Goal: Task Accomplishment & Management: Use online tool/utility

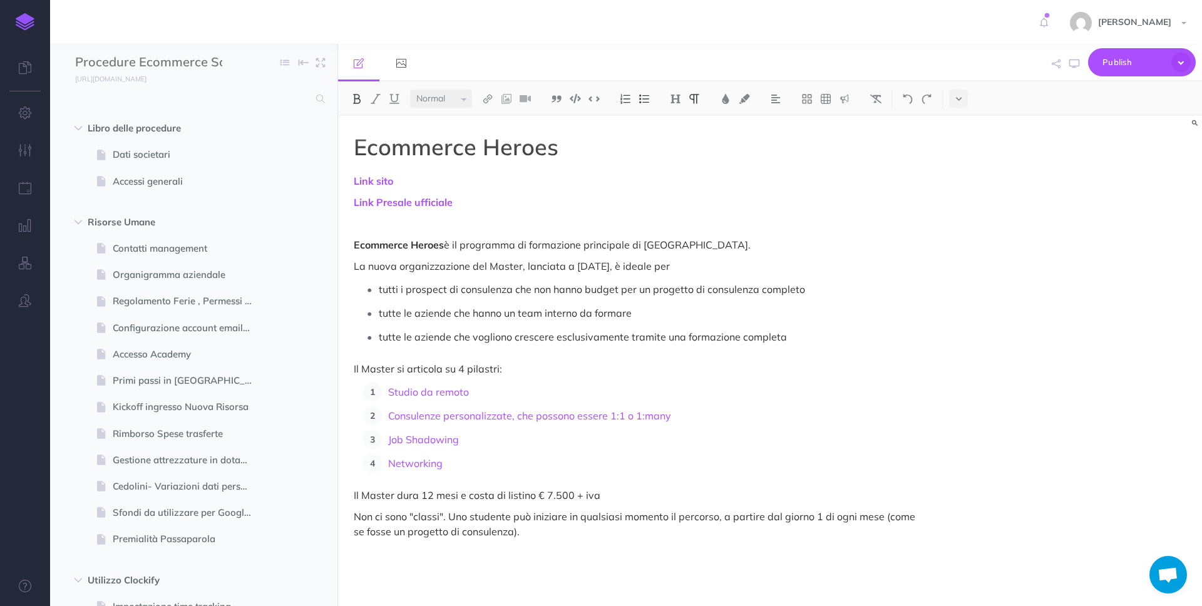
select select "null"
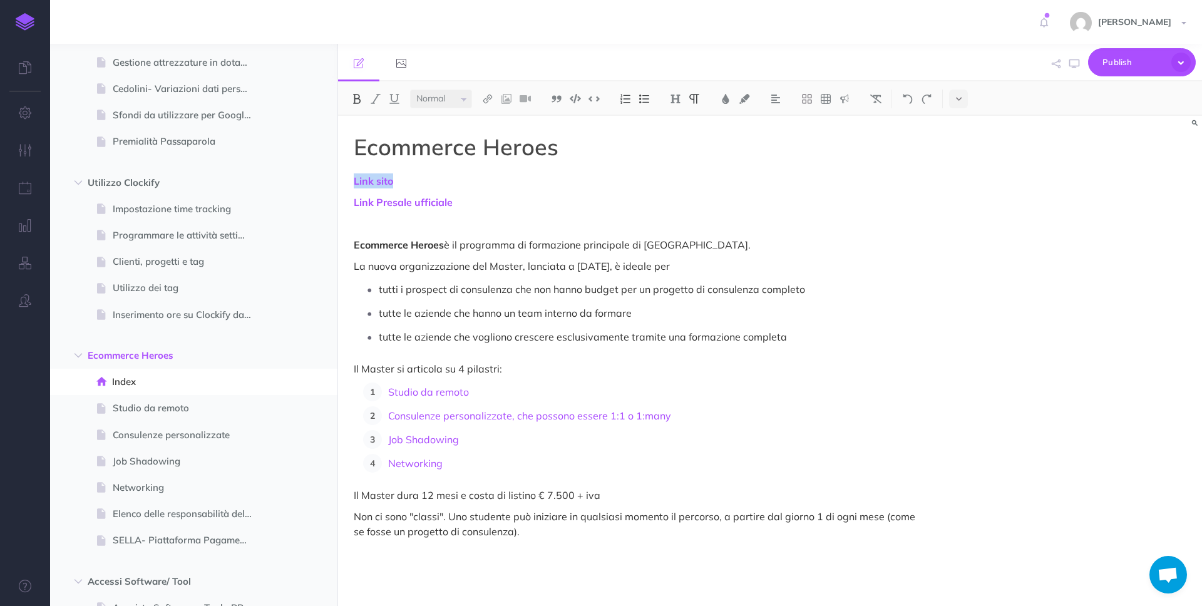
click at [409, 178] on p "Link sito" at bounding box center [640, 180] width 573 height 15
drag, startPoint x: 408, startPoint y: 179, endPoint x: 331, endPoint y: 179, distance: 77.0
click at [331, 179] on div "Procedure Ecommerce School Collapse all Expand all Expand to root folders [URL]…" at bounding box center [626, 325] width 1152 height 562
click at [486, 95] on img at bounding box center [487, 99] width 11 height 10
click at [496, 125] on button at bounding box center [487, 120] width 19 height 19
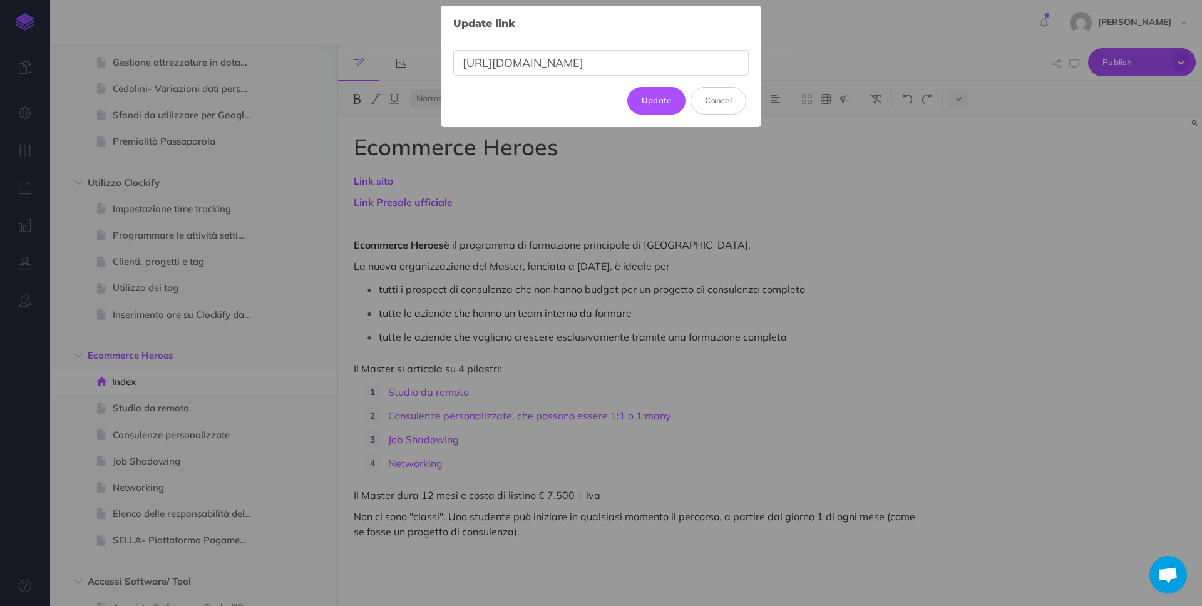
drag, startPoint x: 623, startPoint y: 71, endPoint x: 422, endPoint y: 41, distance: 203.1
click at [422, 41] on div "Update link × [URL][DOMAIN_NAME] Update Cancel" at bounding box center [601, 303] width 1202 height 606
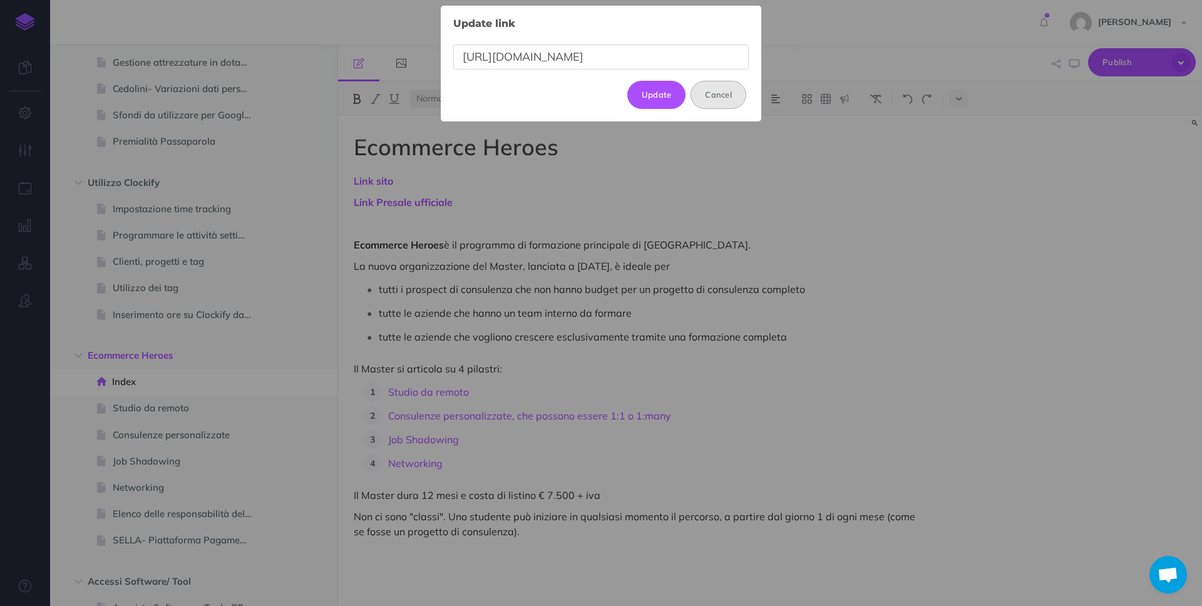
scroll to position [0, 44]
type input "[URL][DOMAIN_NAME]"
click at [656, 94] on button "Update" at bounding box center [656, 95] width 59 height 28
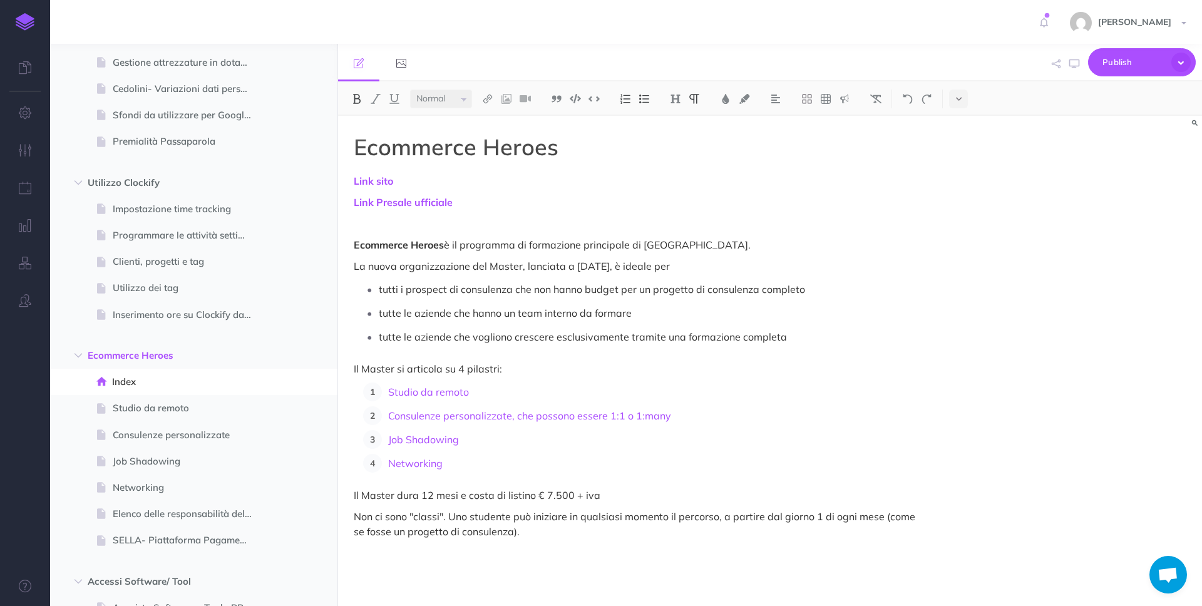
click at [455, 205] on p "Link Presale ufficiale" at bounding box center [640, 202] width 573 height 15
click at [437, 204] on link "Link Presale ufficiale" at bounding box center [403, 202] width 99 height 13
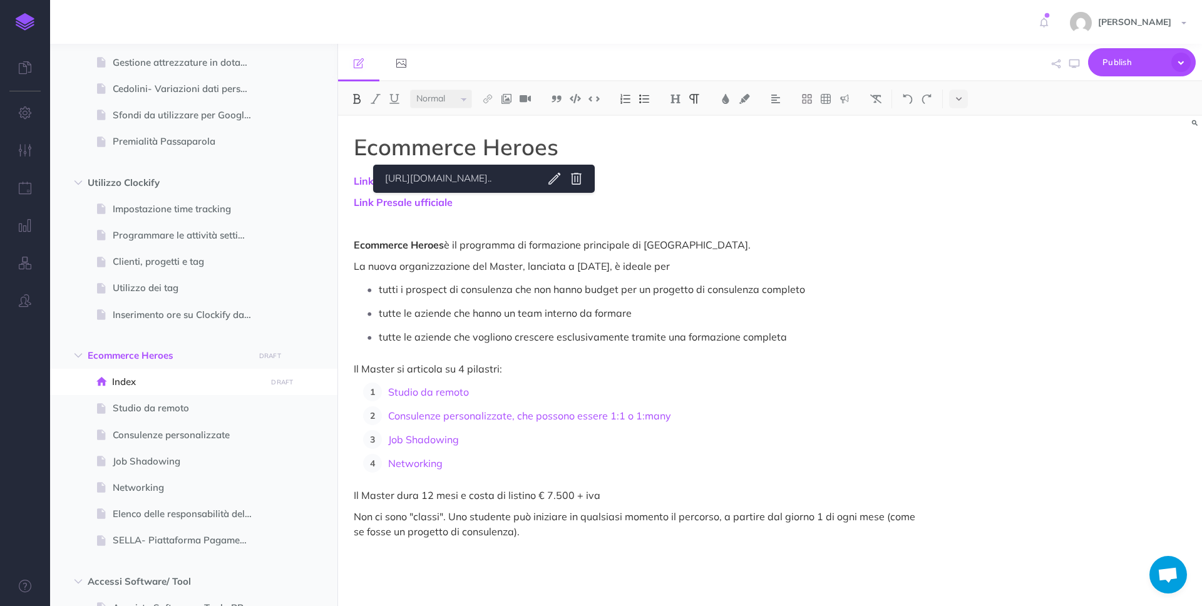
click at [514, 316] on p "tutte le aziende che hanno un team interno da formare" at bounding box center [653, 313] width 548 height 19
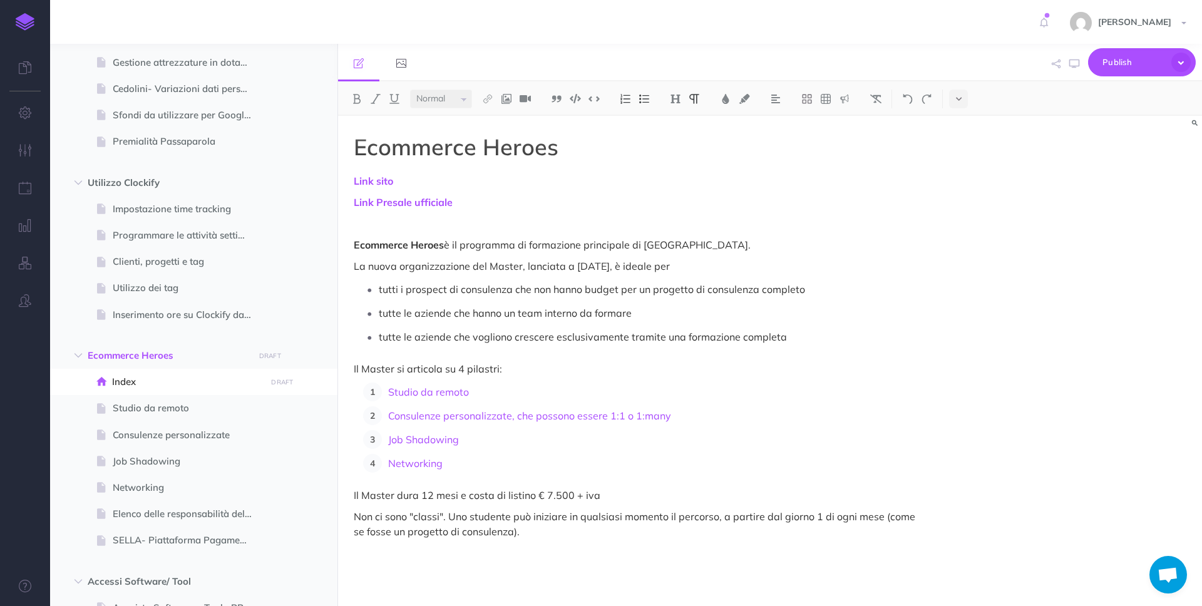
click at [509, 322] on ul "tutti i prospect di consulenza che non hanno budget per un progetto di consulen…" at bounding box center [643, 313] width 567 height 66
click at [1145, 51] on button "Publish" at bounding box center [1142, 62] width 108 height 28
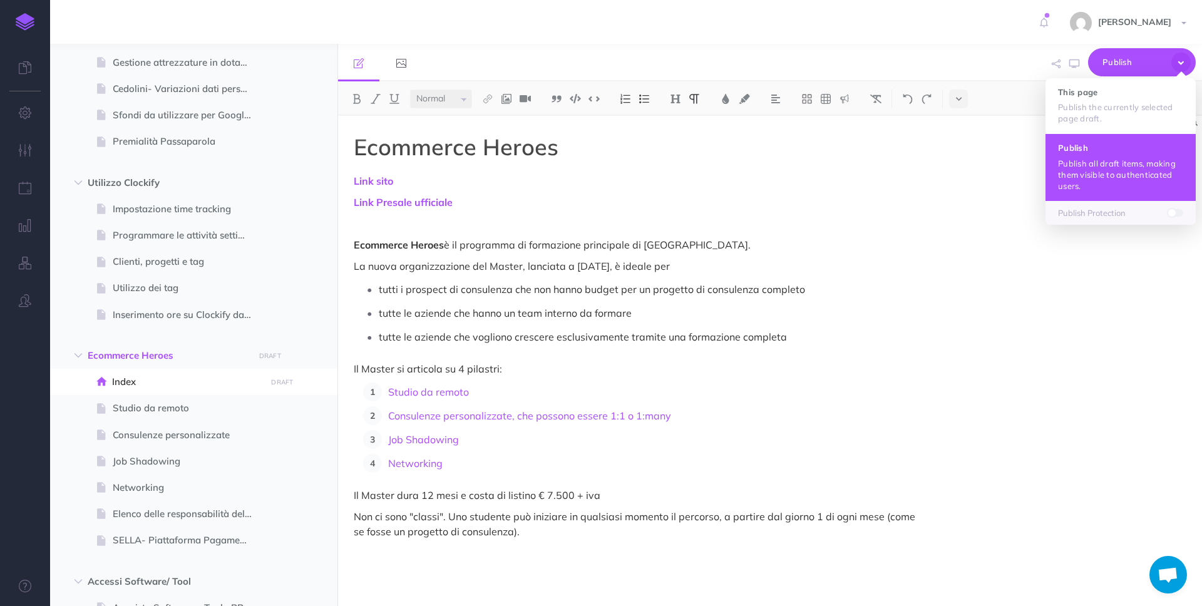
click at [1090, 158] on p "Publish all draft items, making them visible to authenticated users." at bounding box center [1120, 175] width 125 height 34
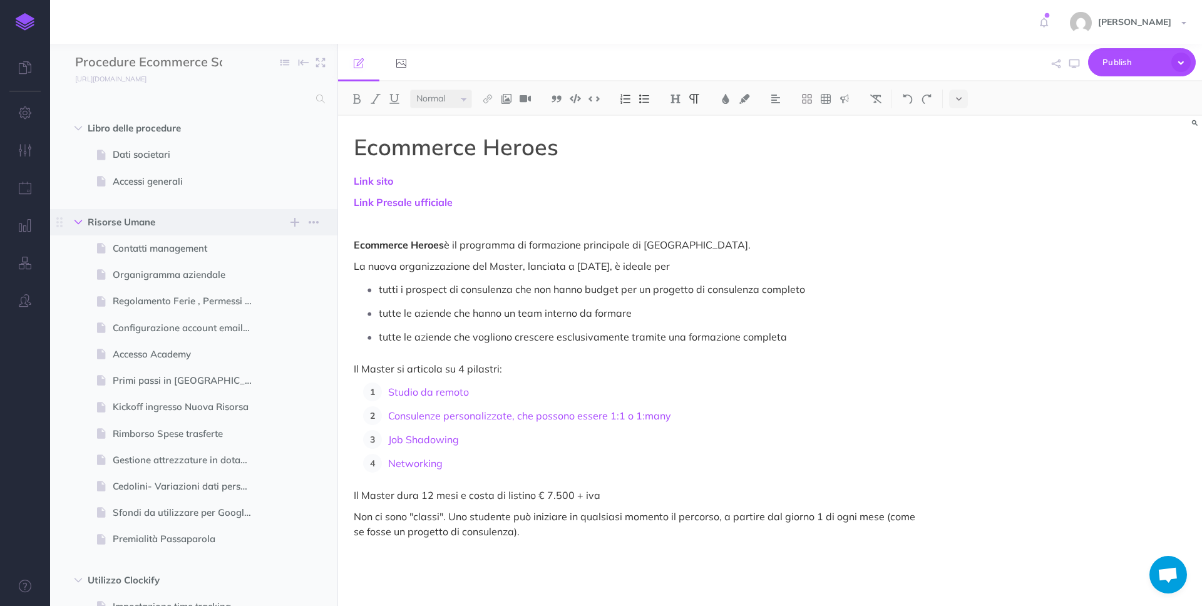
click at [71, 222] on button "button" at bounding box center [78, 222] width 23 height 15
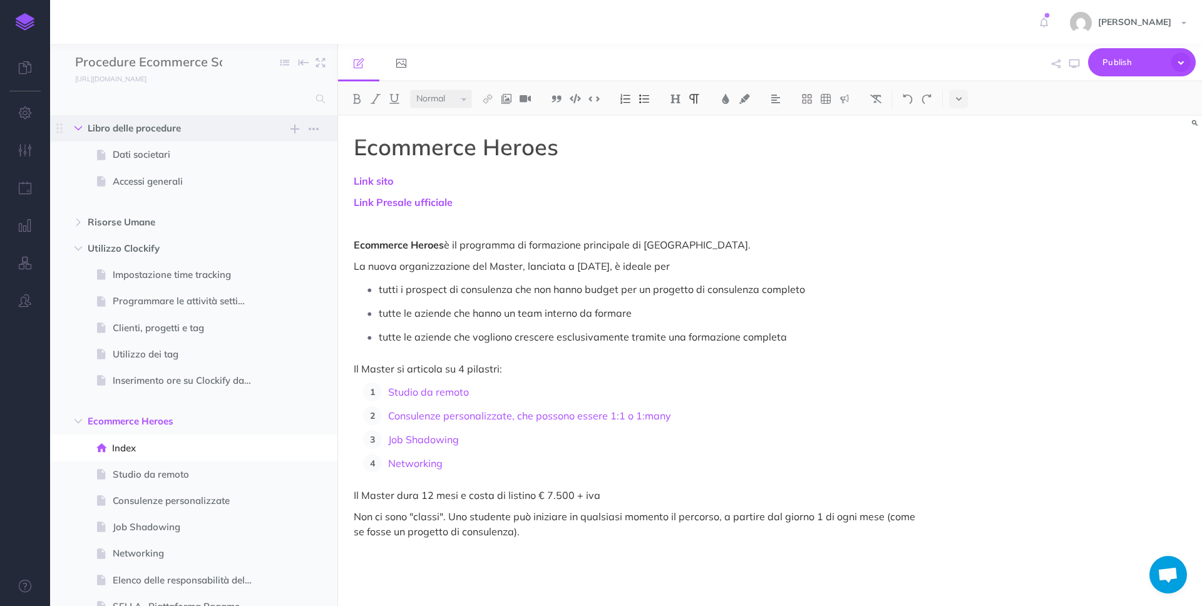
click at [79, 134] on button "button" at bounding box center [78, 128] width 23 height 15
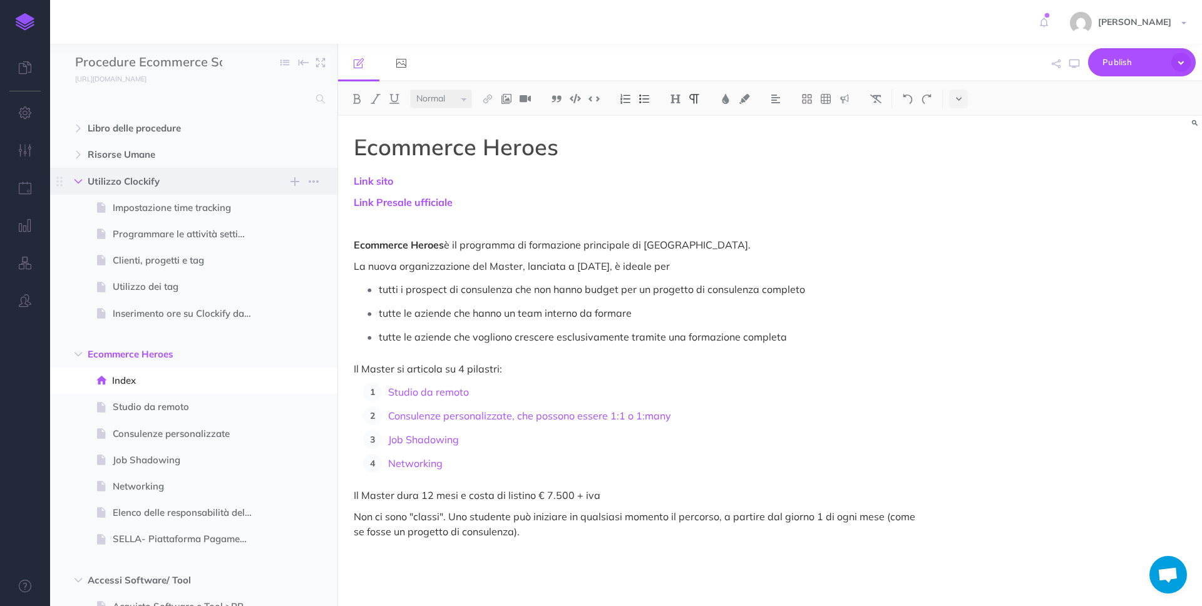
click at [79, 183] on icon "button" at bounding box center [78, 182] width 8 height 8
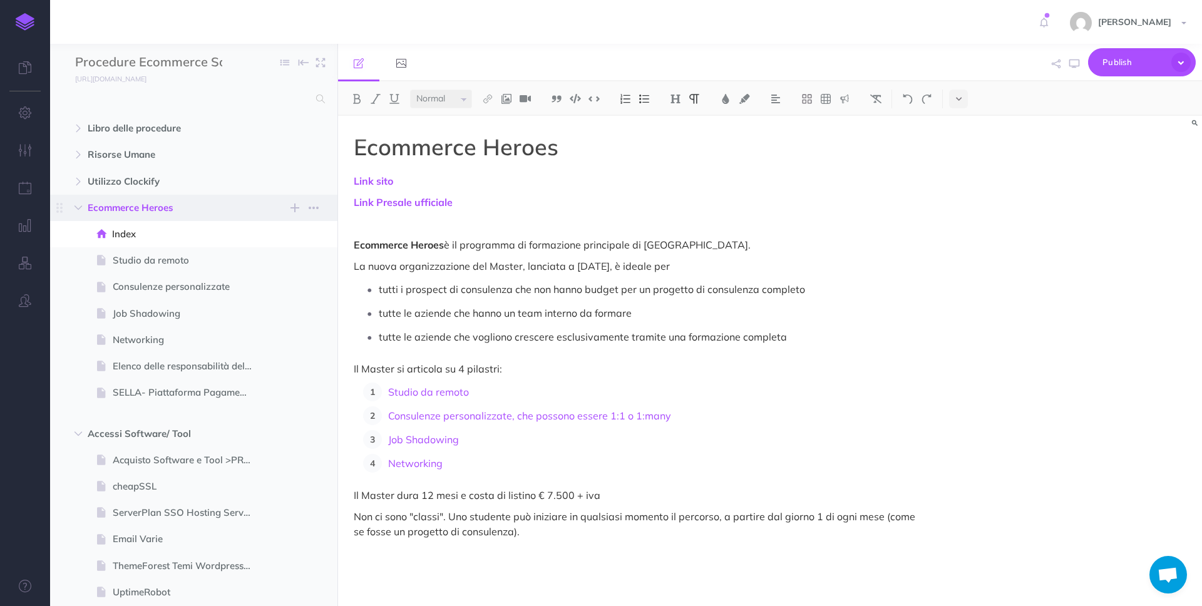
click at [203, 203] on span "Ecommerce Heroes" at bounding box center [167, 207] width 159 height 15
click at [1059, 69] on button "button" at bounding box center [1055, 64] width 15 height 36
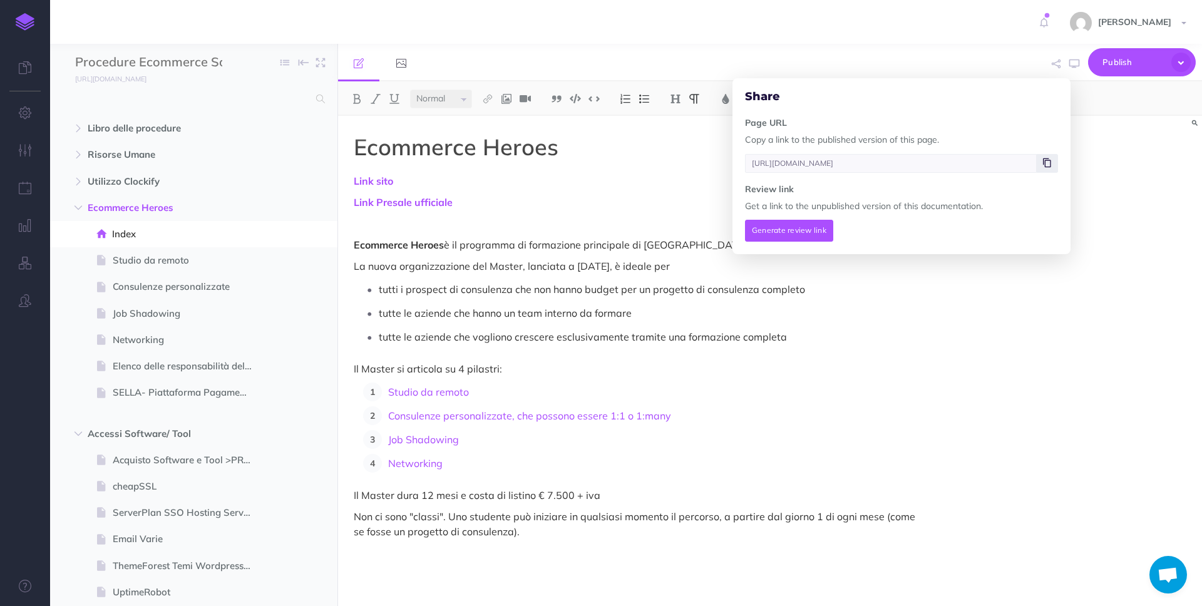
click at [1046, 165] on icon at bounding box center [1047, 163] width 8 height 8
click at [1053, 63] on icon "button" at bounding box center [1055, 63] width 9 height 9
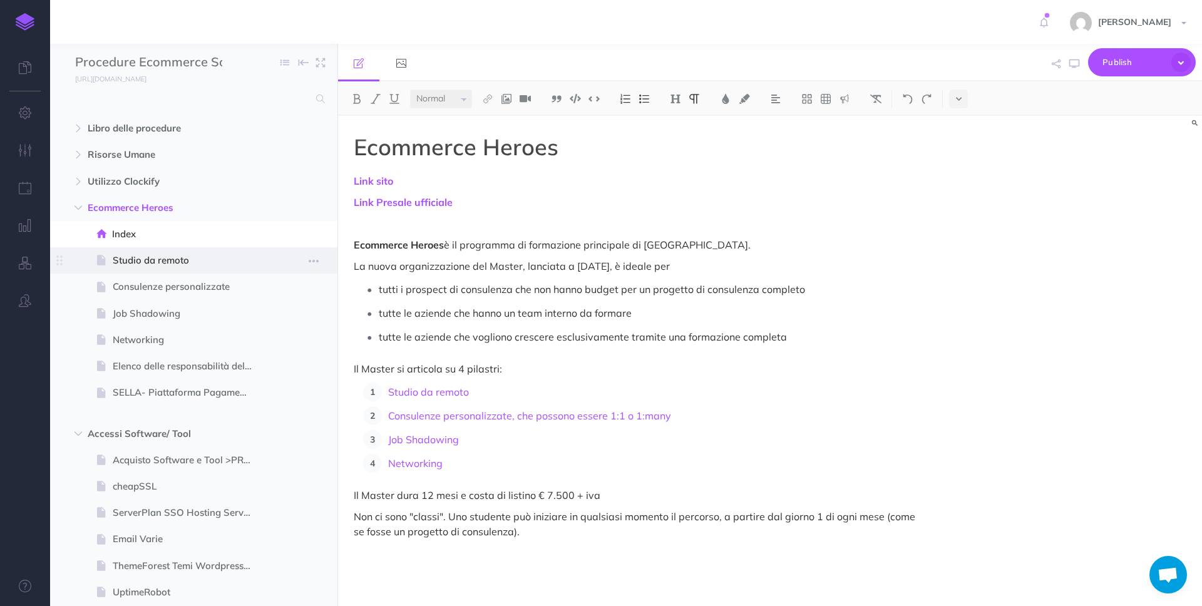
click at [132, 257] on span "Studio da remoto" at bounding box center [188, 260] width 150 height 15
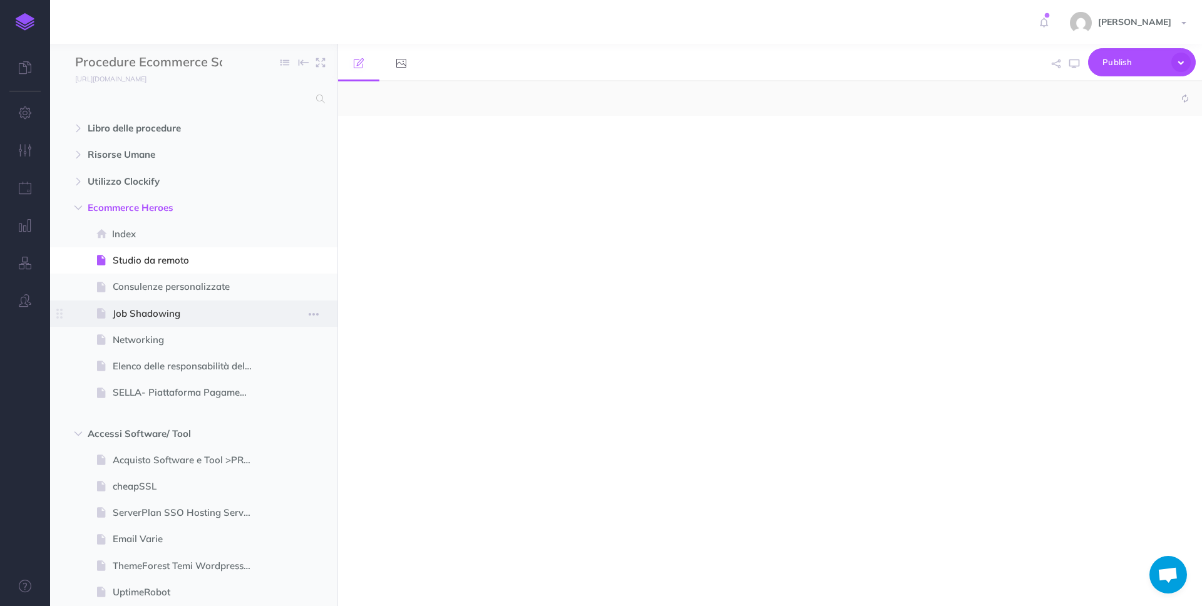
select select "null"
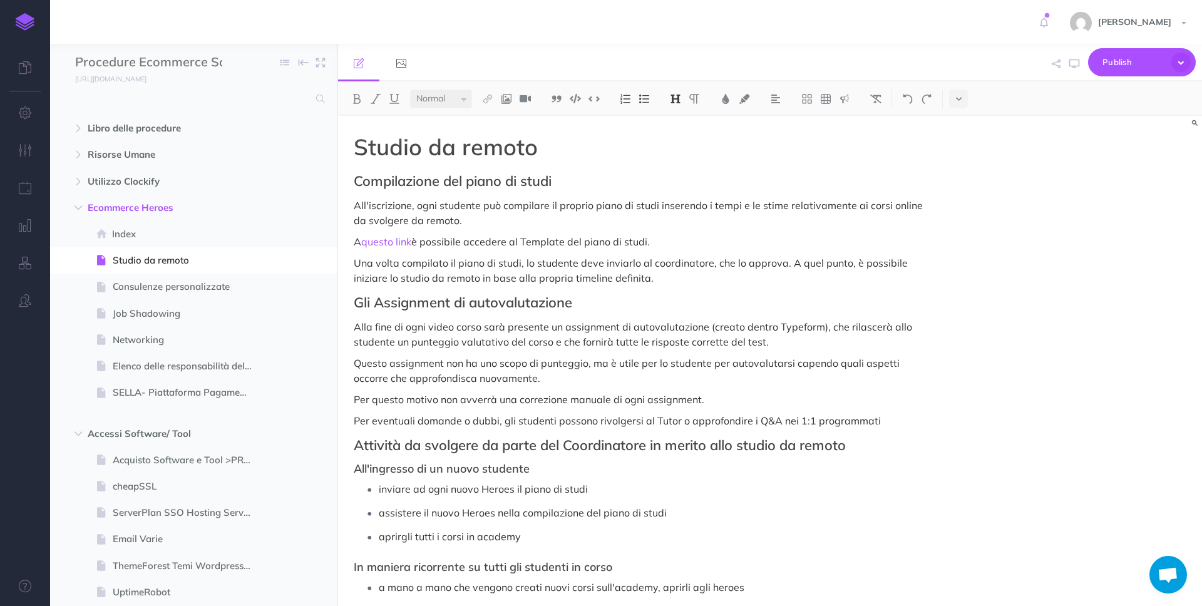
scroll to position [93, 0]
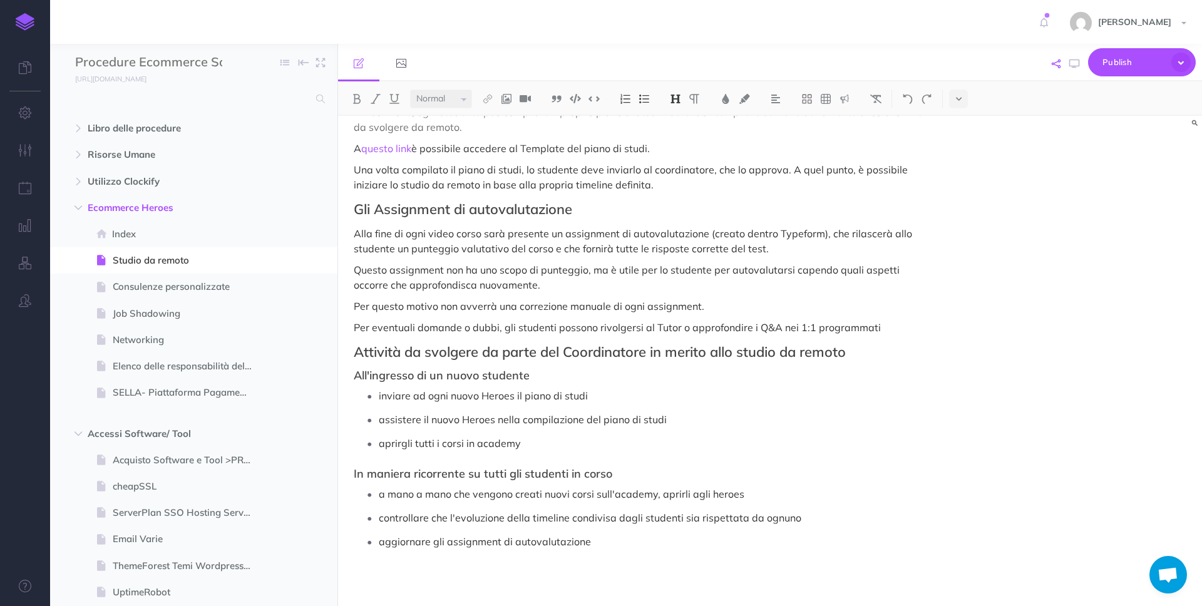
click at [1055, 62] on icon "button" at bounding box center [1055, 63] width 9 height 9
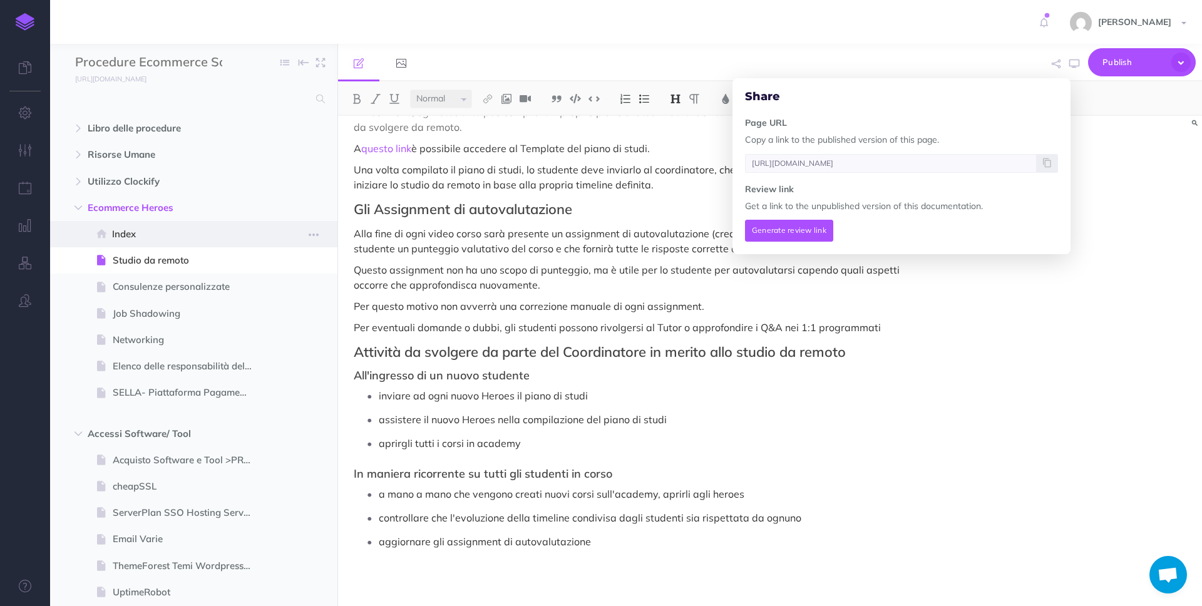
click at [174, 221] on span at bounding box center [193, 234] width 287 height 26
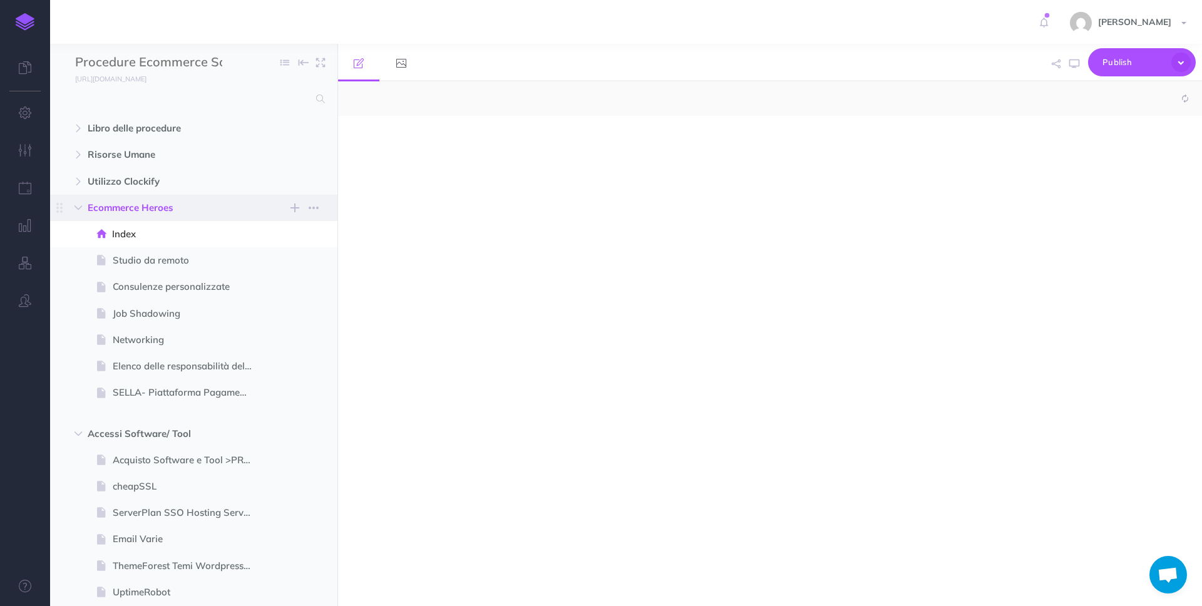
click at [162, 203] on span "Ecommerce Heroes" at bounding box center [167, 207] width 159 height 15
select select "null"
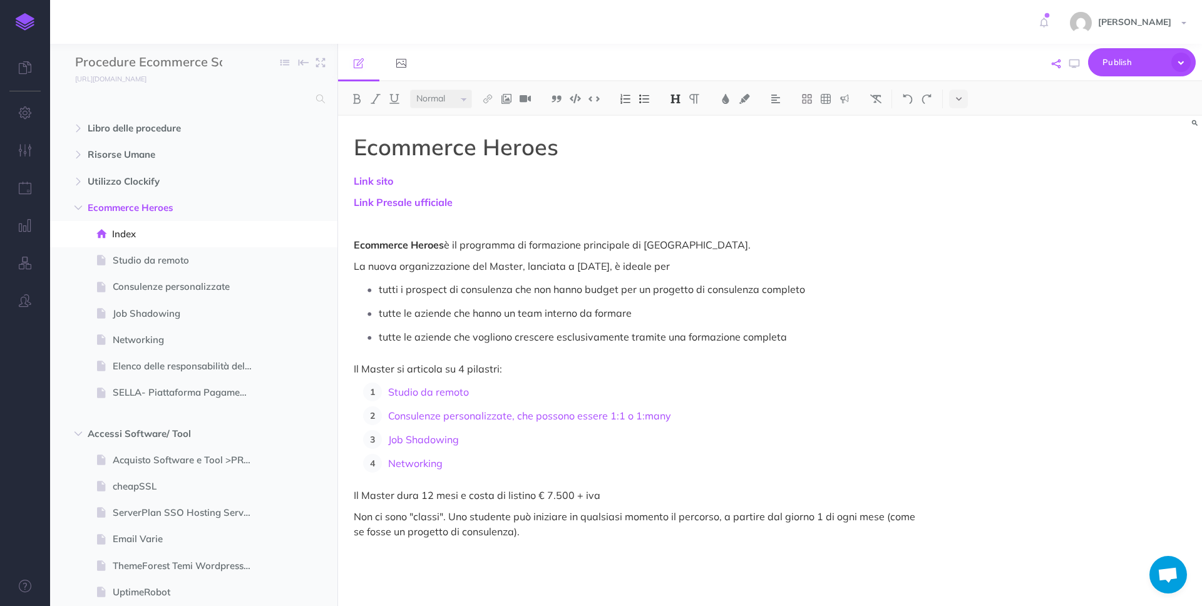
click at [1055, 61] on icon "button" at bounding box center [1055, 63] width 9 height 9
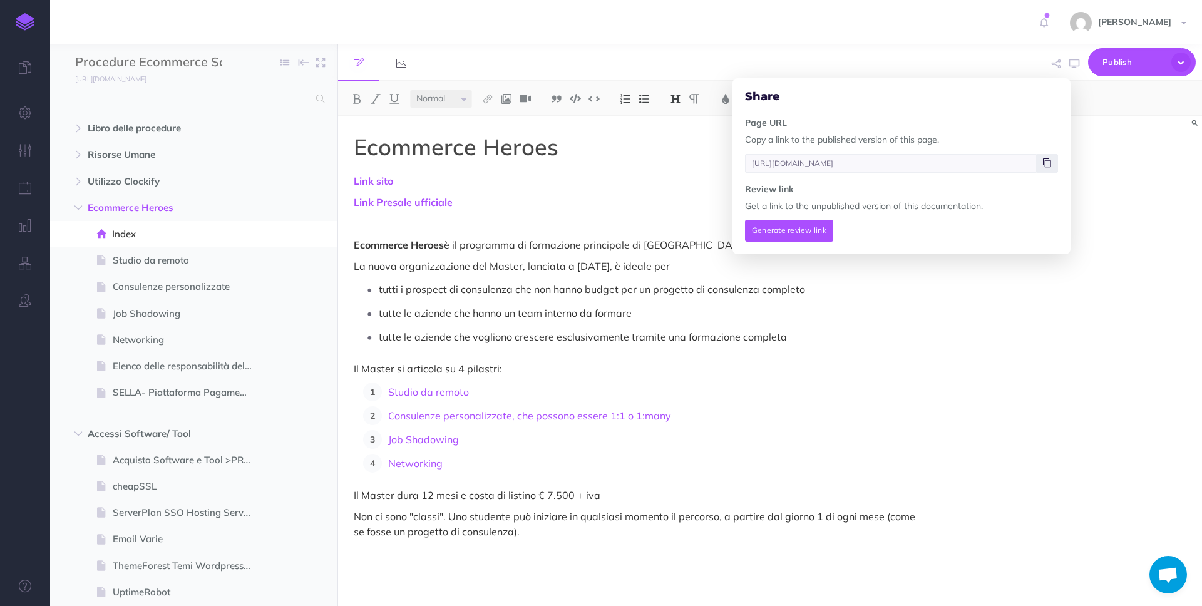
click at [1046, 160] on icon at bounding box center [1047, 163] width 8 height 8
click at [160, 434] on span "Accessi Software/ Tool" at bounding box center [167, 433] width 159 height 15
type input "[URL][DOMAIN_NAME]"
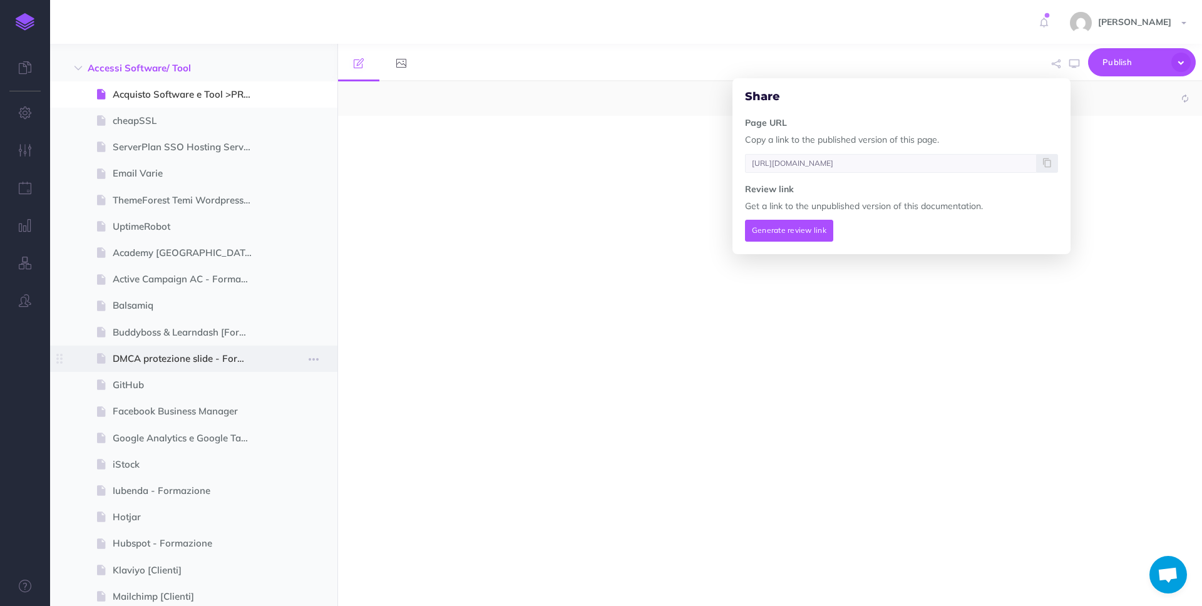
scroll to position [366, 0]
select select "null"
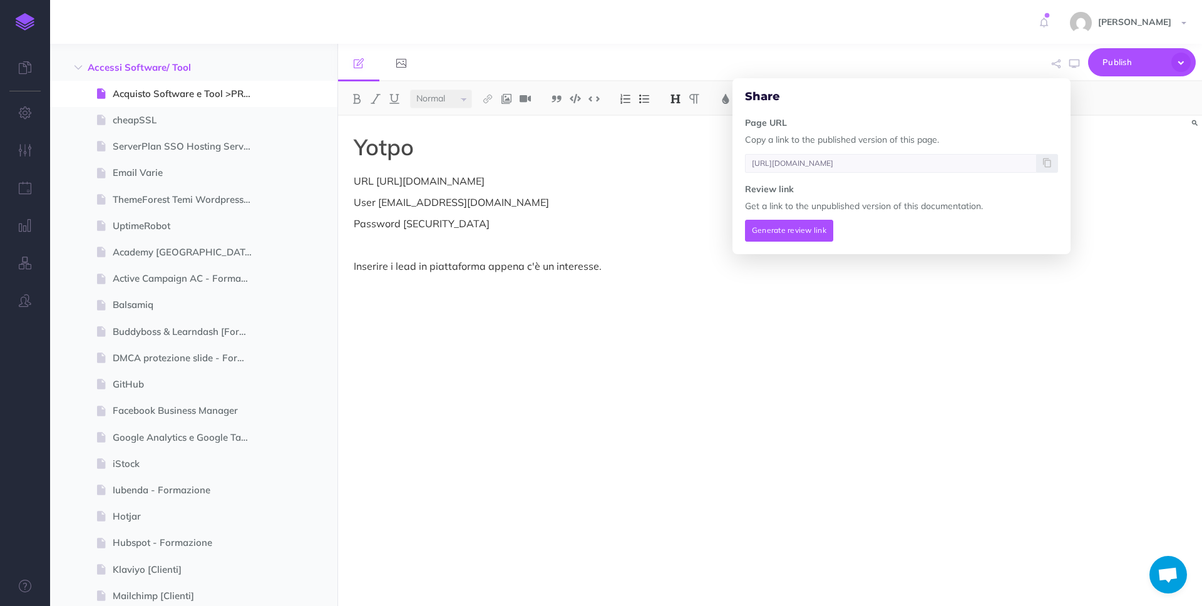
click at [1133, 141] on div "Yotpo URL [URL][DOMAIN_NAME] User [EMAIL_ADDRESS][DOMAIN_NAME] Password [SECURI…" at bounding box center [770, 361] width 864 height 490
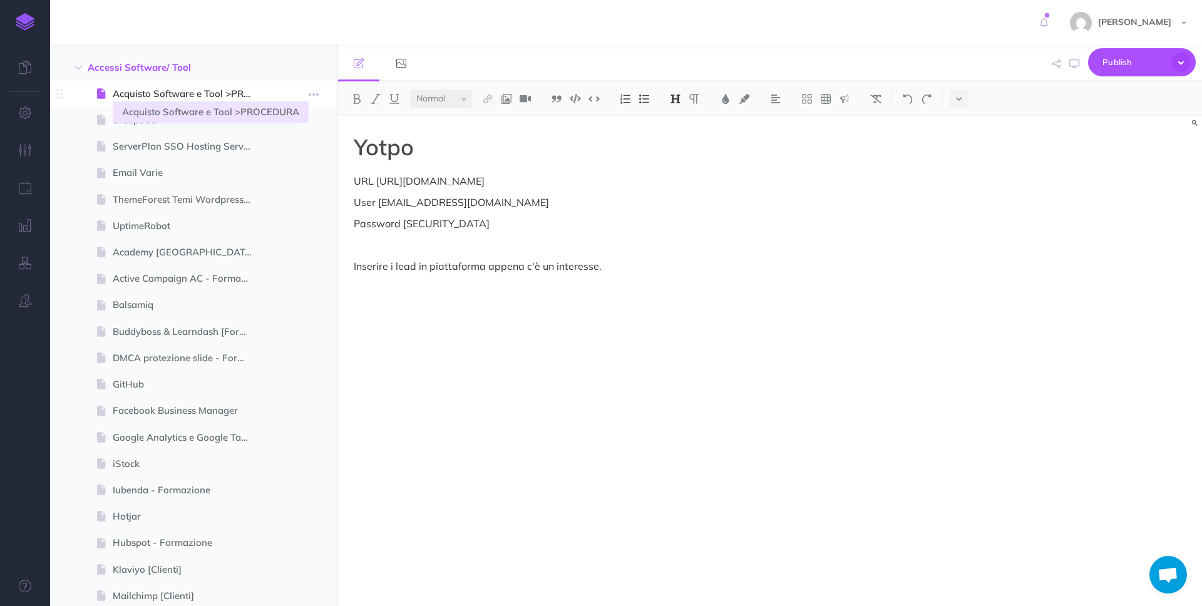
click at [198, 95] on span "Acquisto Software e Tool >PROCEDURA" at bounding box center [188, 93] width 150 height 15
click at [162, 94] on span "Acquisto Software e Tool >PROCEDURA" at bounding box center [188, 93] width 150 height 15
click at [217, 86] on span "Acquisto Software e Tool >PROCEDURA" at bounding box center [188, 93] width 150 height 15
click at [126, 96] on span "Acquisto Software e Tool >PROCEDURA" at bounding box center [188, 93] width 150 height 15
click at [205, 92] on span "Acquisto Software e Tool >PROCEDURA" at bounding box center [188, 93] width 150 height 15
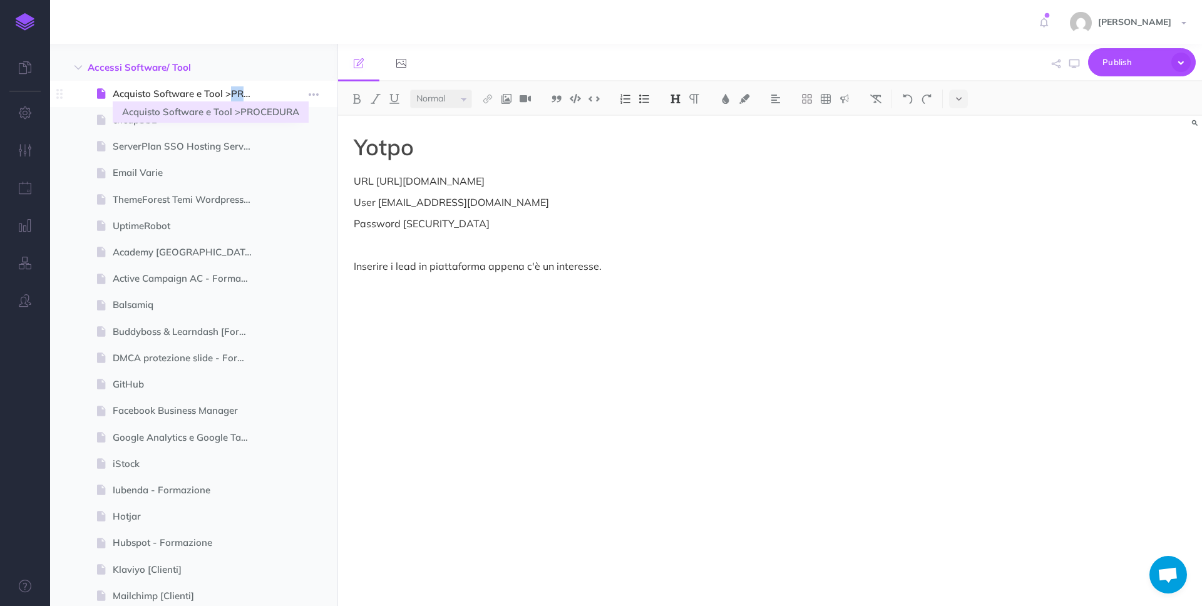
click at [205, 92] on span "Acquisto Software e Tool >PROCEDURA" at bounding box center [188, 93] width 150 height 15
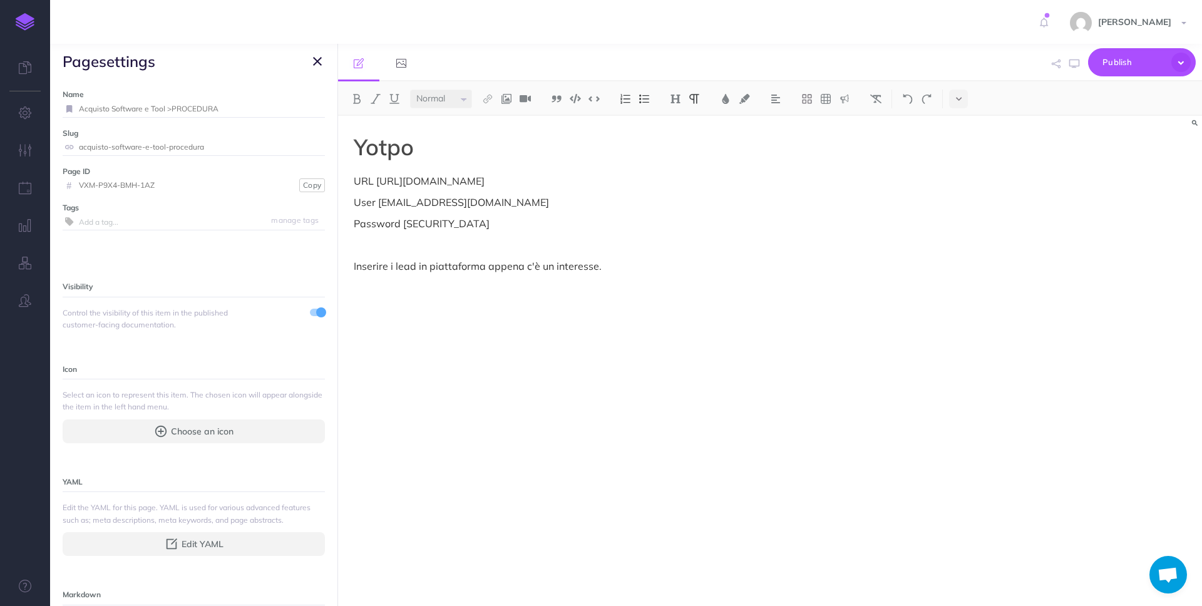
click at [536, 277] on div "Yotpo URL [URL][DOMAIN_NAME] User [EMAIL_ADDRESS][DOMAIN_NAME] Password [SECURI…" at bounding box center [640, 355] width 605 height 478
click at [1052, 61] on icon "button" at bounding box center [1055, 63] width 9 height 9
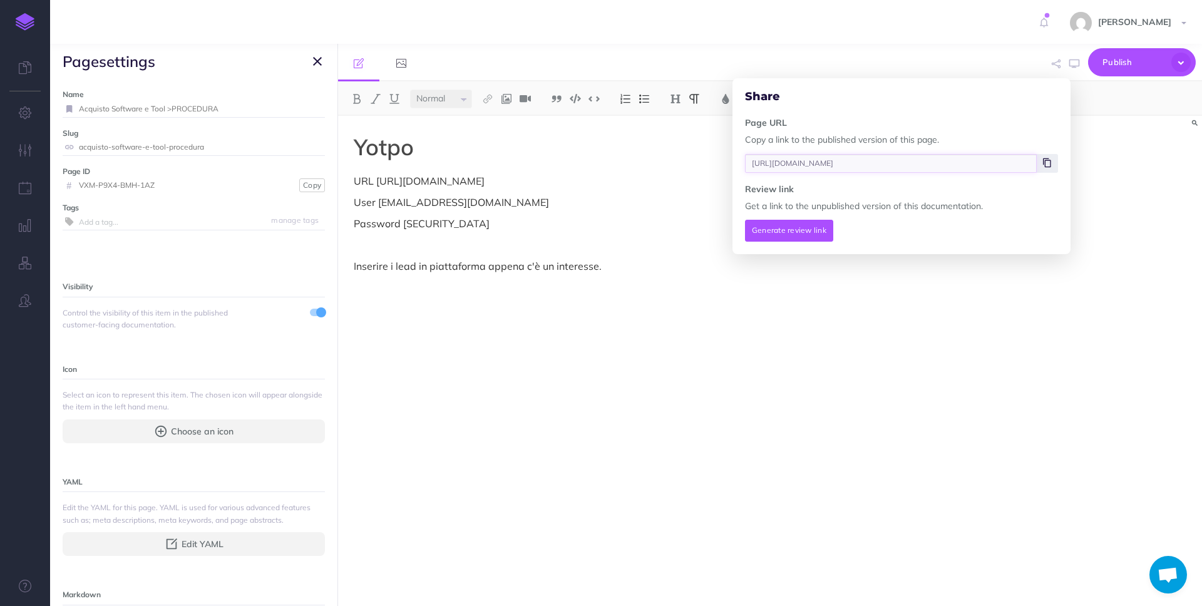
scroll to position [0, 83]
drag, startPoint x: 973, startPoint y: 161, endPoint x: 1046, endPoint y: 165, distance: 72.7
click at [1046, 165] on div "[URL][DOMAIN_NAME]" at bounding box center [901, 163] width 313 height 19
click at [978, 319] on div "Yotpo URL [URL][DOMAIN_NAME] User [EMAIL_ADDRESS][DOMAIN_NAME] Password [SECURI…" at bounding box center [770, 361] width 864 height 490
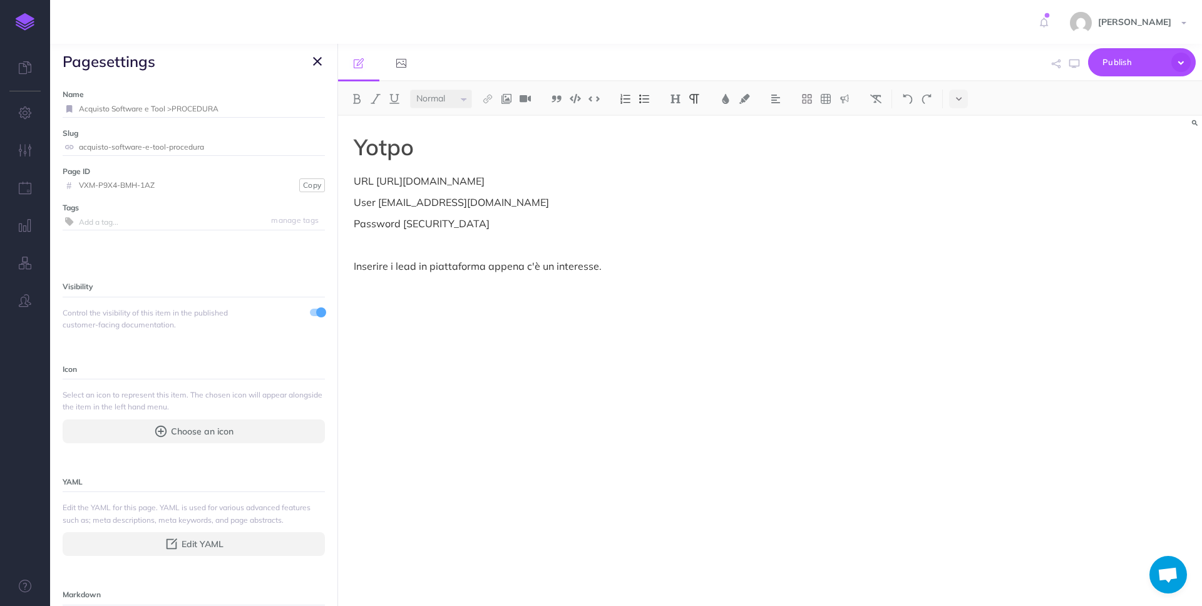
click at [320, 61] on icon "button" at bounding box center [317, 61] width 9 height 15
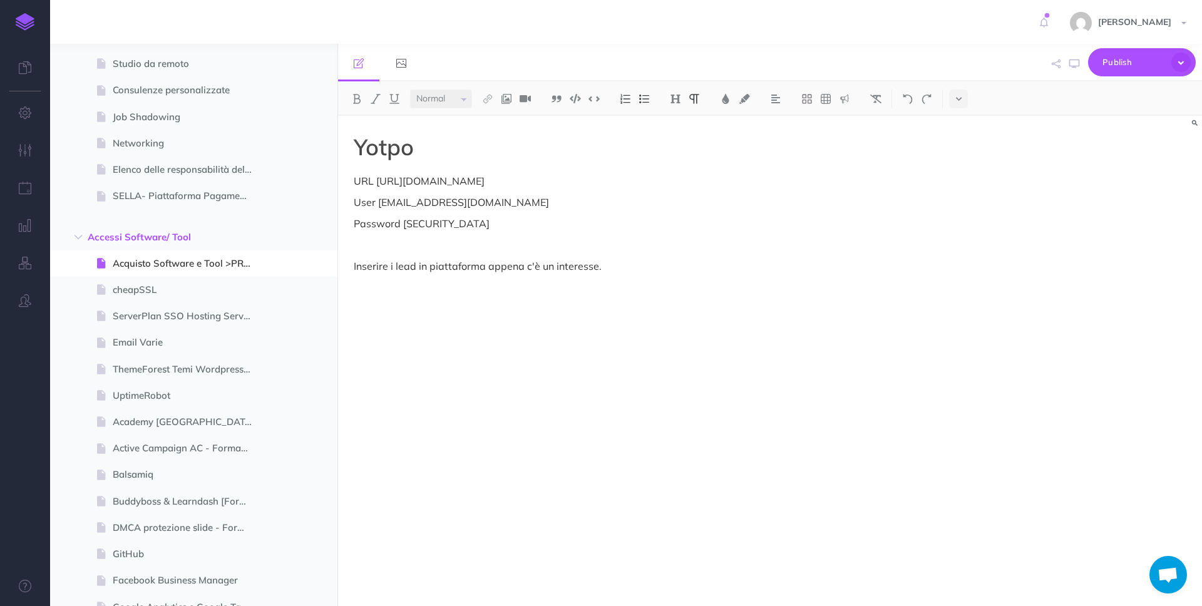
scroll to position [189, 0]
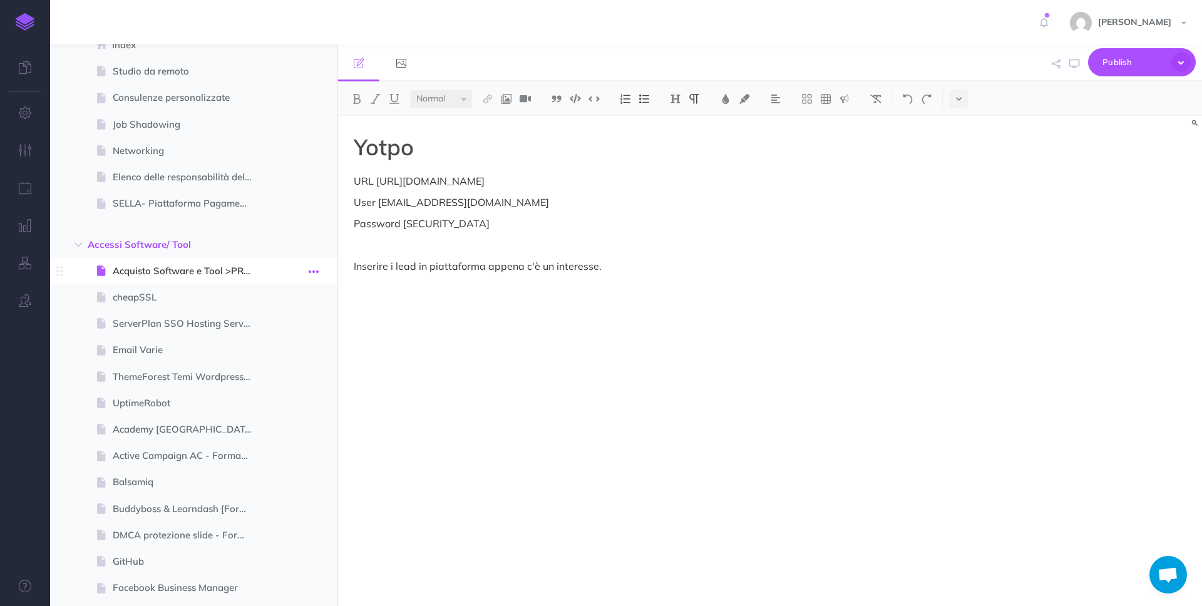
click at [312, 272] on icon "button" at bounding box center [314, 271] width 10 height 15
click at [284, 350] on link "Settings" at bounding box center [278, 355] width 94 height 21
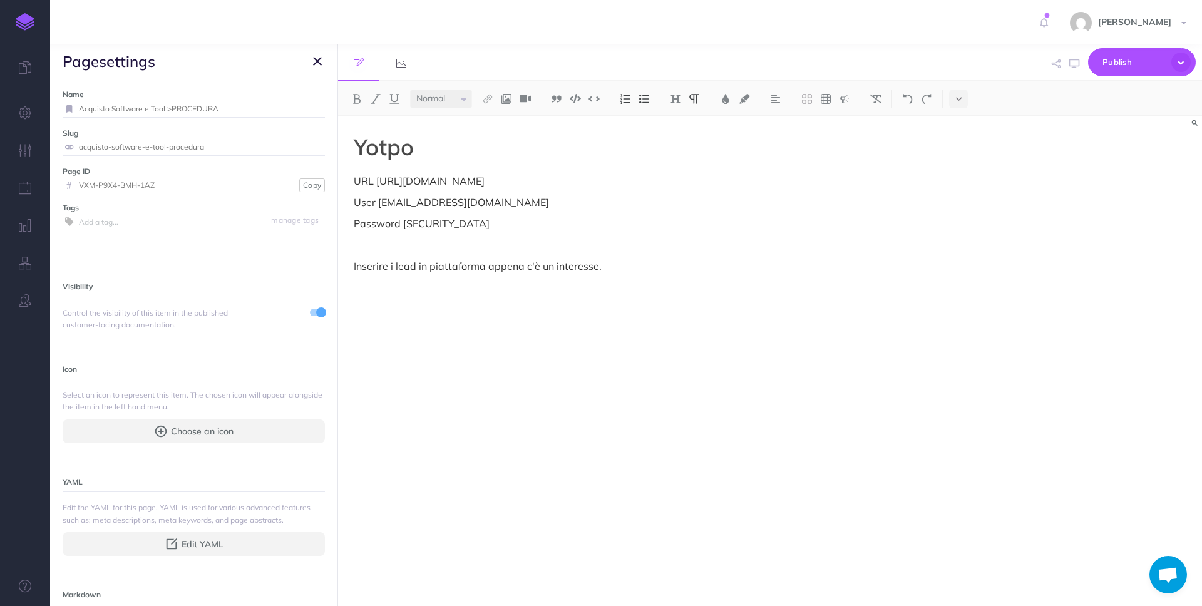
drag, startPoint x: 255, startPoint y: 109, endPoint x: 95, endPoint y: 101, distance: 160.4
click at [95, 101] on input "Acquisto Software e Tool >PROCEDURA" at bounding box center [202, 109] width 246 height 16
type input "YOTPO"
click at [302, 107] on small "Save" at bounding box center [310, 108] width 16 height 9
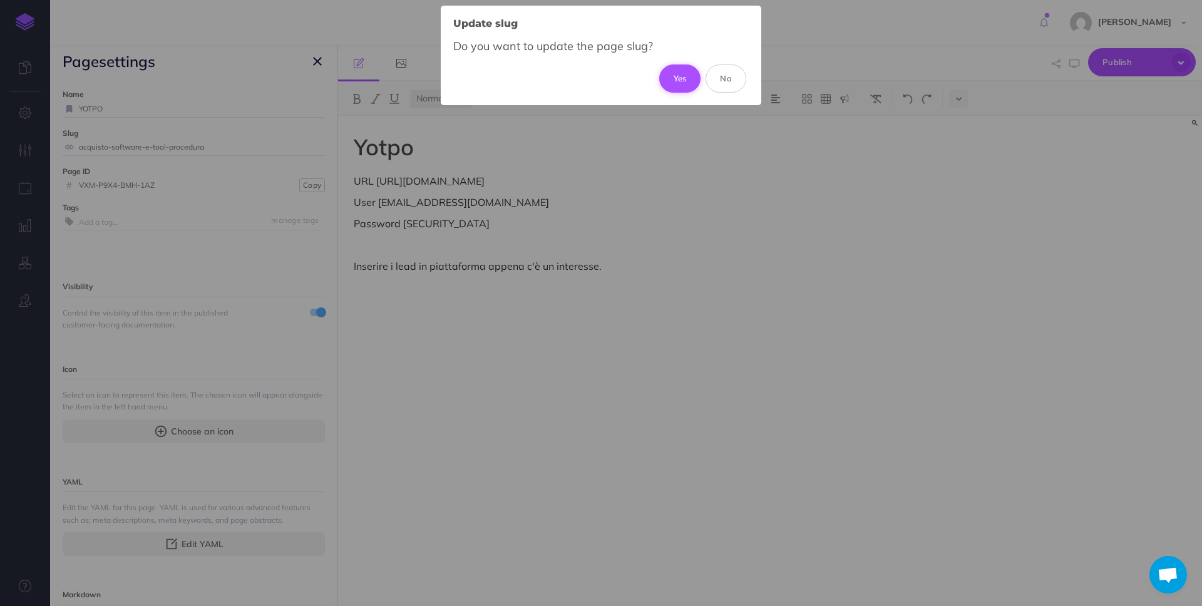
click at [685, 79] on button "Yes" at bounding box center [680, 78] width 42 height 28
type input "yotpo"
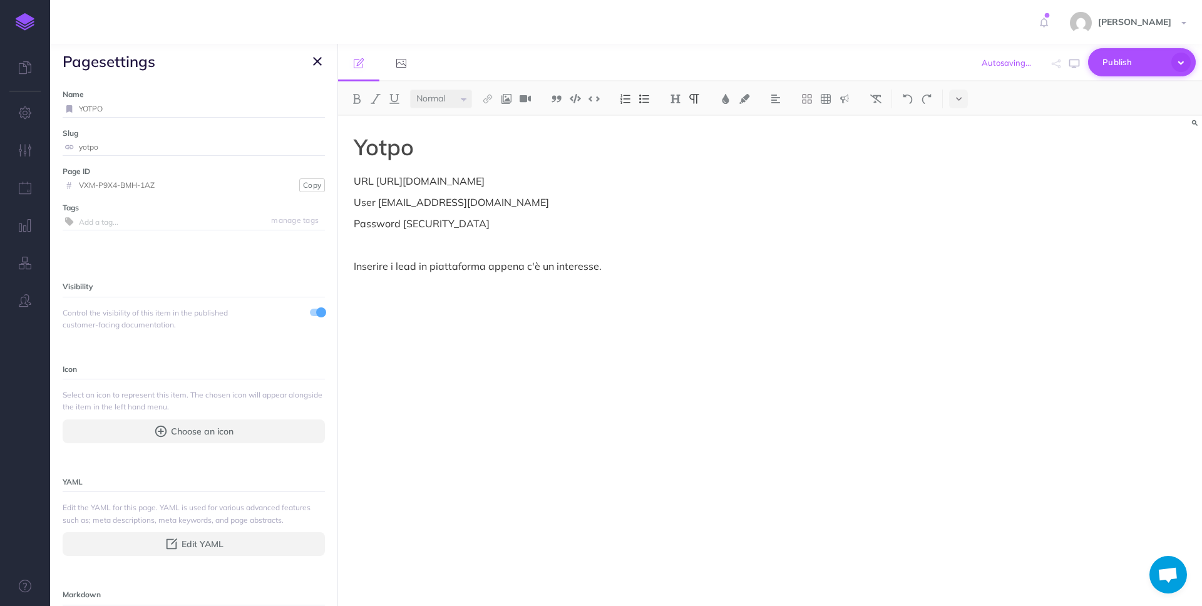
click at [1122, 61] on span "Publish" at bounding box center [1133, 62] width 63 height 19
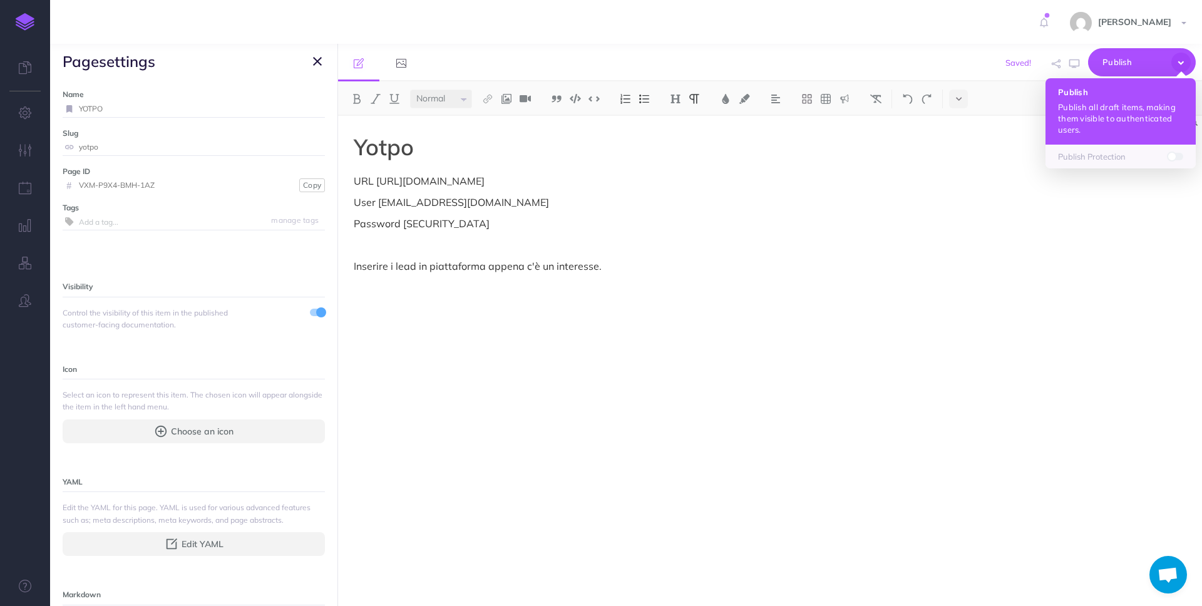
click at [1106, 114] on p "Publish all draft items, making them visible to authenticated users." at bounding box center [1120, 118] width 125 height 34
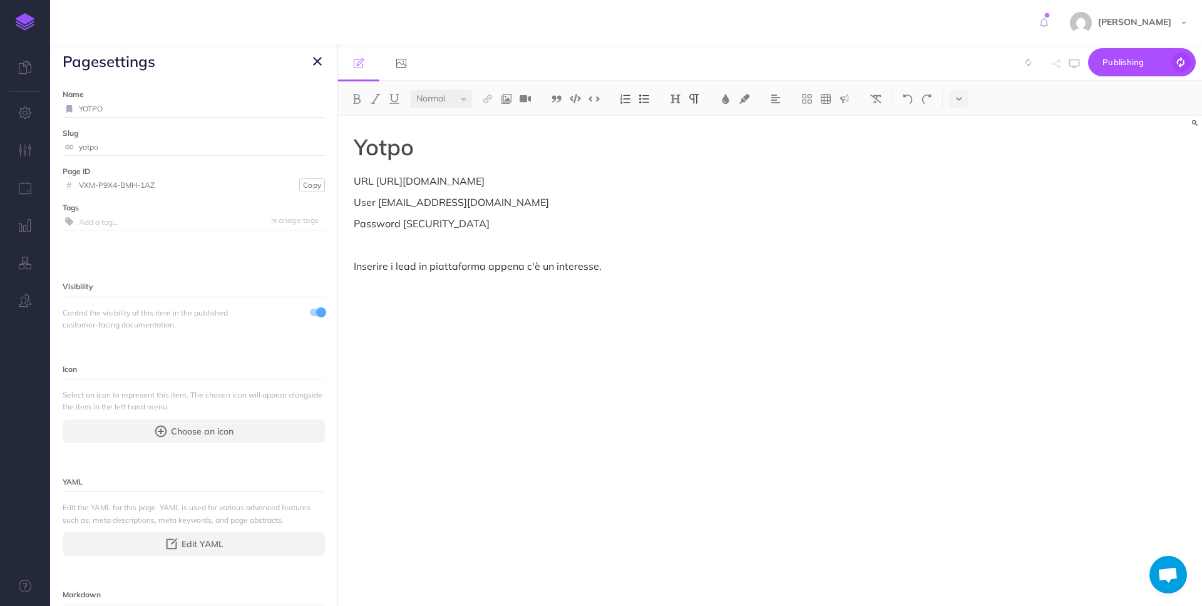
click at [310, 60] on button "button" at bounding box center [317, 61] width 15 height 15
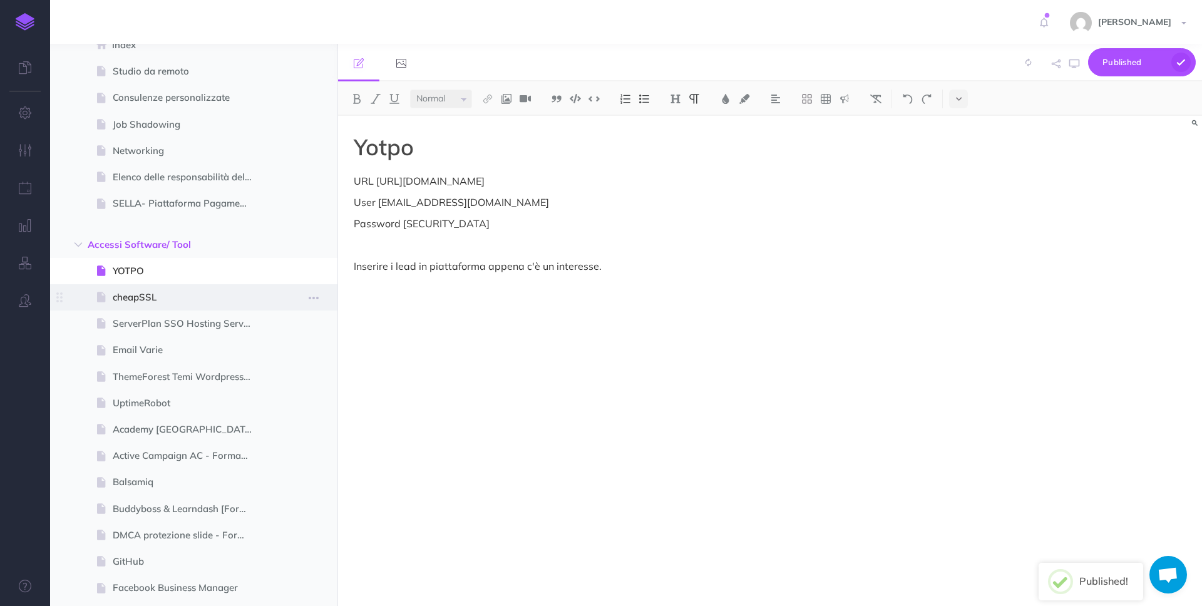
click at [208, 294] on span "cheapSSL" at bounding box center [188, 297] width 150 height 15
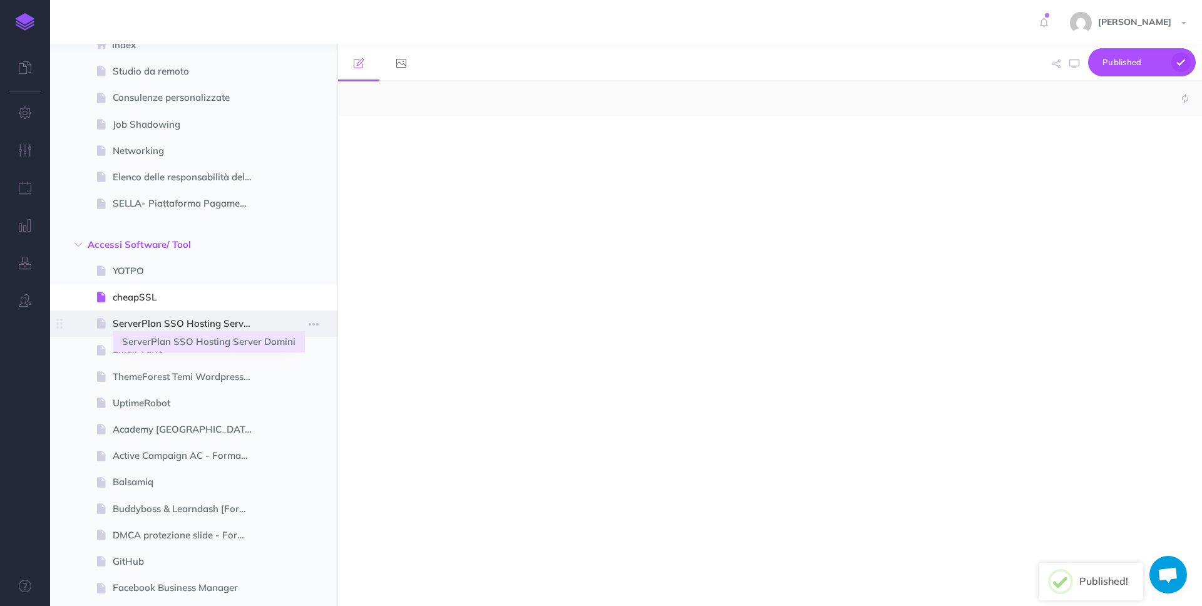
select select "null"
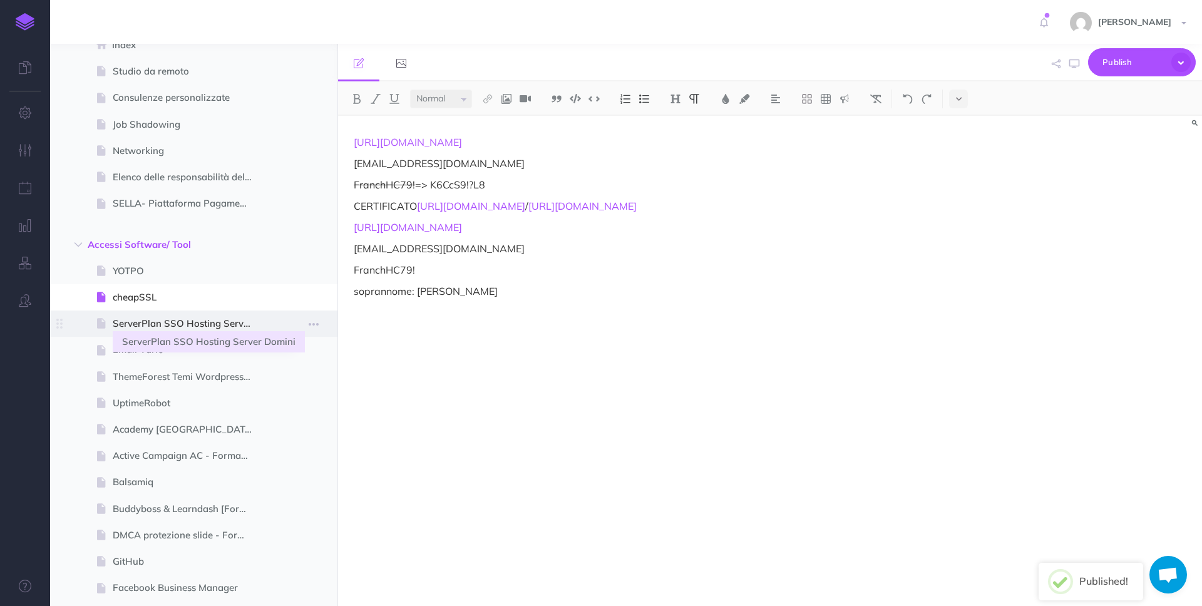
click at [215, 325] on span "ServerPlan SSO Hosting Server Domini" at bounding box center [188, 323] width 150 height 15
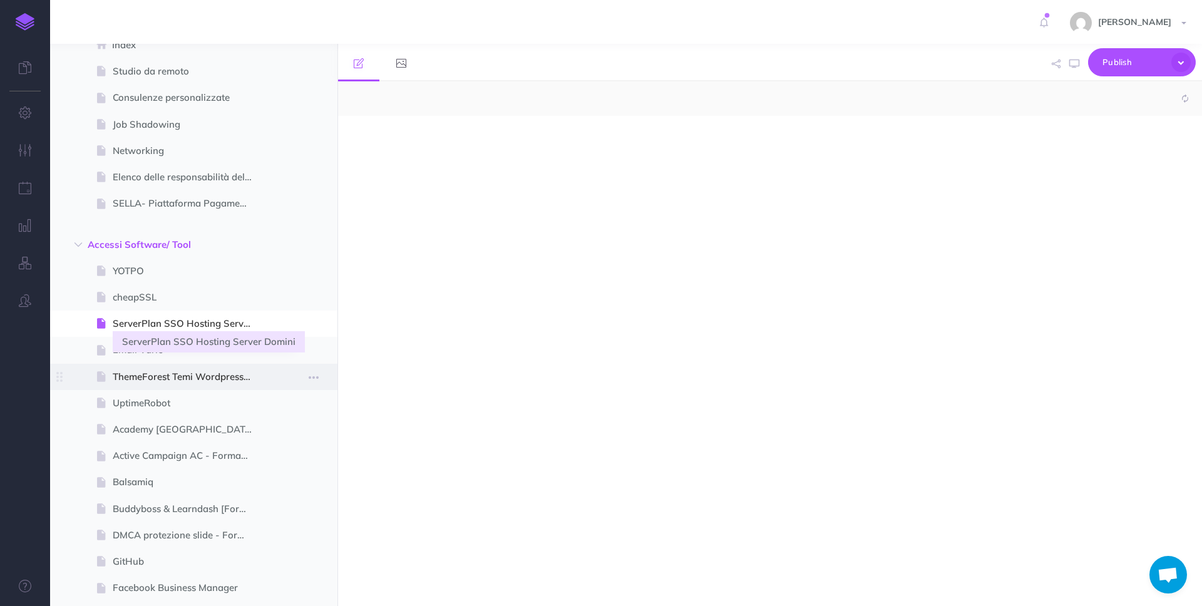
select select "null"
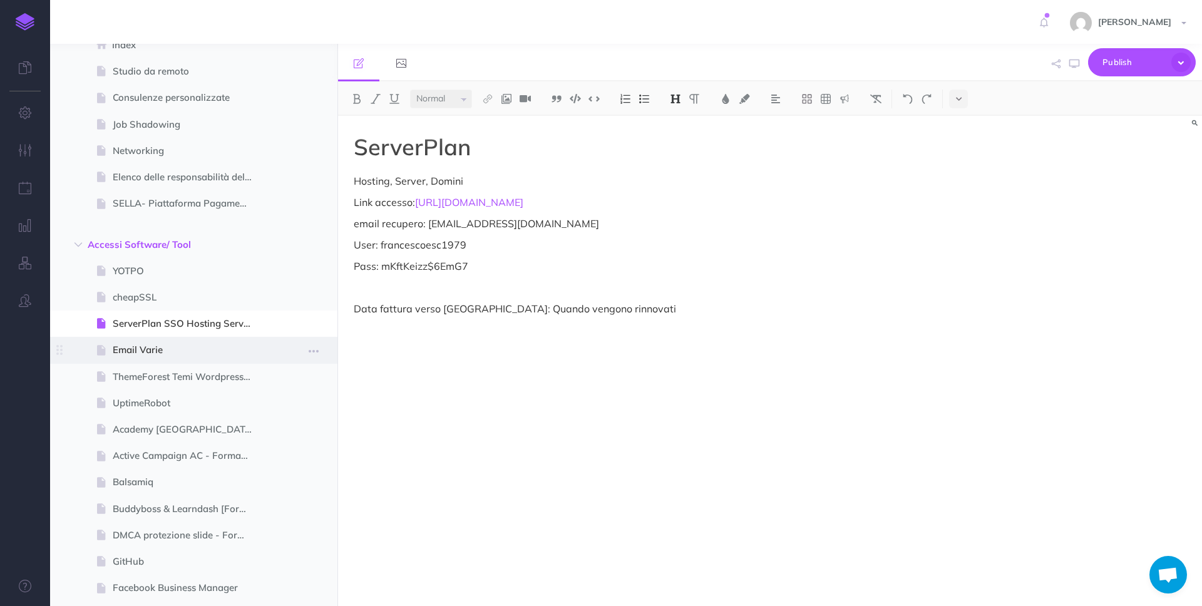
click at [235, 349] on span "Email Varie" at bounding box center [188, 349] width 150 height 15
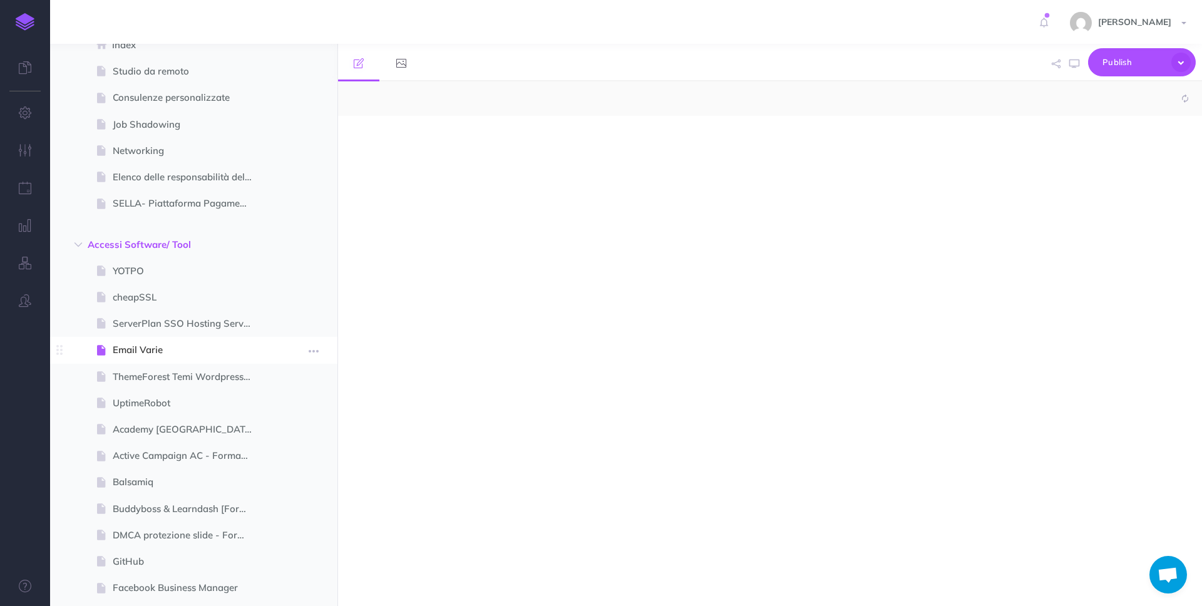
select select "null"
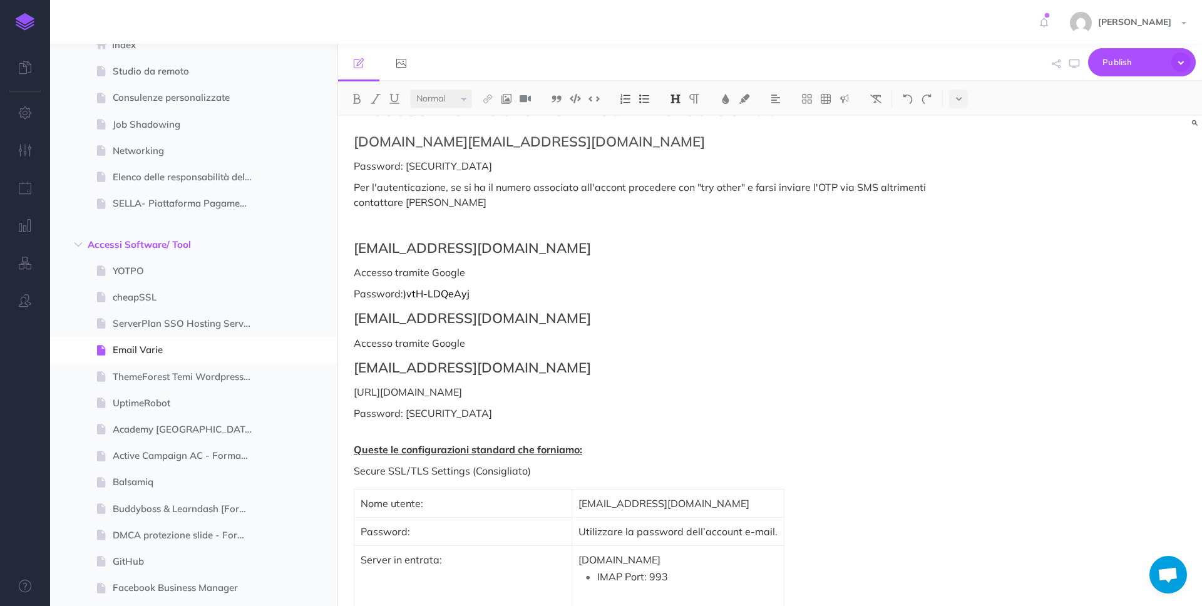
scroll to position [321, 0]
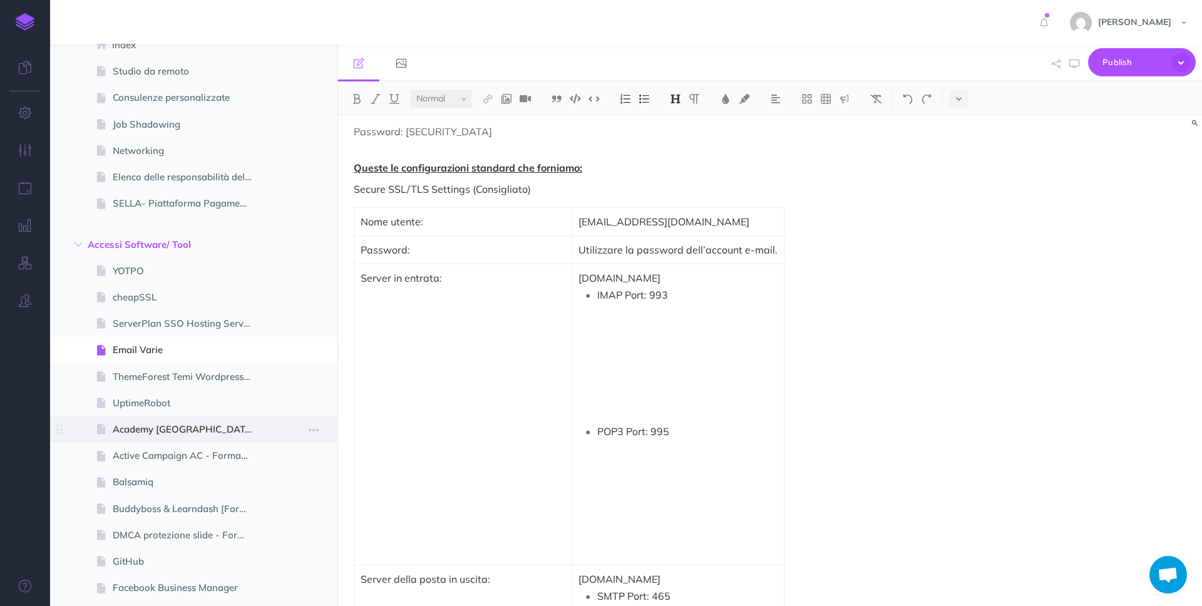
click at [227, 432] on span "Academy [GEOGRAPHIC_DATA]" at bounding box center [188, 429] width 150 height 15
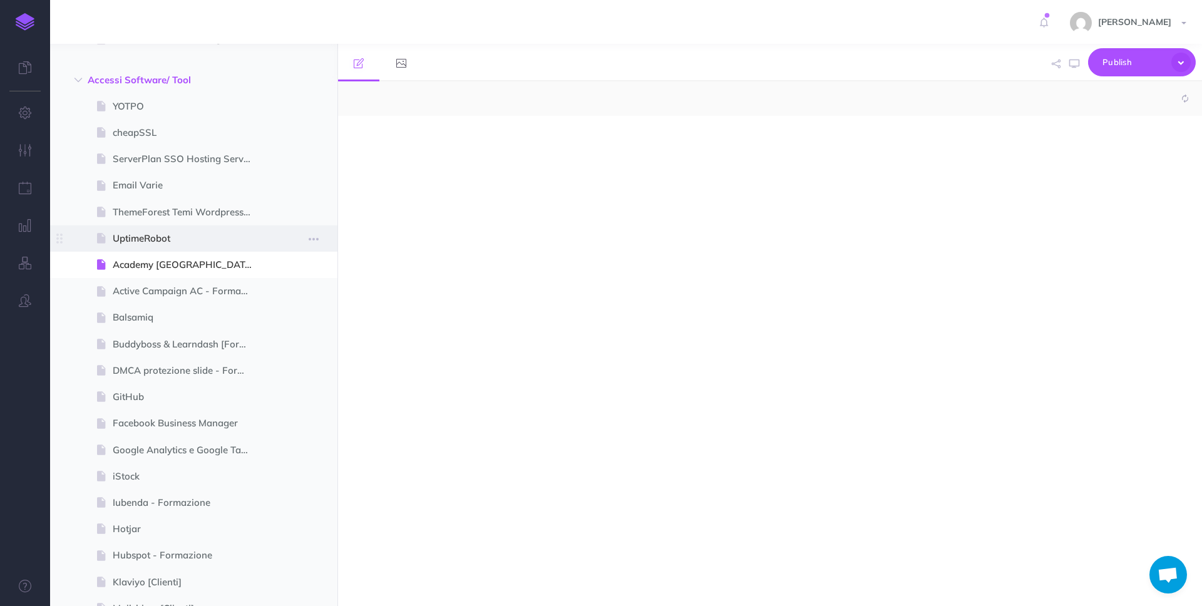
scroll to position [355, 0]
select select "null"
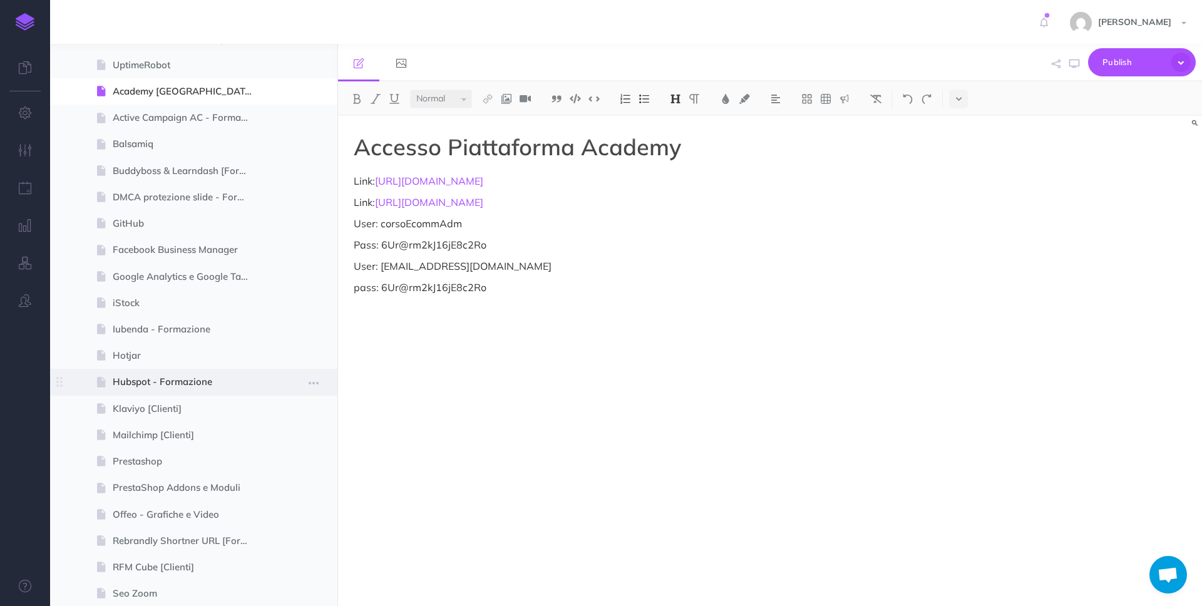
scroll to position [579, 0]
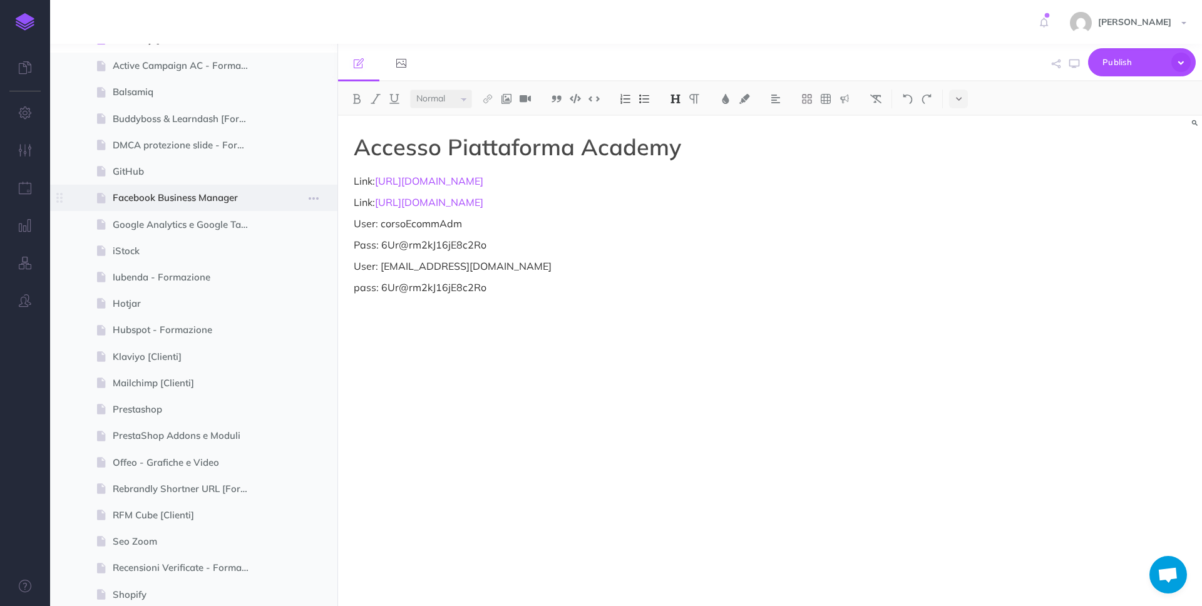
click at [230, 189] on span at bounding box center [193, 198] width 287 height 26
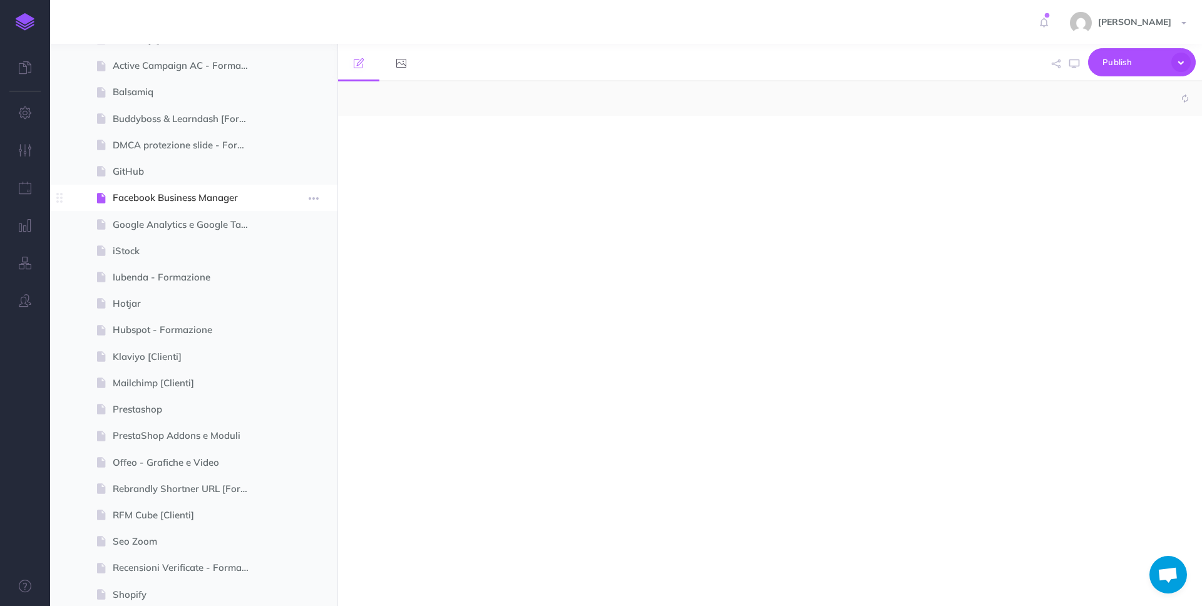
select select "null"
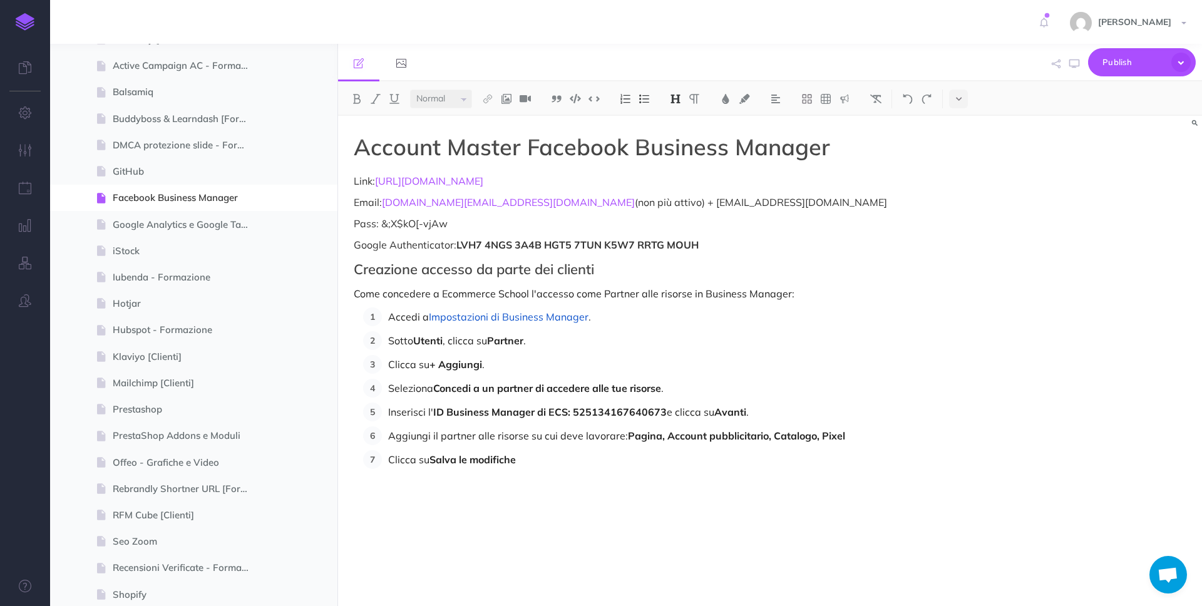
click at [355, 271] on h2 "Creazione accesso da parte dei clienti" at bounding box center [640, 269] width 573 height 15
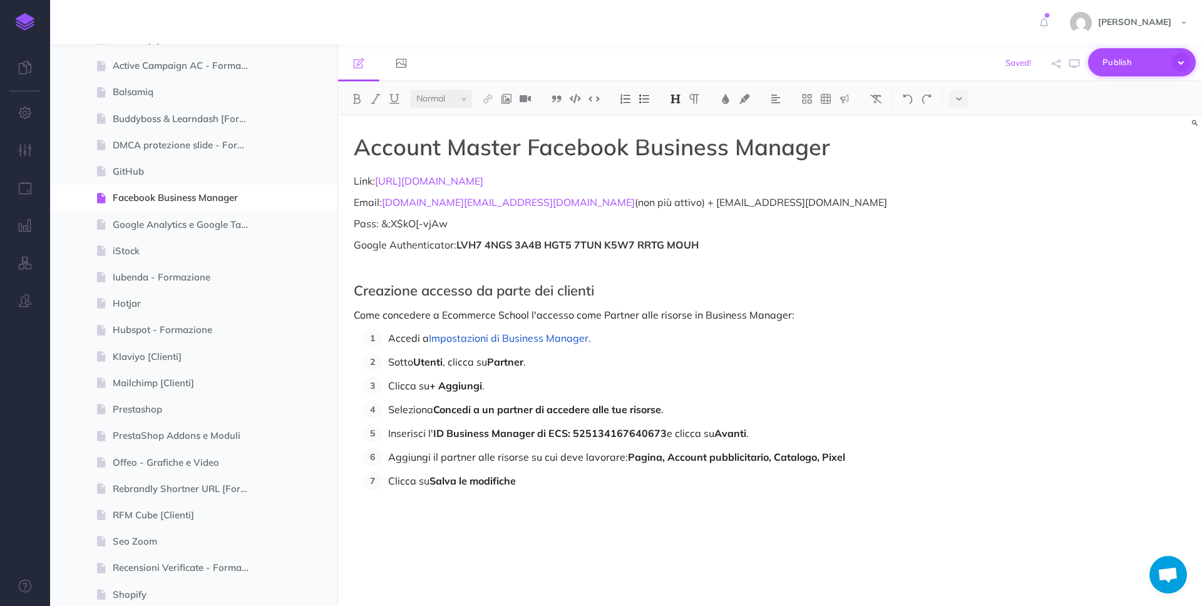
click at [1111, 74] on button "Publish" at bounding box center [1142, 62] width 108 height 28
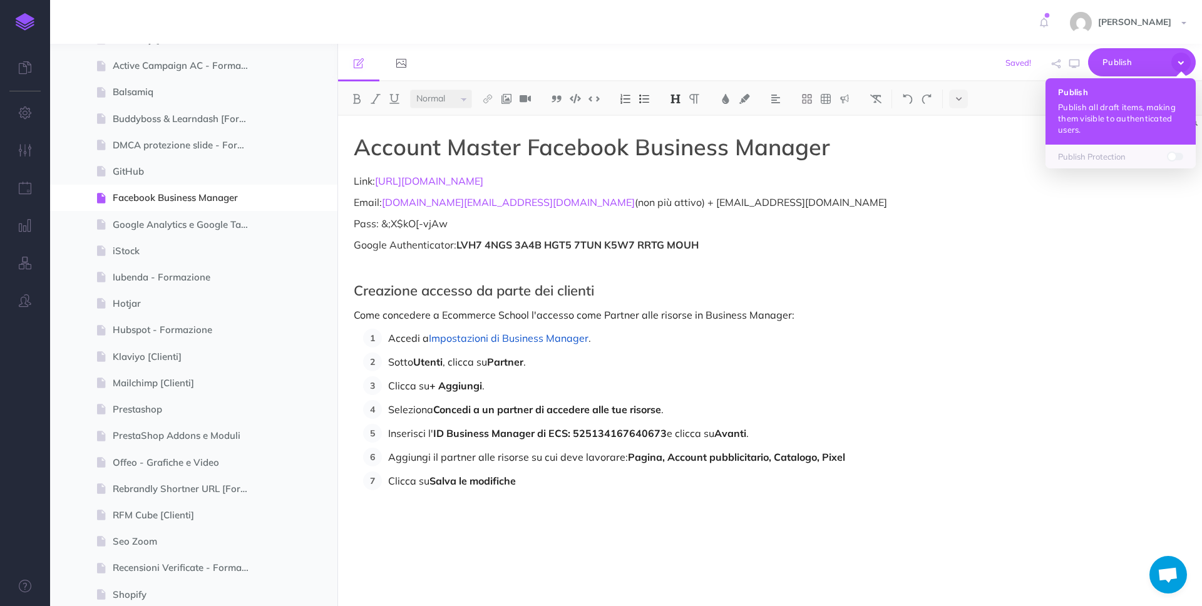
click at [1101, 118] on p "Publish all draft items, making them visible to authenticated users." at bounding box center [1120, 118] width 125 height 34
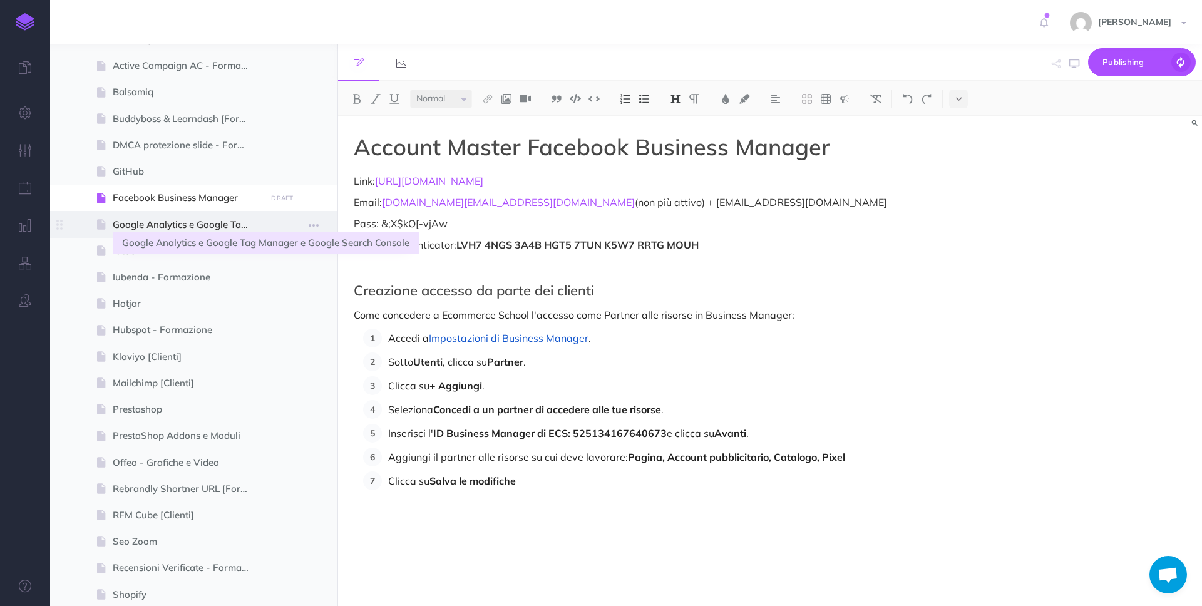
click at [212, 222] on span "Google Analytics e Google Tag Manager e Google Search Console" at bounding box center [188, 224] width 150 height 15
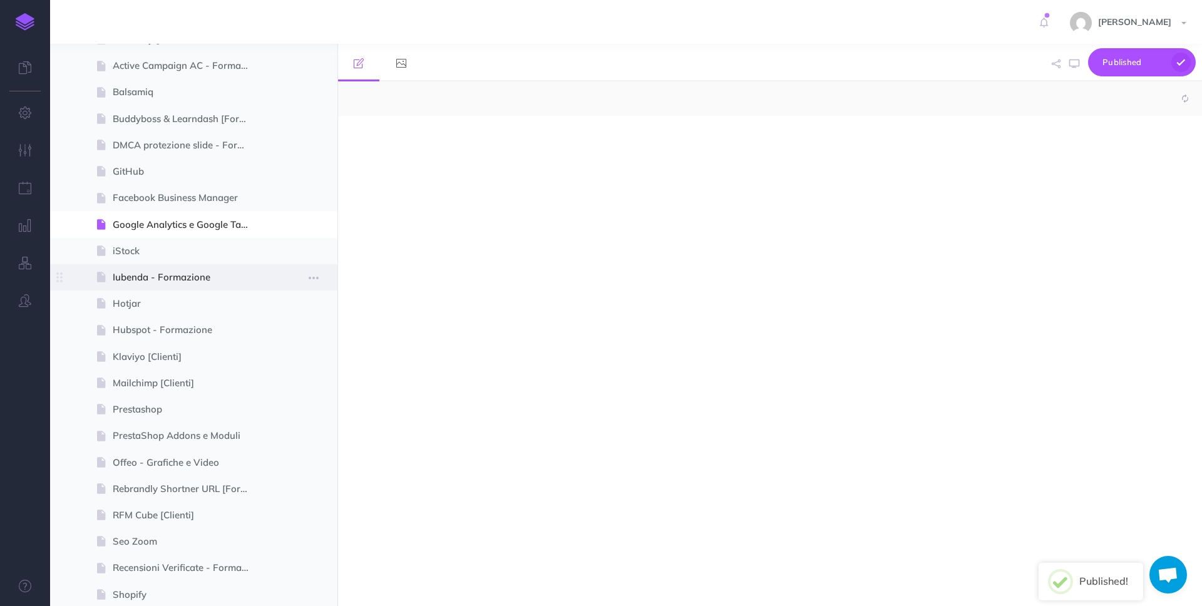
select select "null"
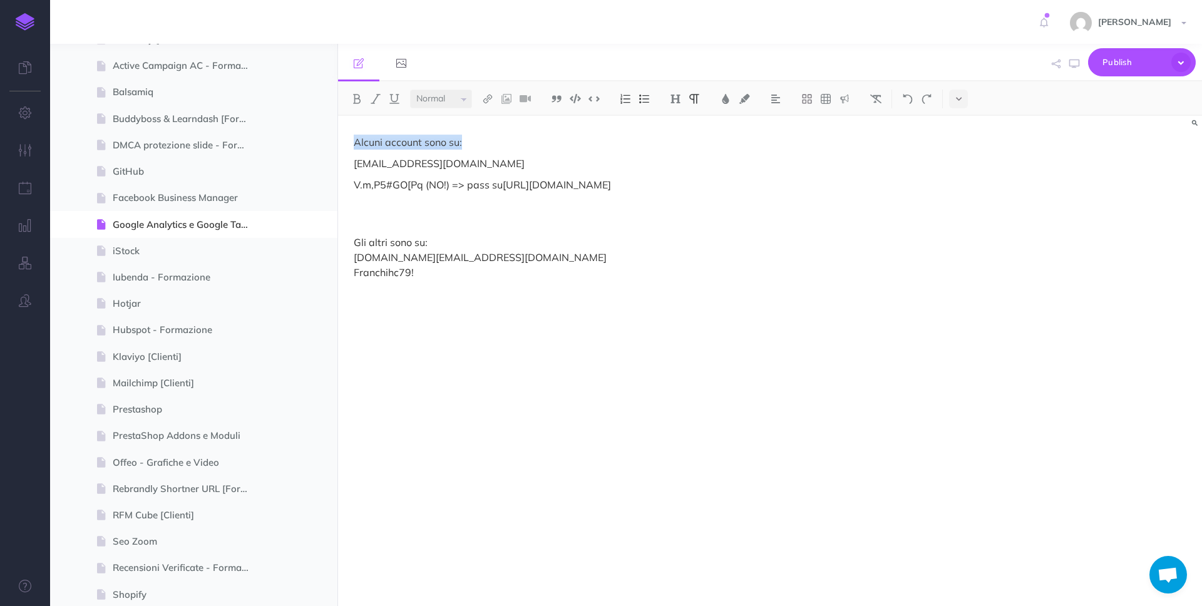
drag, startPoint x: 476, startPoint y: 145, endPoint x: 347, endPoint y: 145, distance: 128.9
click at [347, 145] on div "Alcuni account sono su: [EMAIL_ADDRESS][DOMAIN_NAME] V.m,P5#GO[Pq (NO!) => pass…" at bounding box center [640, 355] width 605 height 478
drag, startPoint x: 460, startPoint y: 257, endPoint x: 354, endPoint y: 253, distance: 106.5
click at [354, 253] on p "Gli altri sono su: [DOMAIN_NAME][EMAIL_ADDRESS][DOMAIN_NAME] Franchihc79!" at bounding box center [640, 257] width 573 height 45
drag, startPoint x: 506, startPoint y: 168, endPoint x: 349, endPoint y: 167, distance: 156.5
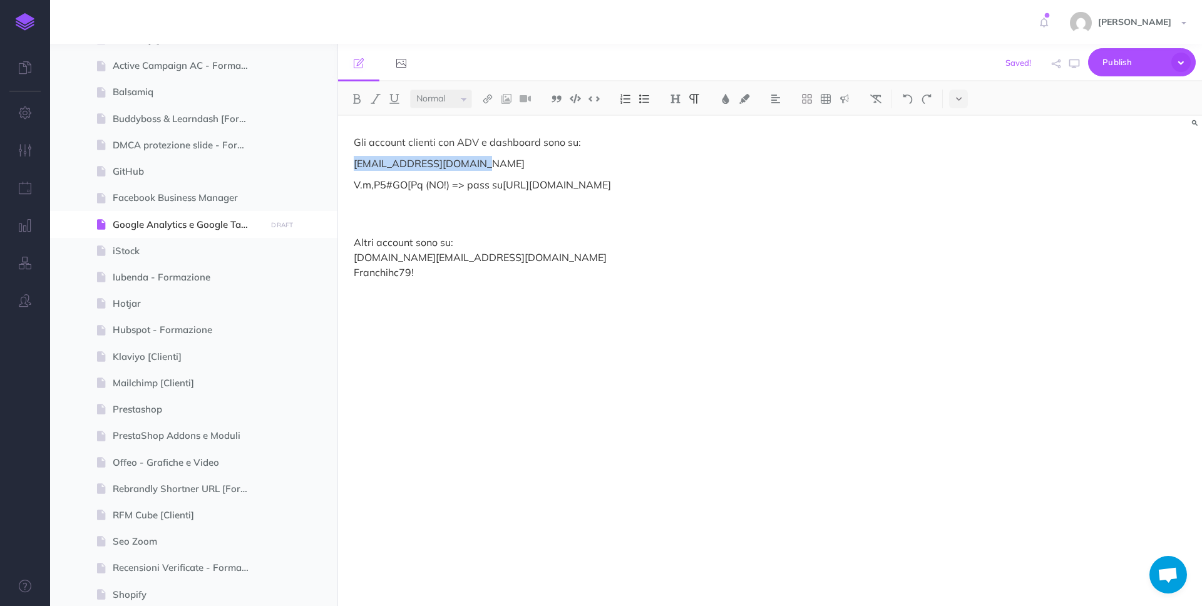
click at [349, 167] on div "Gli account clienti con ADV e dashboard sono su: [EMAIL_ADDRESS][DOMAIN_NAME] V…" at bounding box center [640, 355] width 605 height 478
copy p "[EMAIL_ADDRESS][DOMAIN_NAME]"
drag, startPoint x: 516, startPoint y: 268, endPoint x: 342, endPoint y: 272, distance: 174.0
click at [342, 272] on div "Gli account clienti con ADV e dashboard sono su: [EMAIL_ADDRESS][DOMAIN_NAME] V…" at bounding box center [640, 355] width 605 height 478
drag, startPoint x: 373, startPoint y: 270, endPoint x: 340, endPoint y: 270, distance: 33.2
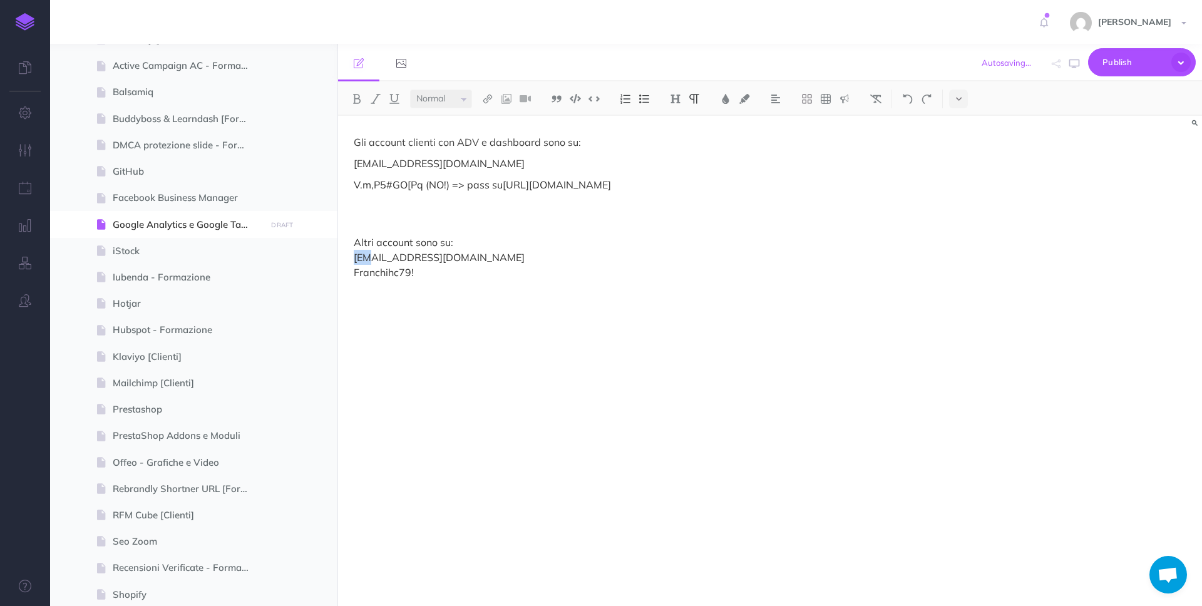
click at [340, 270] on div "Gli account clienti con ADV e dashboard sono su: [EMAIL_ADDRESS][DOMAIN_NAME] V…" at bounding box center [640, 355] width 605 height 478
drag, startPoint x: 486, startPoint y: 289, endPoint x: 305, endPoint y: 289, distance: 180.9
click at [305, 289] on div "Procedure Ecommerce School Collapse all Expand all Expand to root folders [URL]…" at bounding box center [626, 325] width 1152 height 562
click at [1114, 66] on span "Publish" at bounding box center [1133, 62] width 63 height 19
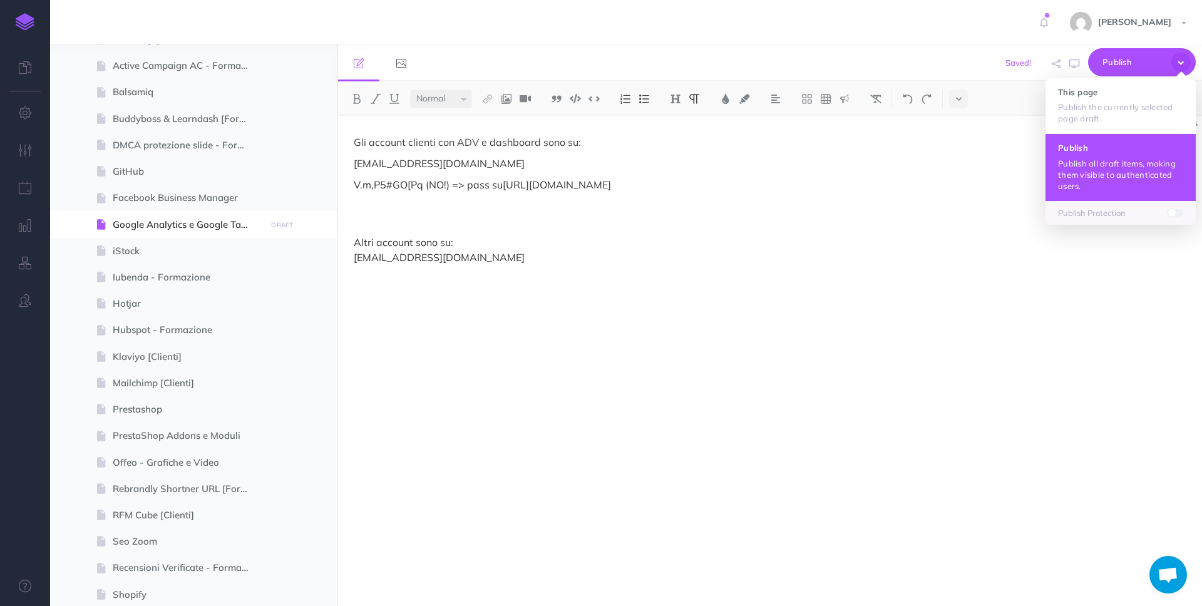
click at [1108, 176] on p "Publish all draft items, making them visible to authenticated users." at bounding box center [1120, 175] width 125 height 34
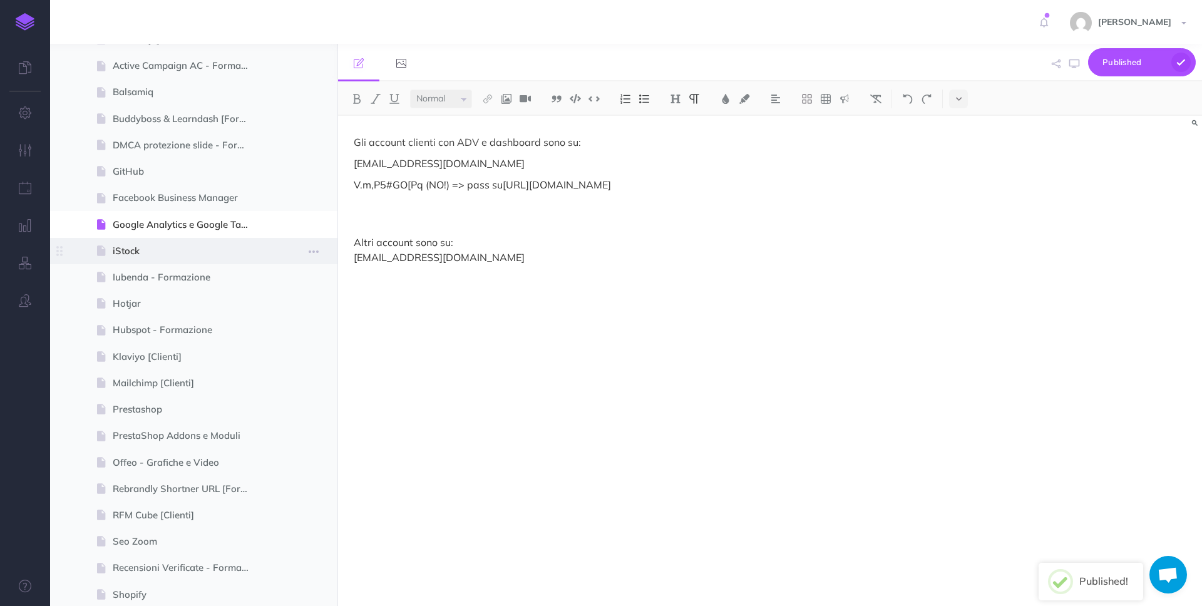
click at [207, 254] on span "iStock" at bounding box center [188, 250] width 150 height 15
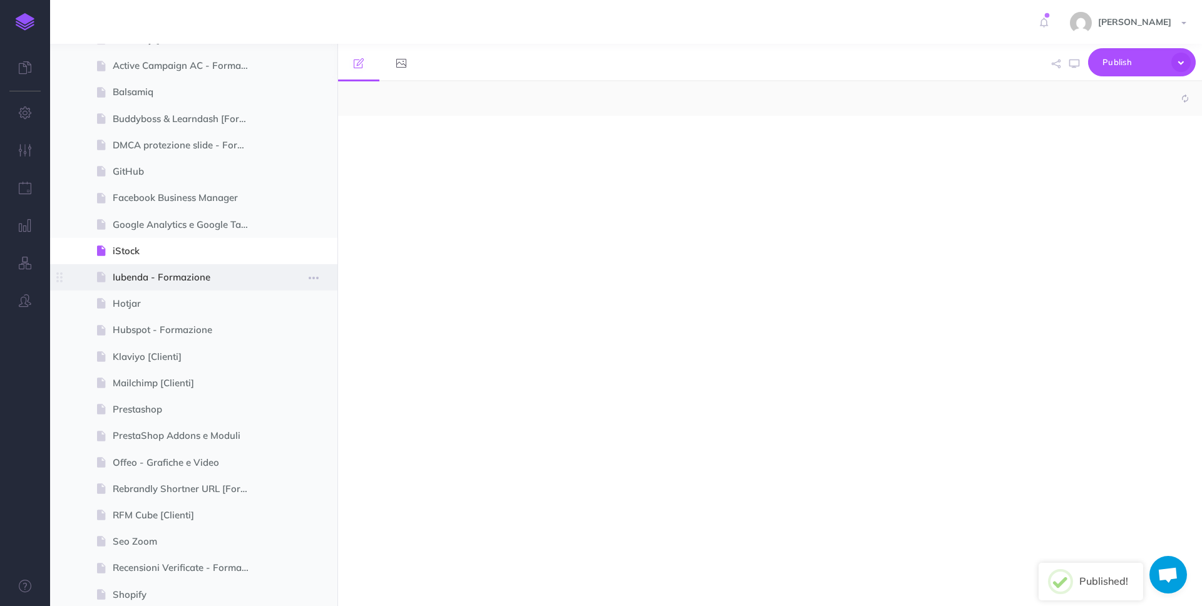
select select "null"
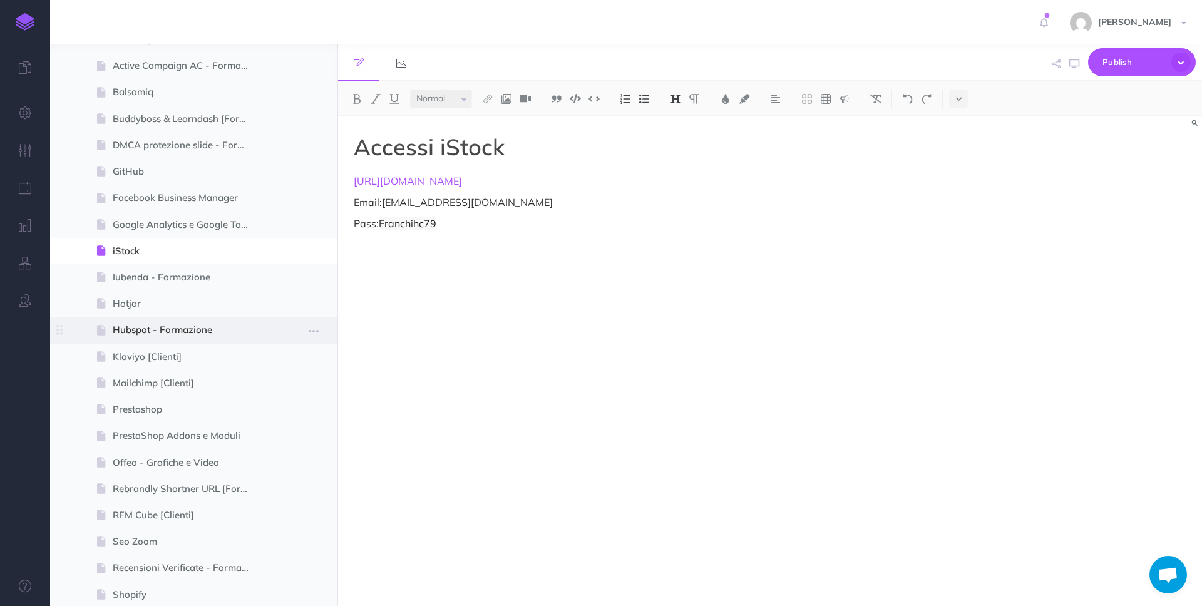
click at [213, 327] on span "Hubspot - Formazione" at bounding box center [188, 329] width 150 height 15
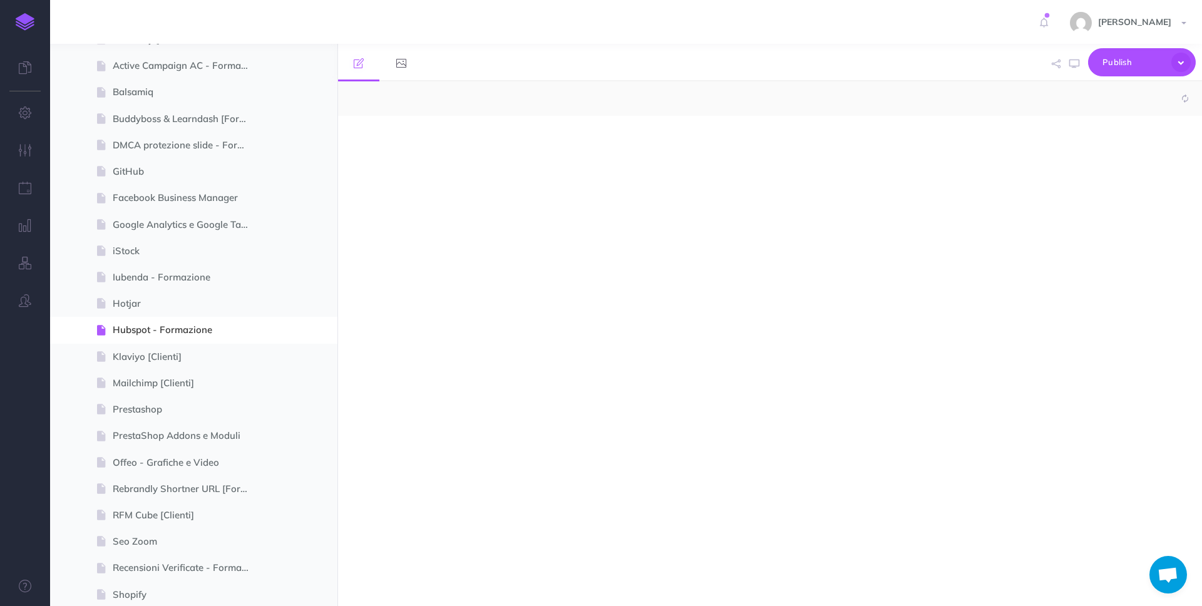
select select "null"
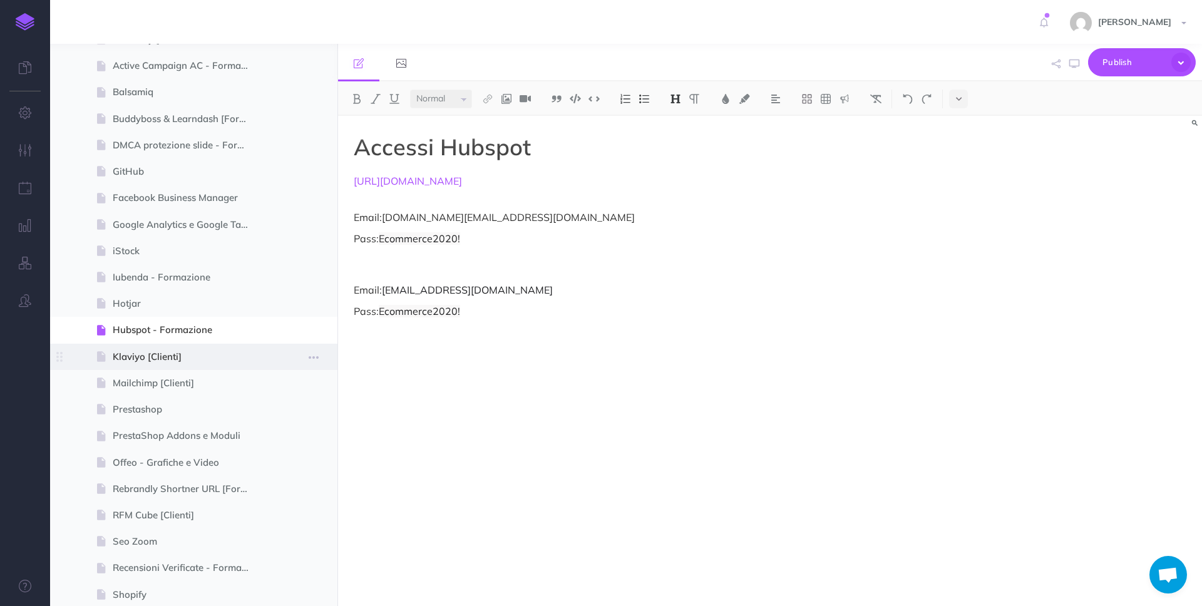
click at [186, 362] on span "Klaviyo [Clienti]" at bounding box center [188, 356] width 150 height 15
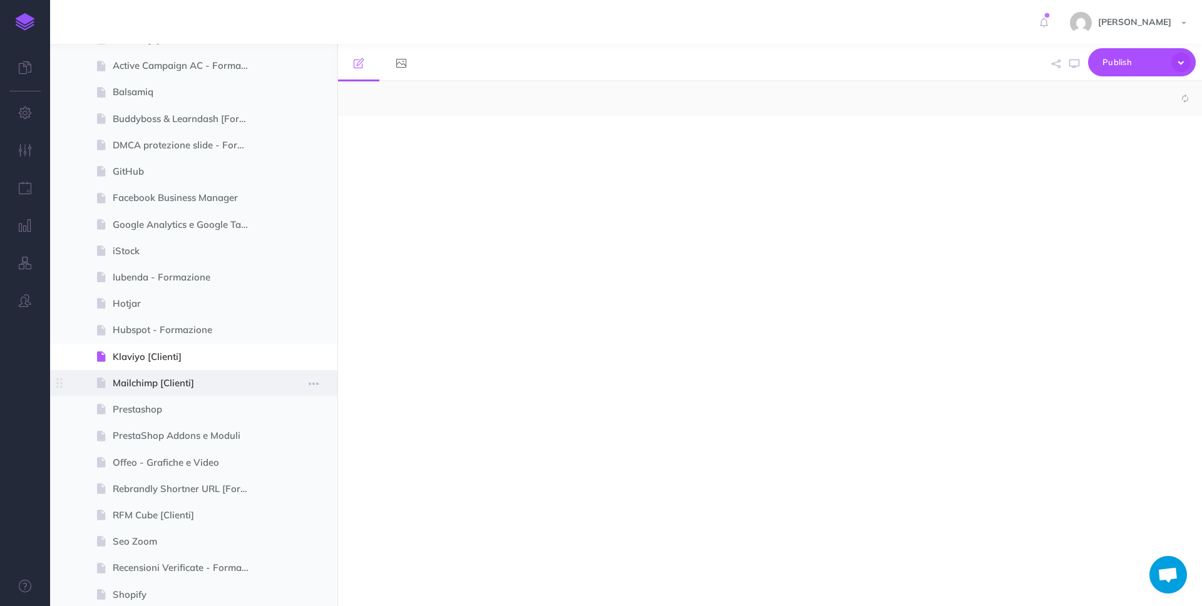
select select "null"
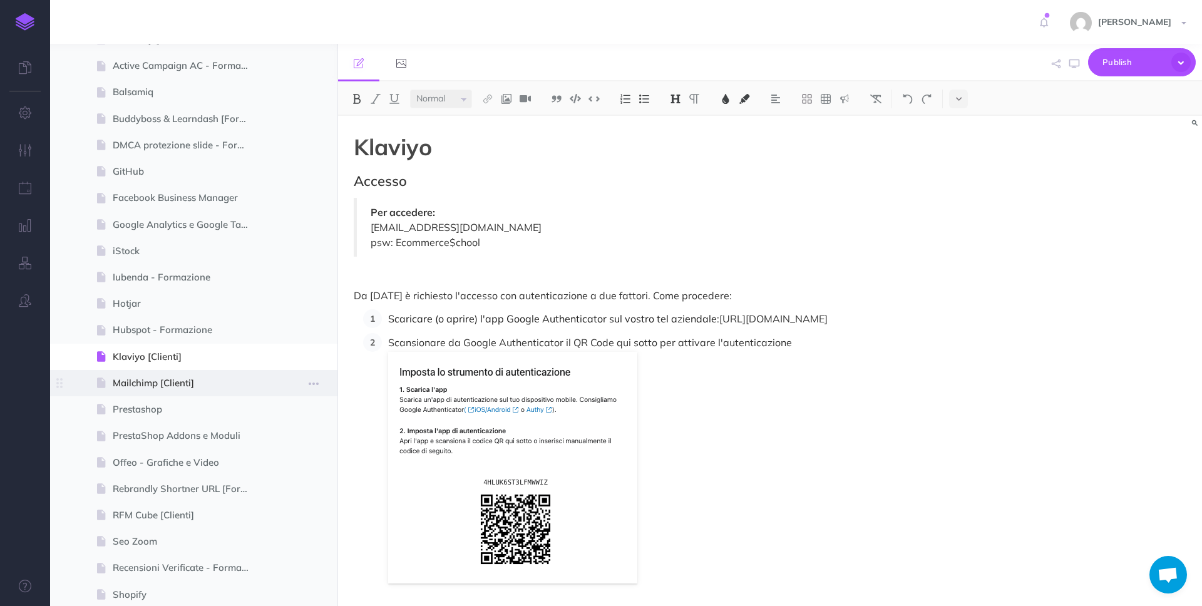
click at [217, 382] on span "Mailchimp [Clienti]" at bounding box center [188, 382] width 150 height 15
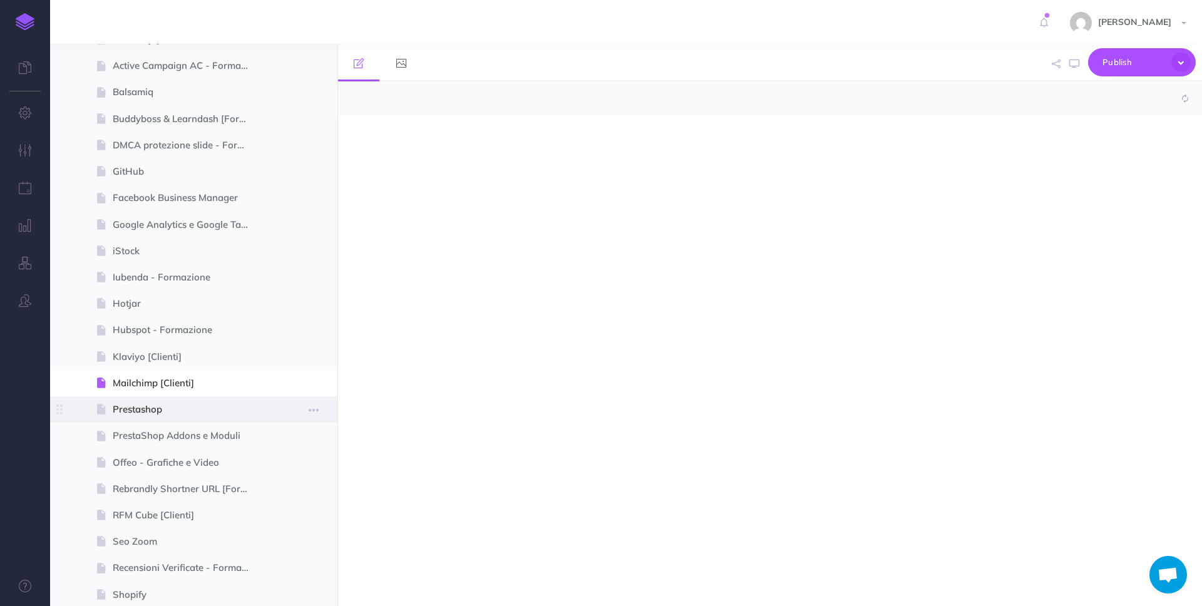
select select "null"
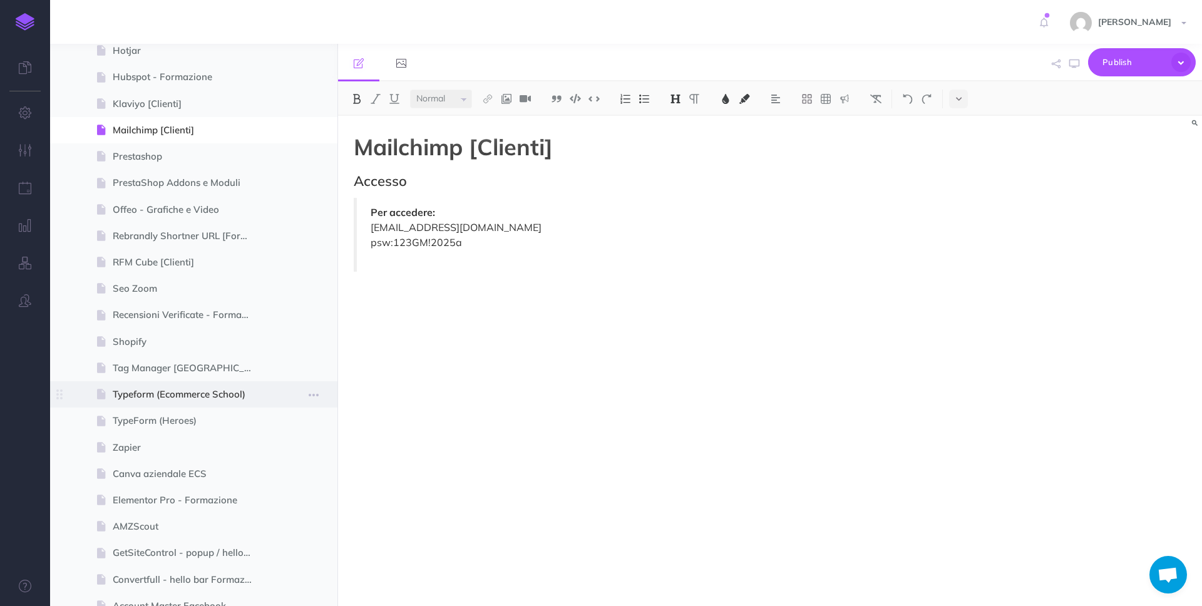
scroll to position [844, 0]
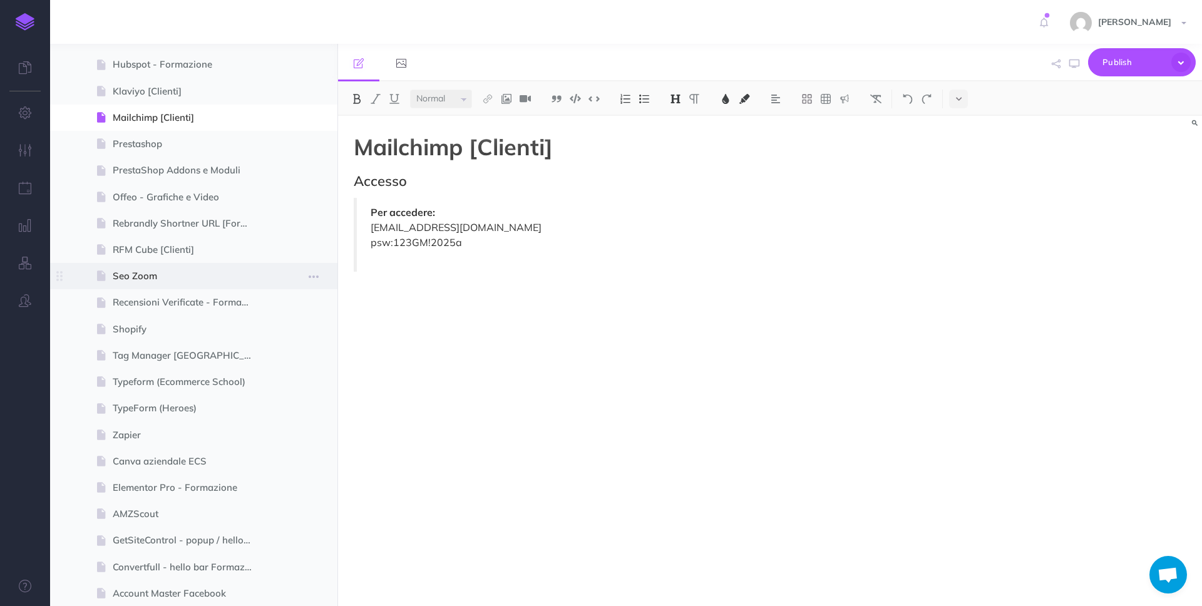
click at [213, 276] on span "Seo Zoom" at bounding box center [188, 275] width 150 height 15
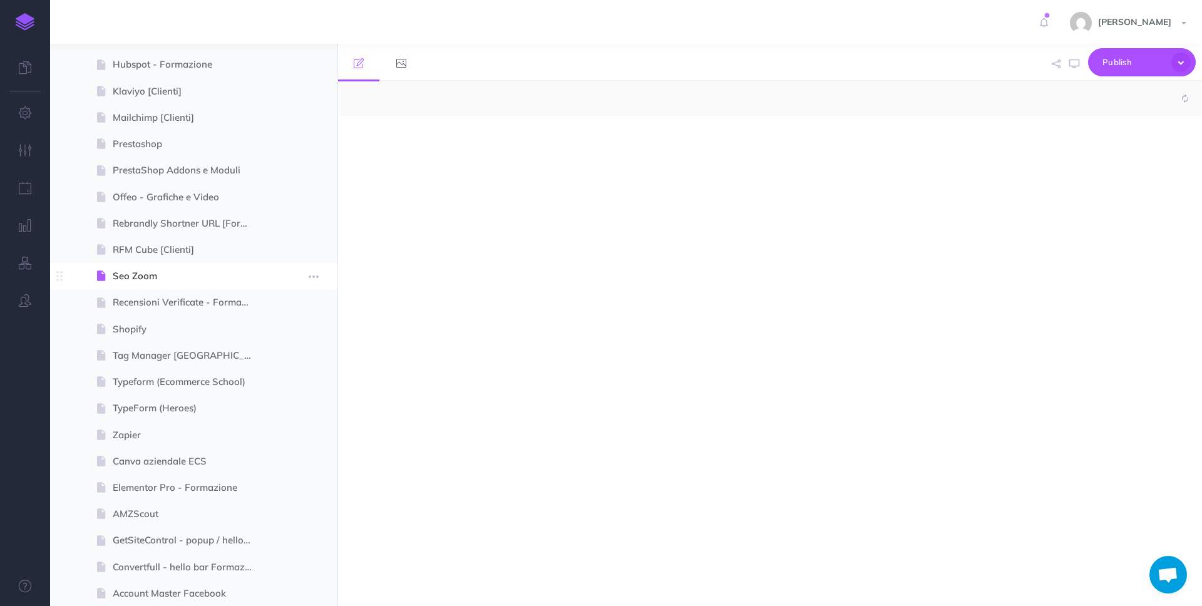
select select "null"
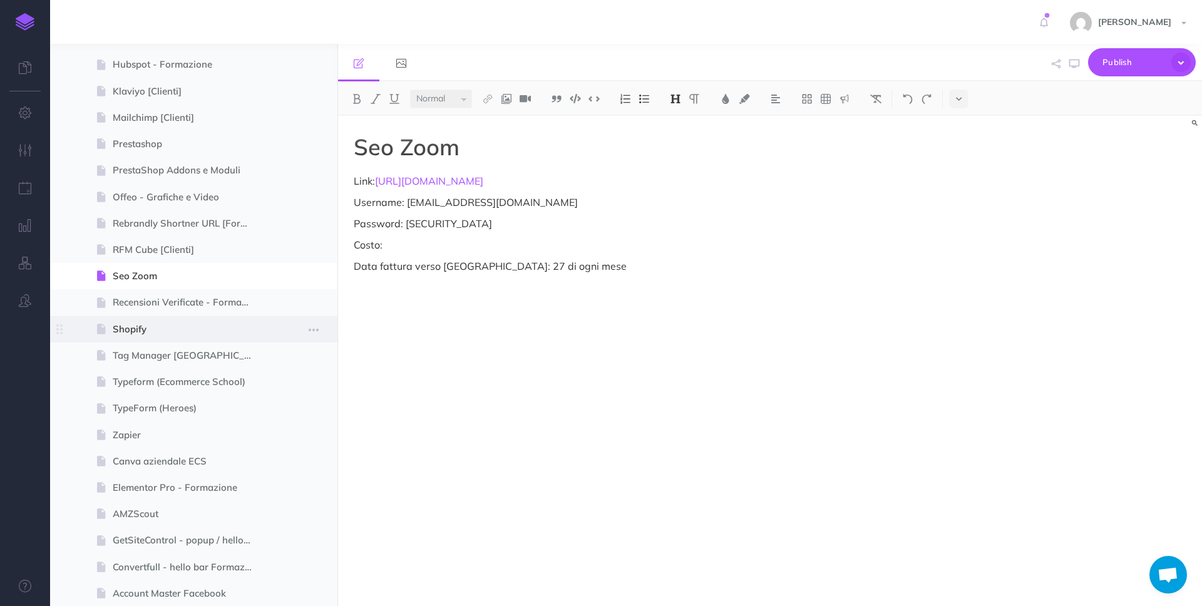
click at [168, 334] on span "Shopify" at bounding box center [188, 329] width 150 height 15
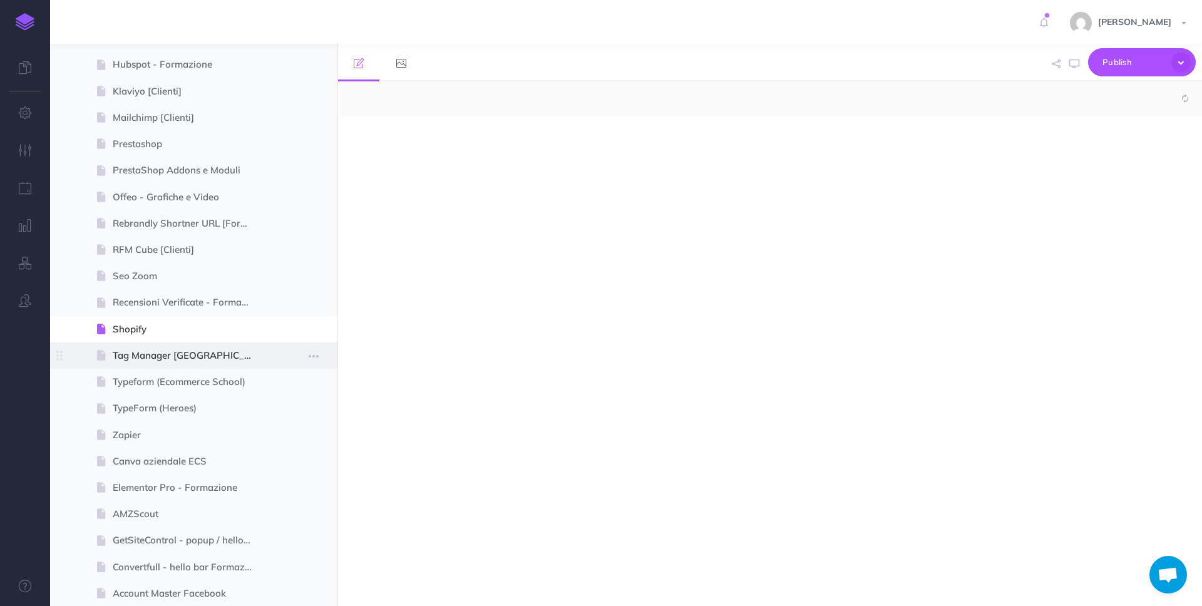
select select "null"
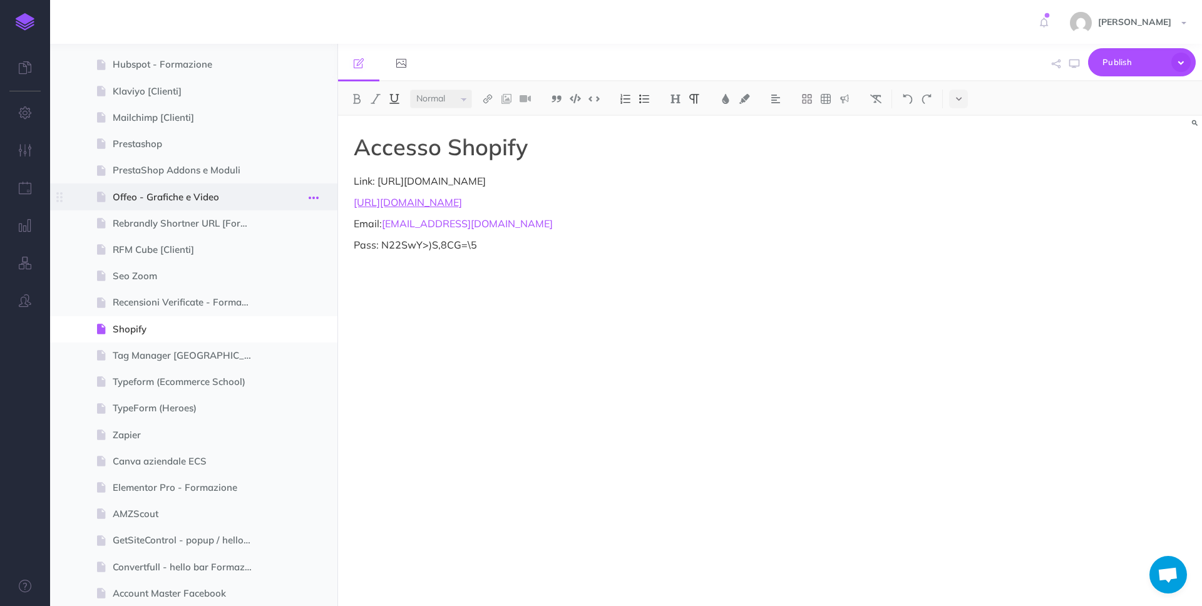
drag, startPoint x: 503, startPoint y: 202, endPoint x: 324, endPoint y: 196, distance: 179.7
click at [324, 196] on div "Procedure Ecommerce School Collapse all Expand all Expand to root folders [URL]…" at bounding box center [626, 325] width 1152 height 562
click at [596, 266] on div "Accesso Shopify Link: [URL][DOMAIN_NAME] Email: [EMAIL_ADDRESS][DOMAIN_NAME] Pa…" at bounding box center [640, 355] width 605 height 478
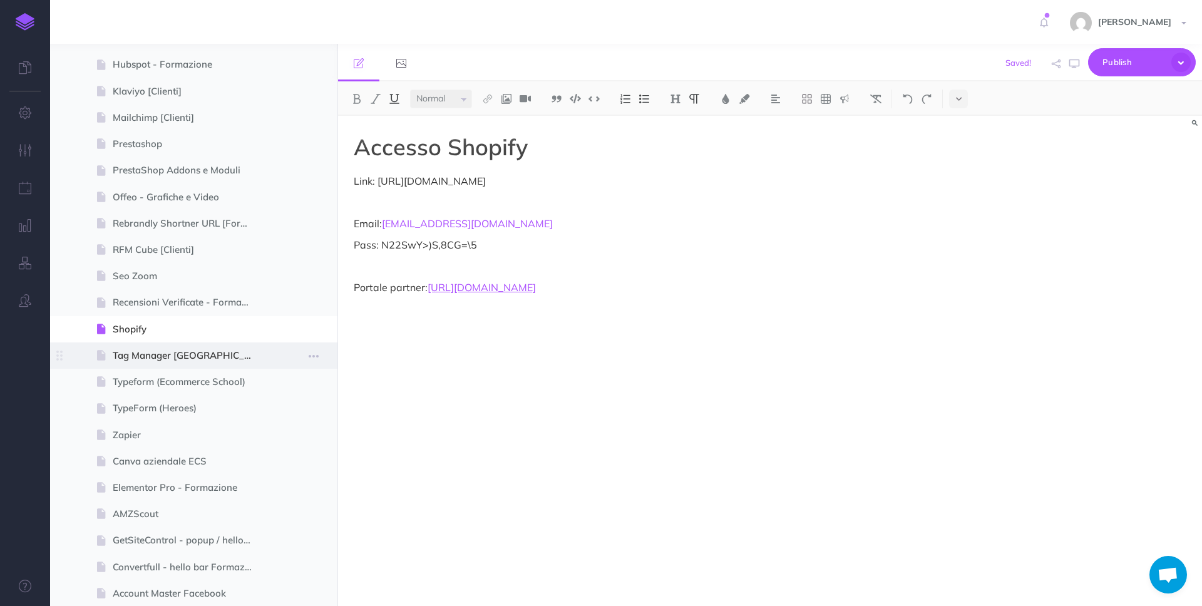
click at [212, 357] on span "Tag Manager [GEOGRAPHIC_DATA]" at bounding box center [188, 355] width 150 height 15
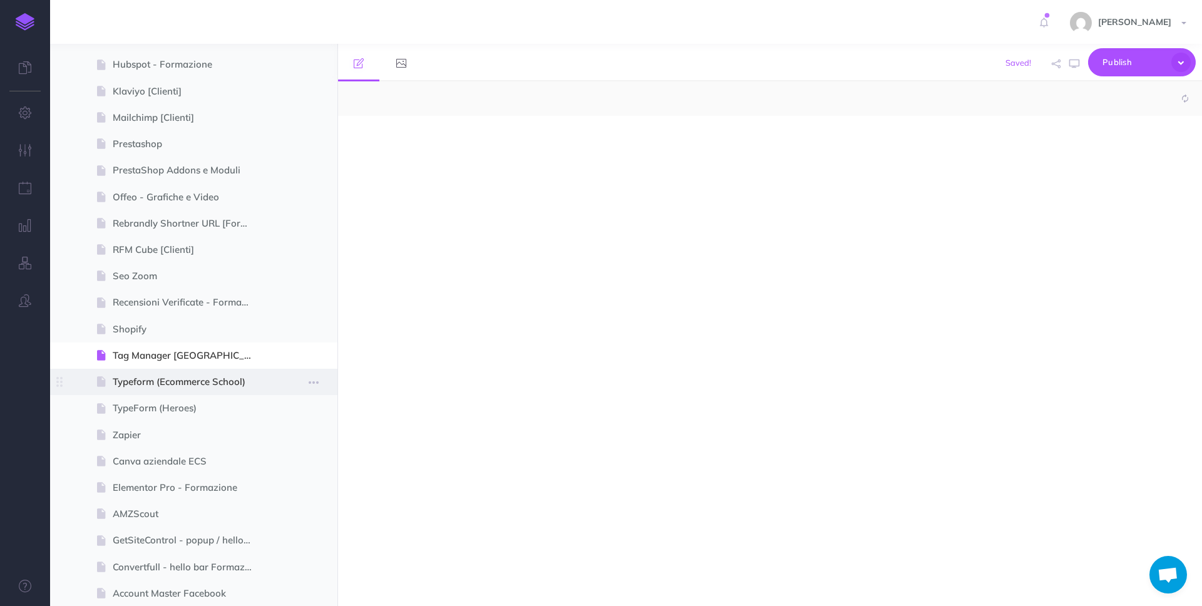
select select "null"
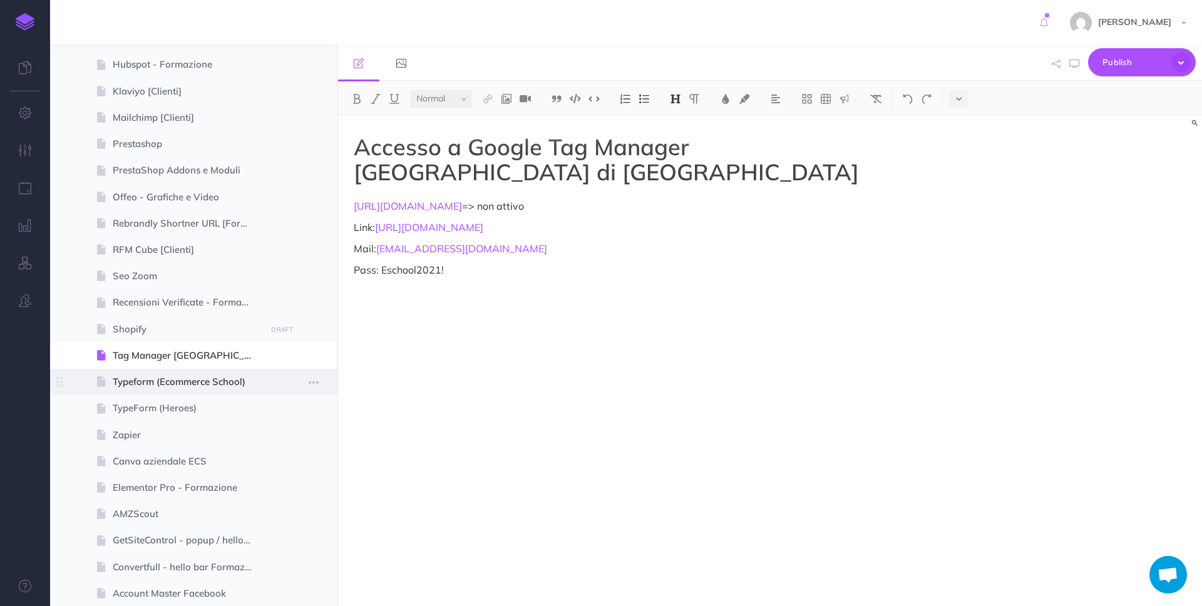
click at [226, 384] on span "Typeform (Ecommerce School)" at bounding box center [188, 381] width 150 height 15
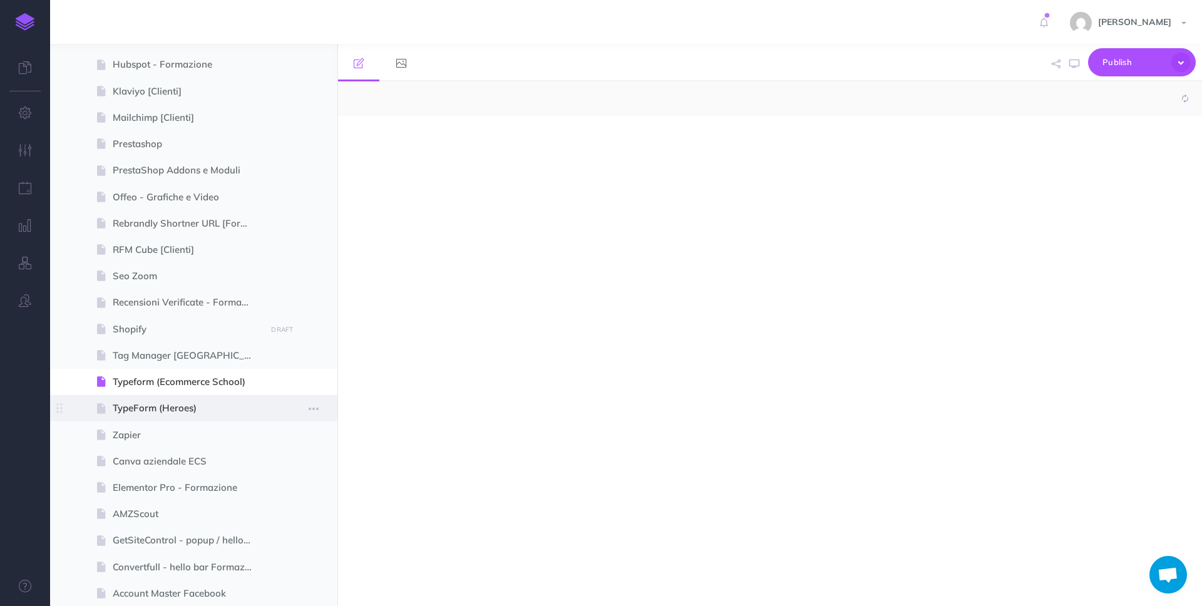
select select "null"
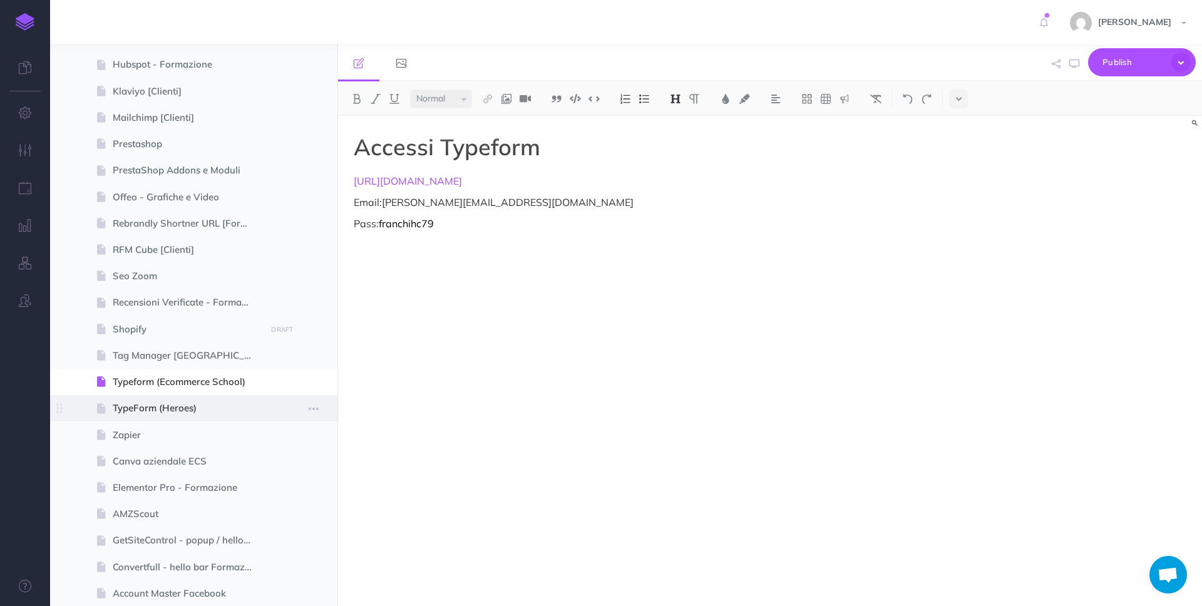
click at [185, 403] on span "TypeForm (Heroes)" at bounding box center [188, 408] width 150 height 15
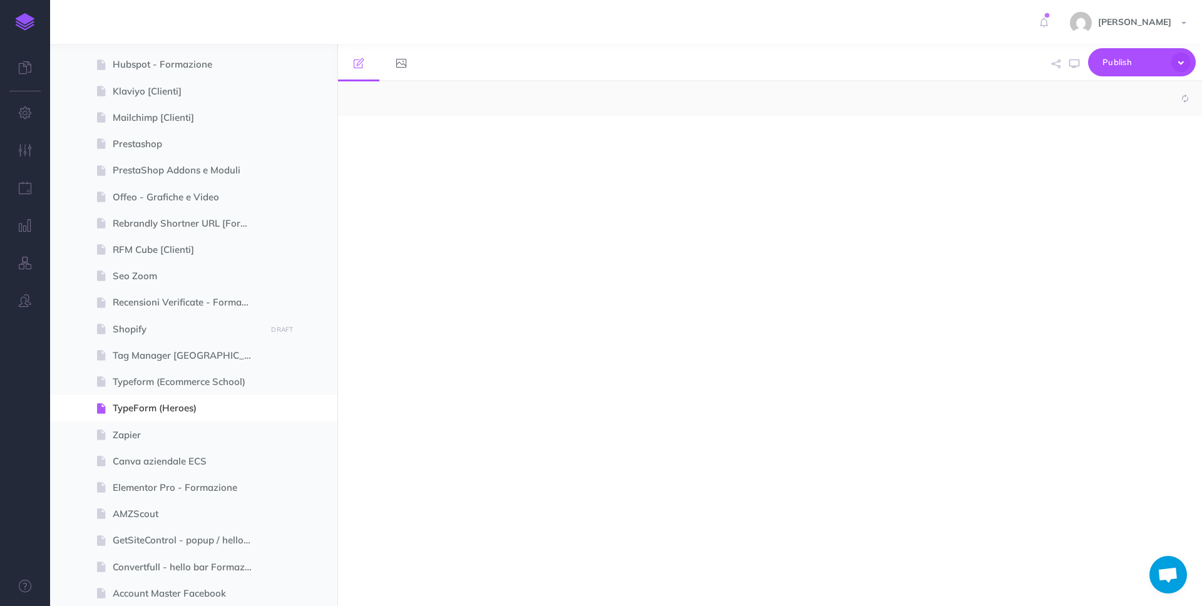
select select "null"
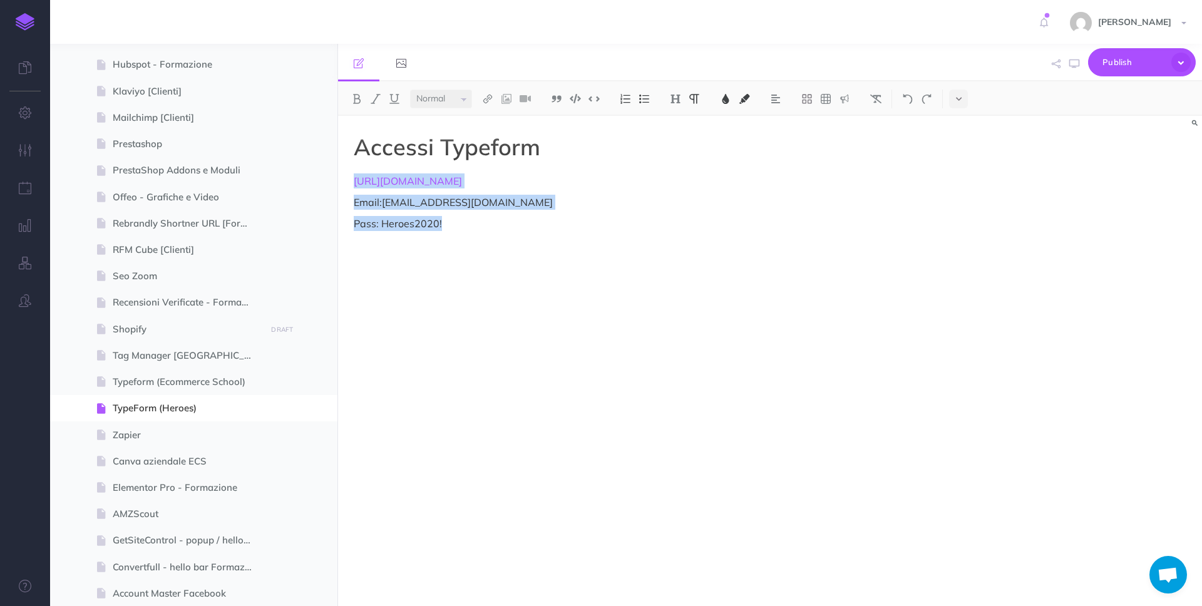
drag, startPoint x: 476, startPoint y: 218, endPoint x: 349, endPoint y: 176, distance: 133.0
click at [349, 176] on div "Accessi Typeform [URL][DOMAIN_NAME] Email: [EMAIL_ADDRESS][DOMAIN_NAME] Pass: H…" at bounding box center [640, 355] width 605 height 478
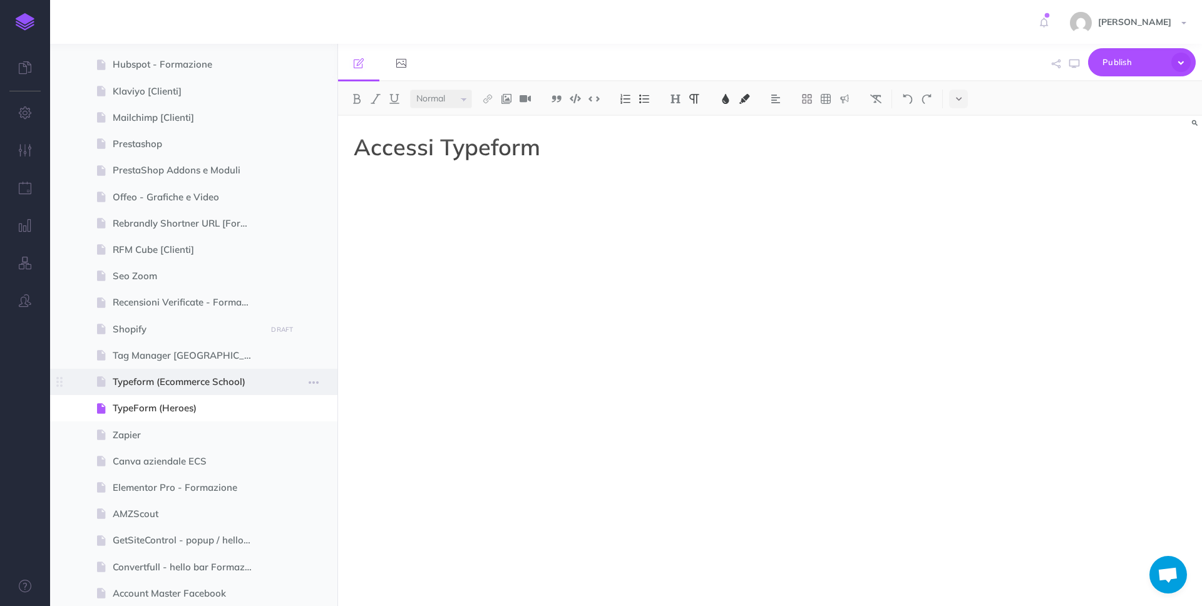
click at [193, 382] on span "Typeform (Ecommerce School)" at bounding box center [188, 381] width 150 height 15
click at [243, 383] on span "Typeform (Ecommerce School)" at bounding box center [188, 381] width 150 height 15
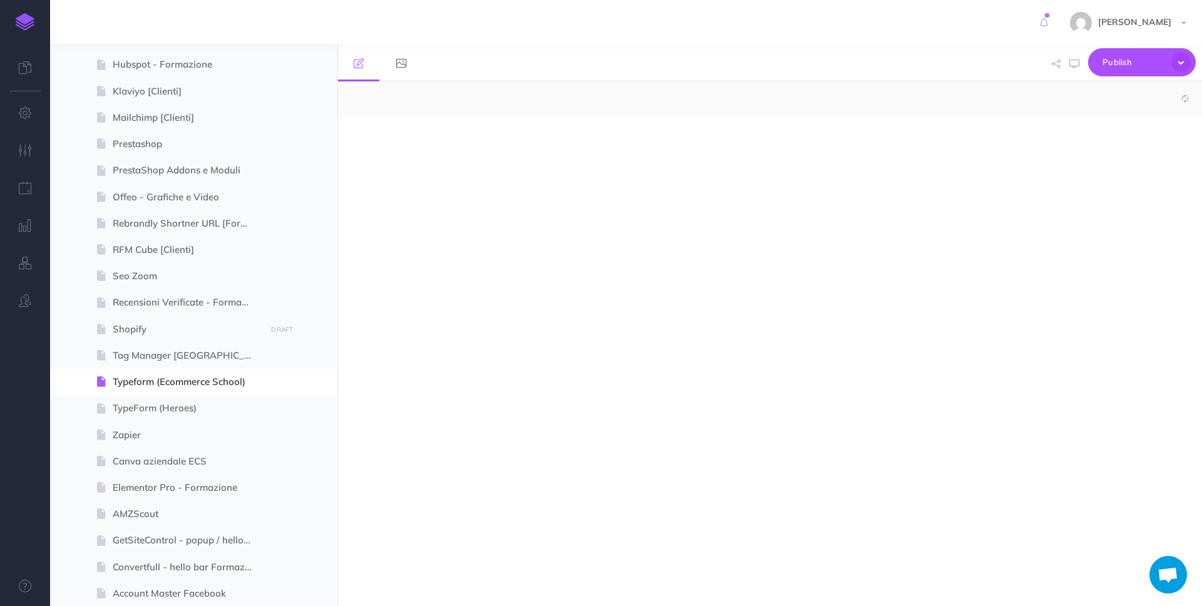
select select "null"
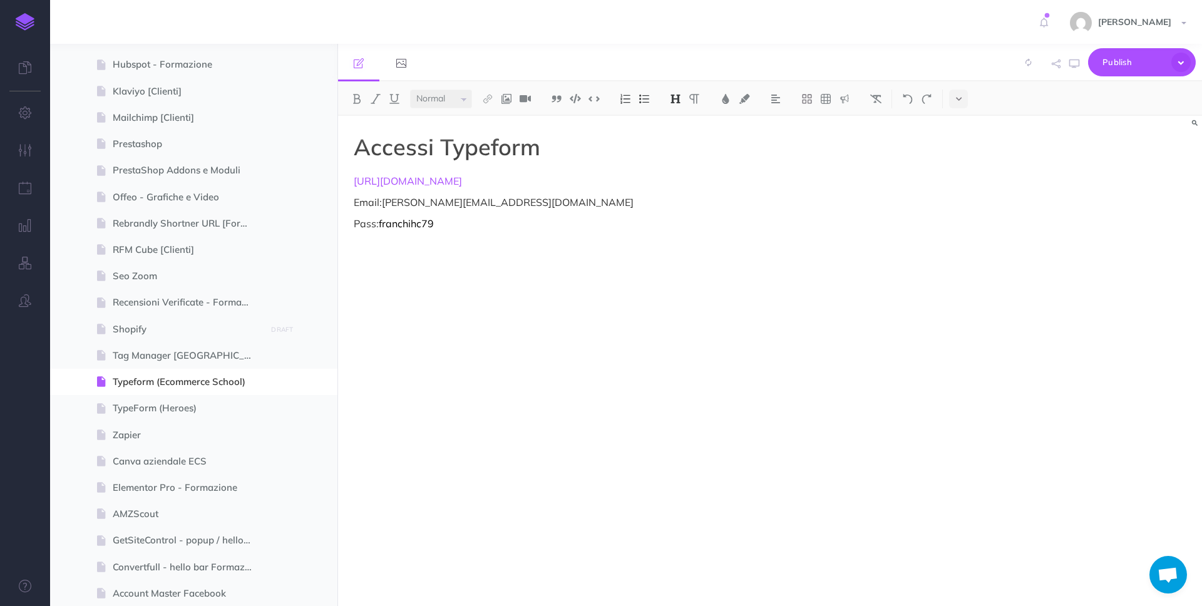
click at [621, 148] on h1 "Accessi Typeform" at bounding box center [640, 147] width 573 height 25
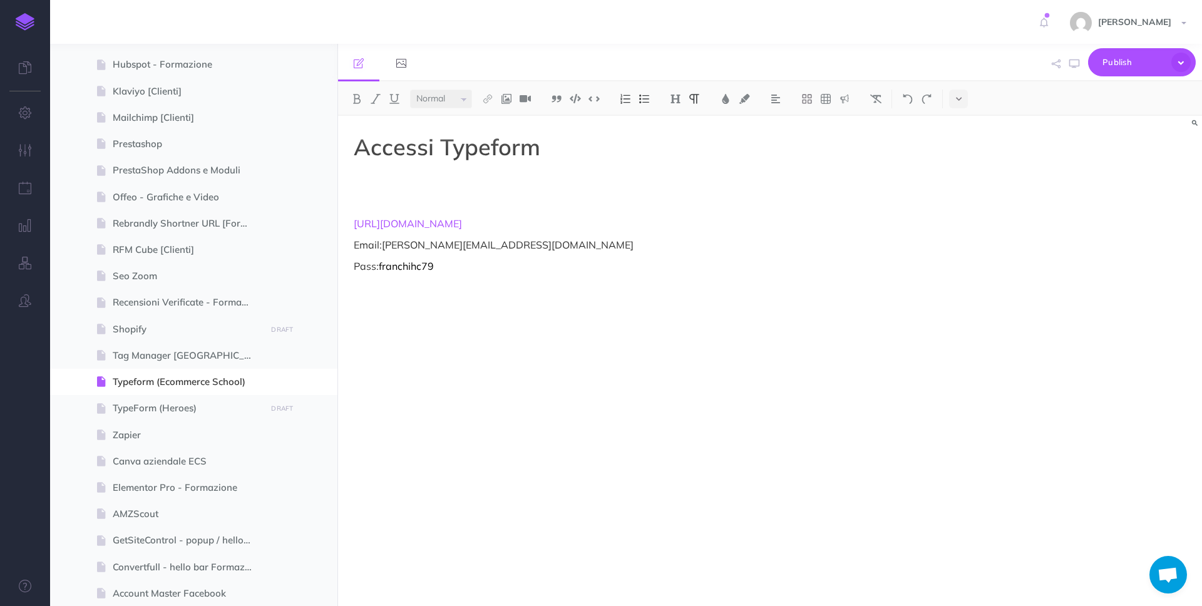
paste div
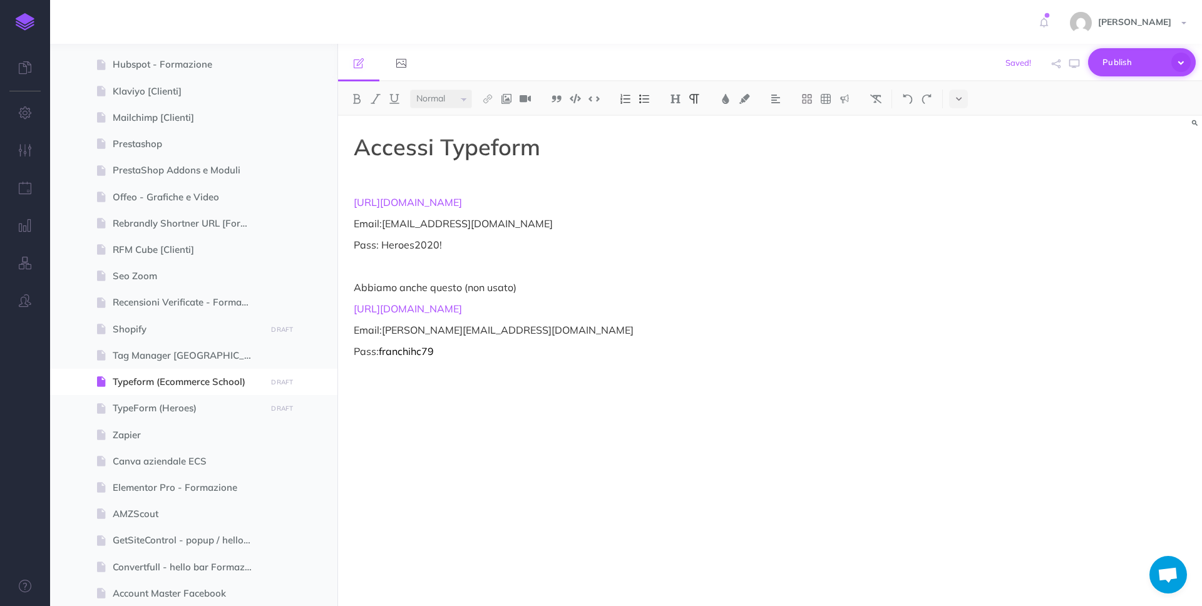
click at [1128, 66] on span "Publish" at bounding box center [1133, 62] width 63 height 19
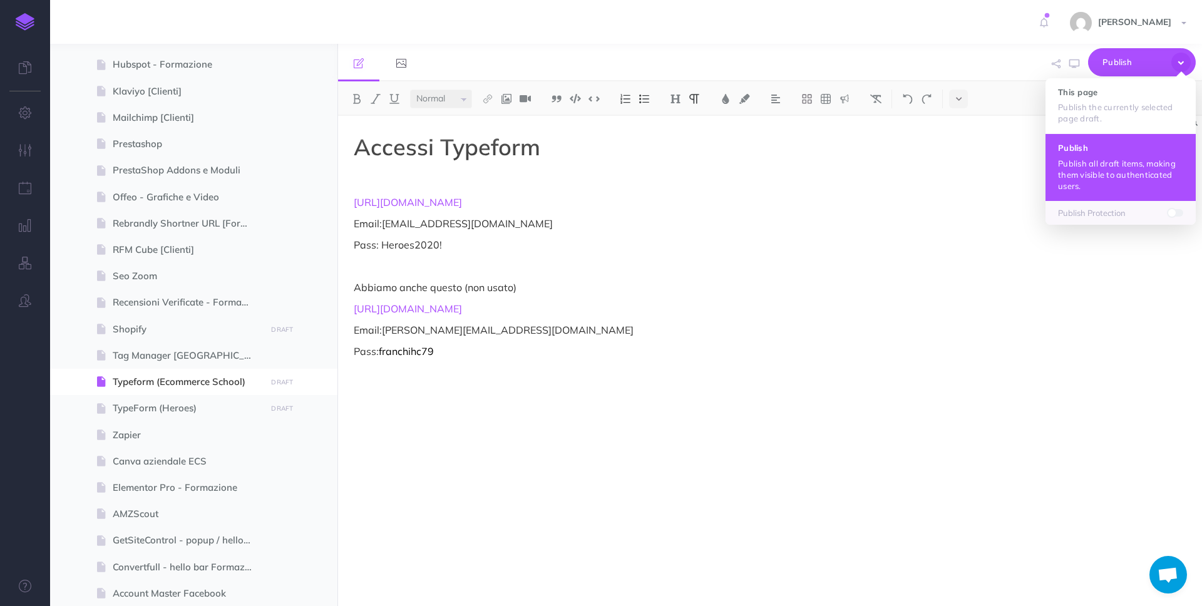
click at [1110, 148] on h4 "Publish" at bounding box center [1120, 147] width 125 height 9
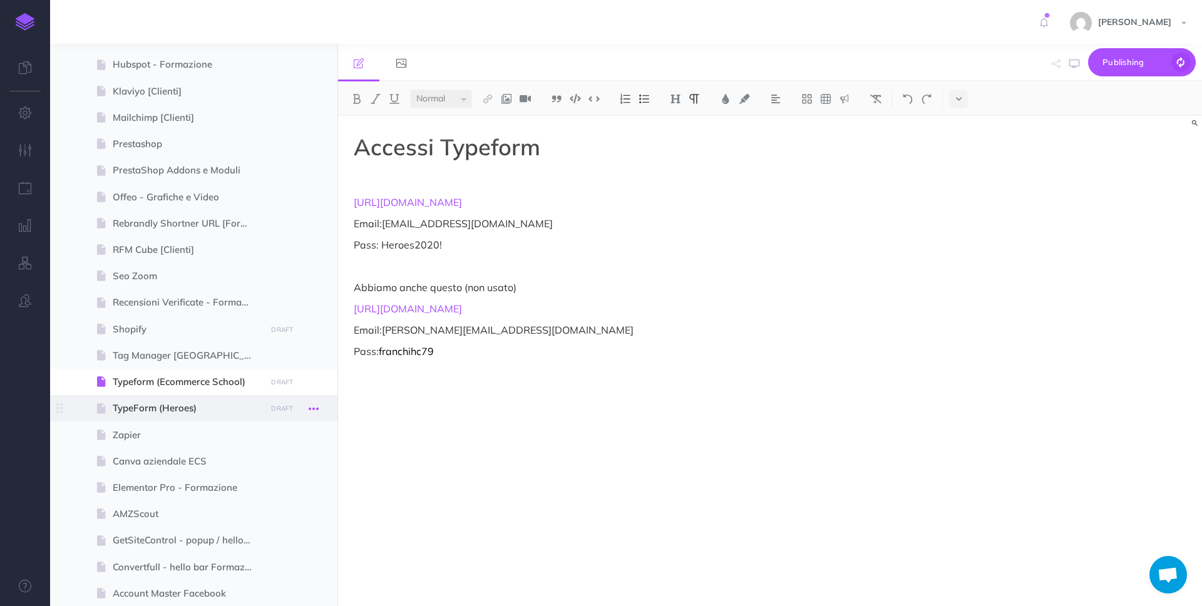
click at [314, 409] on icon "button" at bounding box center [314, 408] width 10 height 15
click at [300, 514] on link "Delete" at bounding box center [278, 513] width 94 height 21
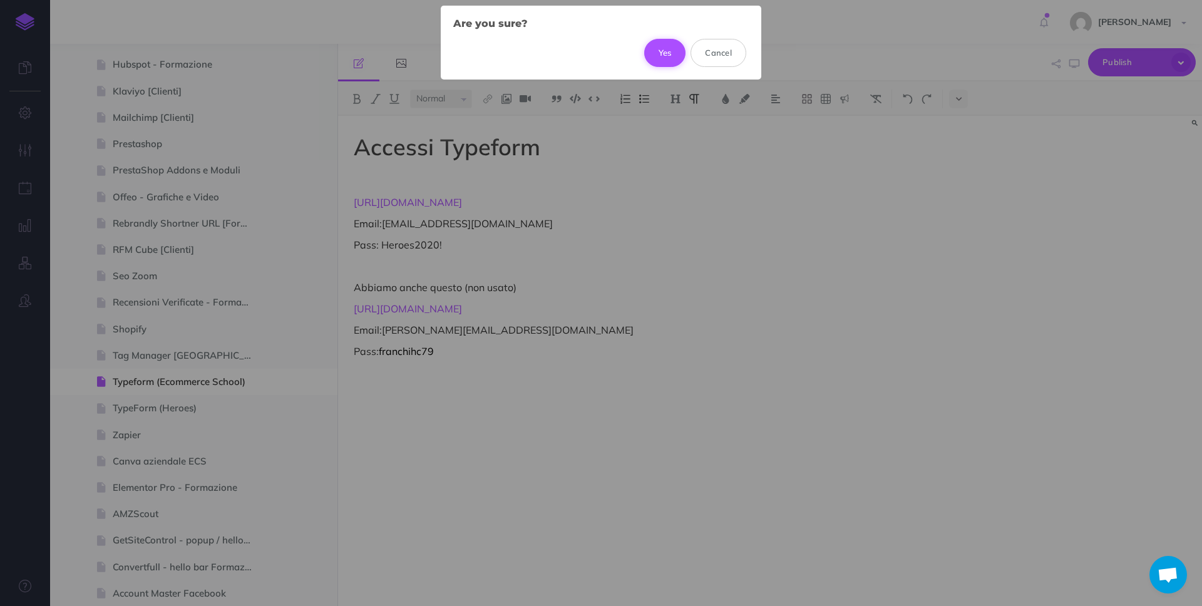
click at [650, 52] on button "Yes" at bounding box center [665, 53] width 42 height 28
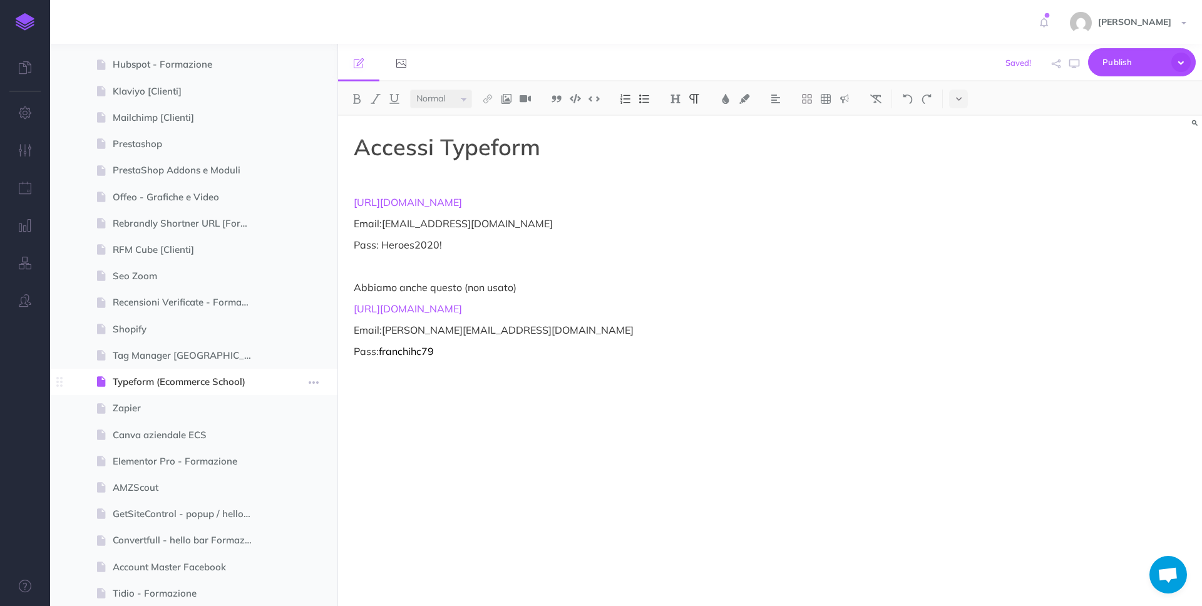
click at [278, 384] on span at bounding box center [193, 382] width 287 height 26
click at [306, 379] on button "button" at bounding box center [313, 382] width 23 height 16
click at [303, 459] on link "Settings" at bounding box center [278, 466] width 94 height 21
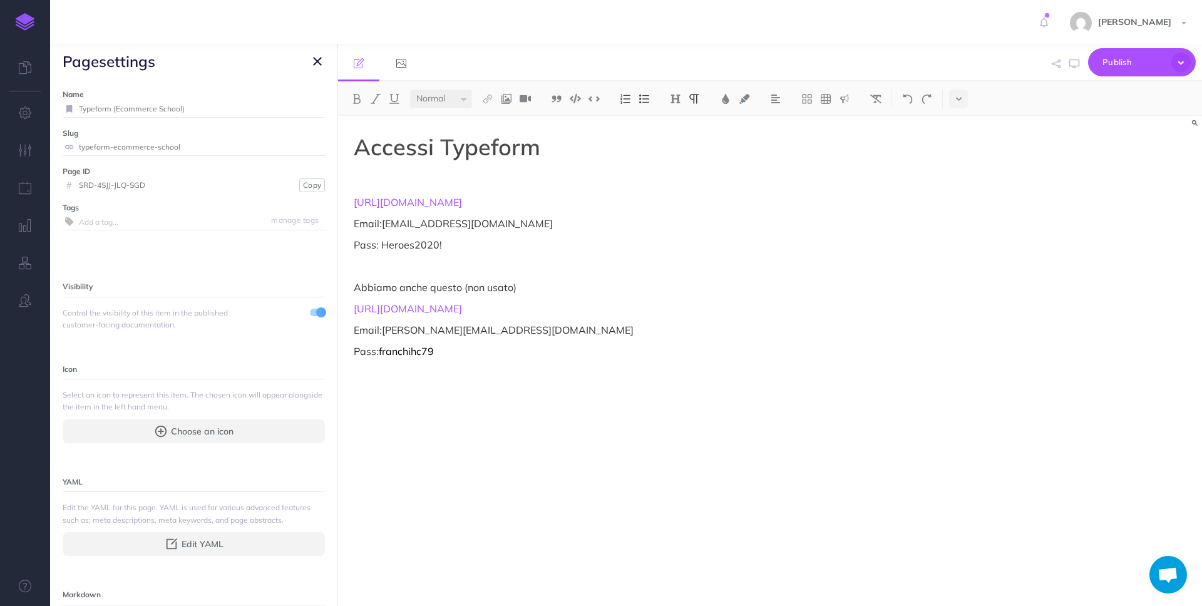
drag, startPoint x: 220, startPoint y: 106, endPoint x: 113, endPoint y: 108, distance: 107.0
click at [113, 108] on input "Typeform (Ecommerce School)" at bounding box center [202, 109] width 246 height 16
drag, startPoint x: 207, startPoint y: 106, endPoint x: 125, endPoint y: 109, distance: 82.0
click at [125, 109] on input "Typeform (Ecommerce School)" at bounding box center [202, 109] width 246 height 16
type input "Typeform"
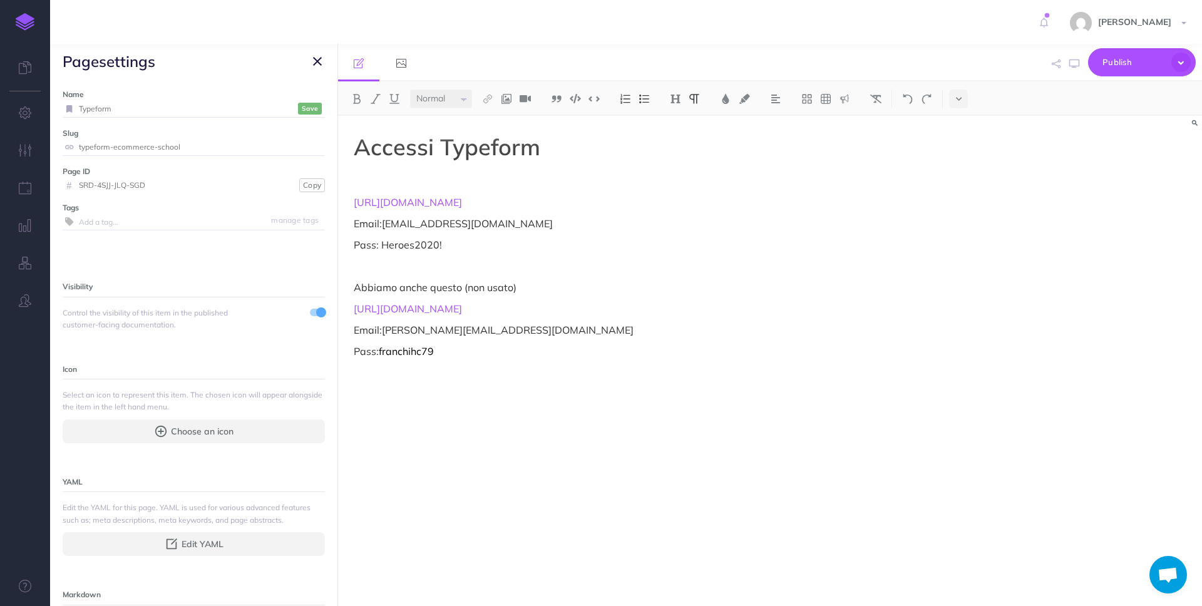
click at [310, 111] on button "Save" at bounding box center [310, 109] width 24 height 12
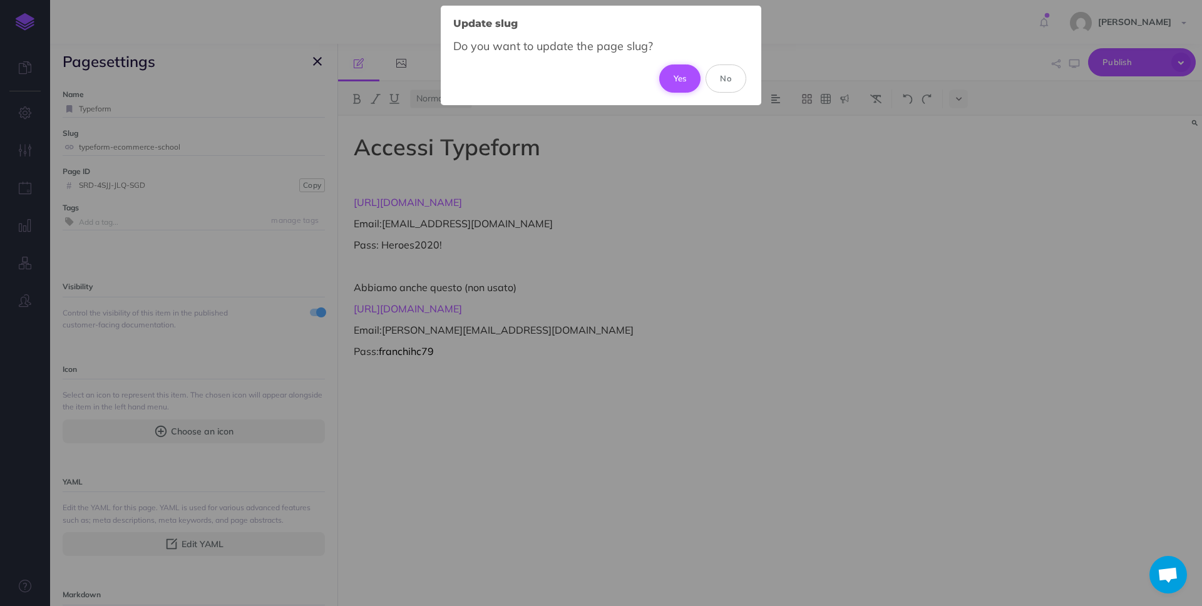
click at [672, 79] on button "Yes" at bounding box center [680, 78] width 42 height 28
type input "typeform"
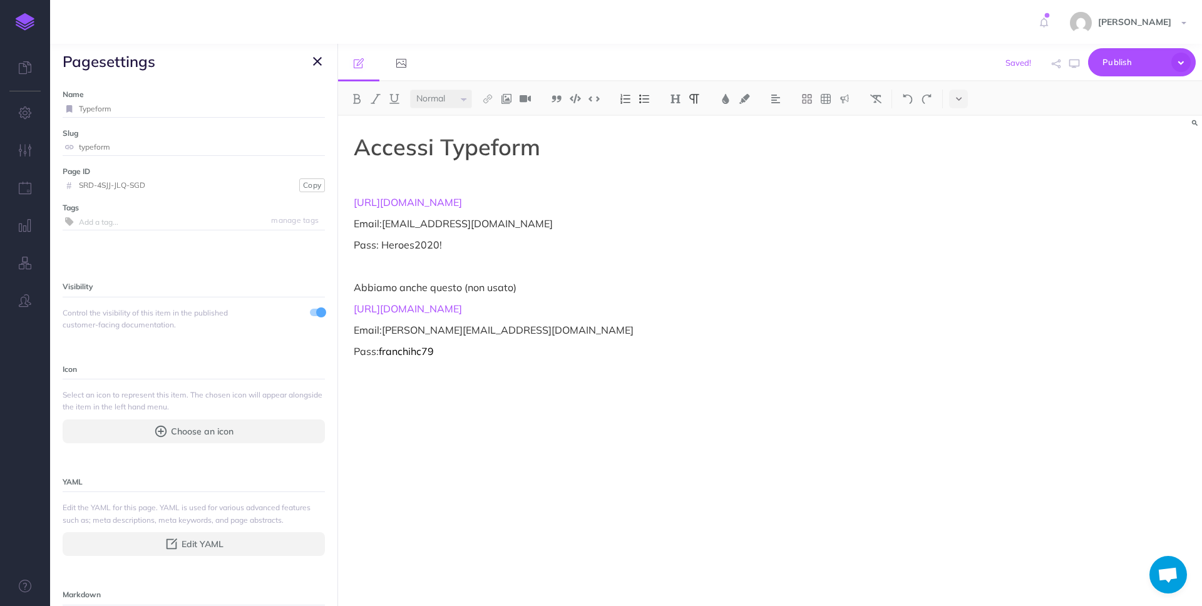
click at [310, 58] on button "button" at bounding box center [317, 61] width 15 height 15
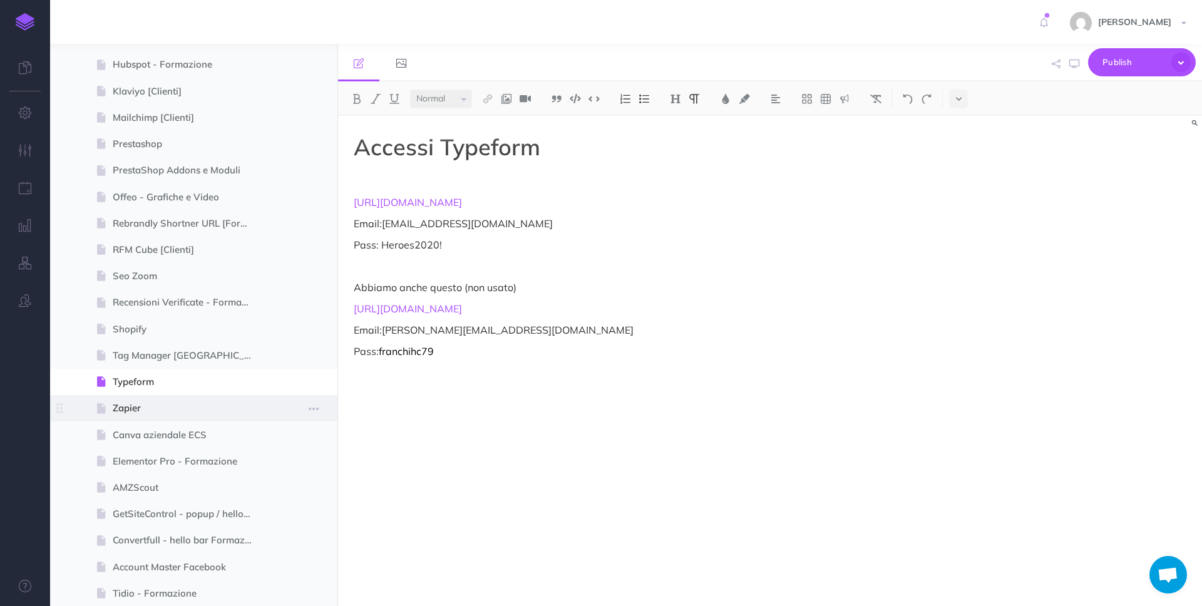
click at [234, 407] on span "Zapier" at bounding box center [188, 408] width 150 height 15
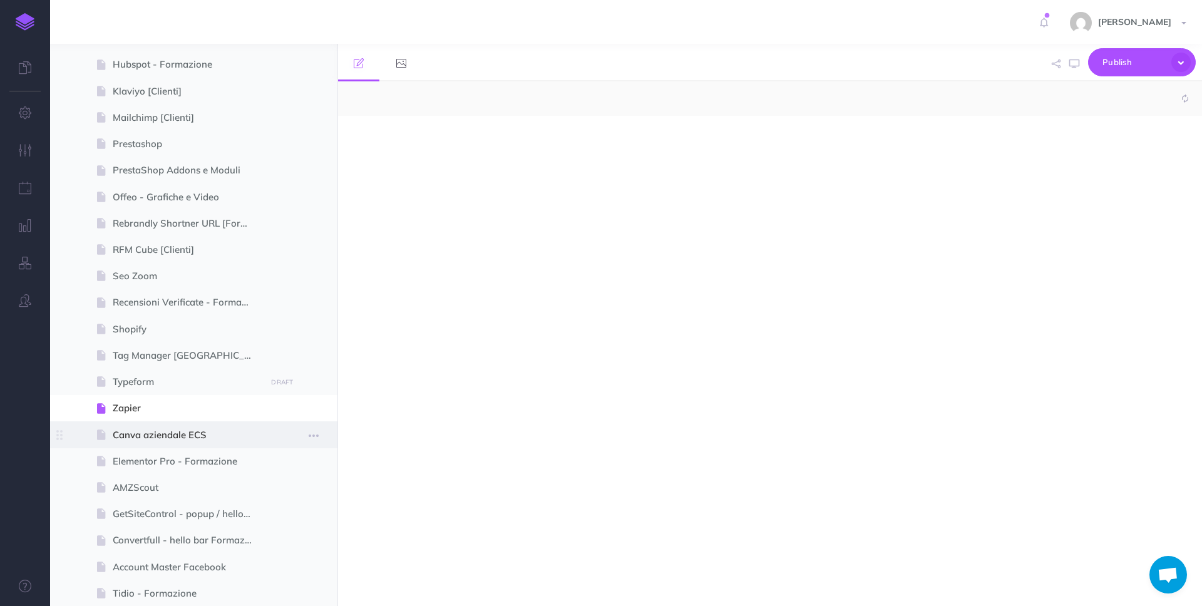
select select "null"
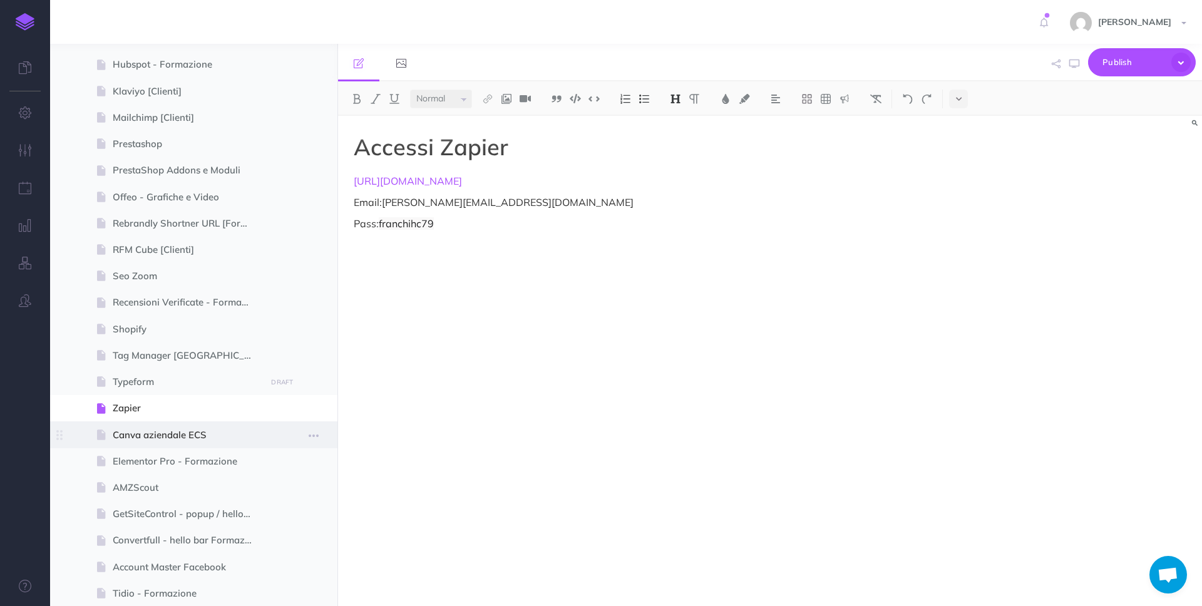
click at [229, 434] on span "Canva aziendale ECS" at bounding box center [188, 434] width 150 height 15
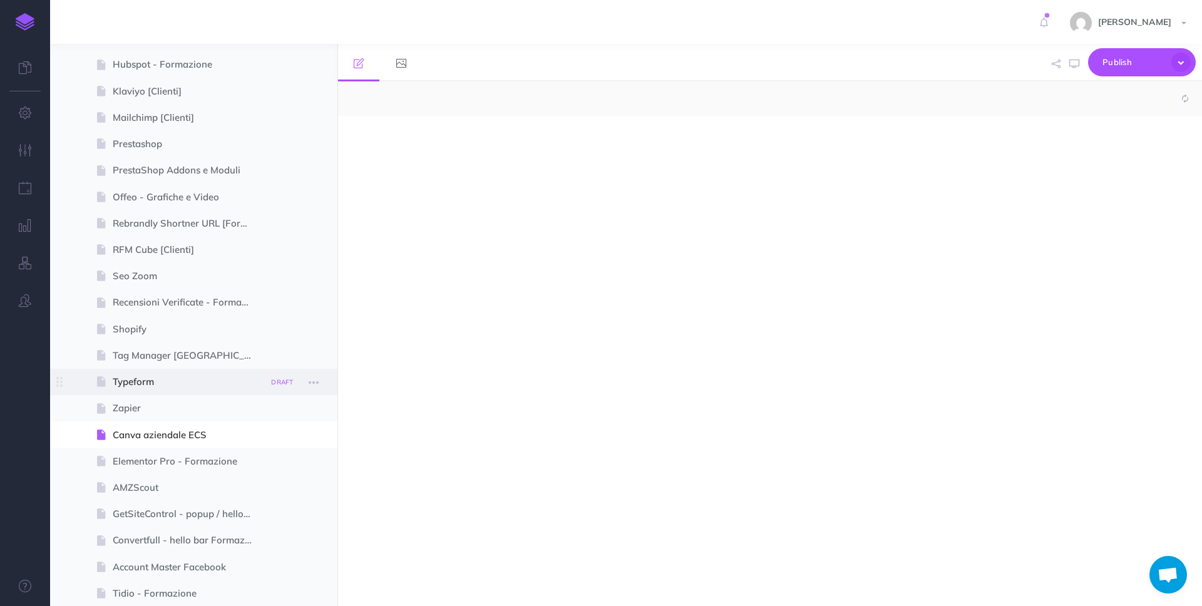
select select "null"
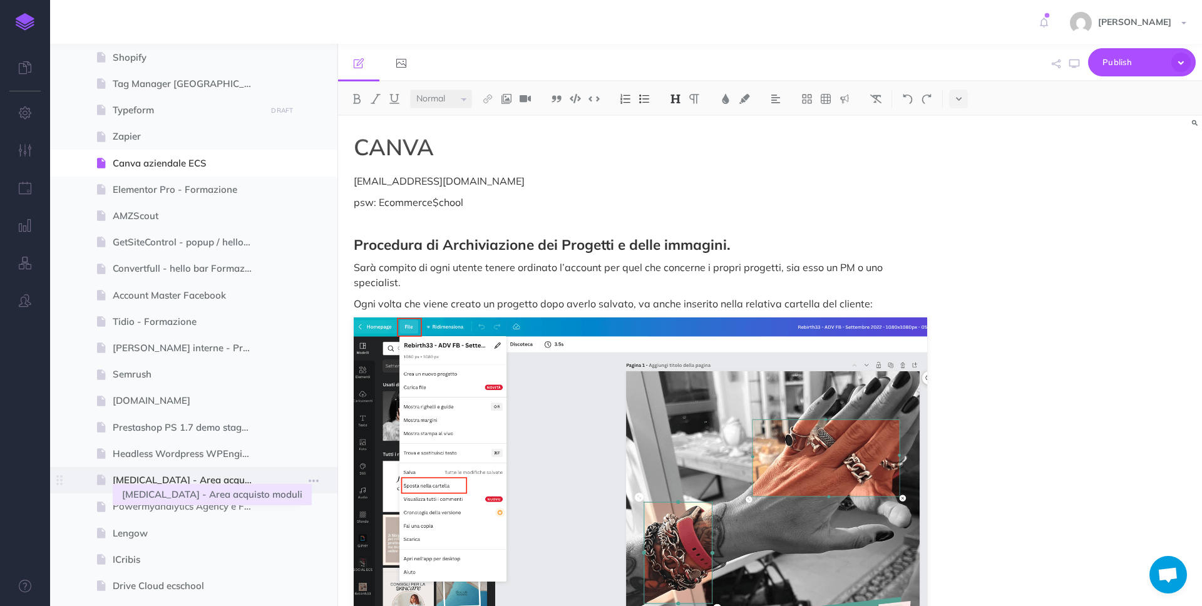
scroll to position [1279, 0]
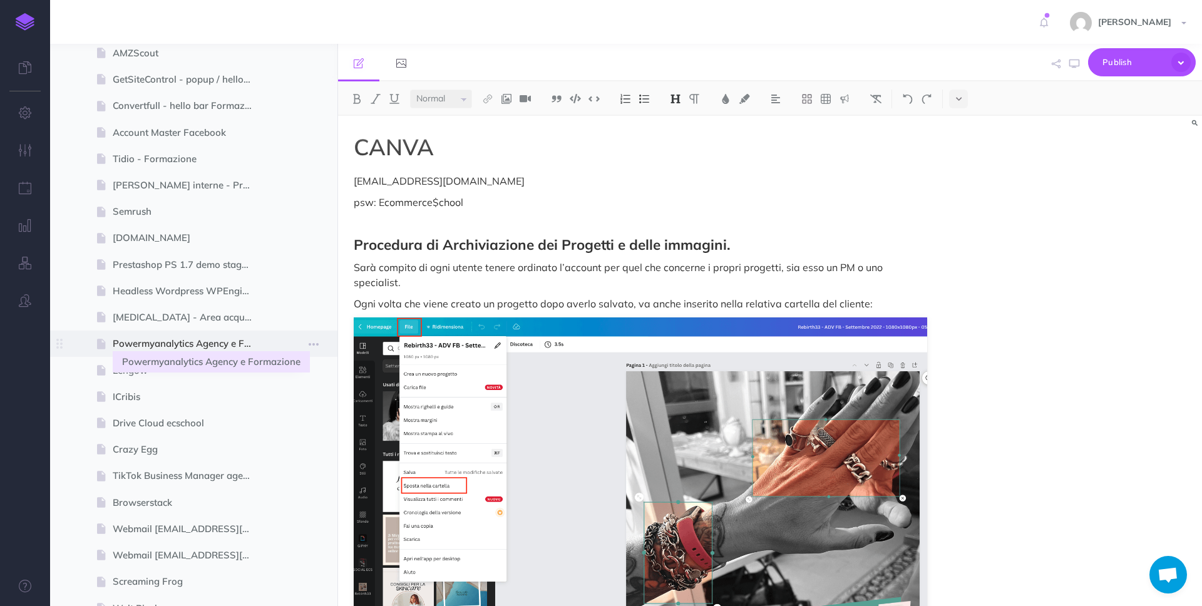
click at [219, 344] on span "Powermyanalytics Agency e Formazione" at bounding box center [188, 343] width 150 height 15
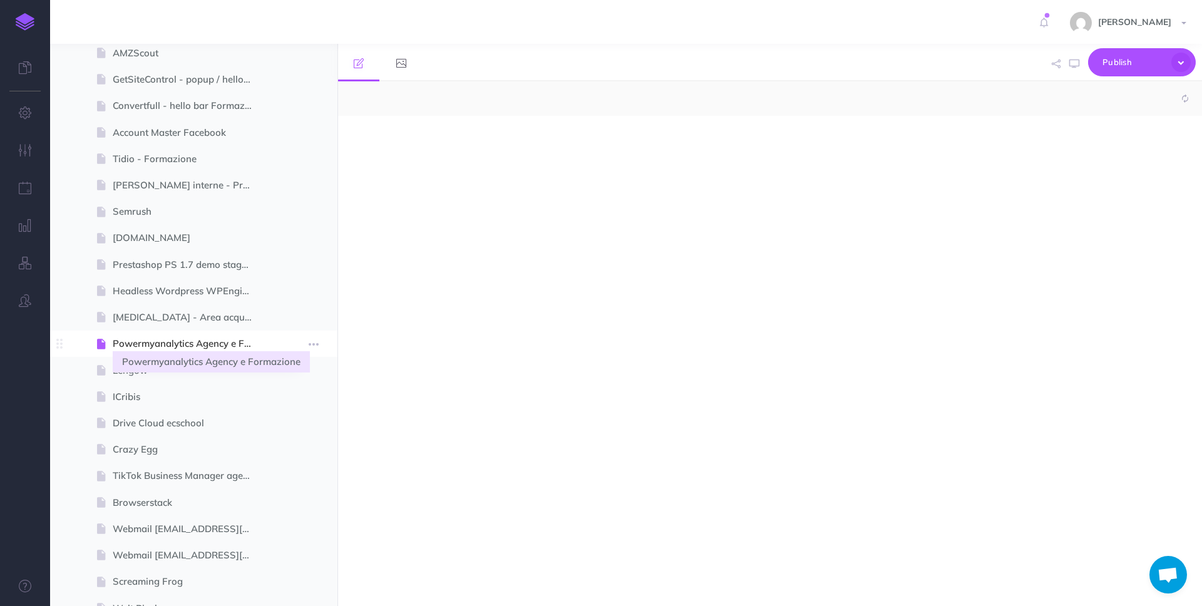
select select "null"
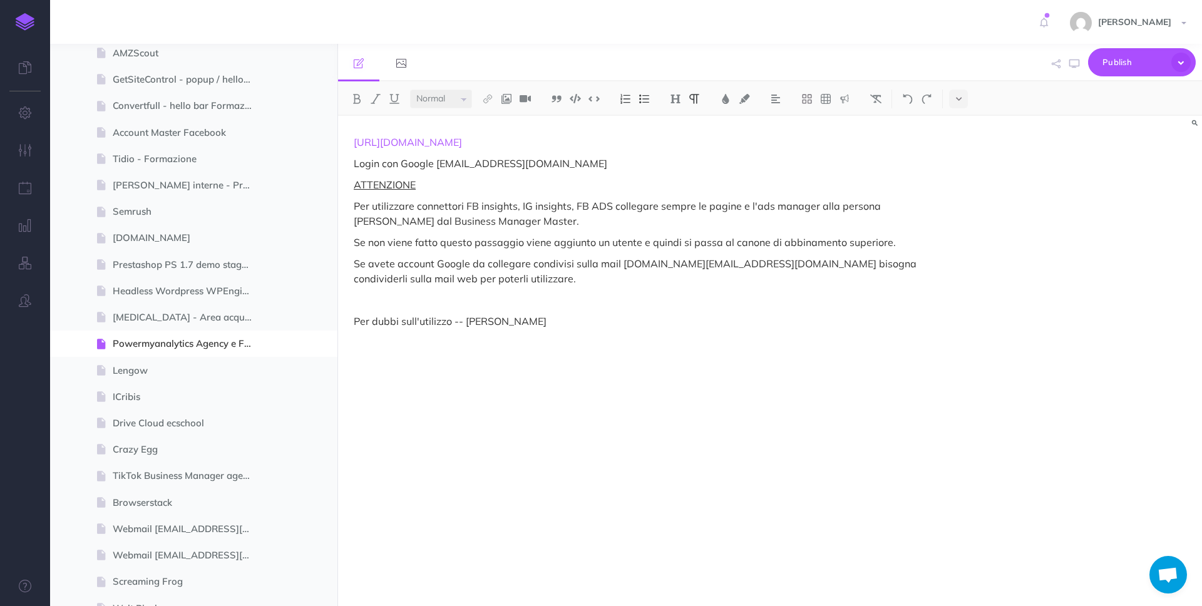
click at [534, 331] on div "[URL][DOMAIN_NAME] Login con Google [EMAIL_ADDRESS][DOMAIN_NAME] ATTENZIONE Per…" at bounding box center [640, 355] width 605 height 478
click at [156, 386] on span at bounding box center [193, 397] width 287 height 26
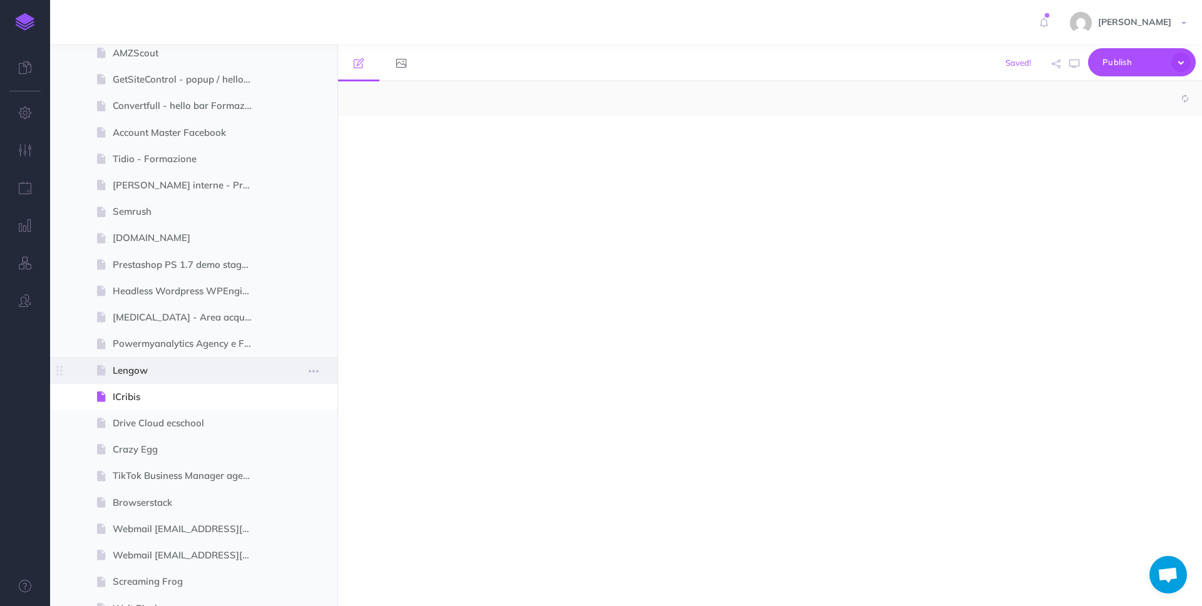
select select "null"
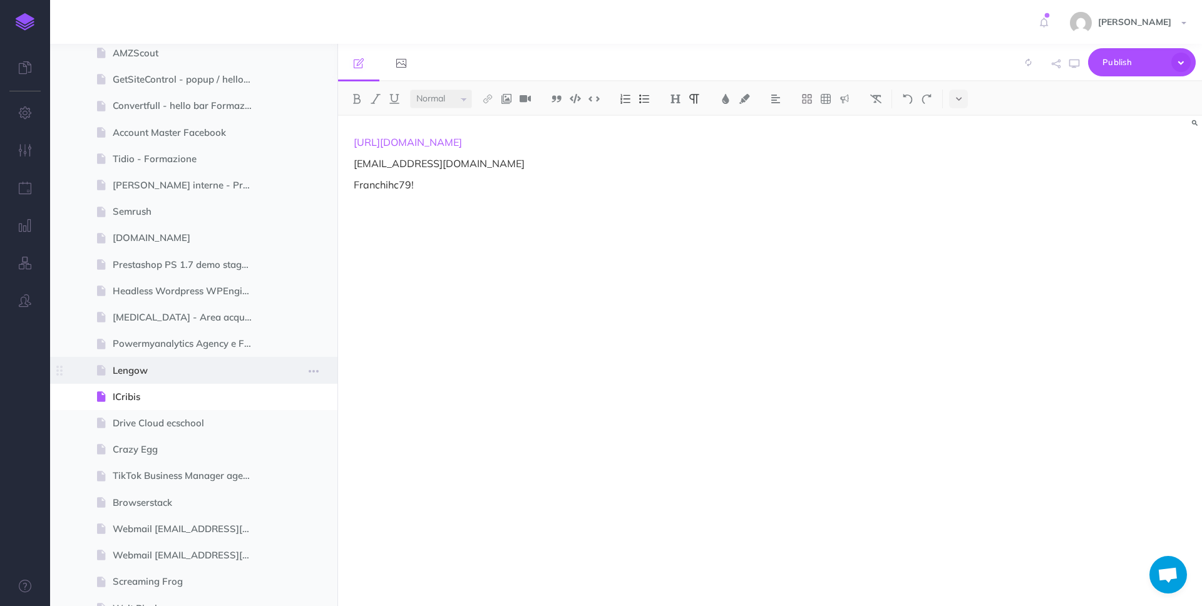
click at [202, 373] on span "Lengow" at bounding box center [188, 370] width 150 height 15
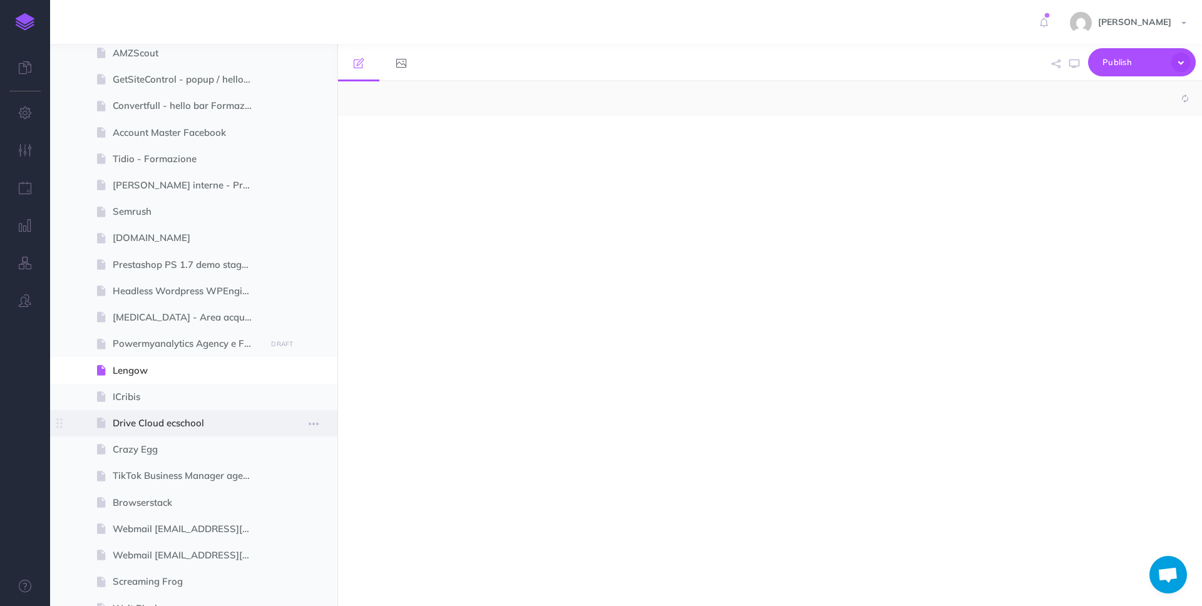
select select "null"
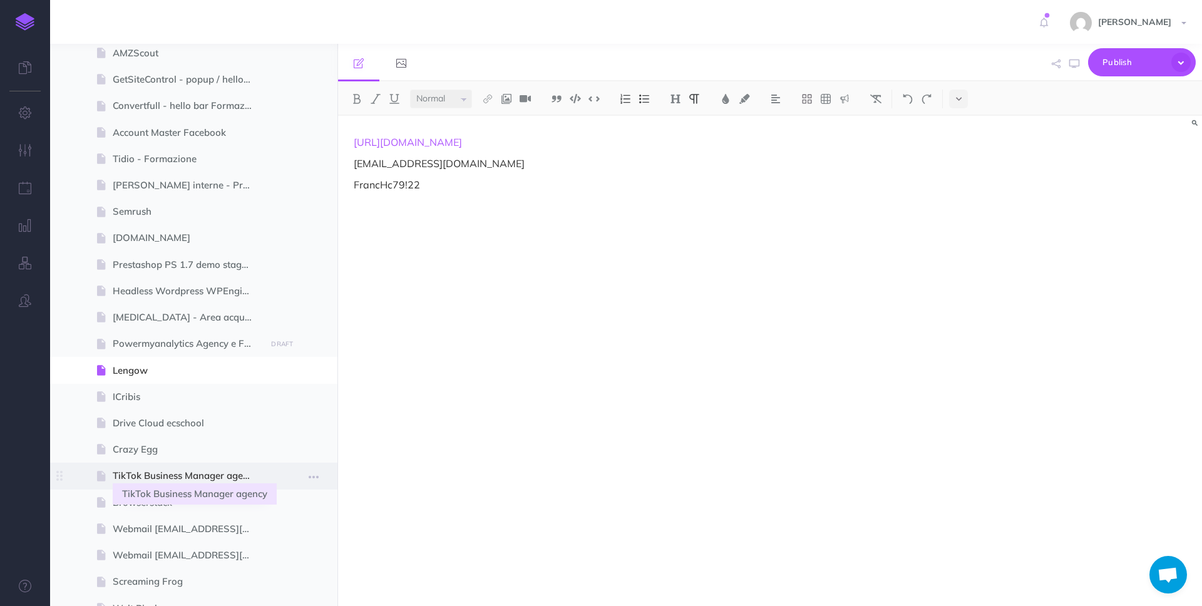
click at [203, 472] on span "TikTok Business Manager agency" at bounding box center [188, 475] width 150 height 15
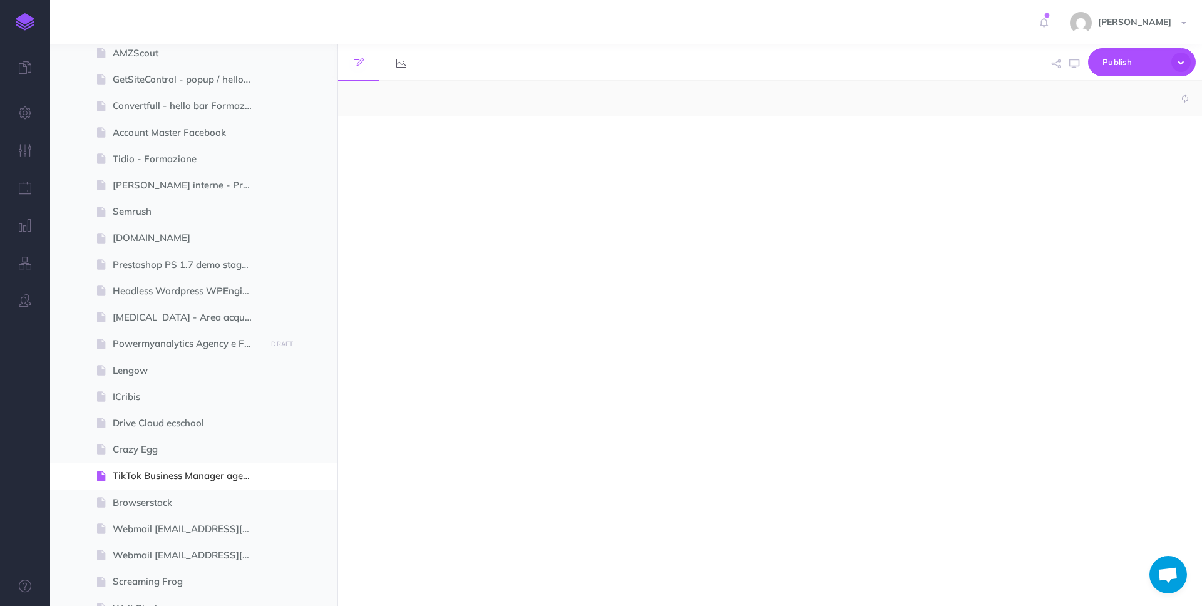
select select "null"
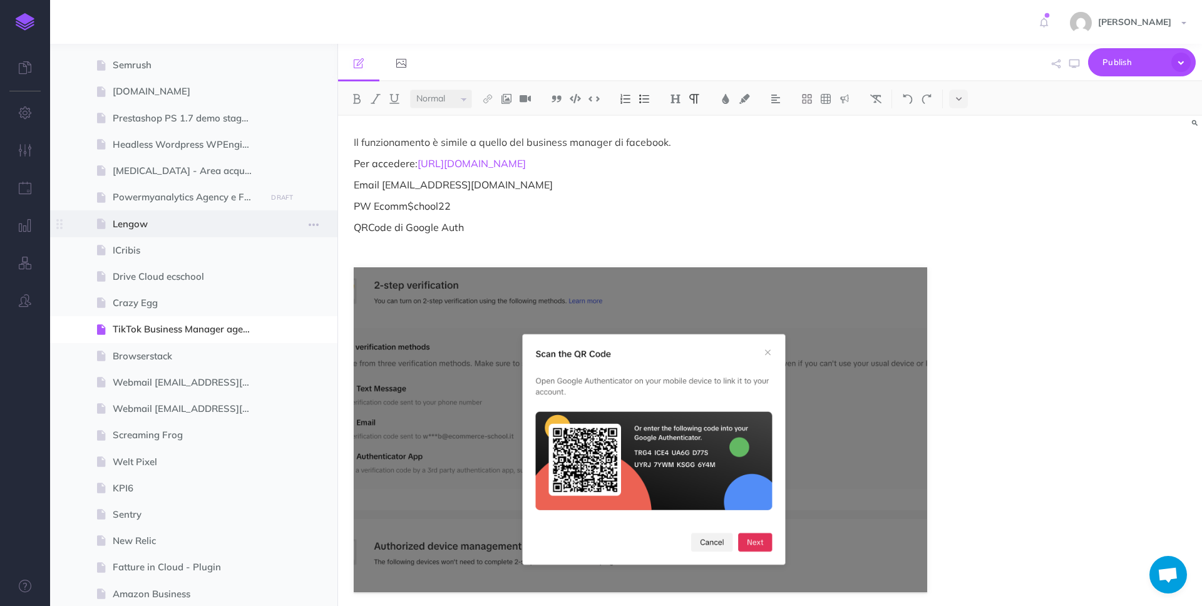
scroll to position [1698, 0]
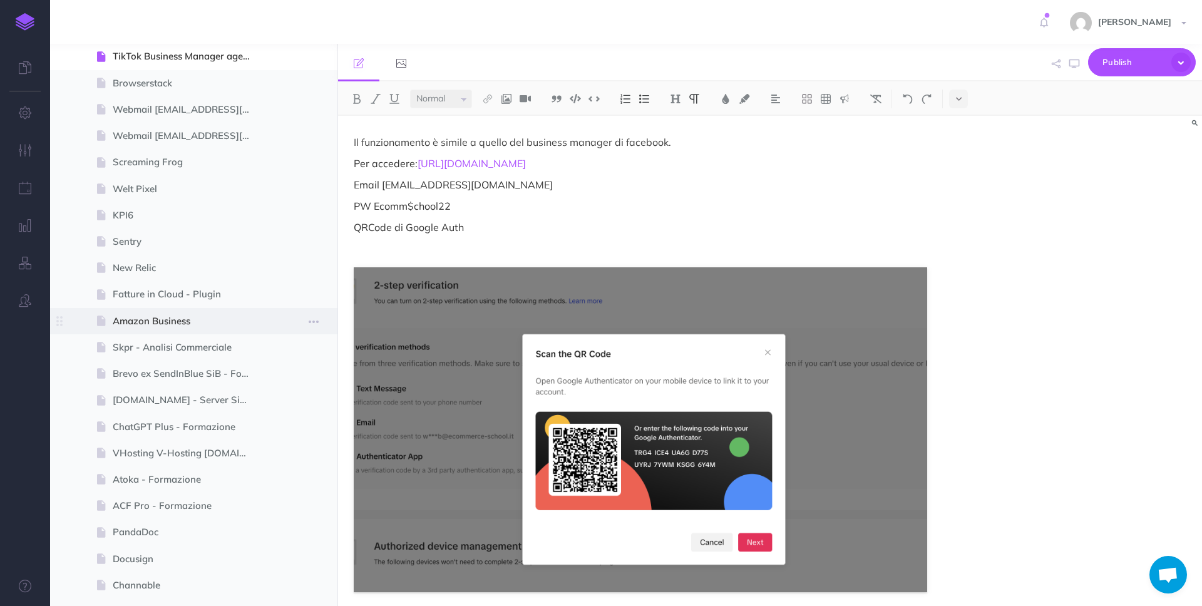
click at [220, 329] on span at bounding box center [193, 321] width 287 height 26
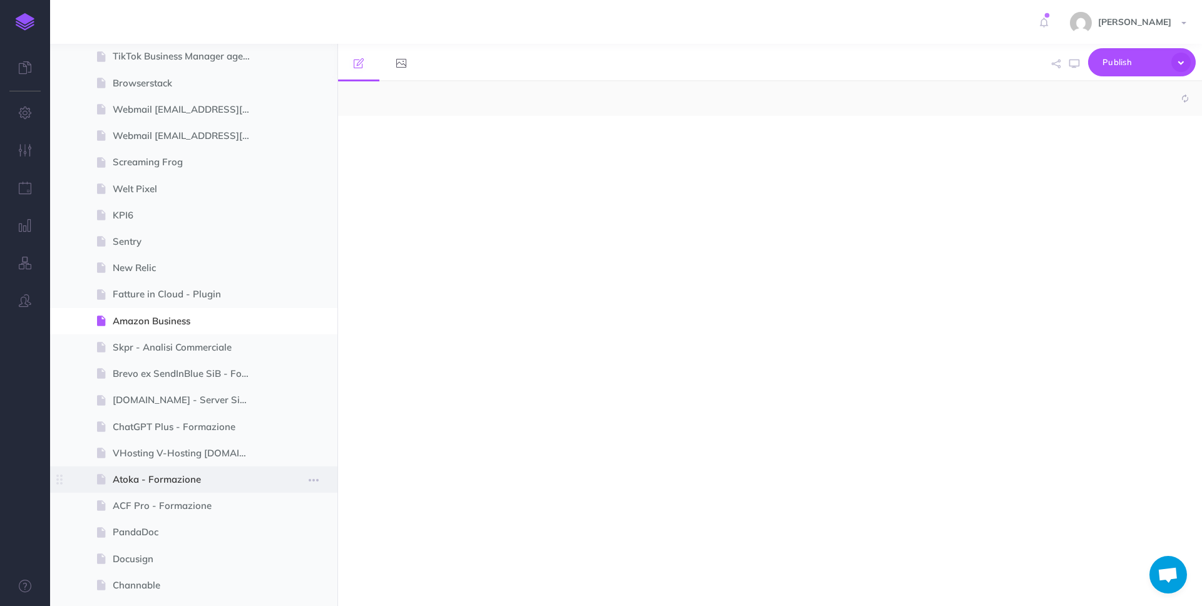
select select "null"
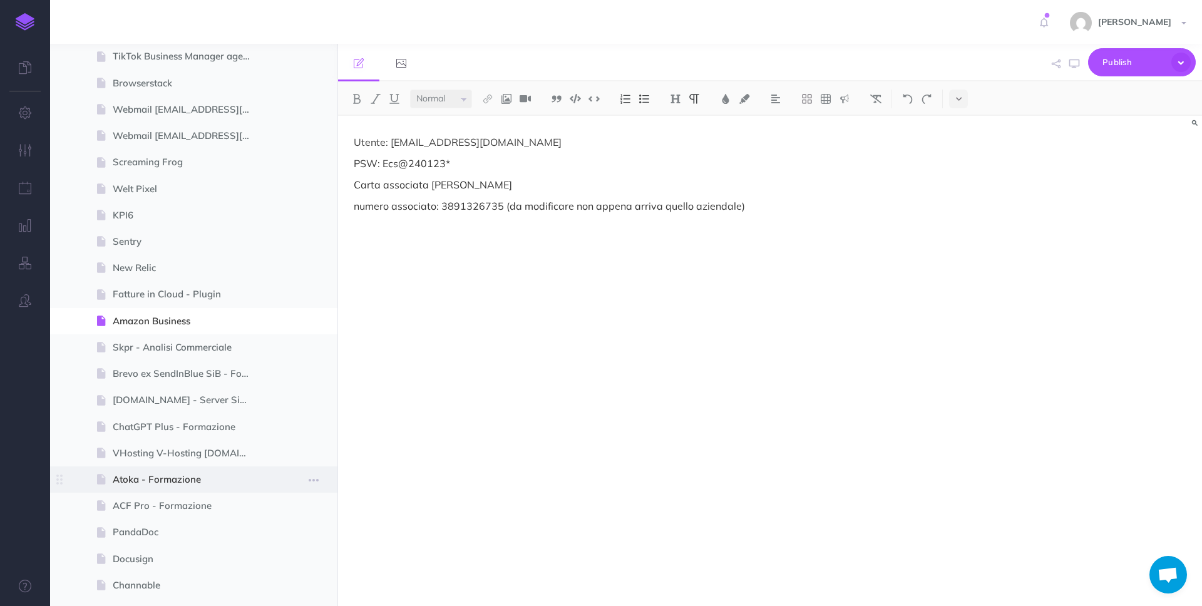
click at [206, 479] on span "Atoka - Formazione" at bounding box center [188, 479] width 150 height 15
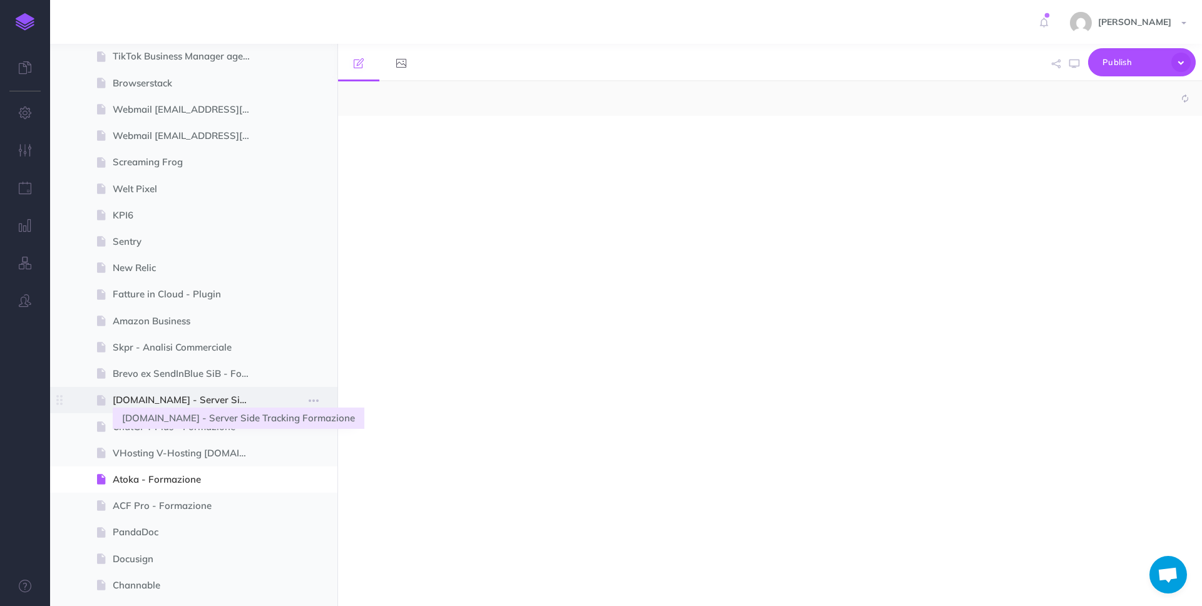
select select "null"
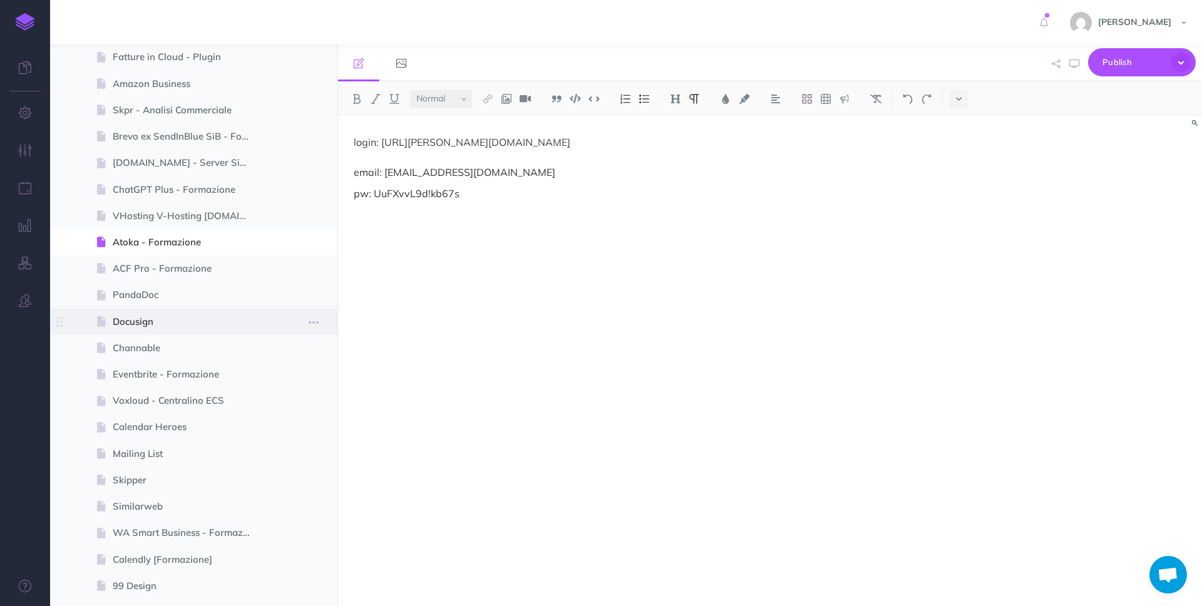
scroll to position [1943, 0]
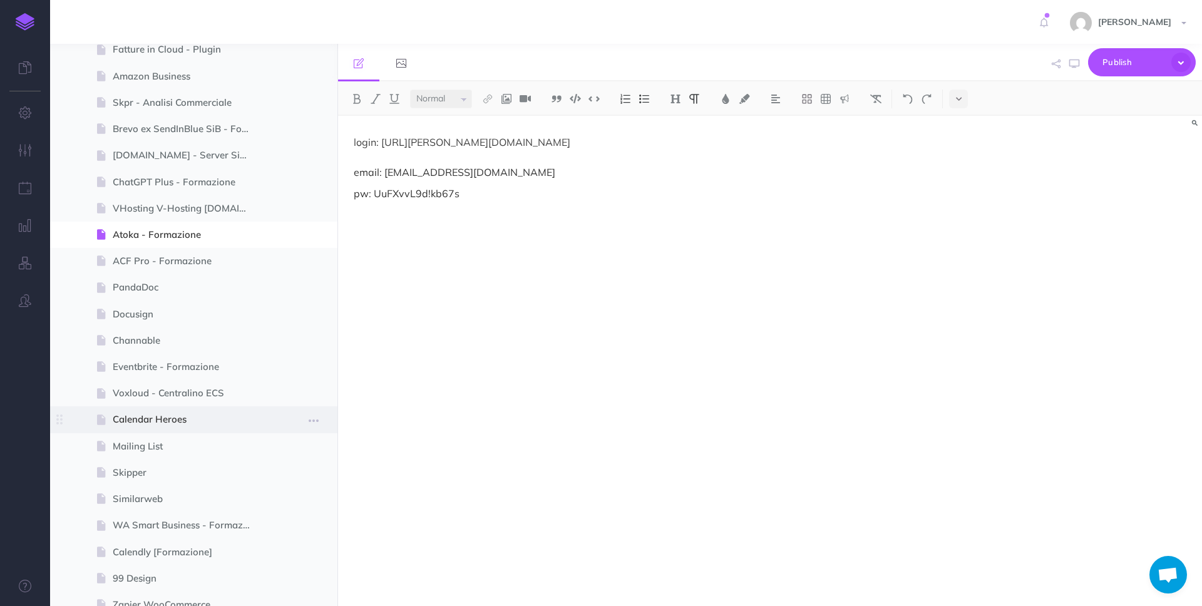
click at [232, 419] on span "Calendar Heroes" at bounding box center [188, 419] width 150 height 15
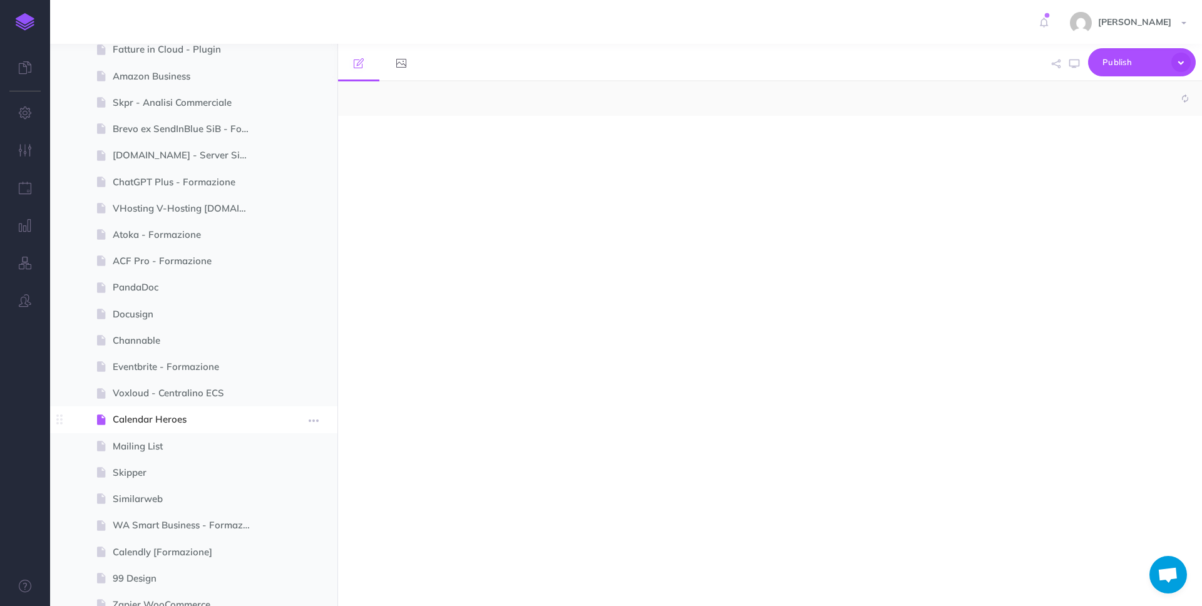
select select "null"
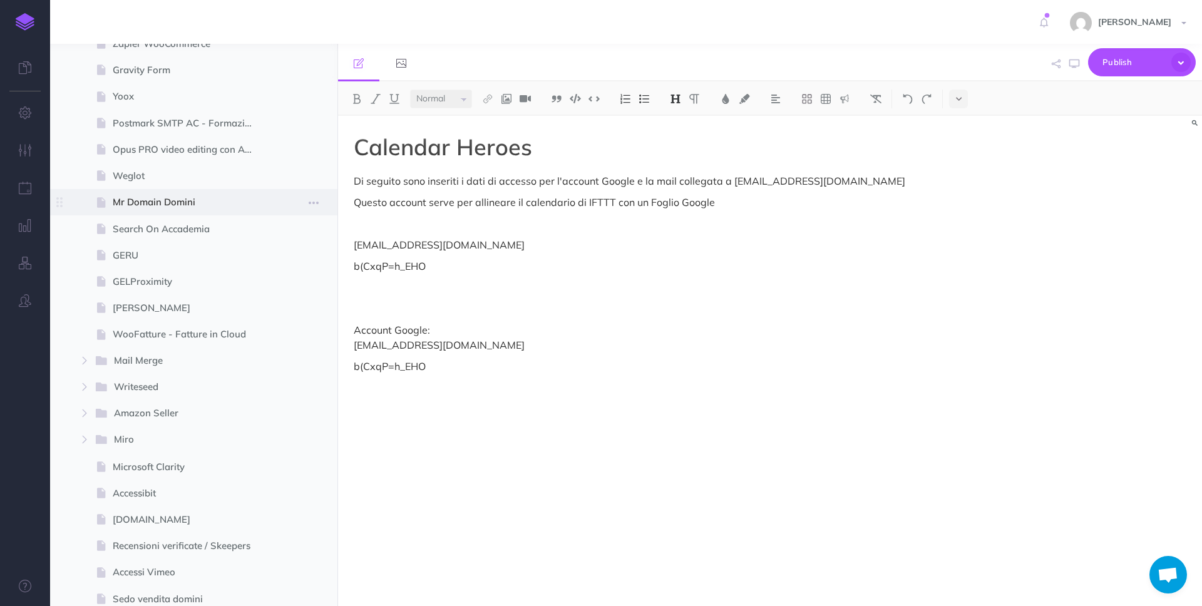
scroll to position [2555, 0]
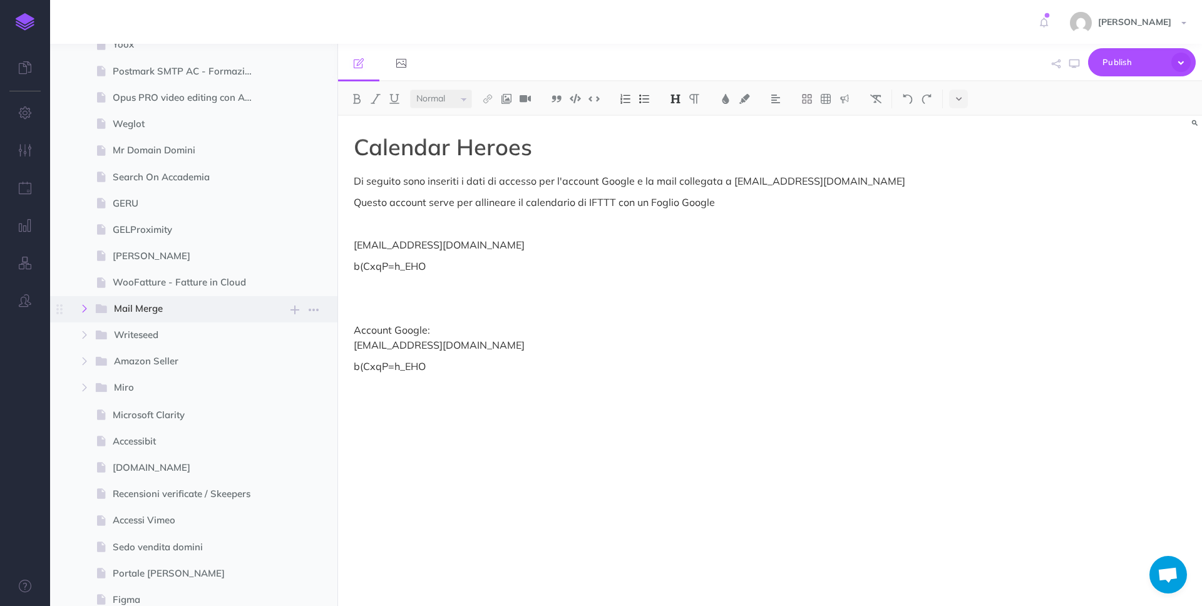
click at [84, 311] on icon "button" at bounding box center [85, 309] width 8 height 8
click at [155, 311] on span "Mail Merge" at bounding box center [179, 309] width 130 height 16
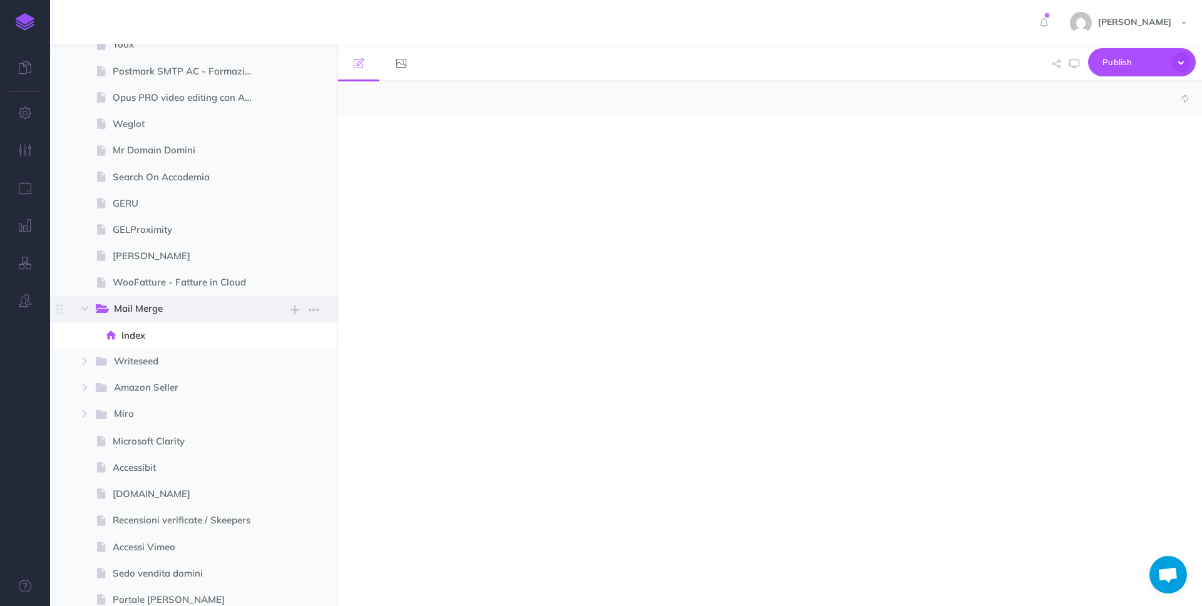
select select "null"
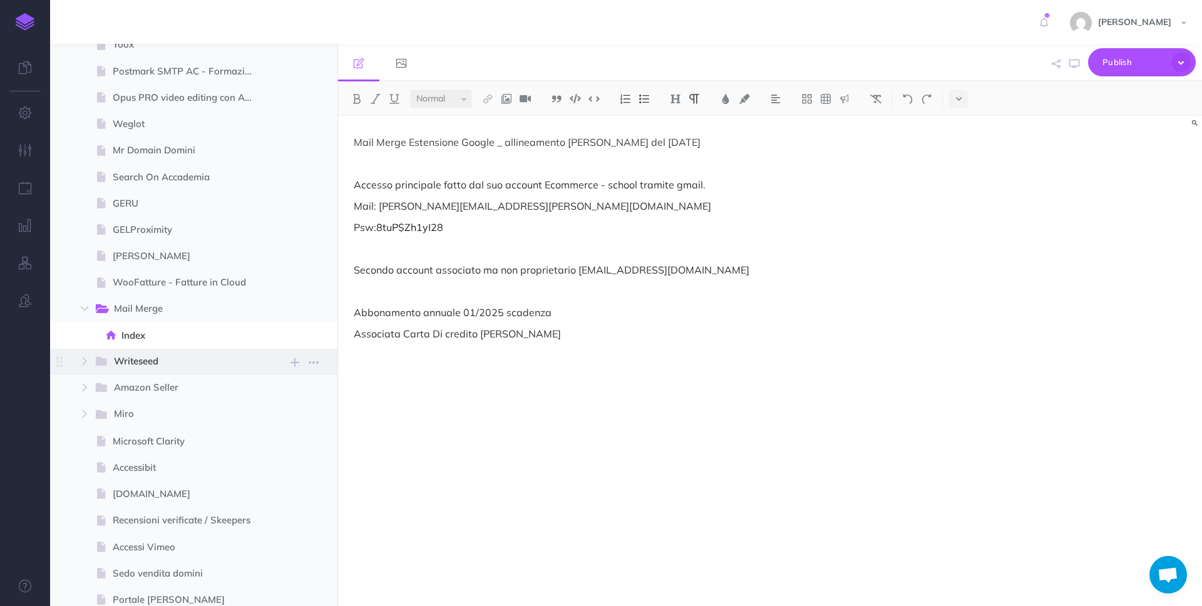
click at [165, 360] on span "Writeseed" at bounding box center [179, 362] width 130 height 16
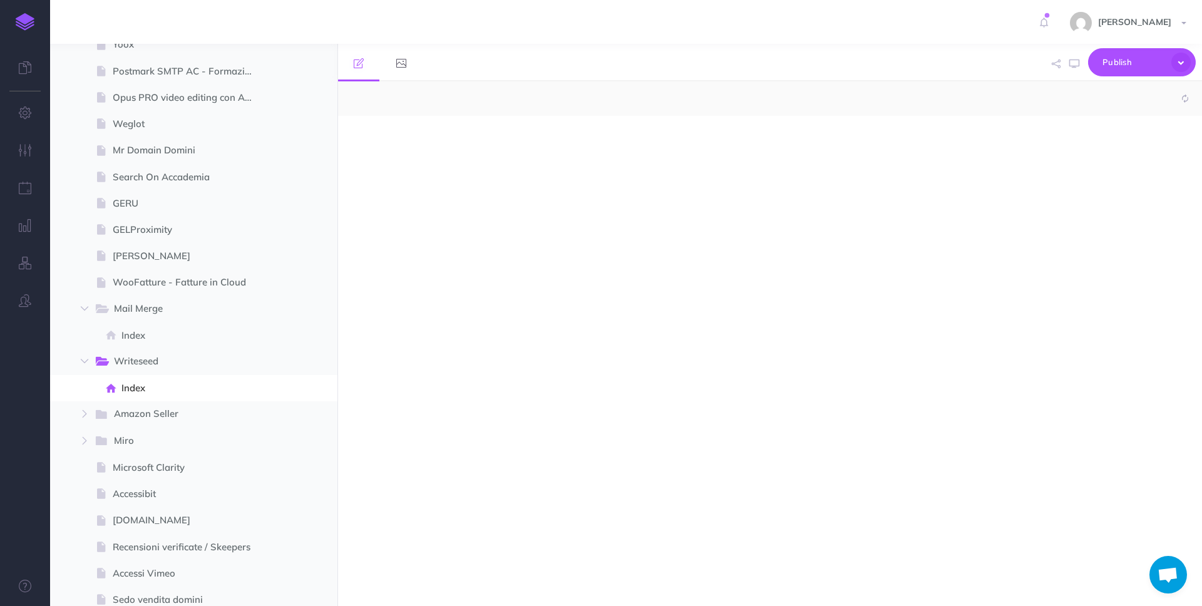
select select "null"
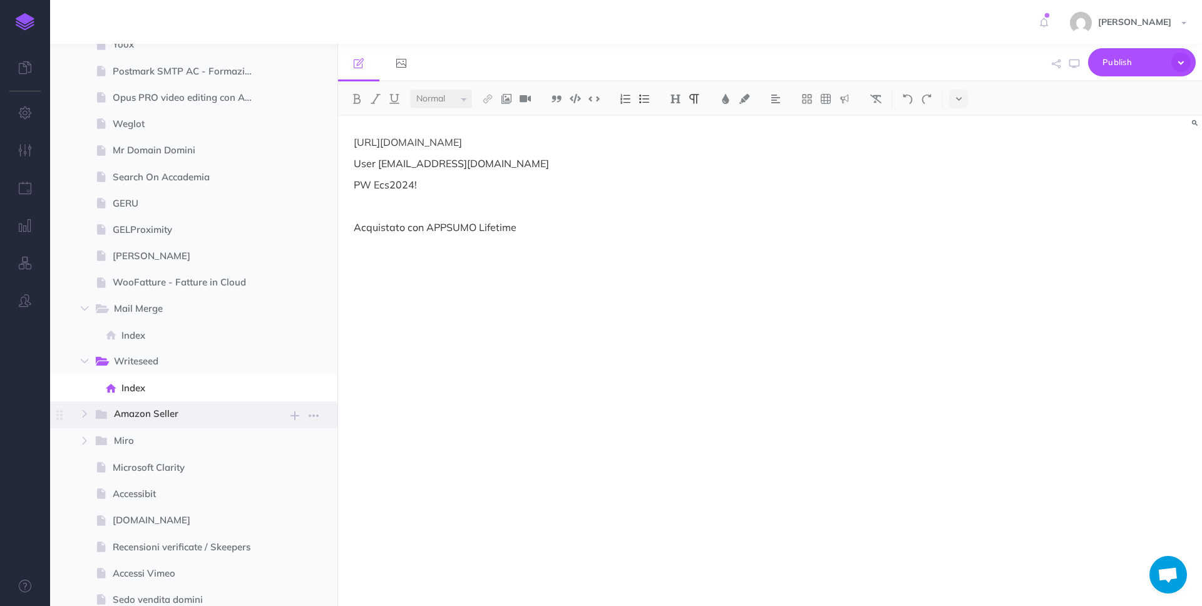
click at [173, 416] on span "Amazon Seller" at bounding box center [179, 414] width 130 height 16
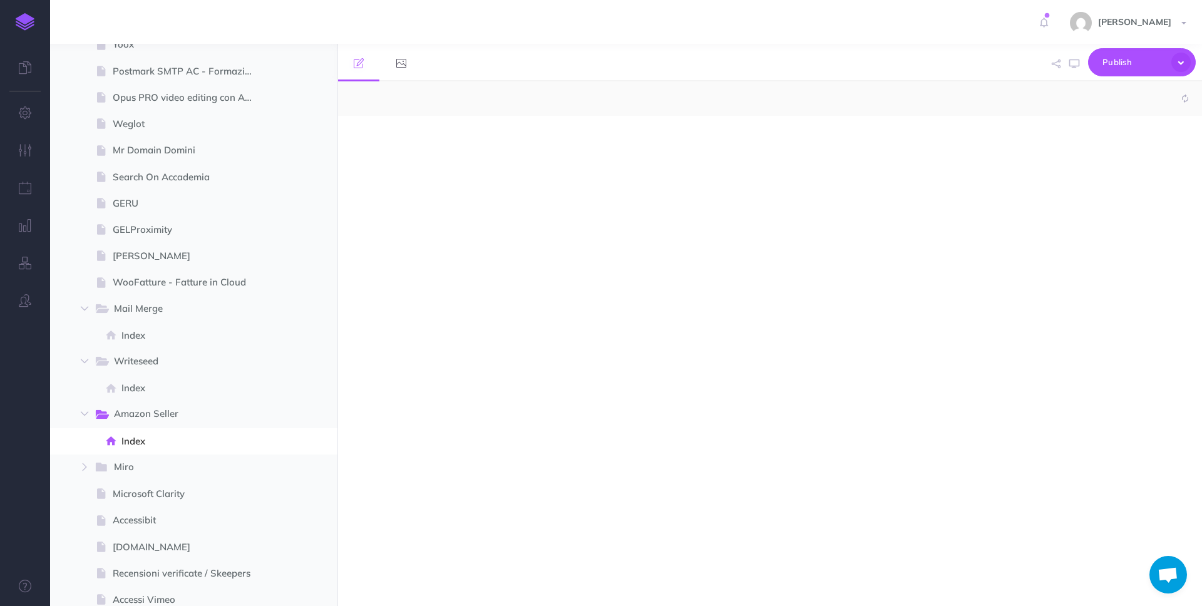
select select "null"
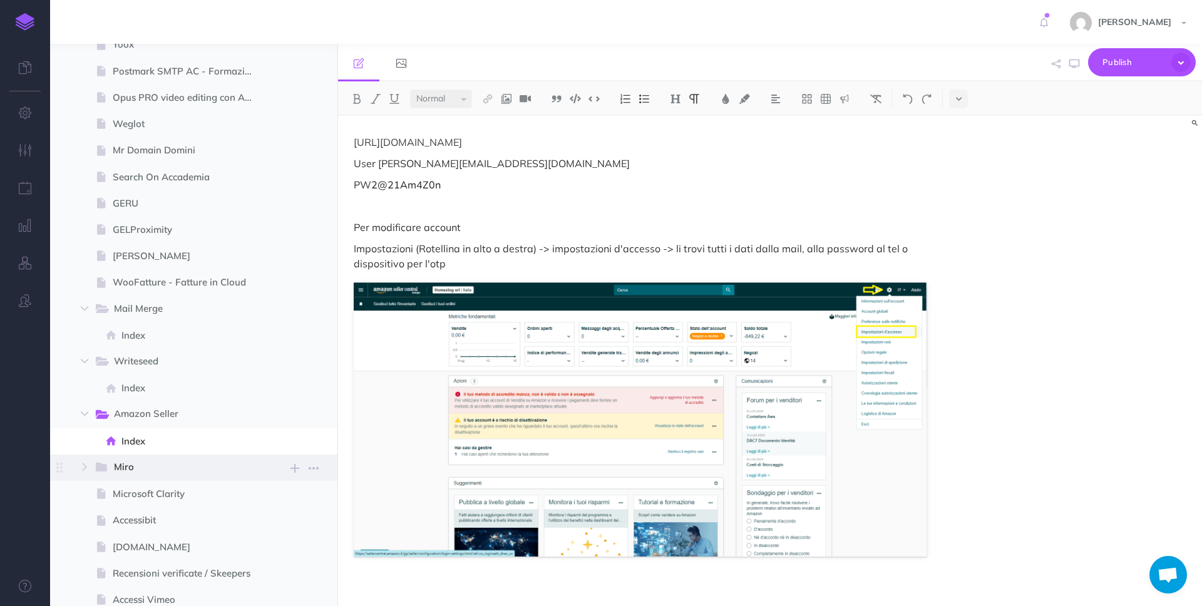
click at [200, 466] on span "Miro" at bounding box center [179, 467] width 130 height 16
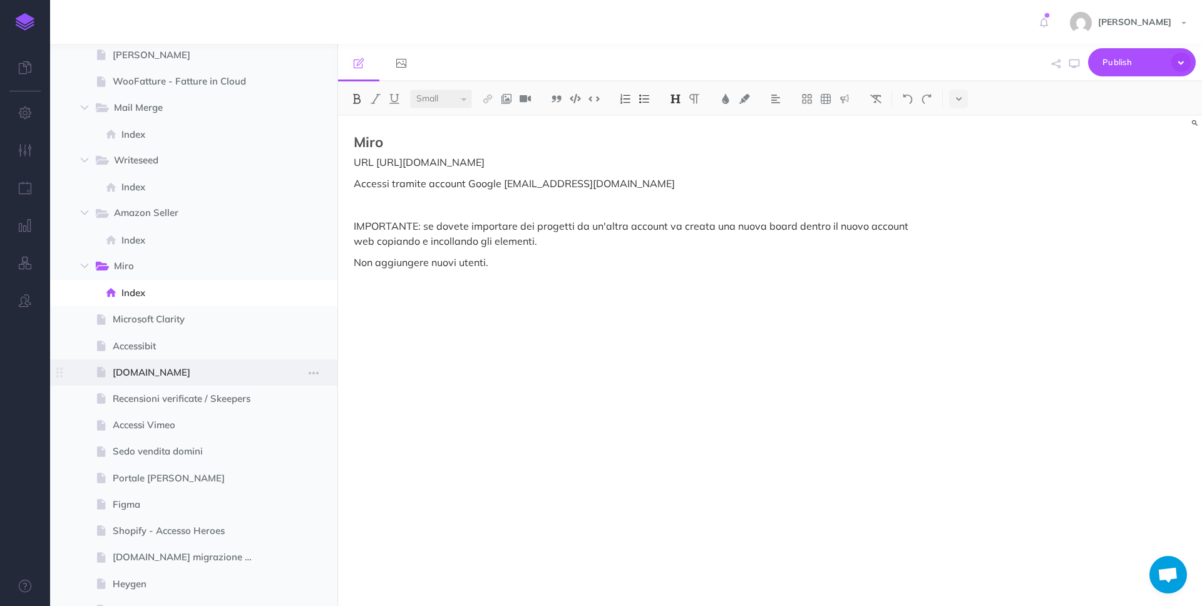
scroll to position [2862, 0]
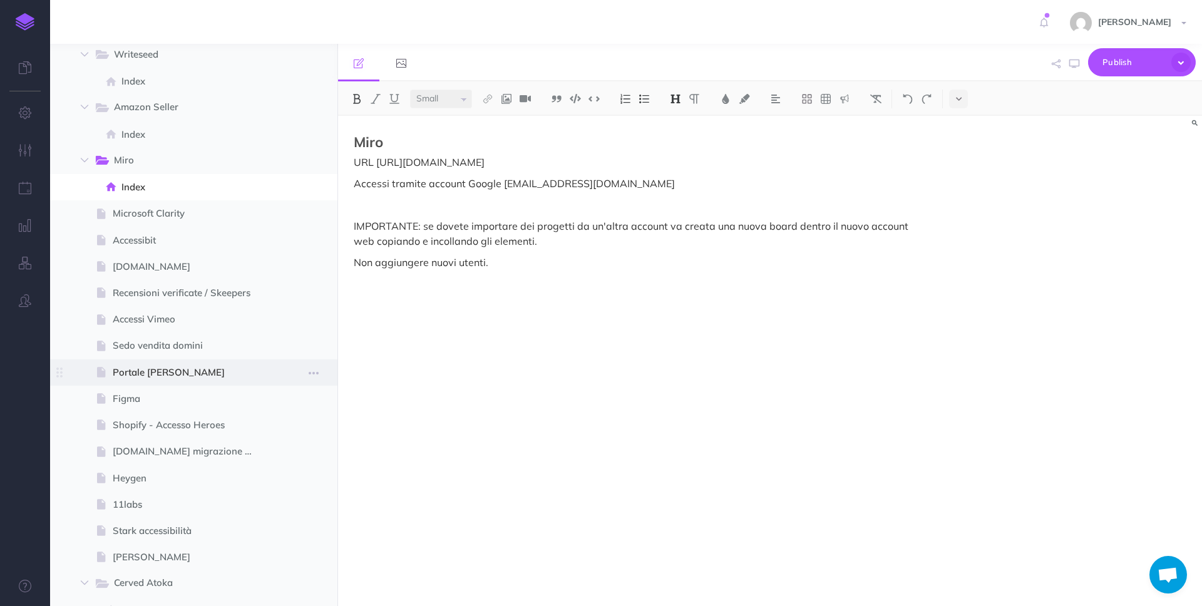
click at [216, 383] on span at bounding box center [193, 372] width 287 height 26
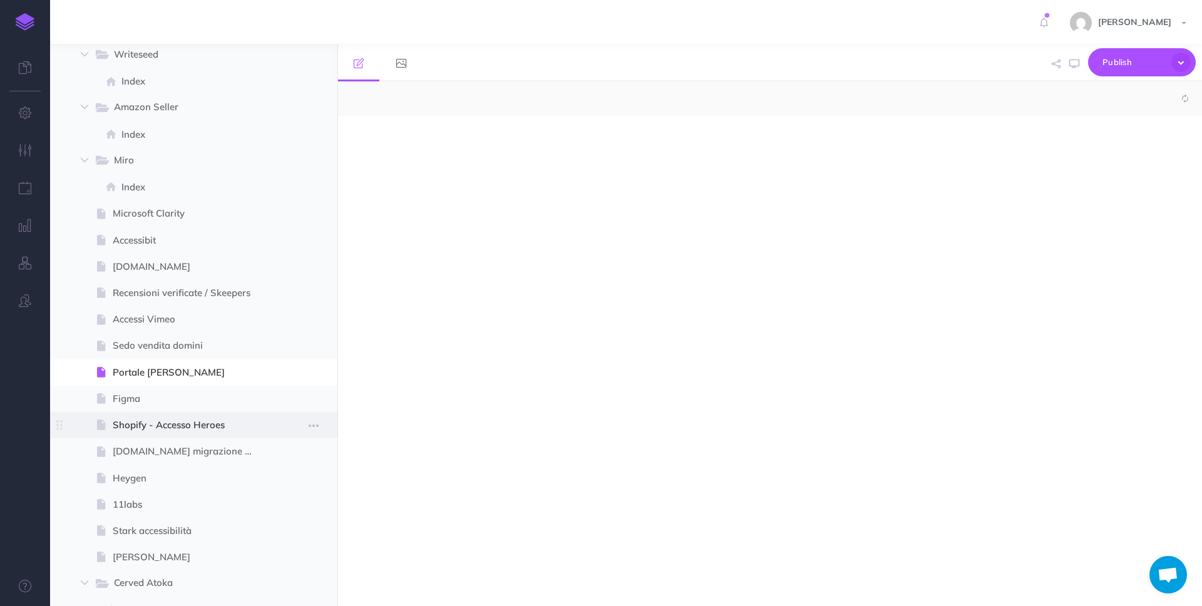
select select "null"
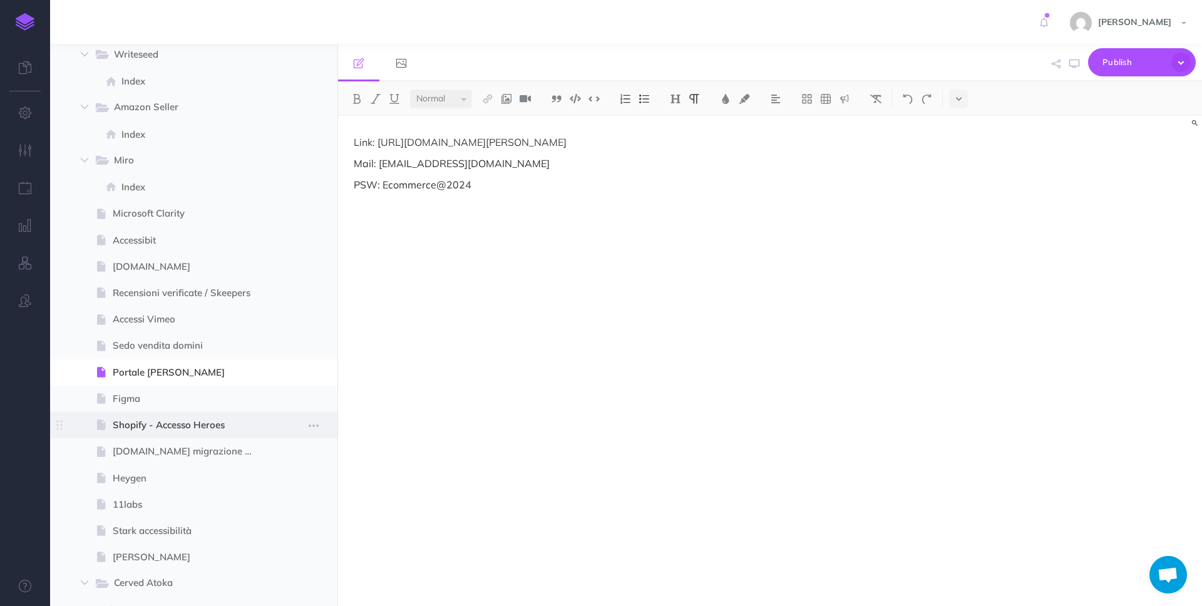
click at [210, 426] on span "Shopify - Accesso Heroes" at bounding box center [188, 424] width 150 height 15
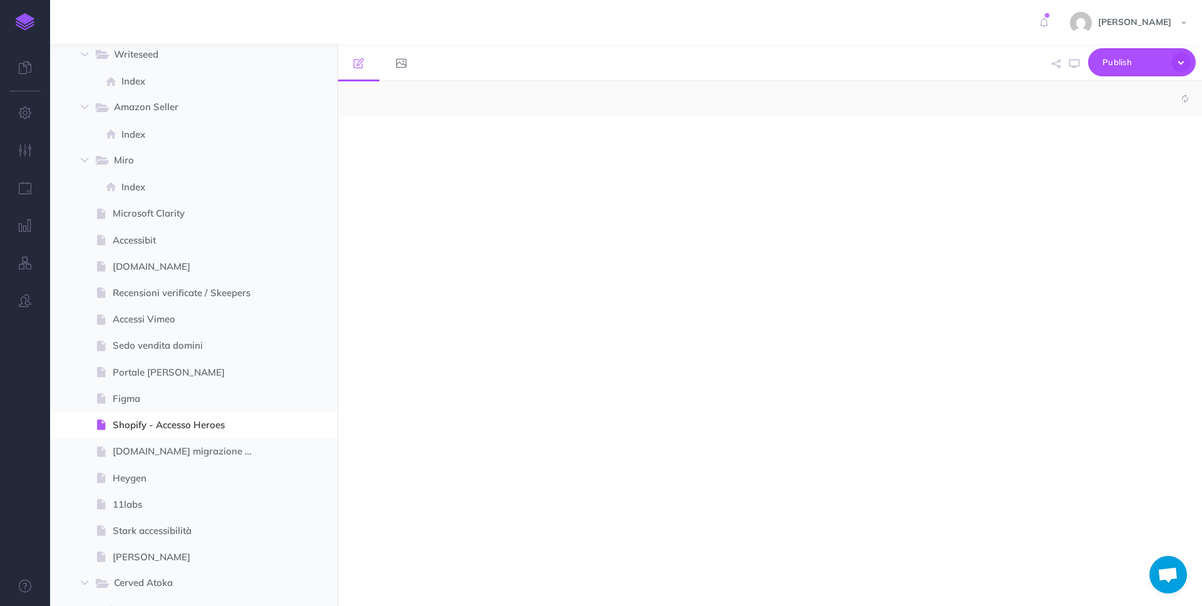
select select "null"
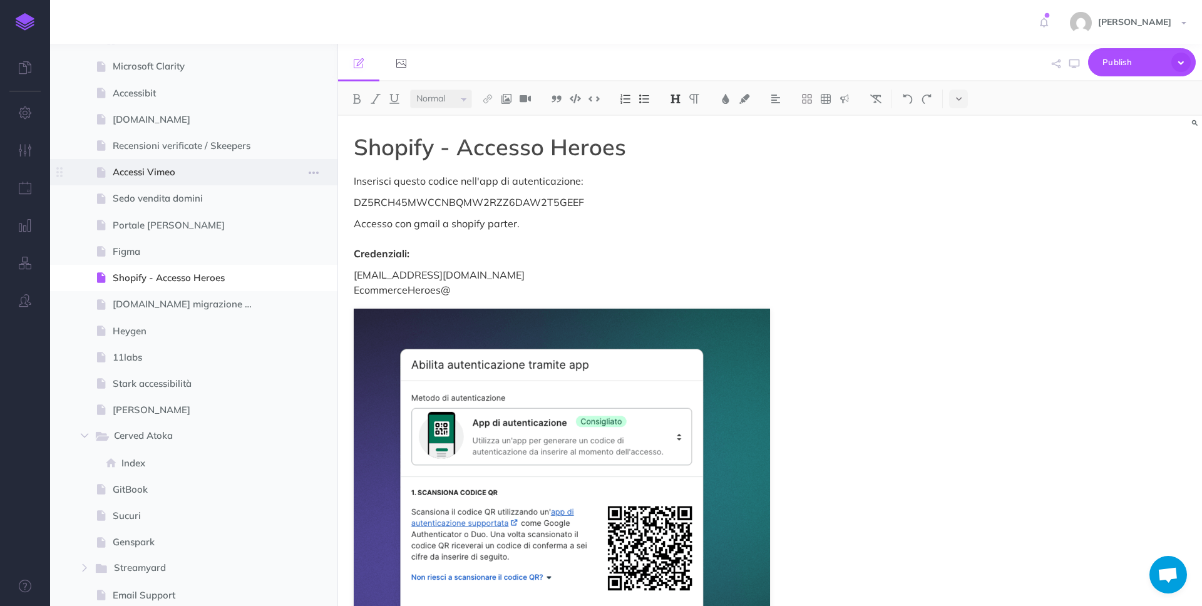
scroll to position [3092, 0]
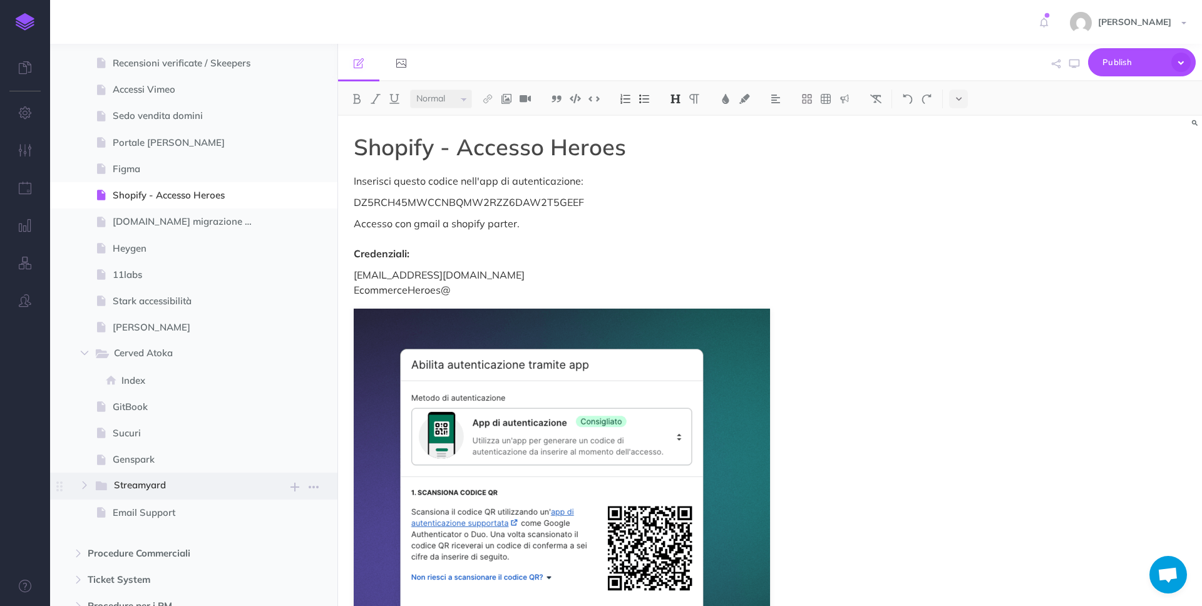
click at [213, 479] on span "Streamyard" at bounding box center [179, 486] width 130 height 16
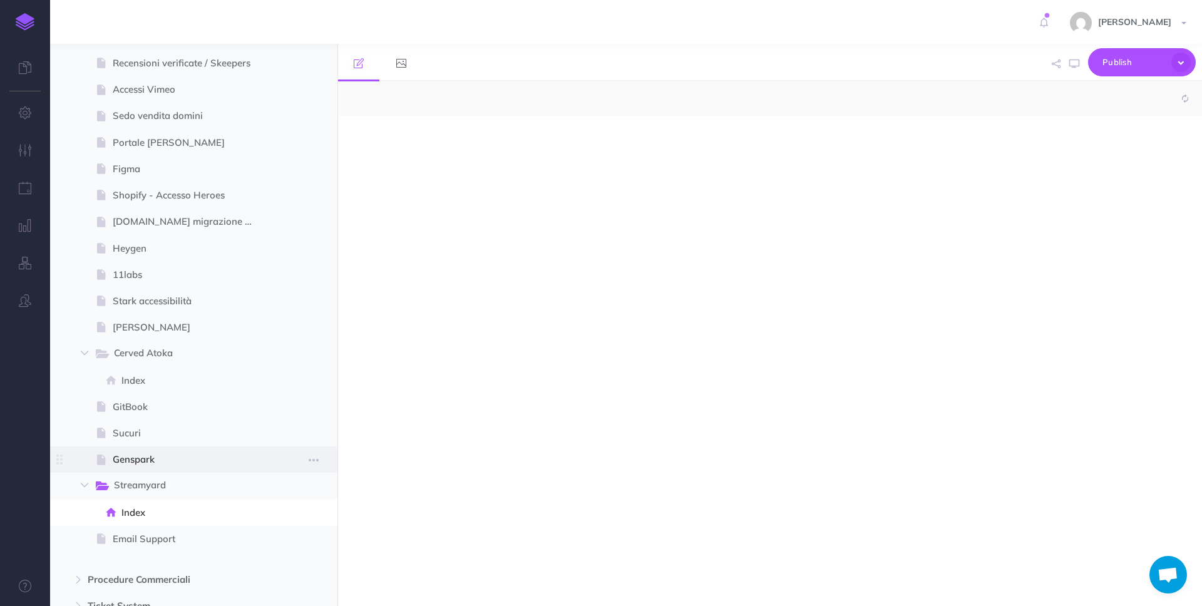
select select "null"
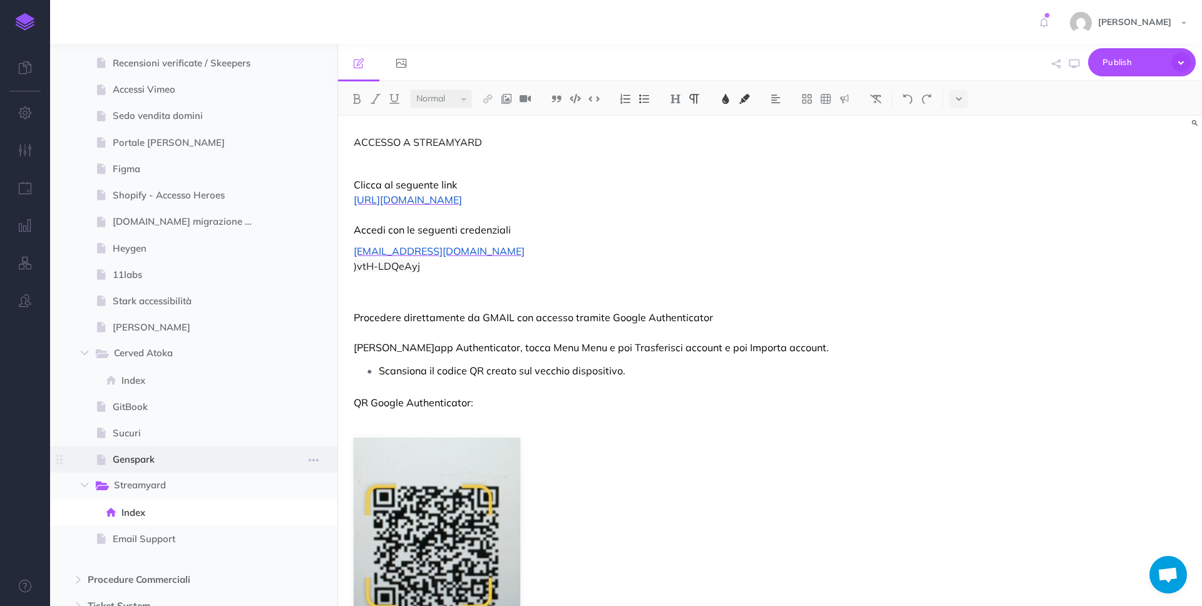
click at [210, 462] on span "Genspark" at bounding box center [188, 459] width 150 height 15
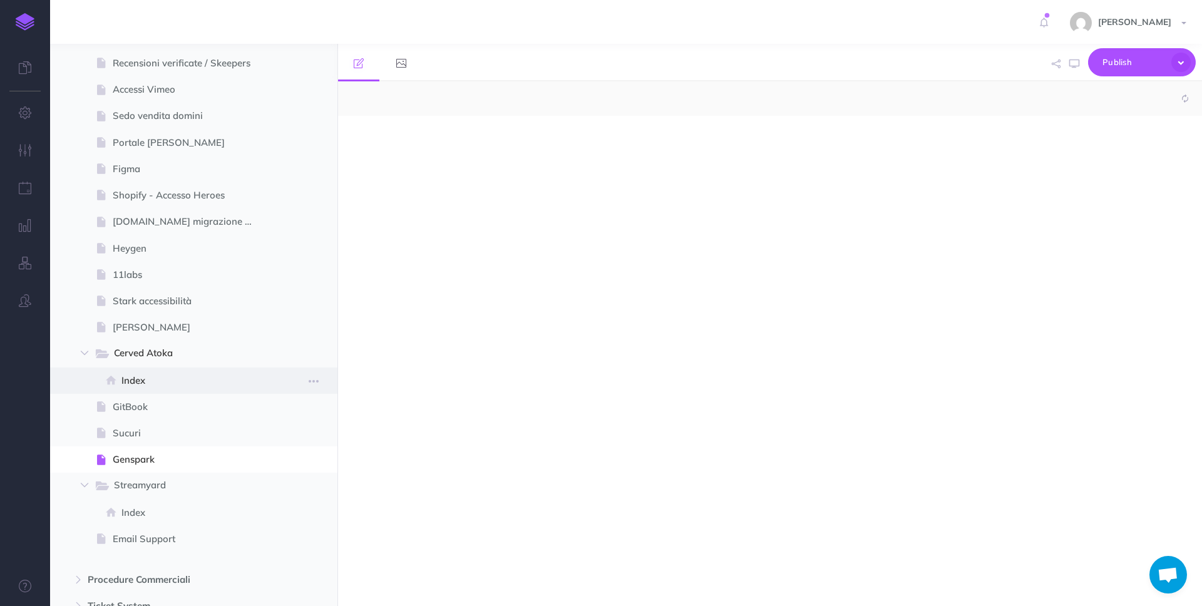
select select "null"
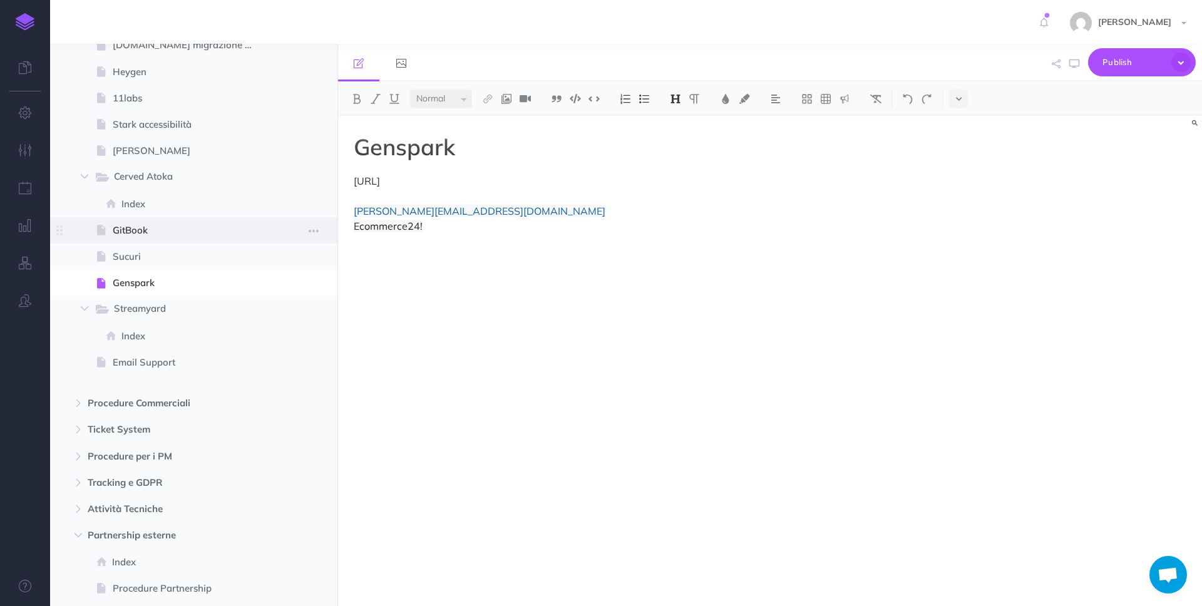
scroll to position [3276, 0]
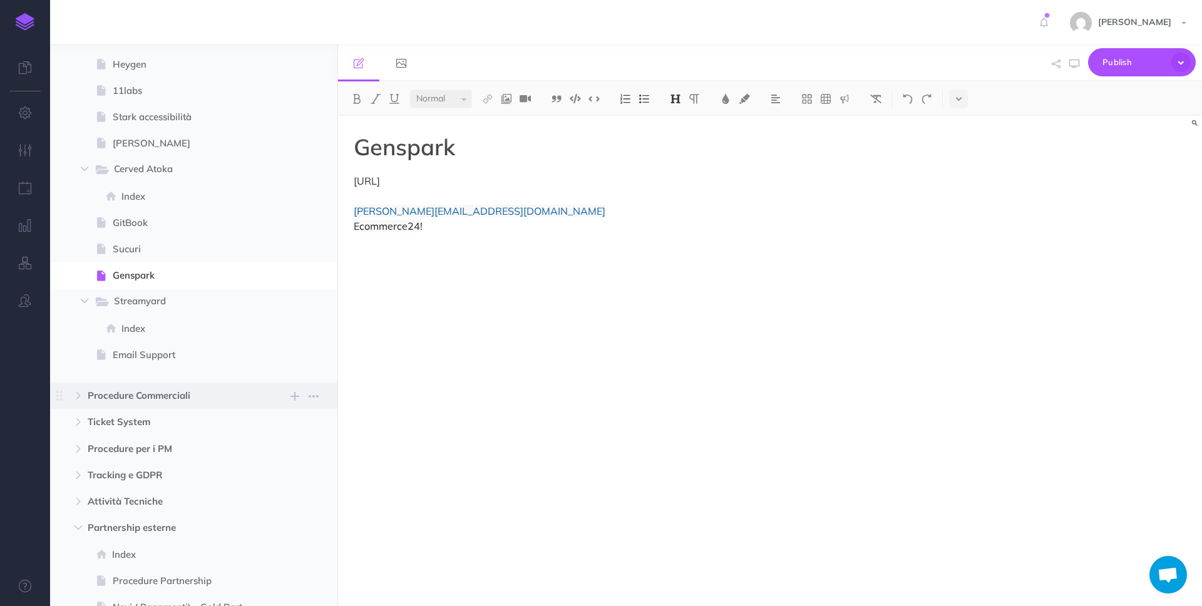
click at [111, 396] on span "Procedure Commerciali" at bounding box center [167, 395] width 159 height 15
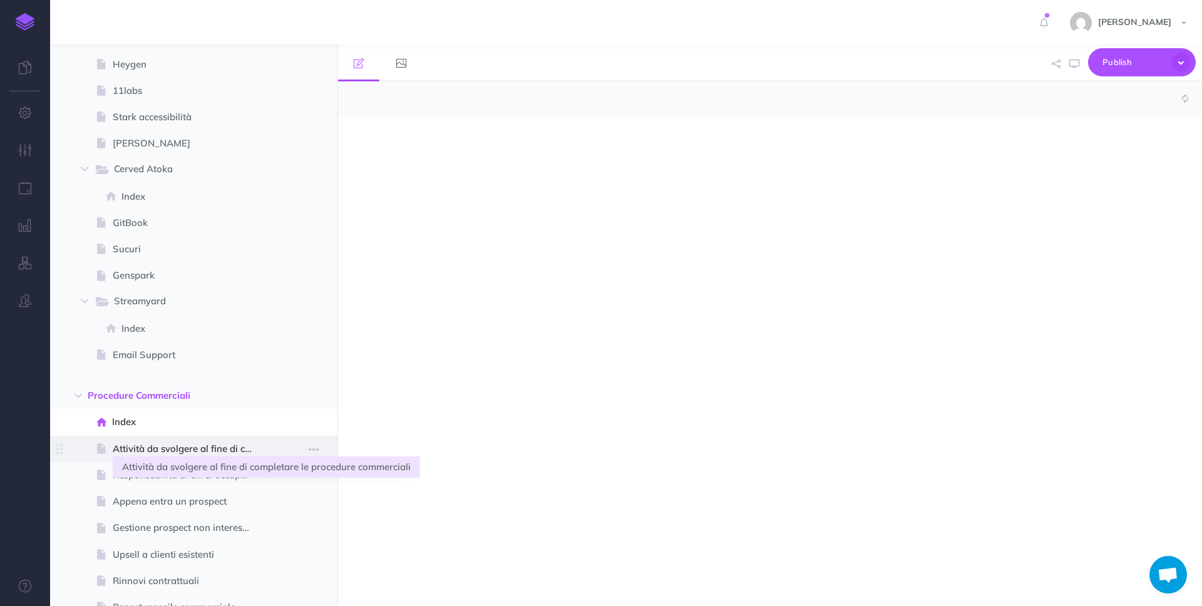
select select "null"
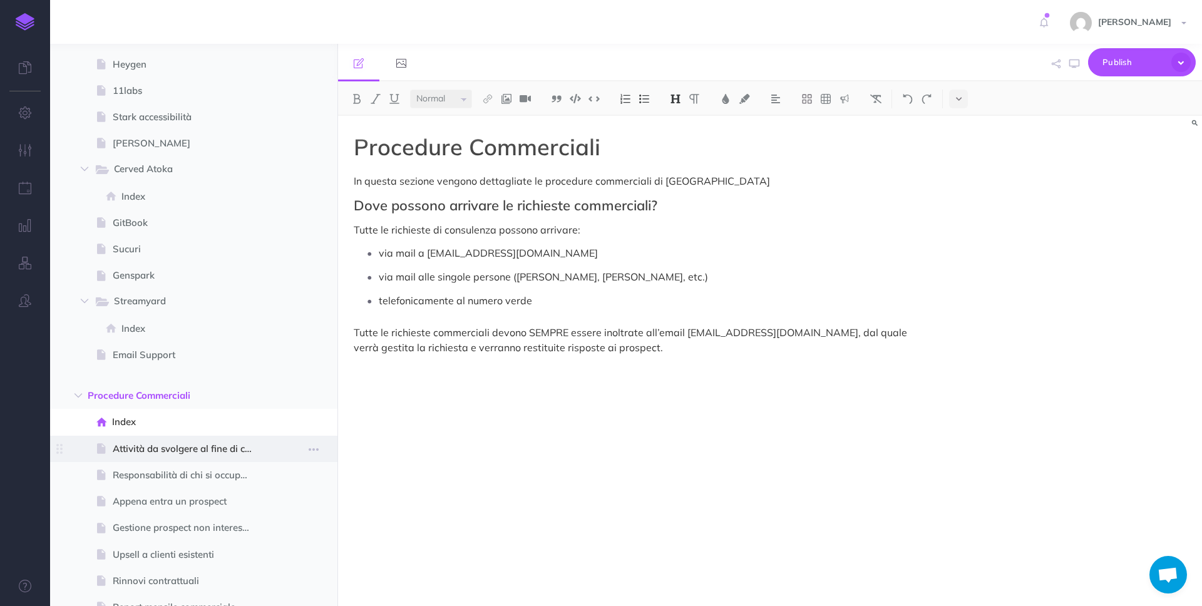
click at [168, 458] on span at bounding box center [193, 449] width 287 height 26
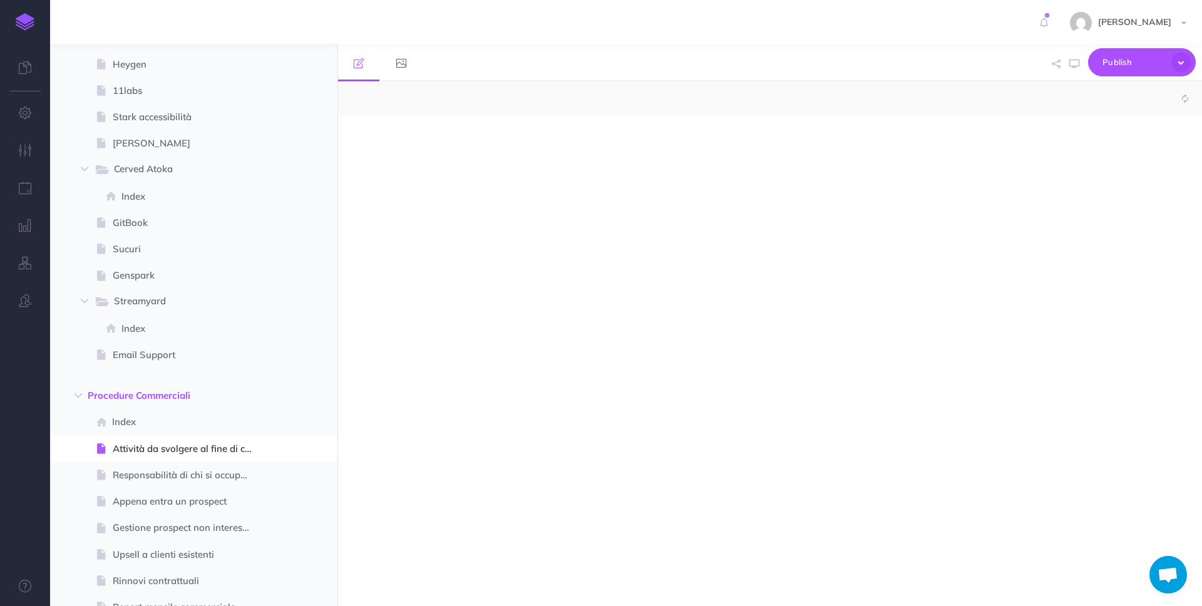
select select "null"
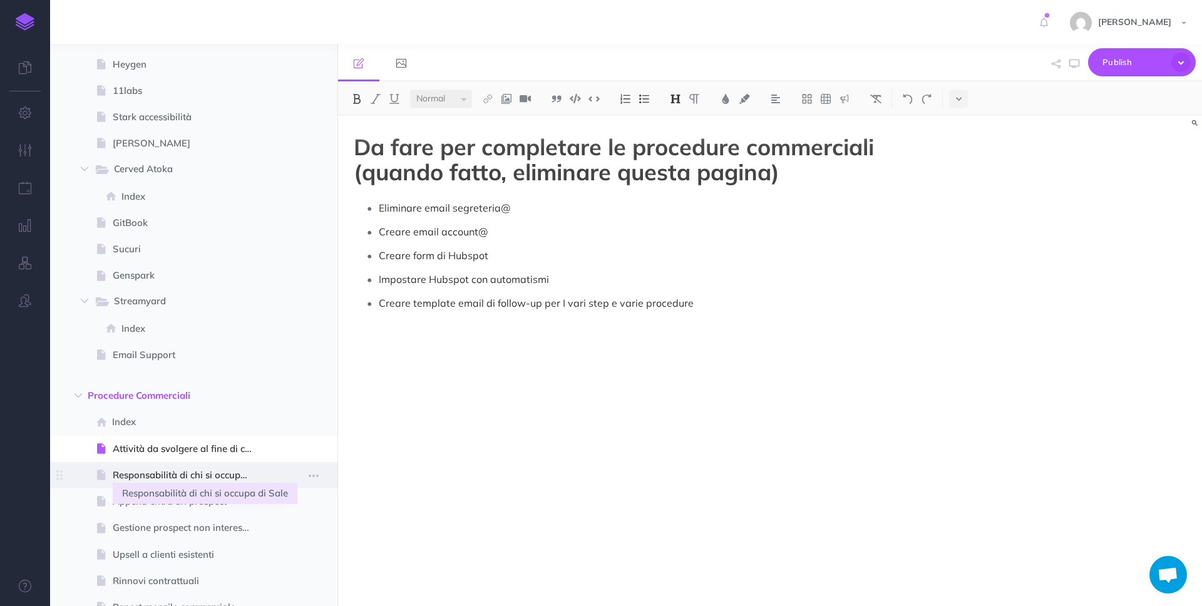
click at [195, 475] on span "Responsabilità di chi si occupa di Sale" at bounding box center [188, 474] width 150 height 15
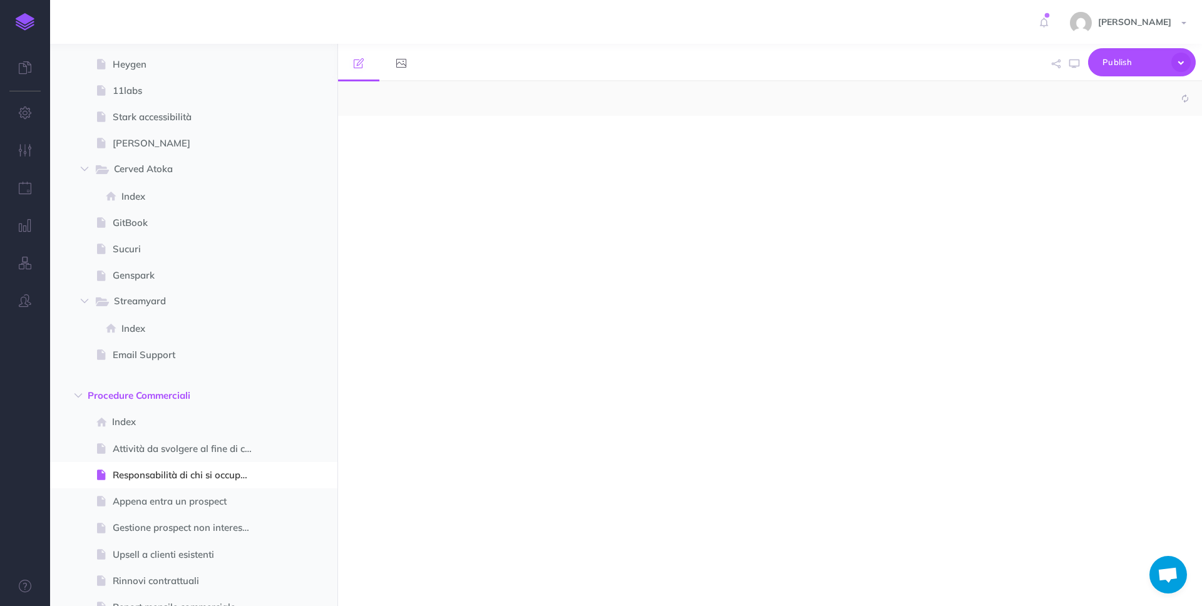
select select "null"
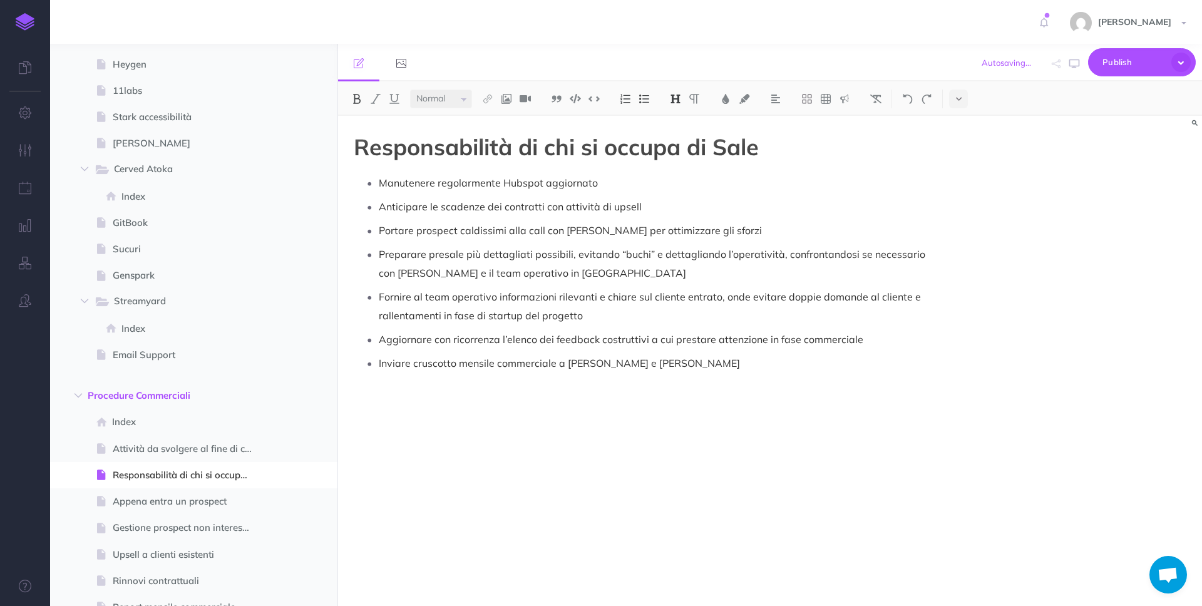
click at [762, 148] on h1 "Responsabilità di chi si occupa di Sale" at bounding box center [640, 147] width 573 height 25
click at [1095, 66] on button "Publish" at bounding box center [1142, 62] width 108 height 28
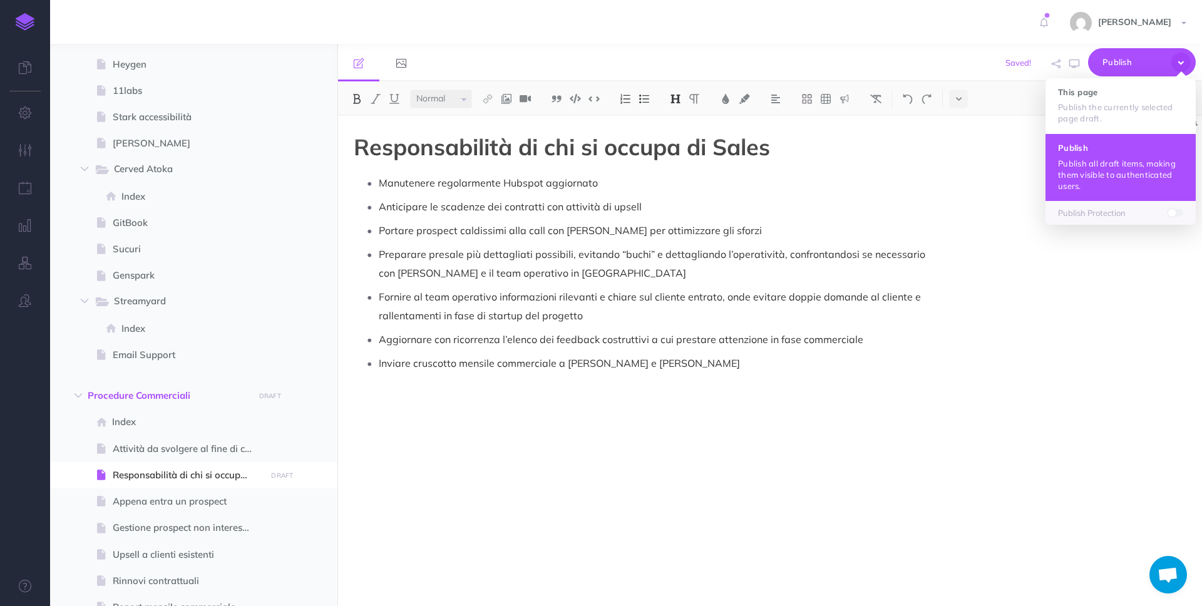
click at [1073, 153] on button "Publish Publish all draft items, making them visible to authenticated users." at bounding box center [1120, 166] width 150 height 67
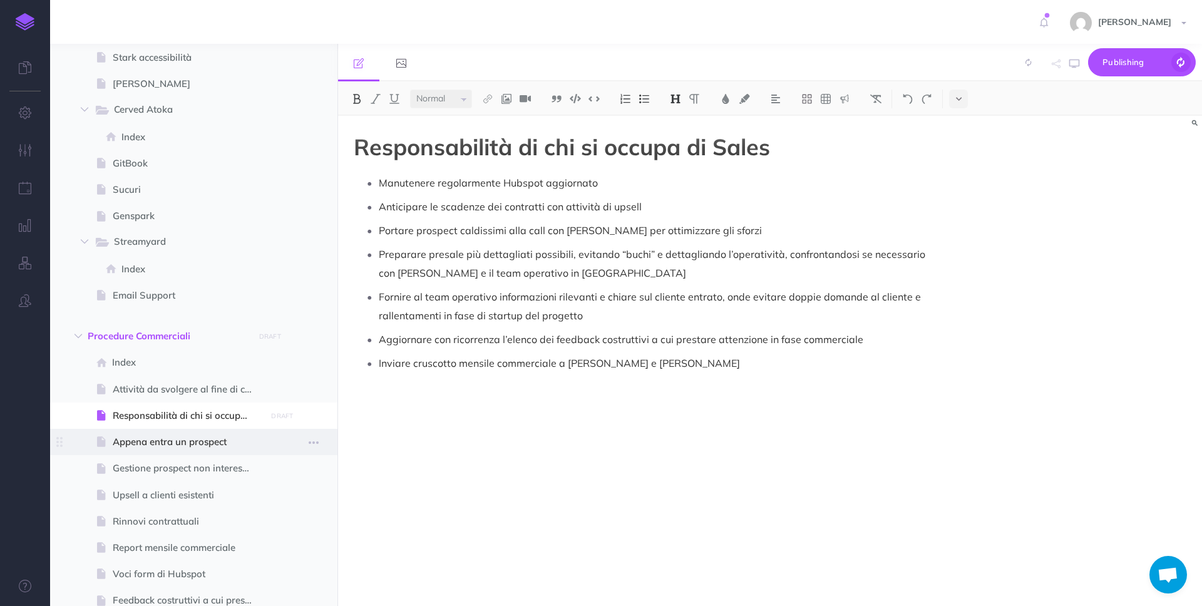
scroll to position [3367, 0]
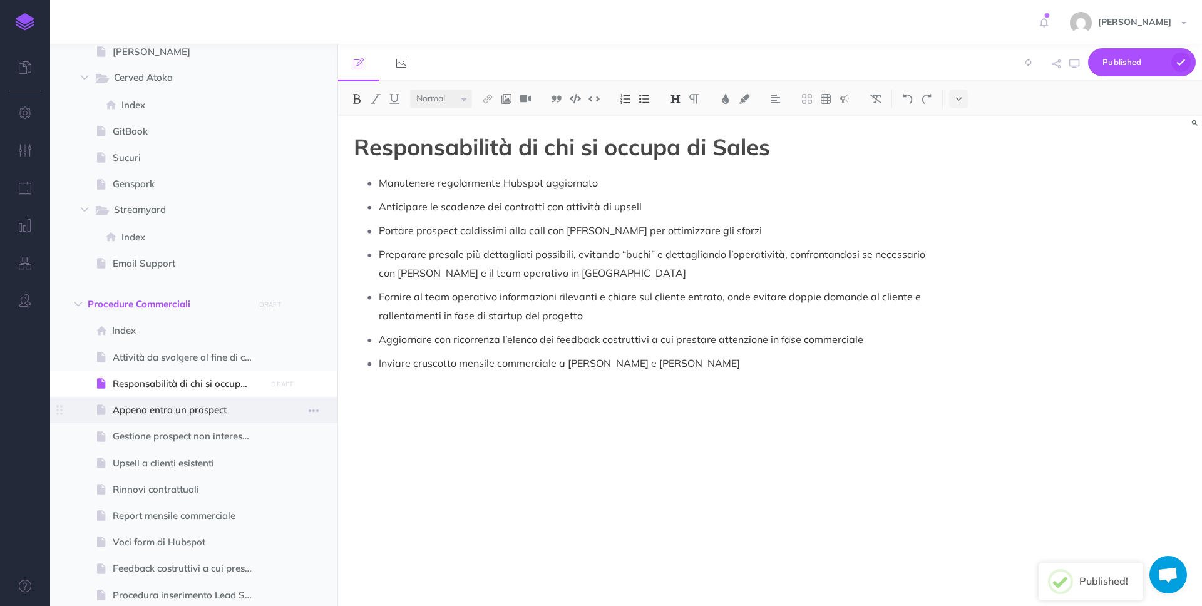
click at [208, 408] on span "Appena entra un prospect" at bounding box center [188, 409] width 150 height 15
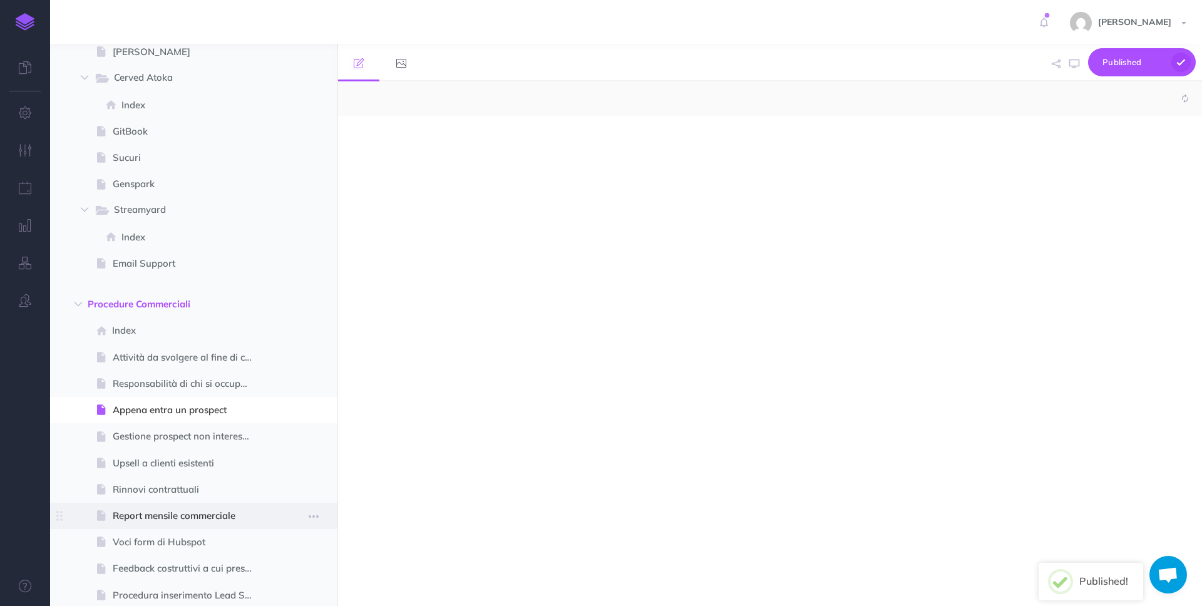
select select "null"
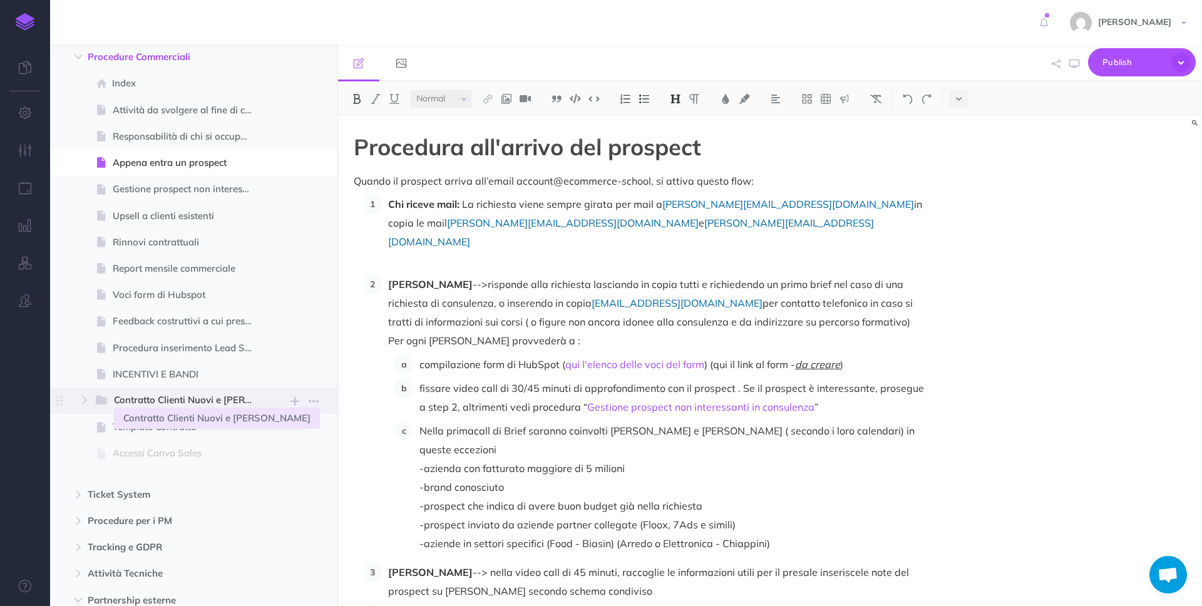
scroll to position [3470, 0]
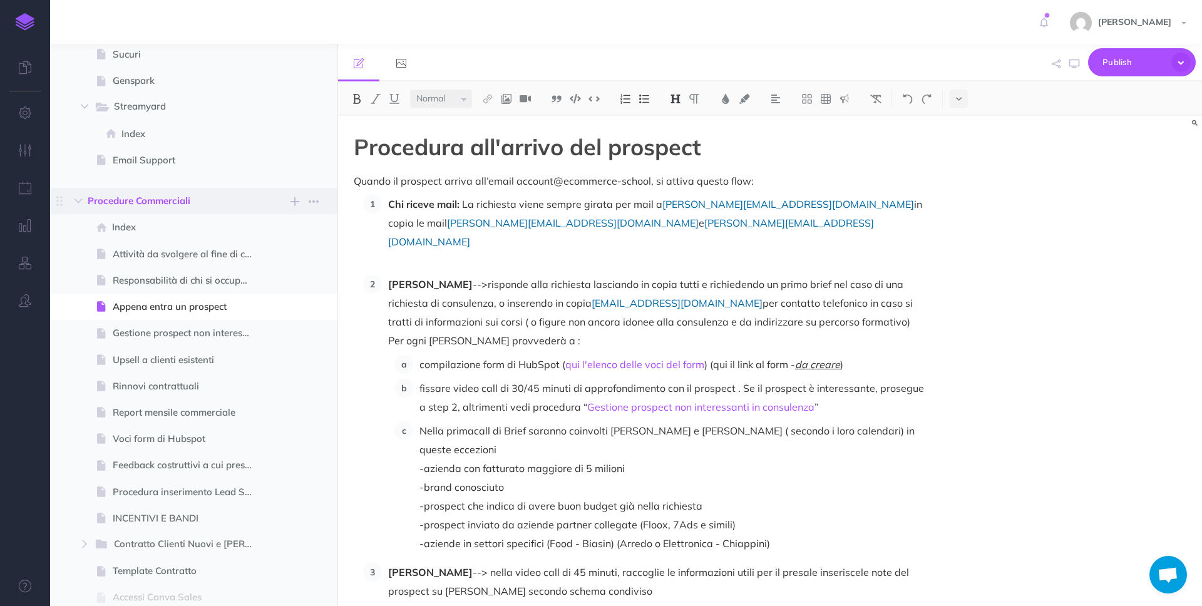
click at [169, 197] on span "Procedure Commerciali" at bounding box center [167, 200] width 159 height 15
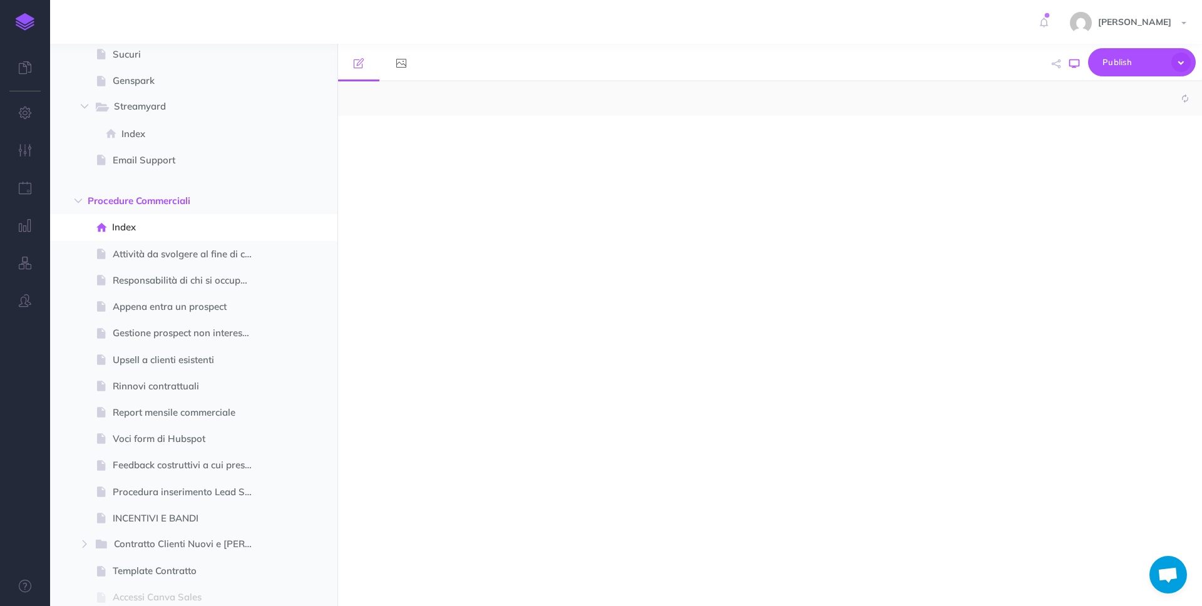
select select "null"
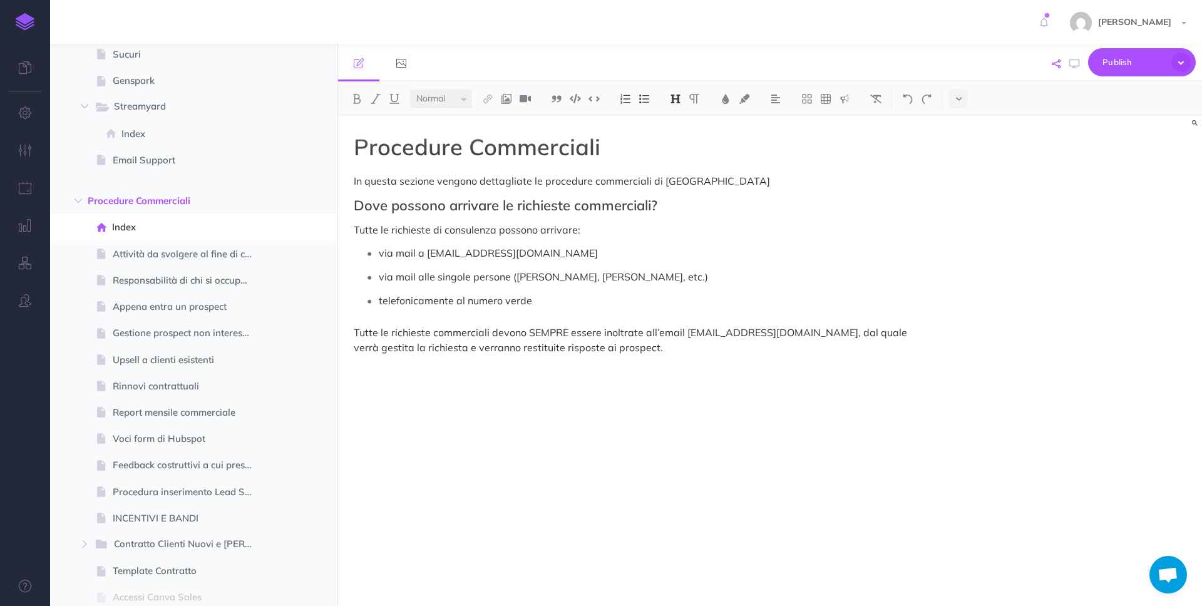
click at [1060, 64] on button "button" at bounding box center [1055, 64] width 15 height 36
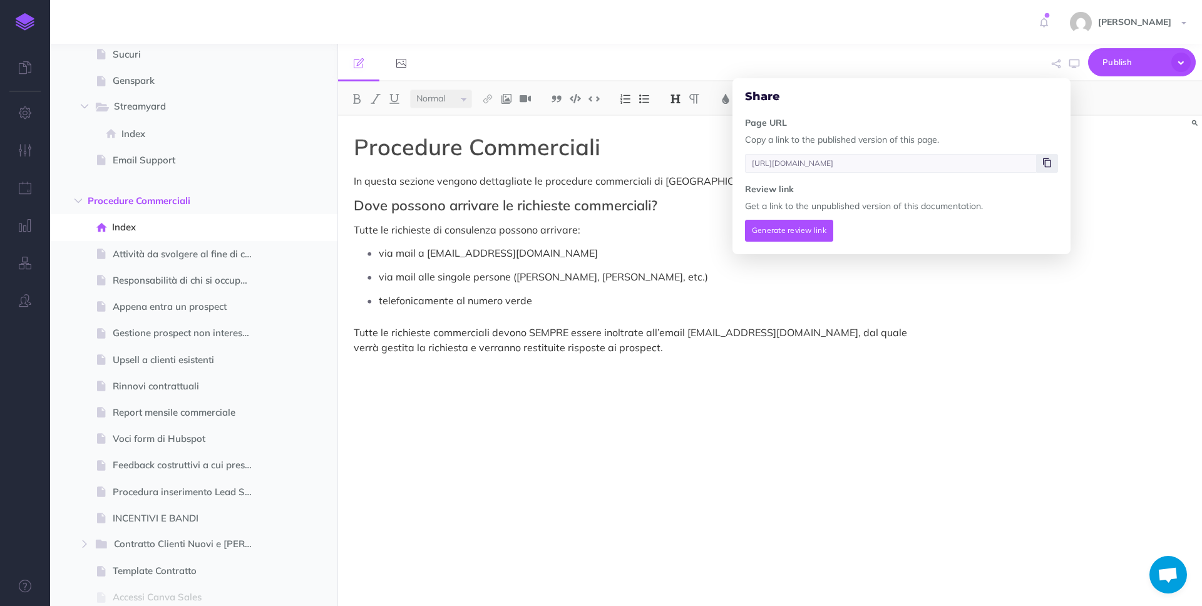
click at [1041, 163] on span at bounding box center [1046, 163] width 21 height 19
click at [74, 197] on icon "button" at bounding box center [78, 201] width 8 height 8
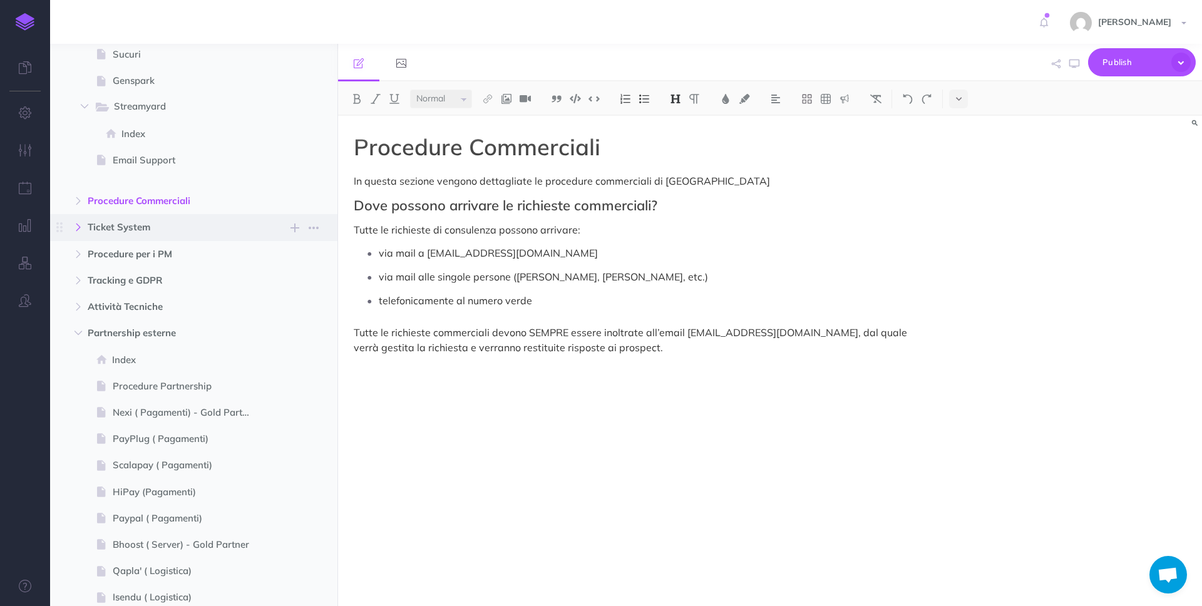
click at [72, 222] on button "button" at bounding box center [78, 227] width 23 height 15
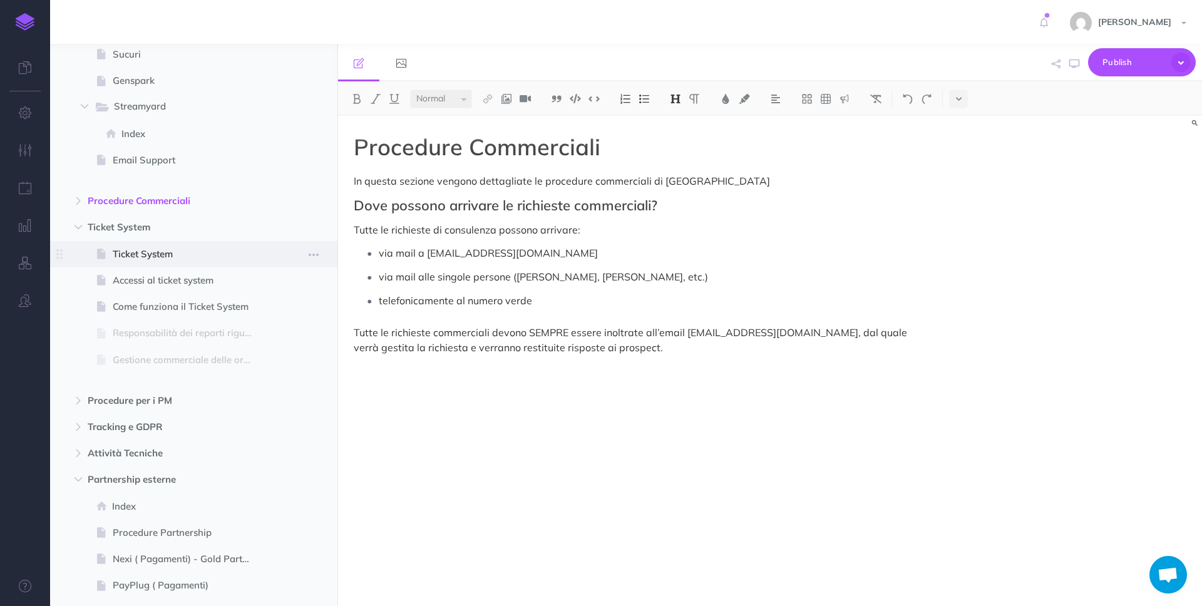
click at [134, 257] on span "Ticket System" at bounding box center [188, 254] width 150 height 15
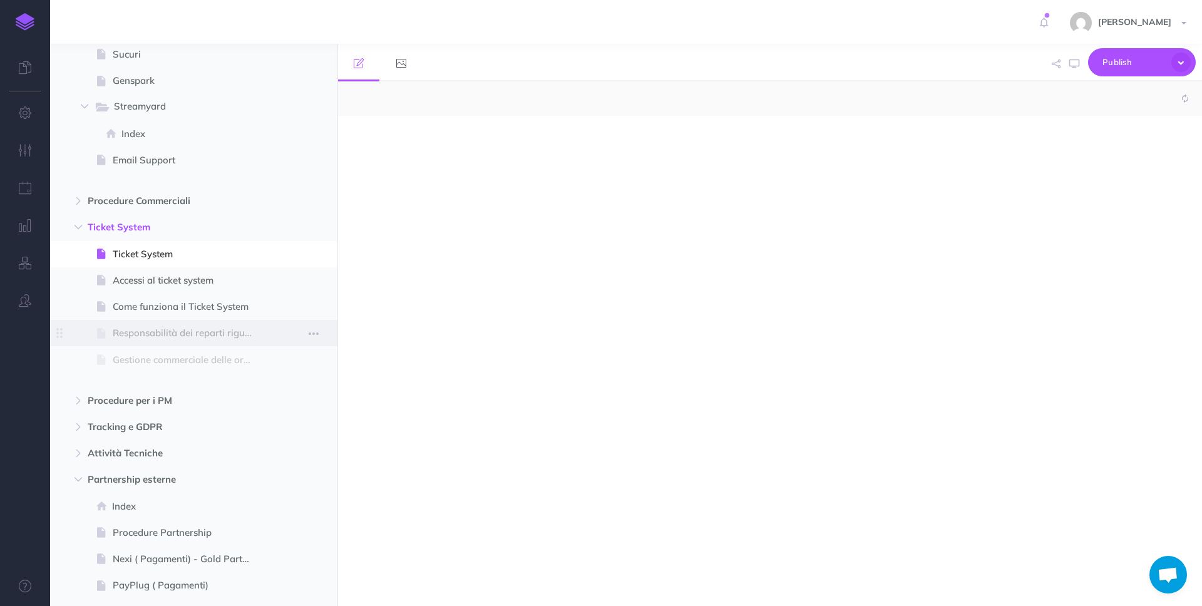
select select "null"
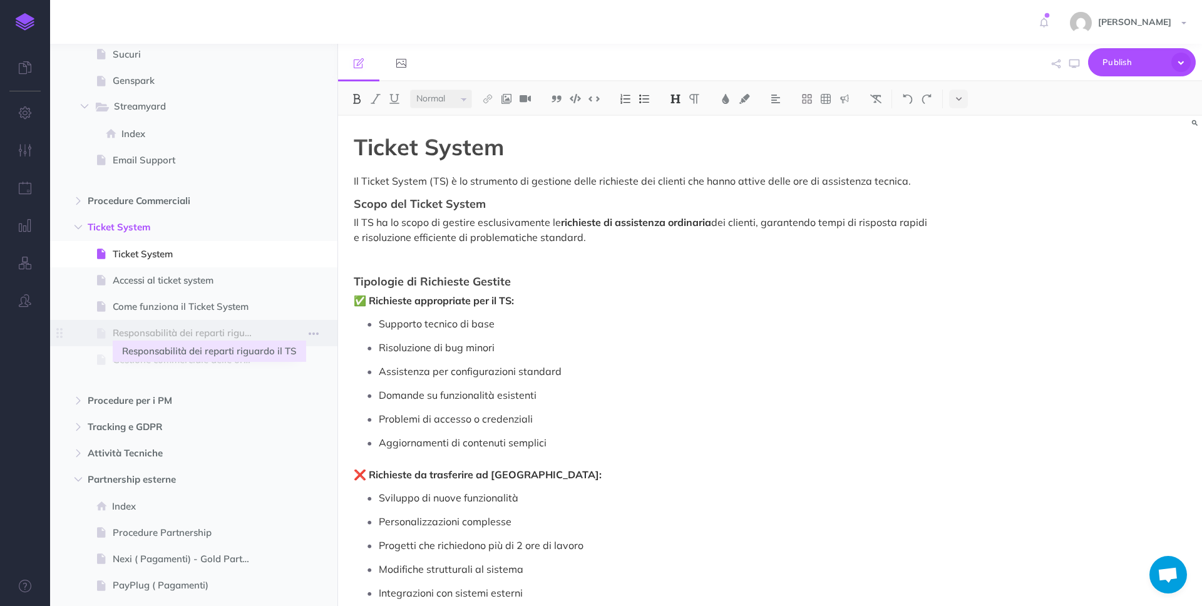
click at [223, 337] on span "Responsabilità dei reparti riguardo il TS" at bounding box center [188, 332] width 150 height 15
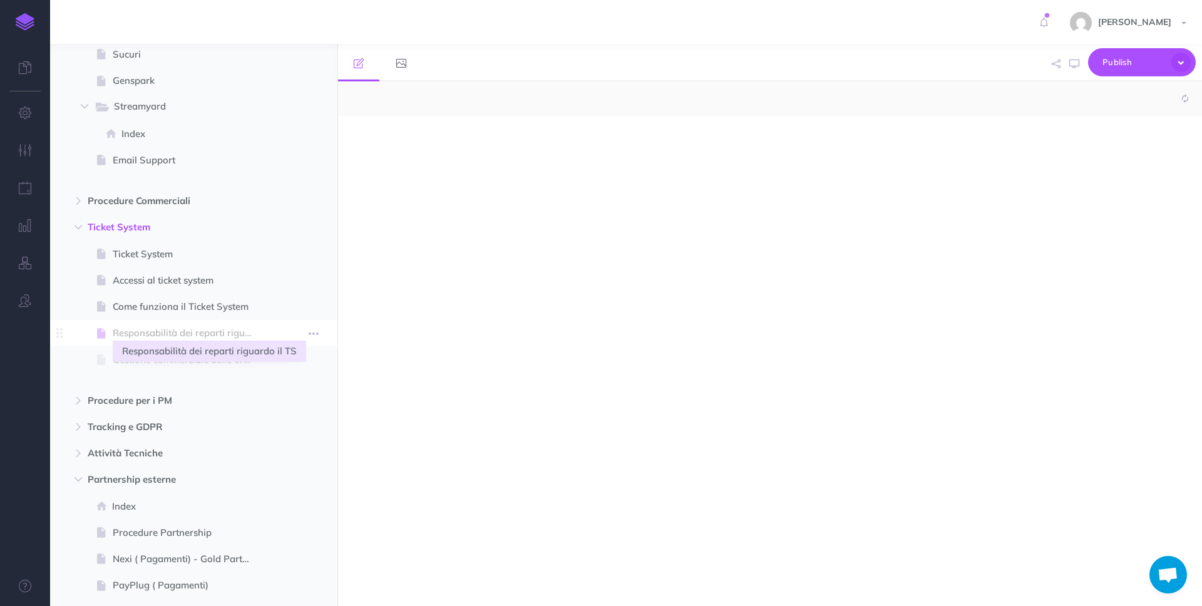
select select "null"
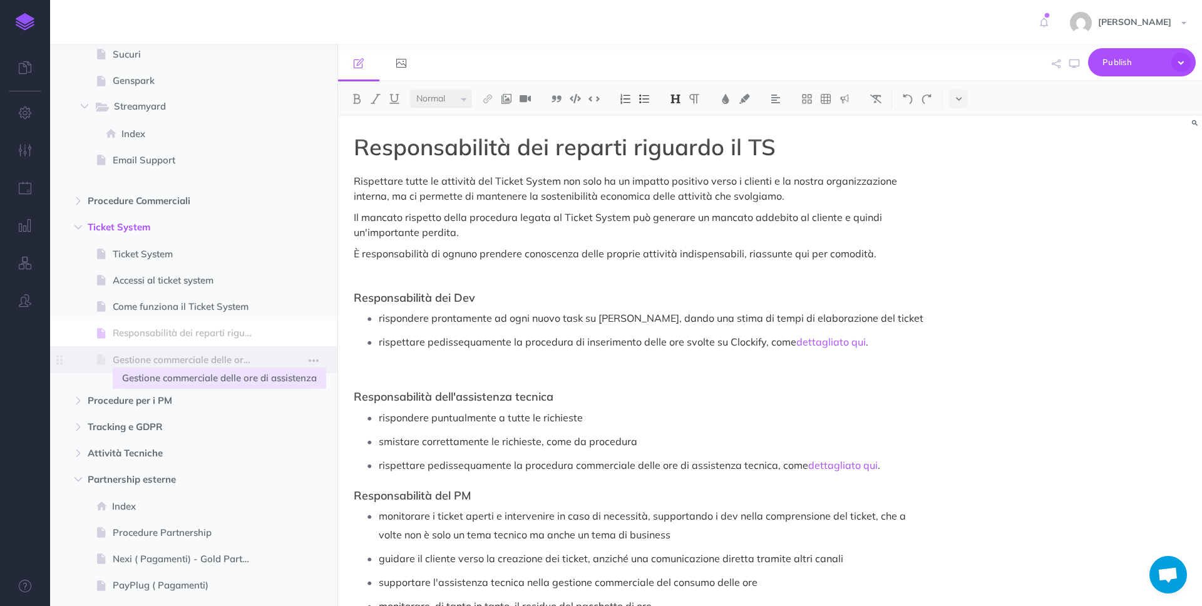
click at [193, 364] on span "Gestione commerciale delle ore di assistenza" at bounding box center [188, 359] width 150 height 15
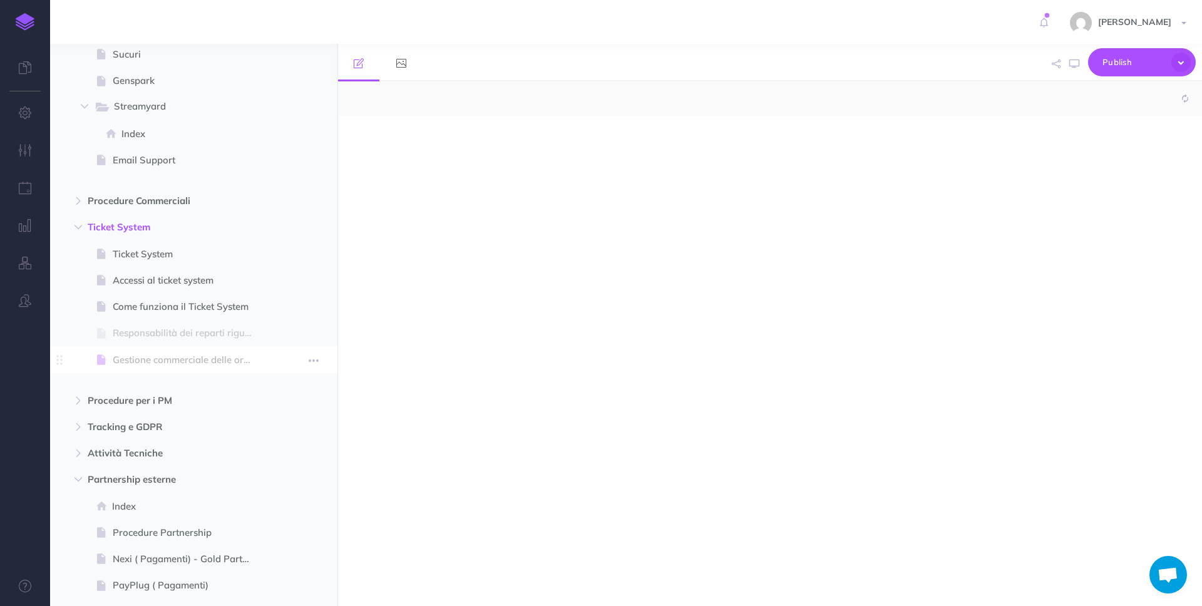
select select "null"
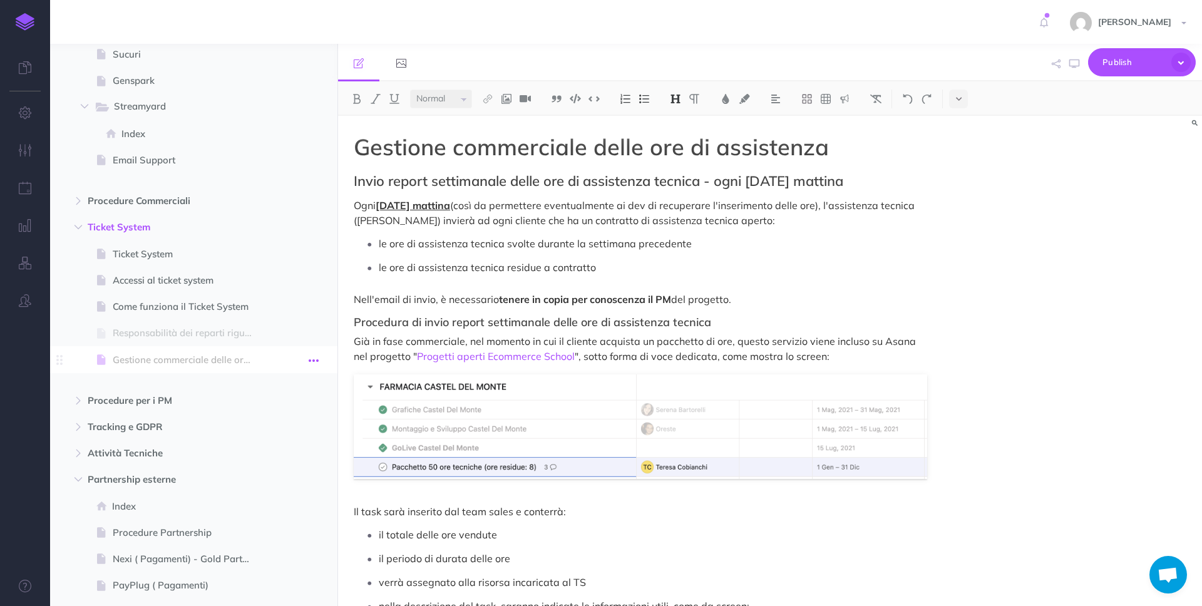
click at [311, 359] on icon "button" at bounding box center [314, 360] width 10 height 15
click at [308, 457] on link "Delete" at bounding box center [278, 464] width 94 height 21
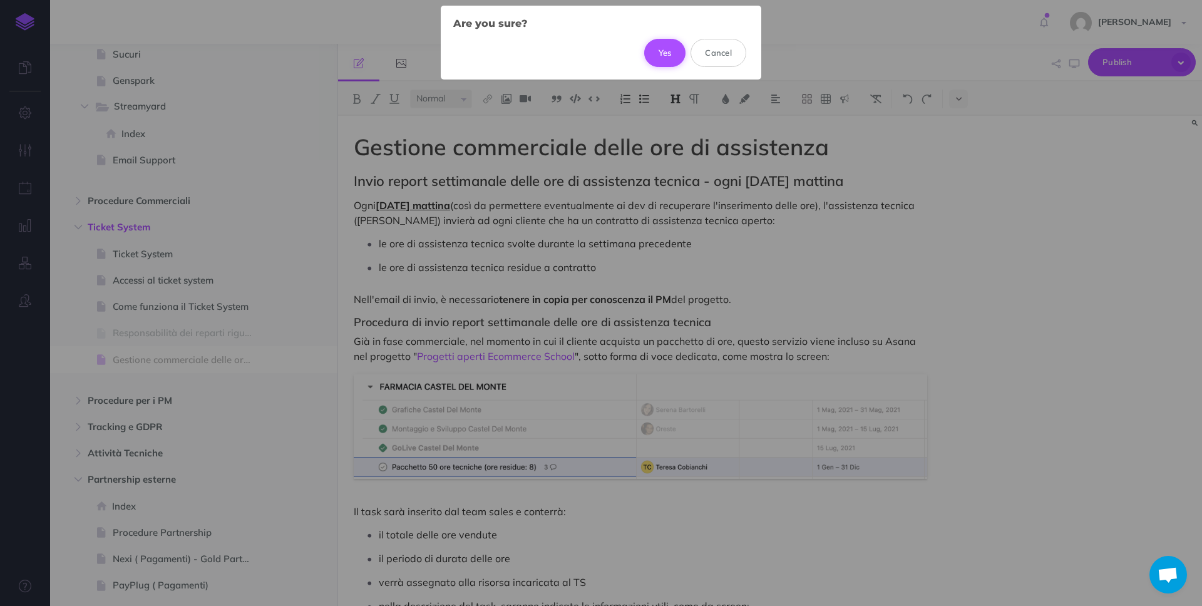
click at [660, 54] on button "Yes" at bounding box center [665, 53] width 42 height 28
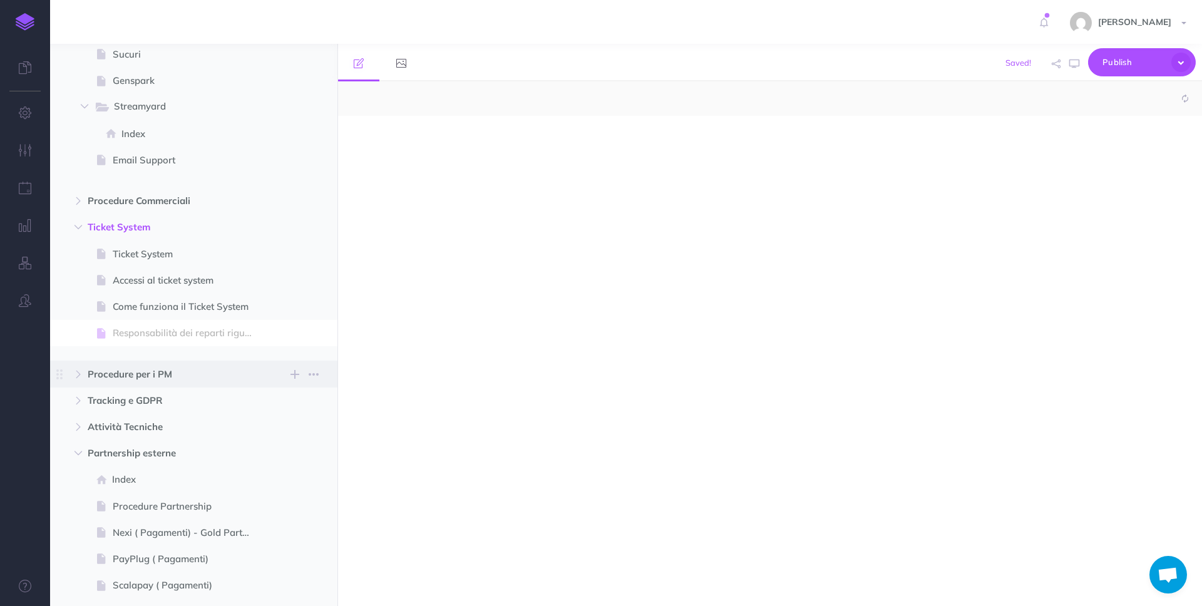
select select "null"
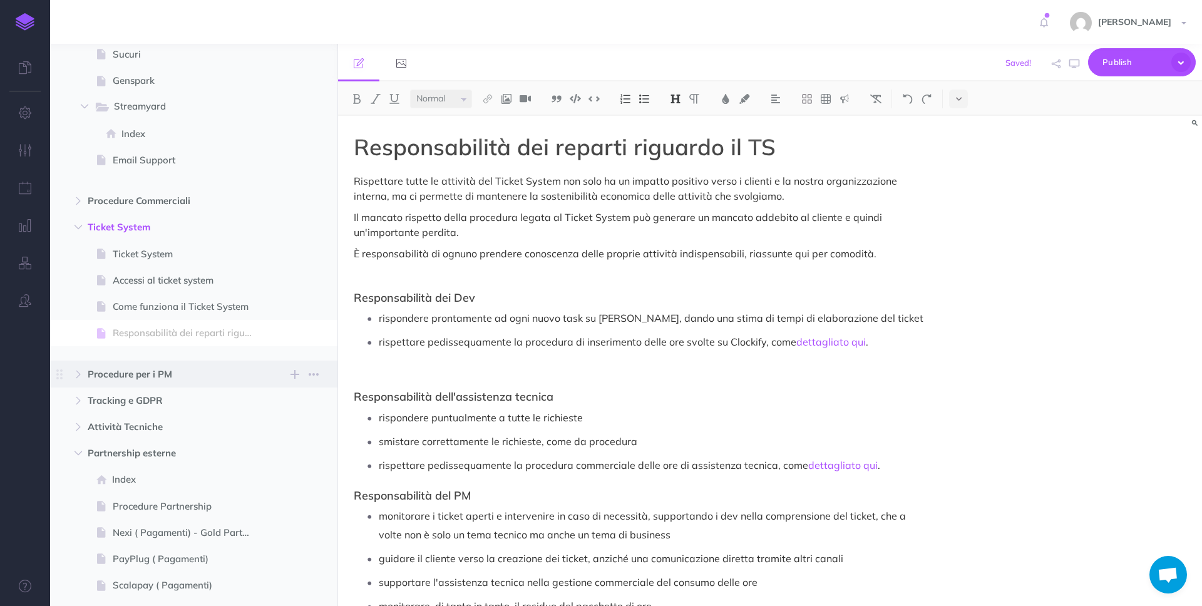
click at [111, 384] on span "Procedure per i PM New folder Add a new folder inside this folder New page Add …" at bounding box center [208, 373] width 240 height 26
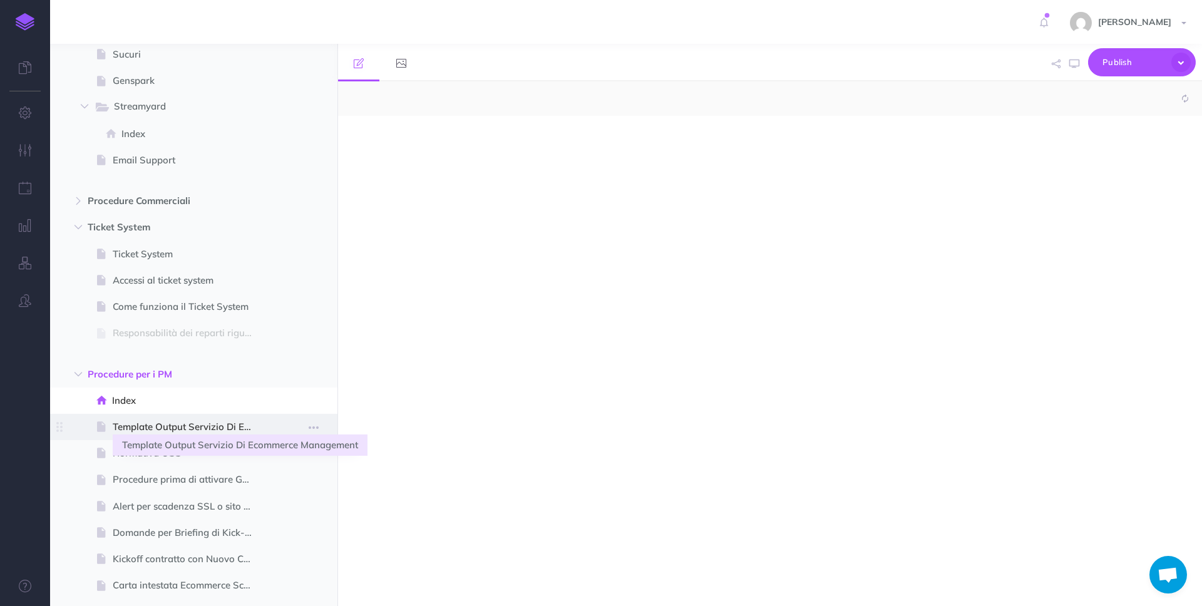
click at [155, 432] on span "Template Output Servizio Di Ecommerce Management" at bounding box center [188, 426] width 150 height 15
select select "null"
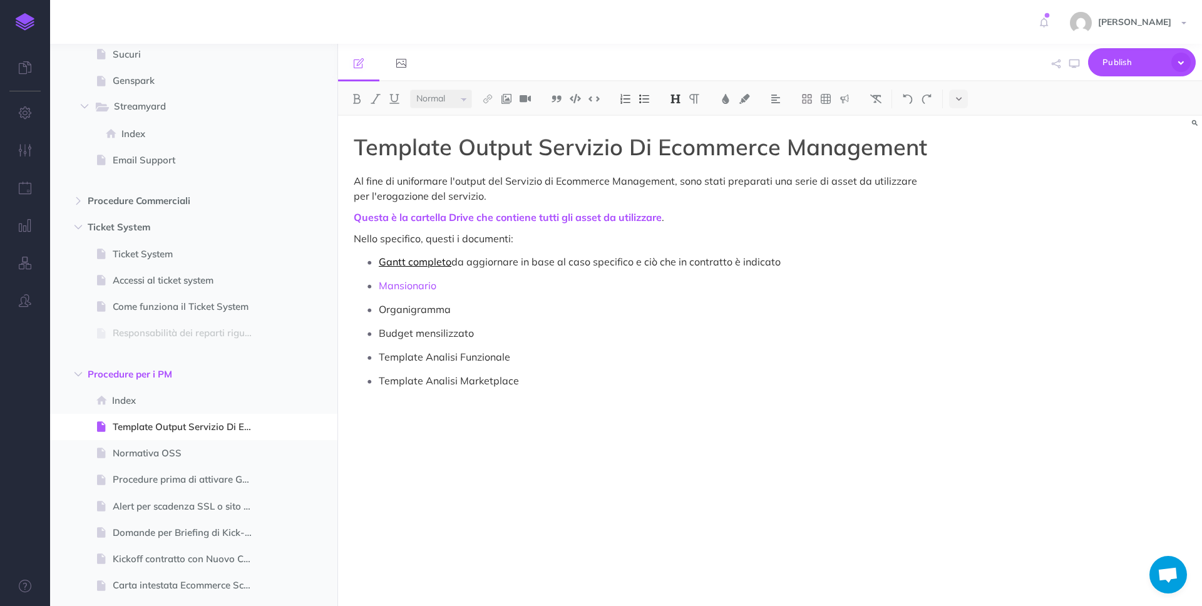
click at [432, 263] on link "Gantt completo" at bounding box center [415, 261] width 73 height 13
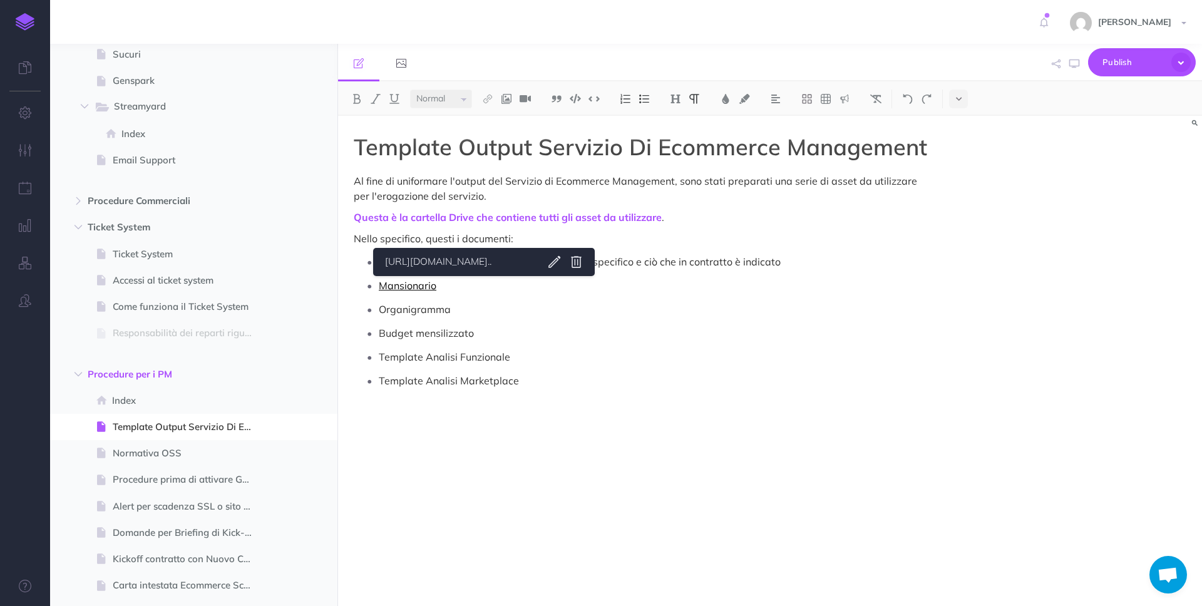
click at [424, 289] on link "Mansionario" at bounding box center [408, 285] width 58 height 13
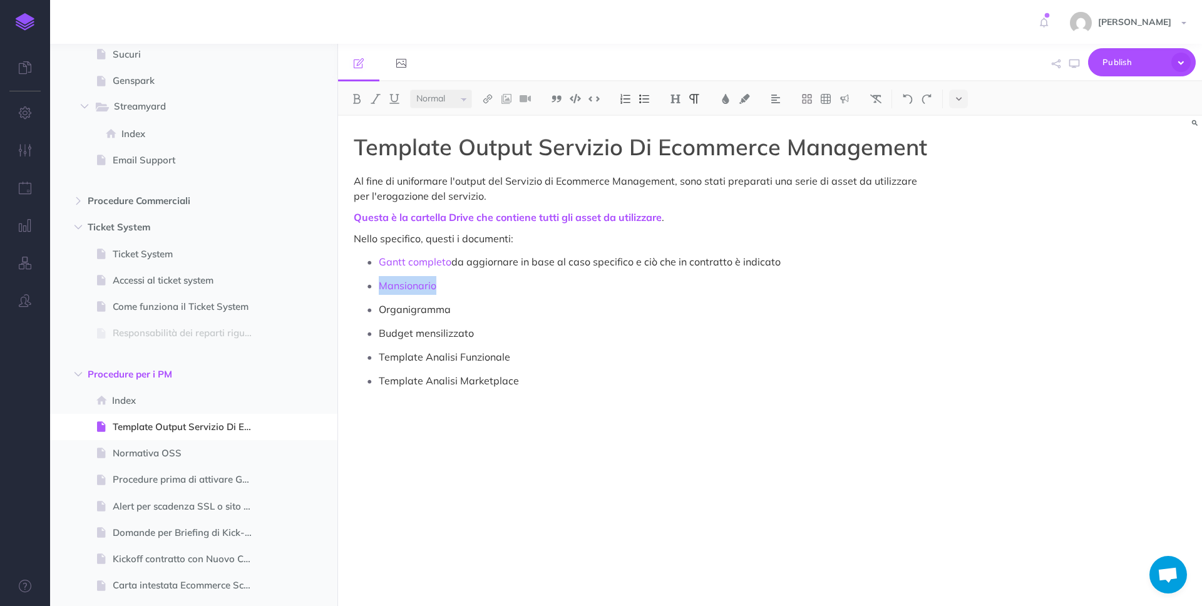
click at [435, 255] on link "[URL][DOMAIN_NAME].." at bounding box center [459, 262] width 156 height 16
click at [474, 324] on p "Budget mensilizzato" at bounding box center [653, 333] width 548 height 19
click at [311, 424] on icon "button" at bounding box center [314, 427] width 10 height 15
click at [289, 522] on link "Delete" at bounding box center [278, 532] width 94 height 21
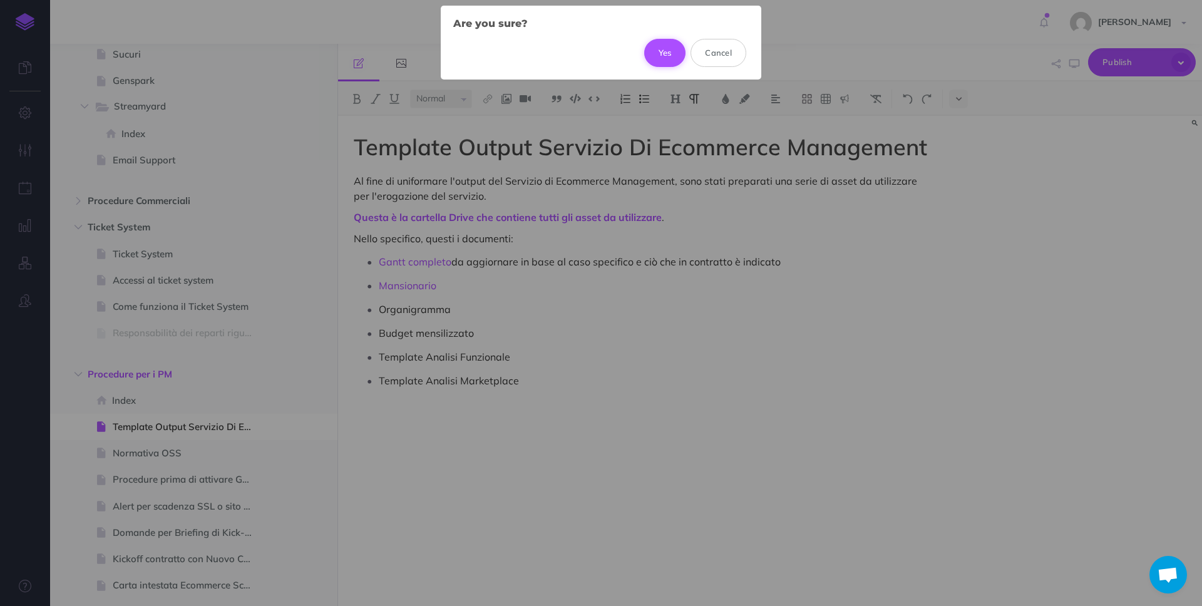
click at [670, 53] on button "Yes" at bounding box center [665, 53] width 42 height 28
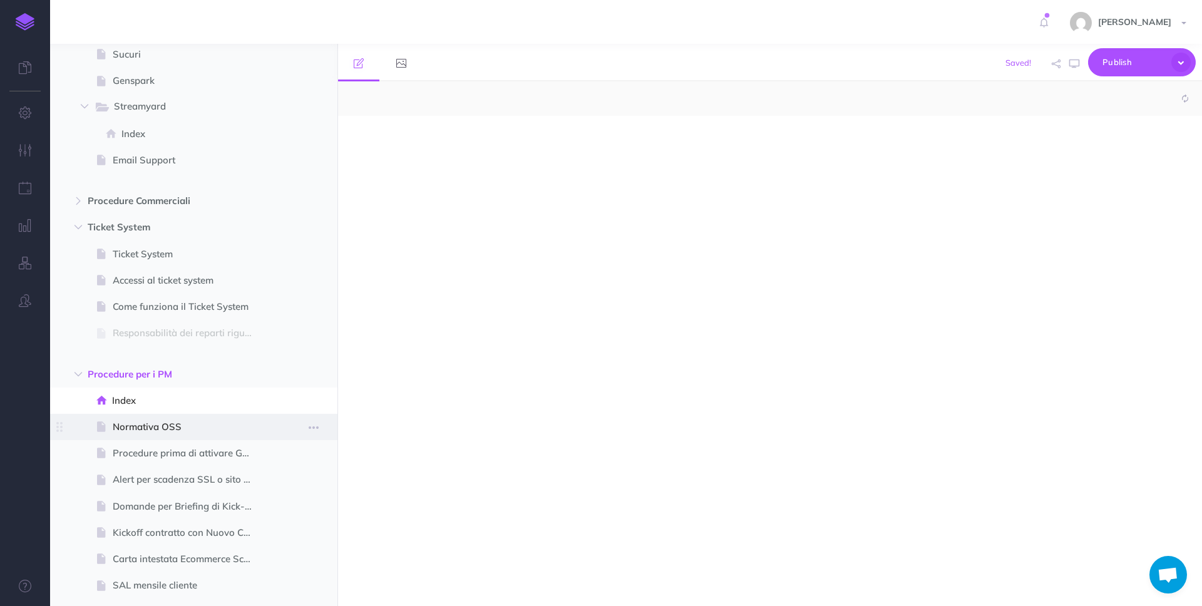
click at [217, 435] on span at bounding box center [193, 427] width 287 height 26
select select "null"
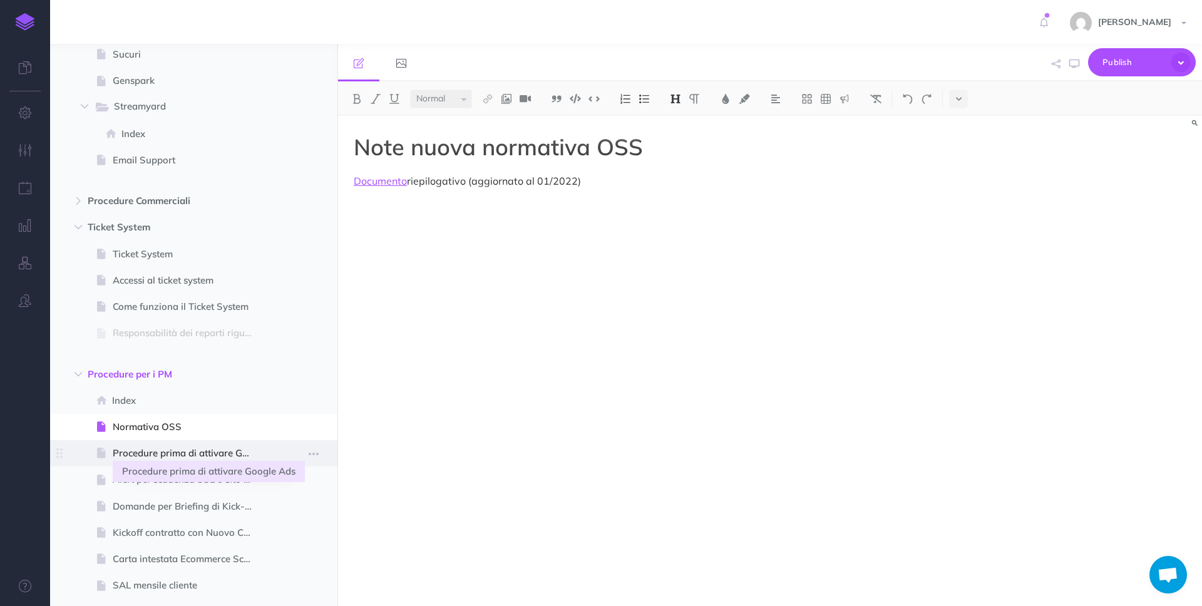
click at [193, 460] on span "Procedure prima di attivare Google Ads" at bounding box center [188, 453] width 150 height 15
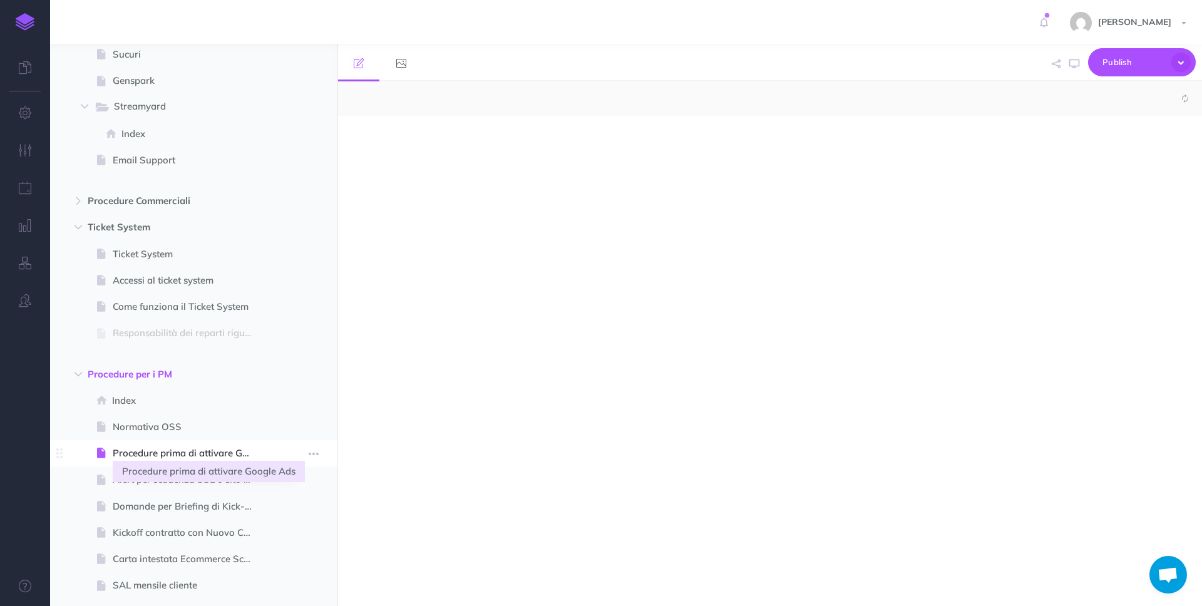
select select "null"
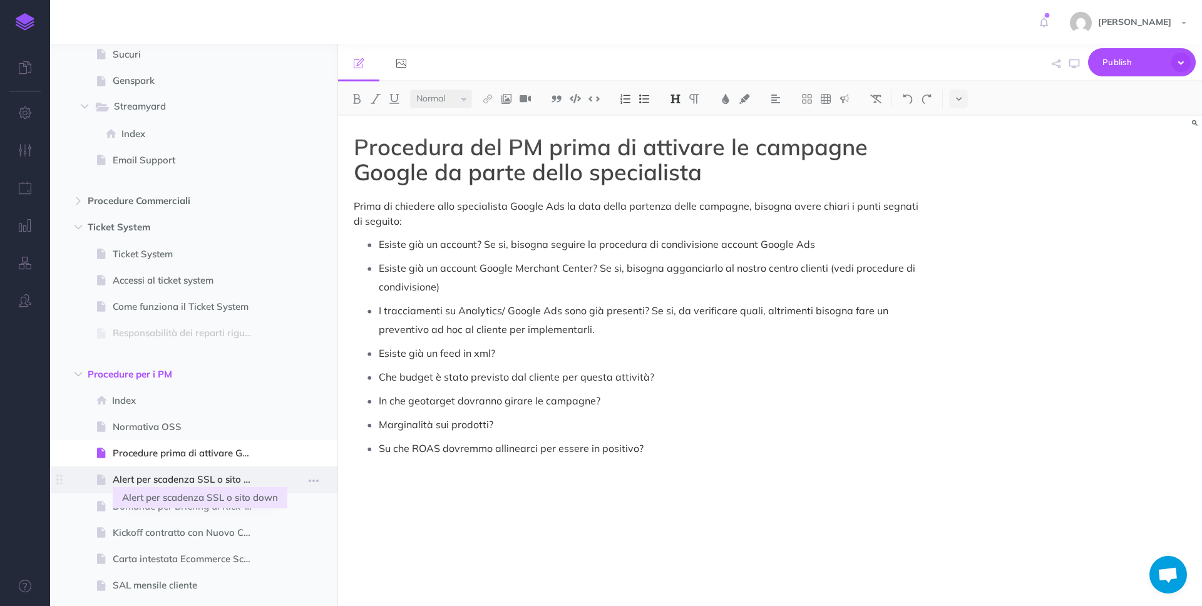
click at [197, 477] on span "Alert per scadenza SSL o sito down" at bounding box center [188, 479] width 150 height 15
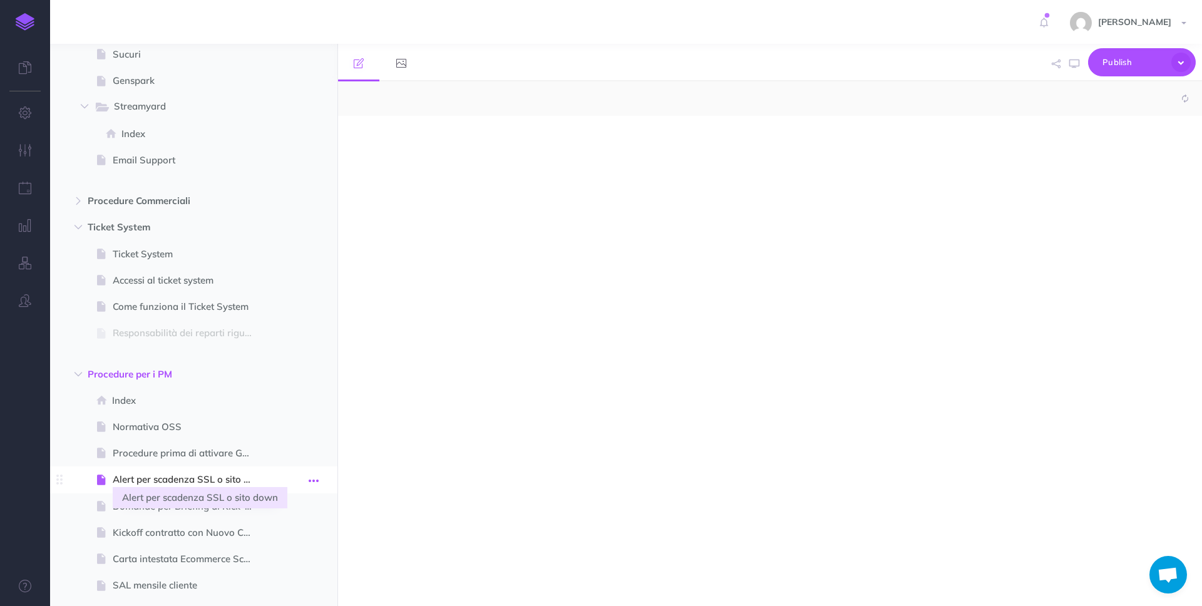
select select "null"
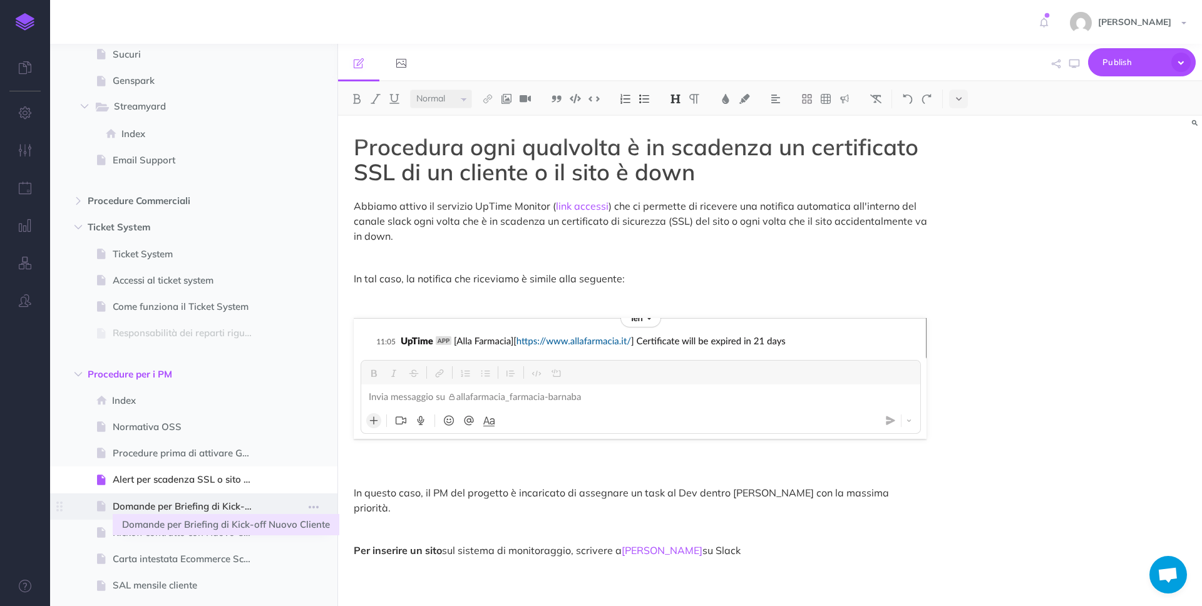
click at [135, 504] on span "Domande per Briefing di Kick-off Nuovo Cliente" at bounding box center [188, 506] width 150 height 15
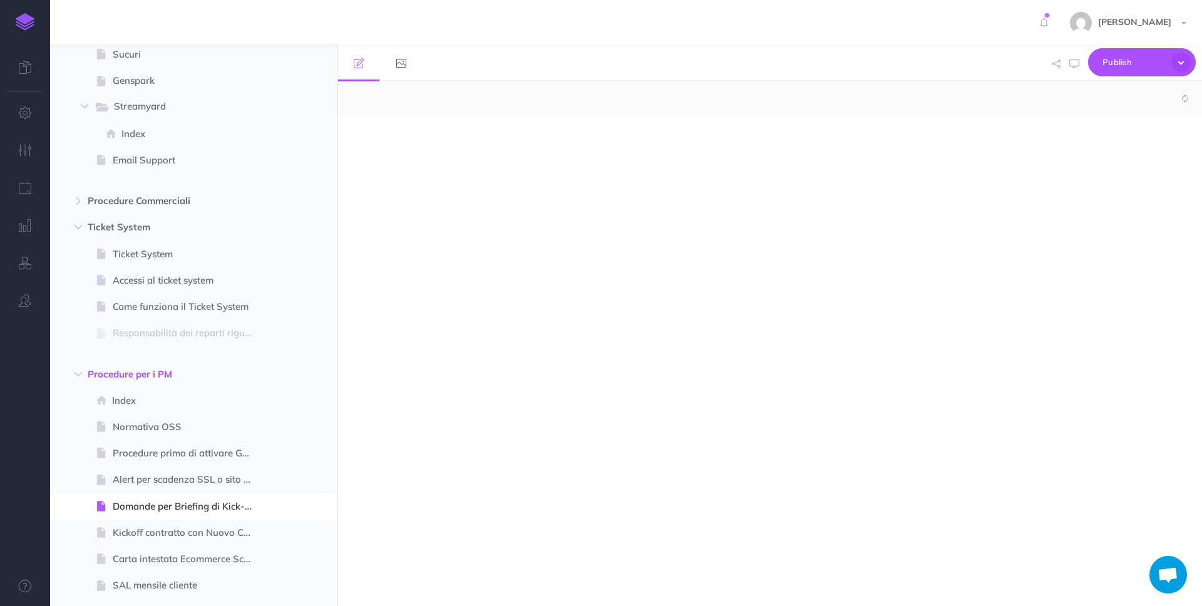
select select "null"
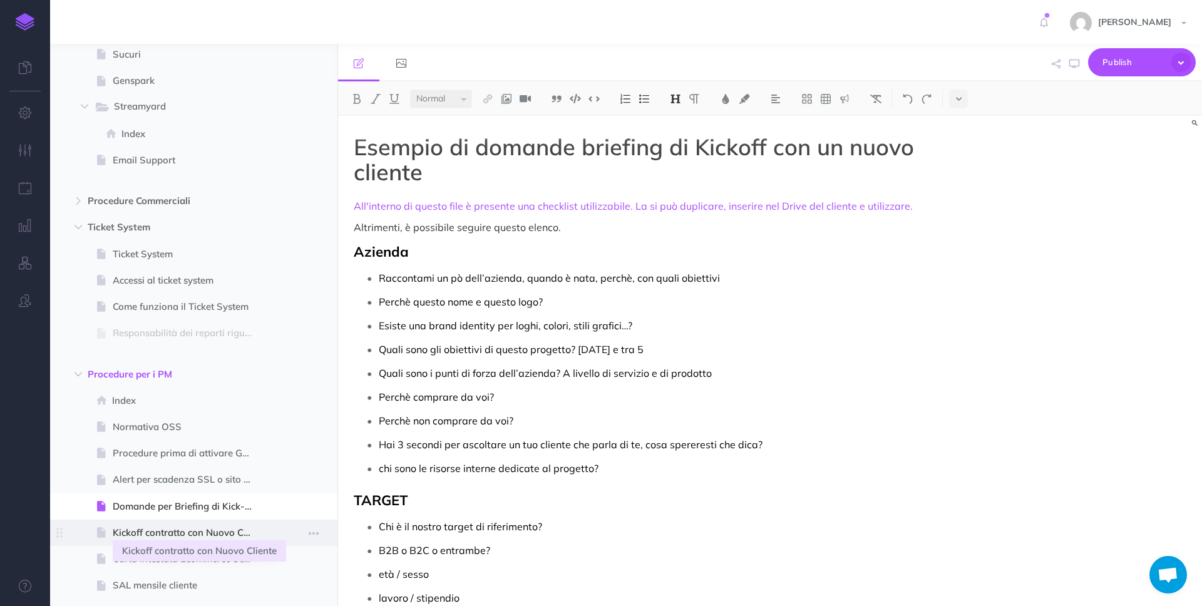
click at [196, 536] on span "Kickoff contratto con Nuovo Cliente" at bounding box center [188, 532] width 150 height 15
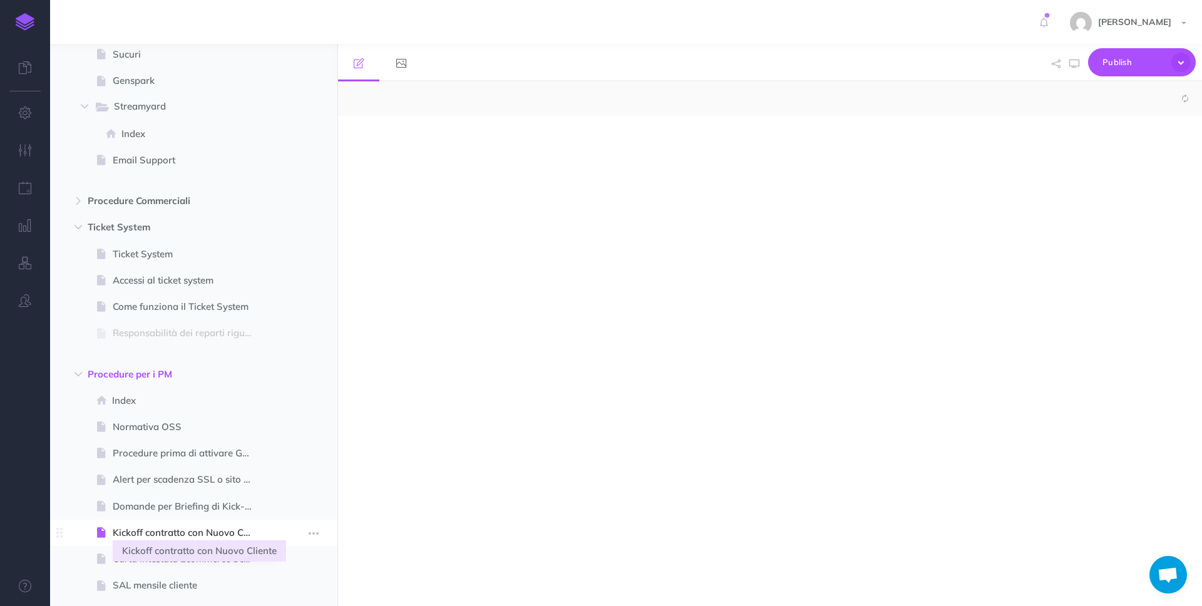
select select "null"
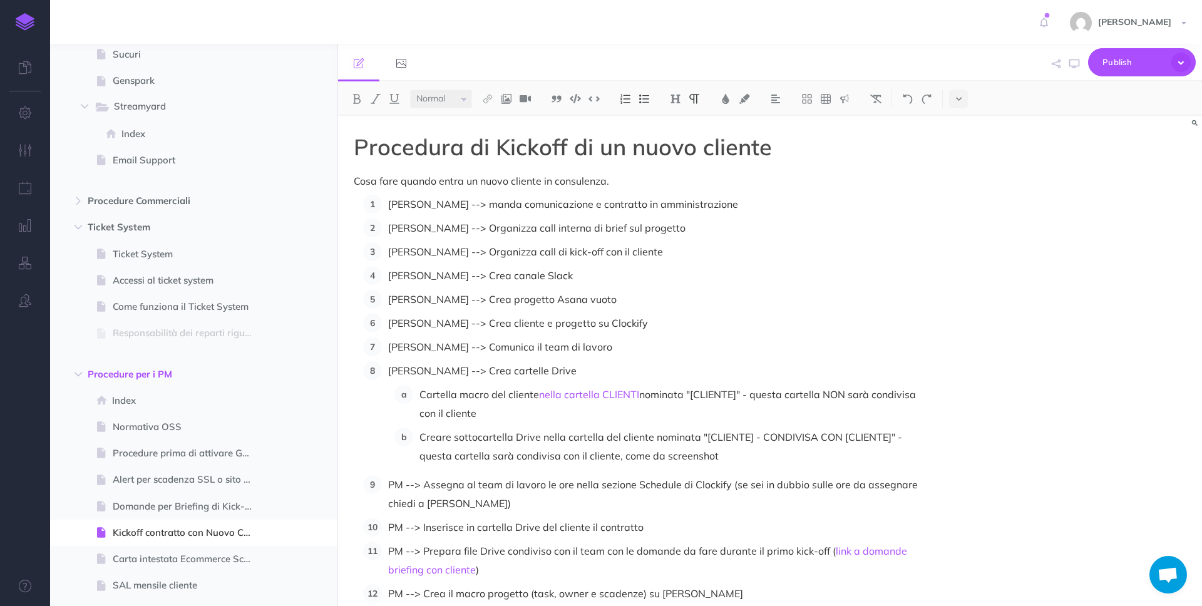
click at [534, 225] on p "[PERSON_NAME] --> Organizza call interna di brief sul progetto" at bounding box center [657, 227] width 539 height 19
drag, startPoint x: 422, startPoint y: 207, endPoint x: 388, endPoint y: 205, distance: 33.9
click at [388, 205] on p "[PERSON_NAME] --> manda comunicazione e contratto in amministrazione" at bounding box center [657, 204] width 539 height 19
drag, startPoint x: 473, startPoint y: 198, endPoint x: 391, endPoint y: 207, distance: 83.1
click at [391, 207] on p "[PERSON_NAME] / [PERSON_NAME] --> manda comunicazione e contratto in amministra…" at bounding box center [657, 204] width 539 height 19
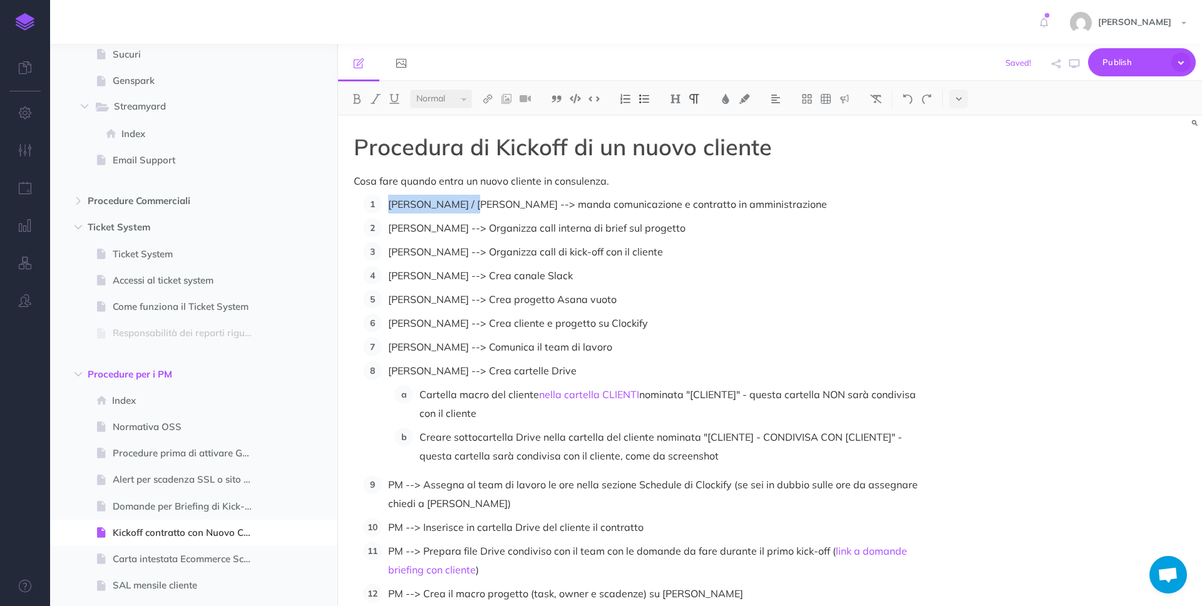
copy p "[PERSON_NAME] / [PERSON_NAME]"
drag, startPoint x: 424, startPoint y: 229, endPoint x: 376, endPoint y: 232, distance: 47.6
click at [382, 232] on li "[PERSON_NAME] --> Organizza call interna di brief sul progetto" at bounding box center [654, 227] width 545 height 19
drag, startPoint x: 422, startPoint y: 249, endPoint x: 387, endPoint y: 254, distance: 36.0
click at [387, 254] on li "[PERSON_NAME] --> Organizza call di kick-off con il cliente" at bounding box center [654, 251] width 545 height 19
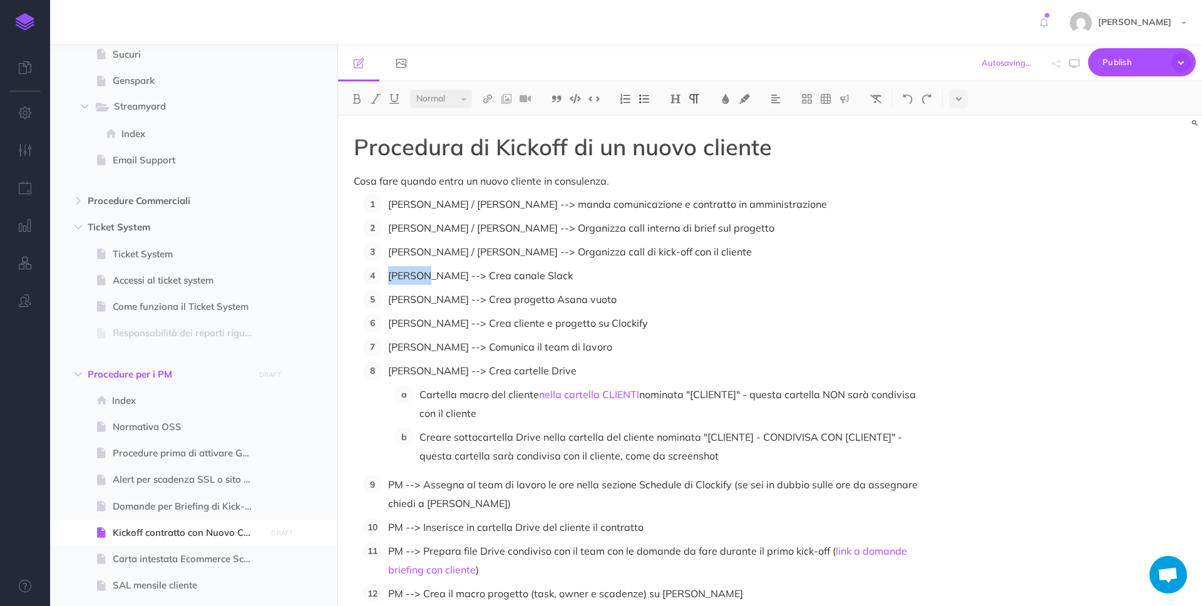
drag, startPoint x: 412, startPoint y: 277, endPoint x: 389, endPoint y: 277, distance: 23.2
click at [389, 277] on p "[PERSON_NAME] --> Crea canale Slack" at bounding box center [657, 275] width 539 height 19
click at [546, 276] on p "Marianna --> Crea canale Slack" at bounding box center [657, 275] width 539 height 19
click at [615, 275] on p "Marianna --> Crea canale Slack con [PERSON_NAME], [PERSON_NAME], [PERSON_NAME],…" at bounding box center [657, 275] width 539 height 19
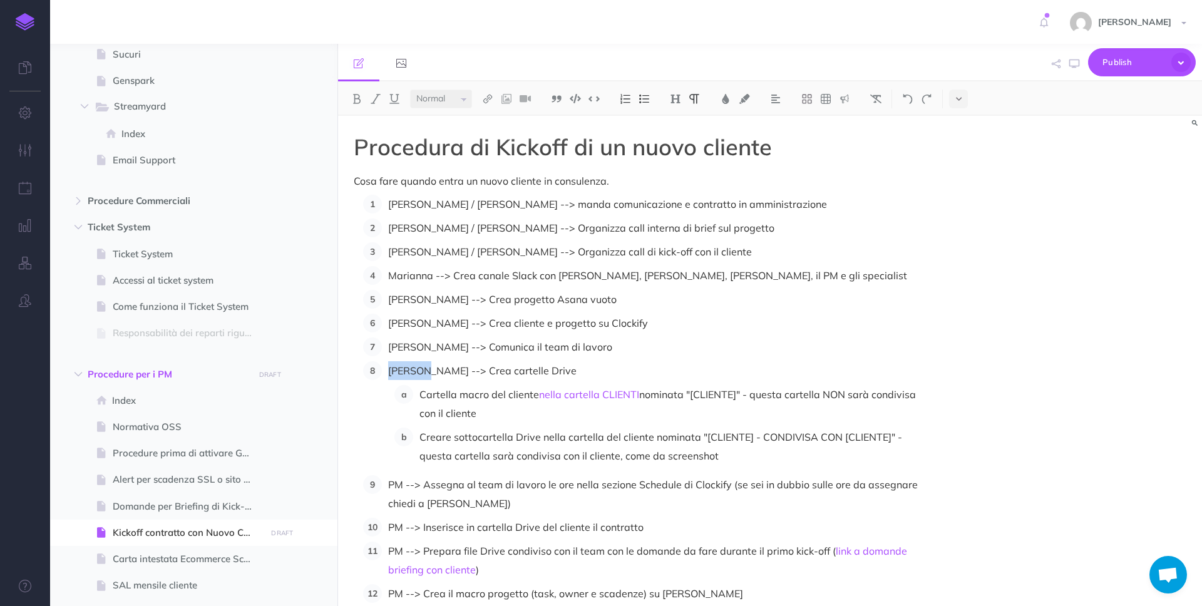
drag, startPoint x: 419, startPoint y: 369, endPoint x: 387, endPoint y: 372, distance: 32.7
click at [387, 372] on li "[PERSON_NAME] --> Crea cartelle Drive Cartella macro del cliente nella cartella…" at bounding box center [654, 413] width 545 height 104
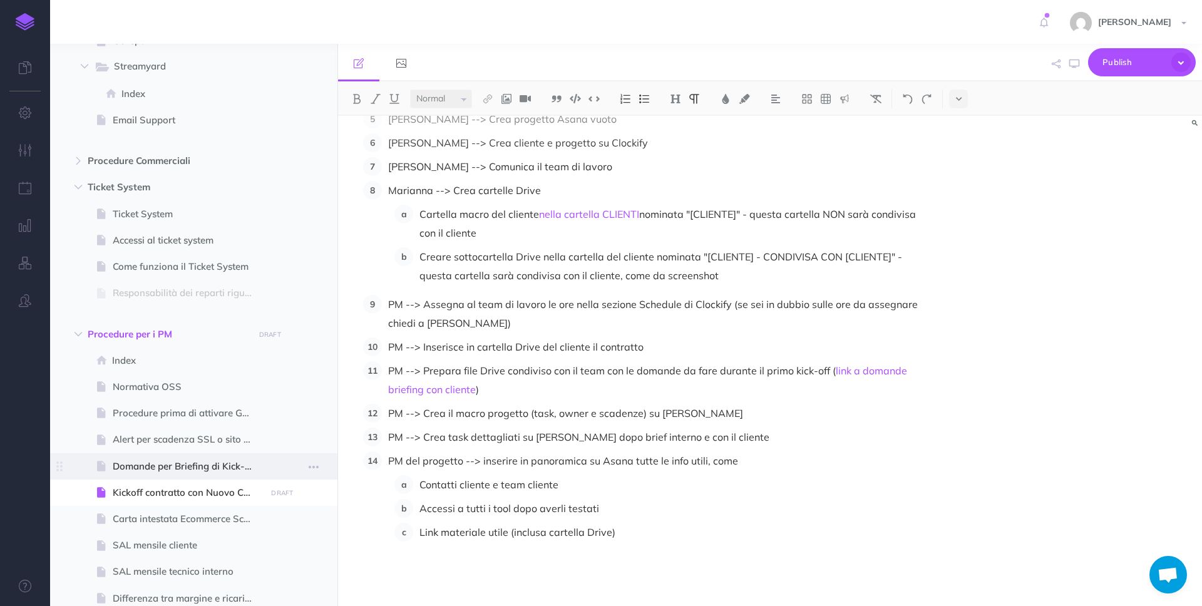
scroll to position [3633, 0]
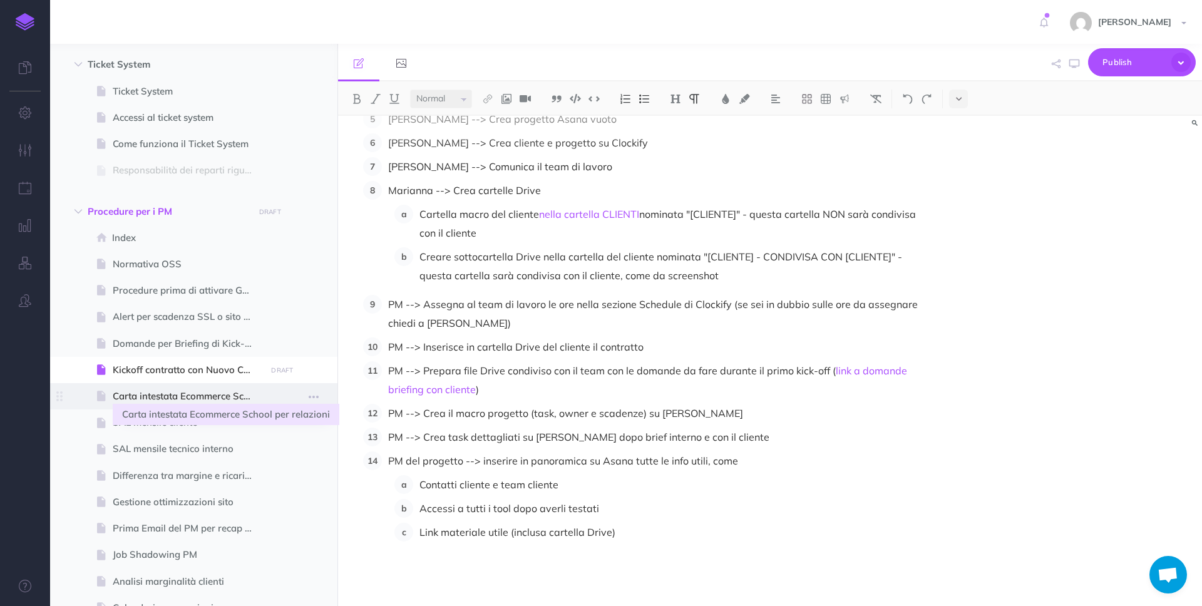
click at [180, 391] on span "Carta intestata Ecommerce School per relazioni" at bounding box center [188, 396] width 150 height 15
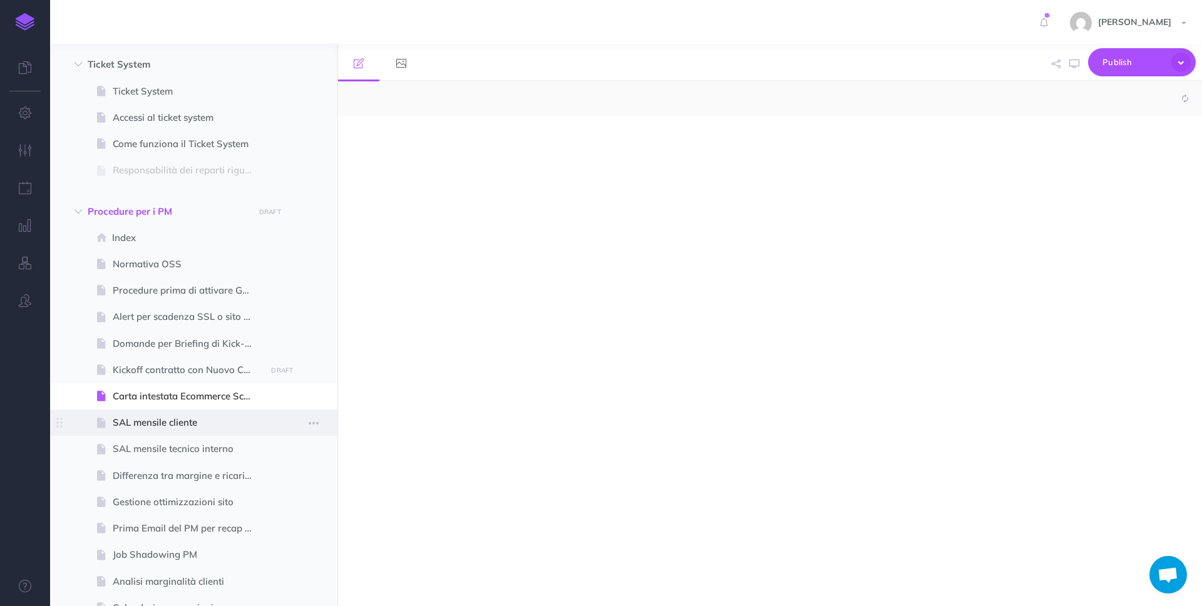
select select "null"
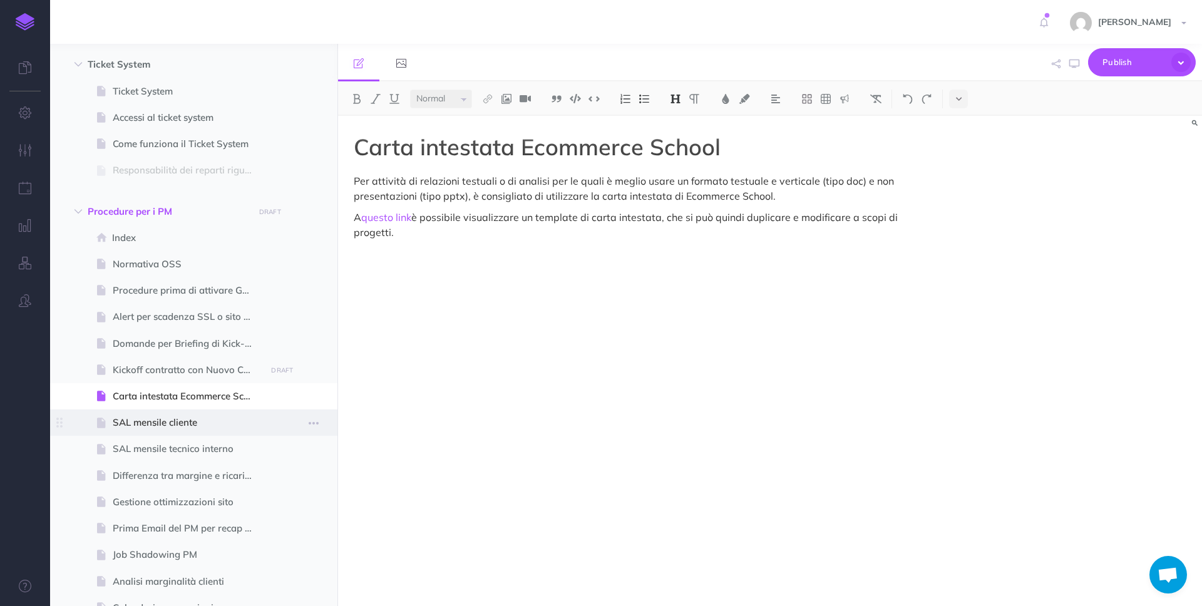
click at [188, 424] on span "SAL mensile cliente" at bounding box center [188, 422] width 150 height 15
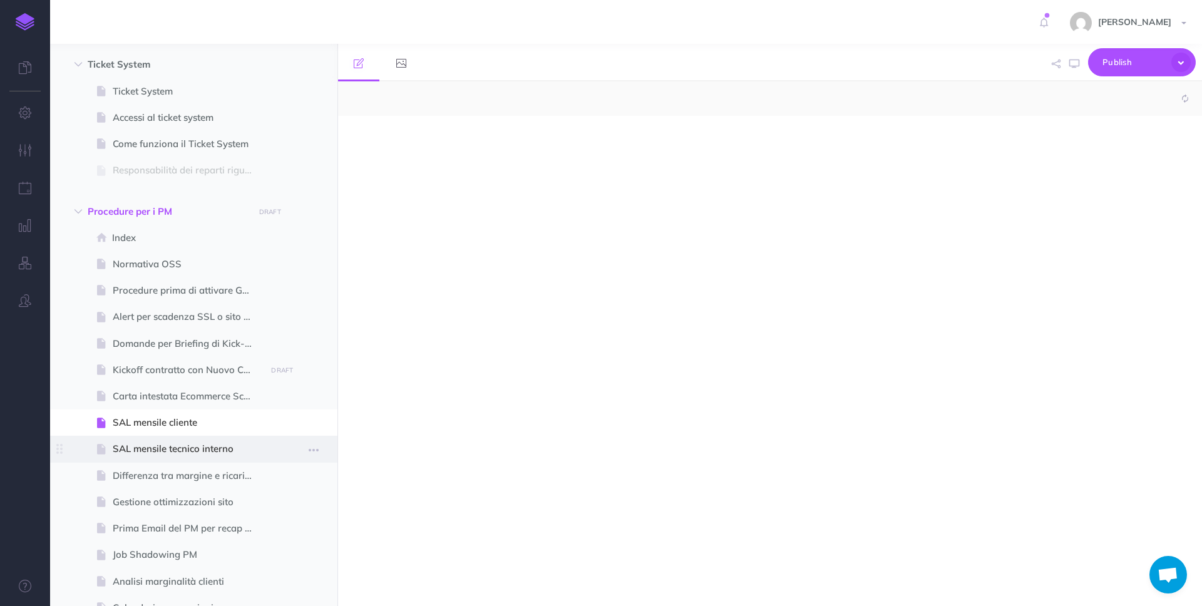
select select "null"
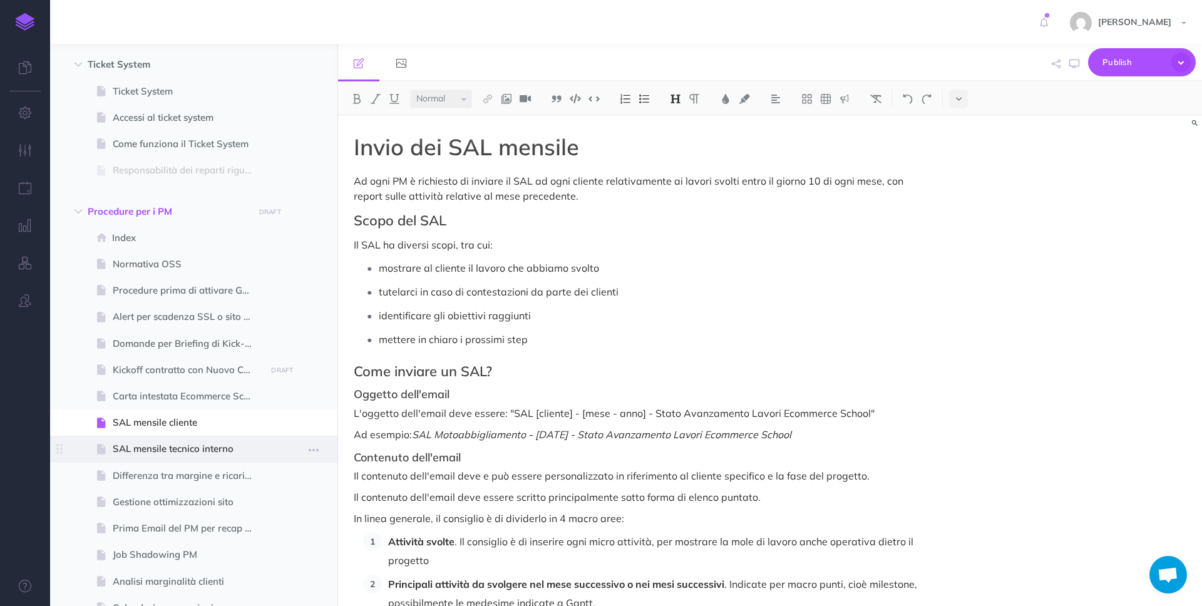
click at [195, 446] on span "SAL mensile tecnico interno" at bounding box center [188, 448] width 150 height 15
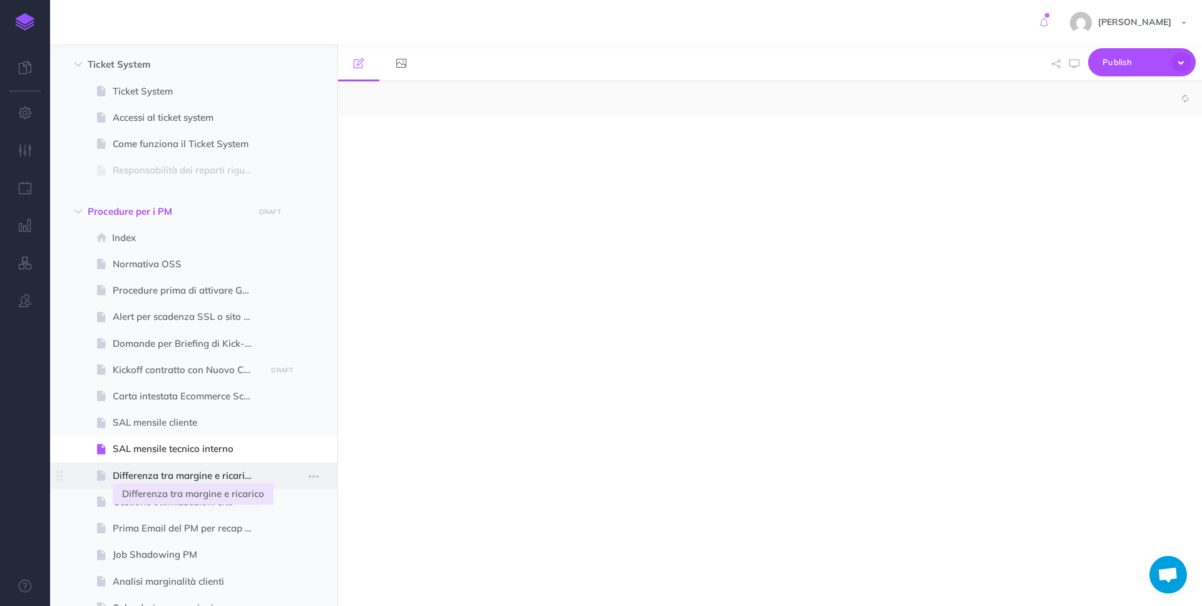
select select "null"
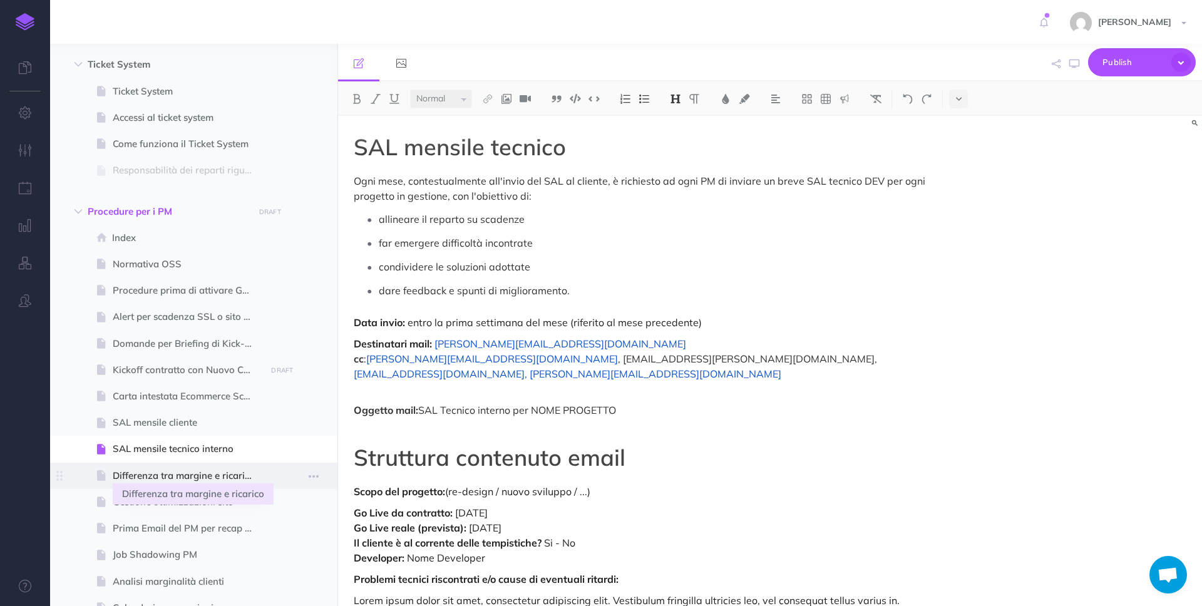
click at [222, 479] on span "Differenza tra margine e ricarico" at bounding box center [188, 475] width 150 height 15
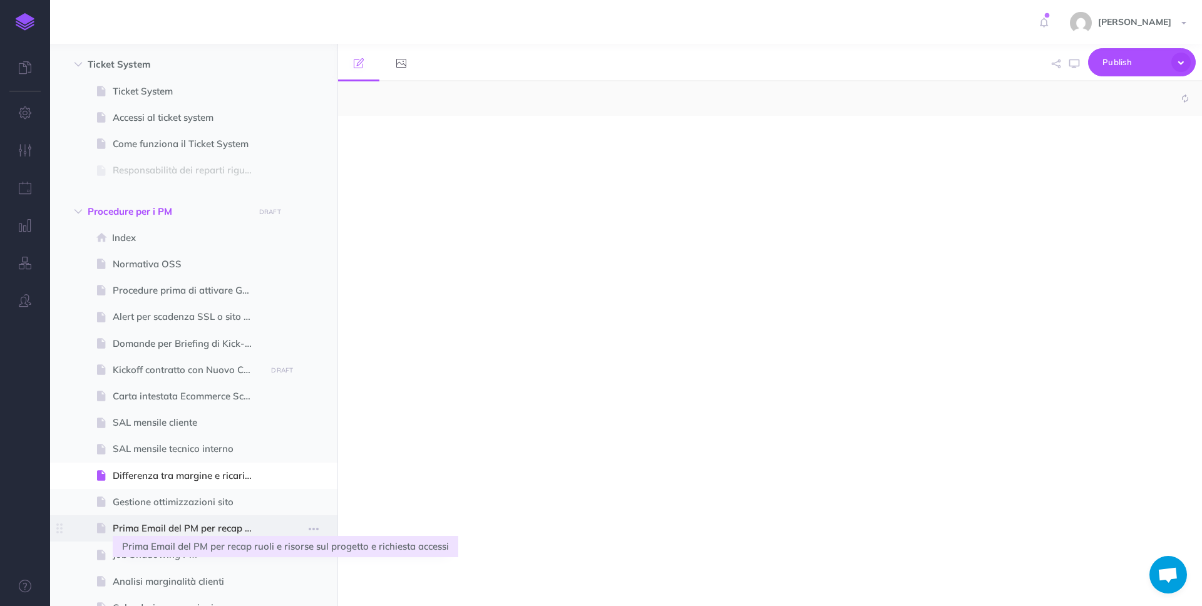
click at [221, 529] on span "Prima Email del PM per recap ruoli e risorse sul progetto e richiesta accessi" at bounding box center [188, 528] width 150 height 15
select select "null"
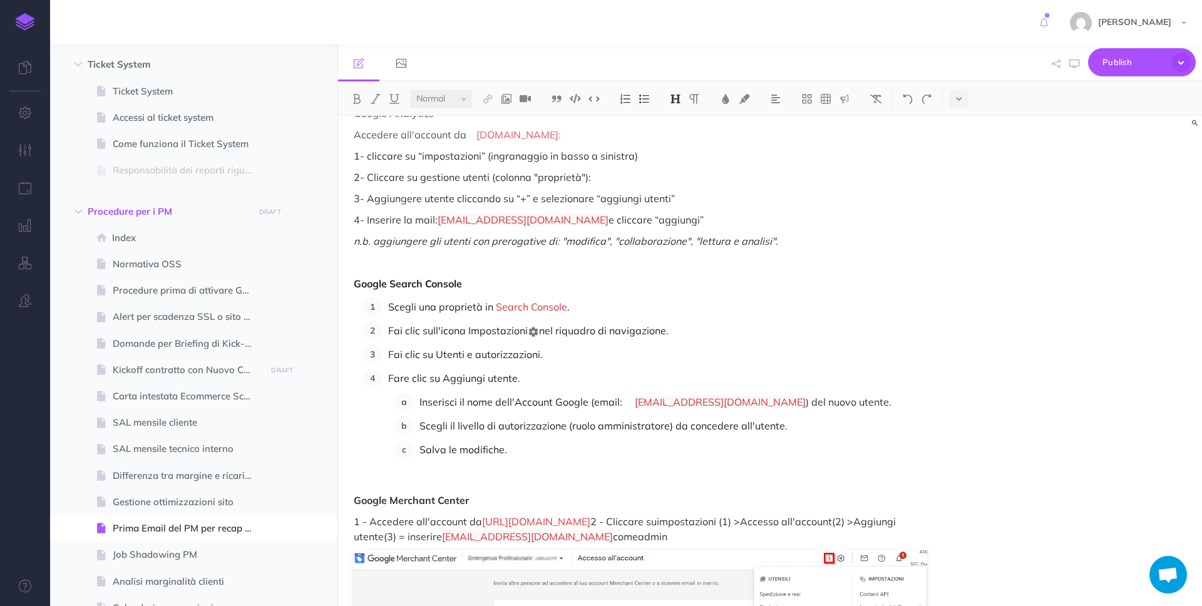
scroll to position [813, 0]
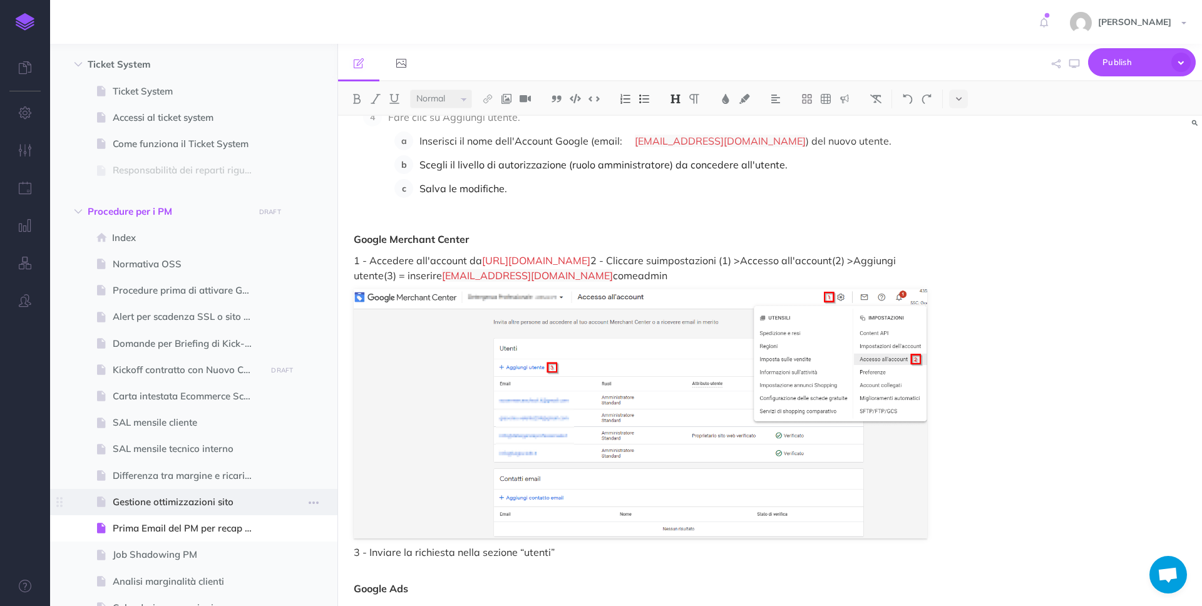
click at [208, 502] on span "Gestione ottimizzazioni sito" at bounding box center [188, 501] width 150 height 15
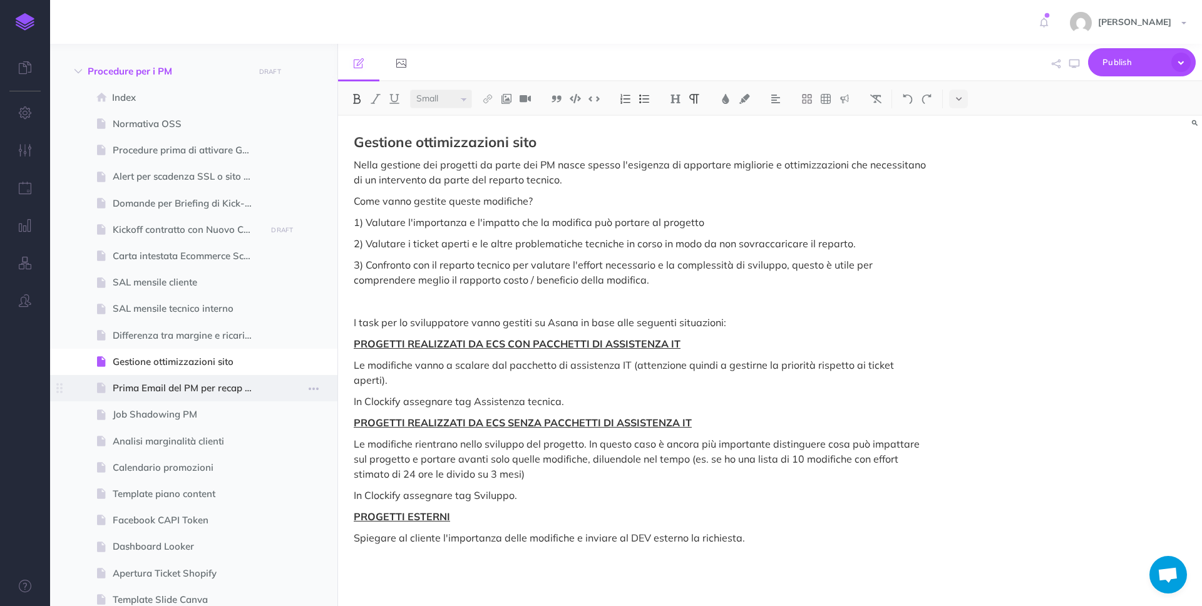
scroll to position [3777, 0]
click at [188, 414] on span "Job Shadowing PM" at bounding box center [188, 410] width 150 height 15
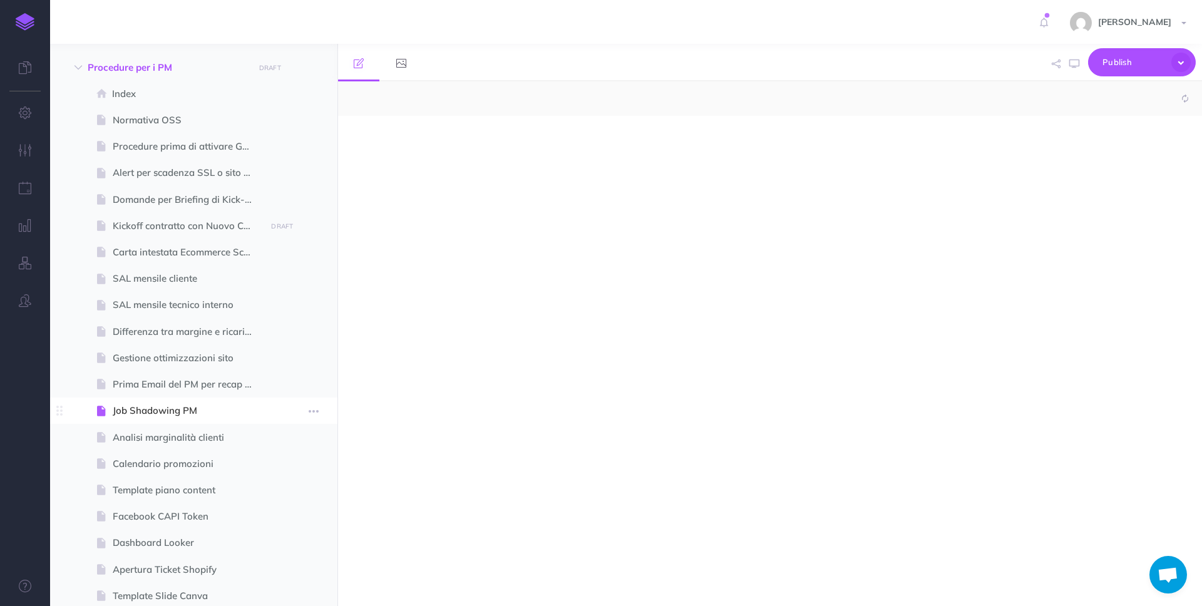
select select "null"
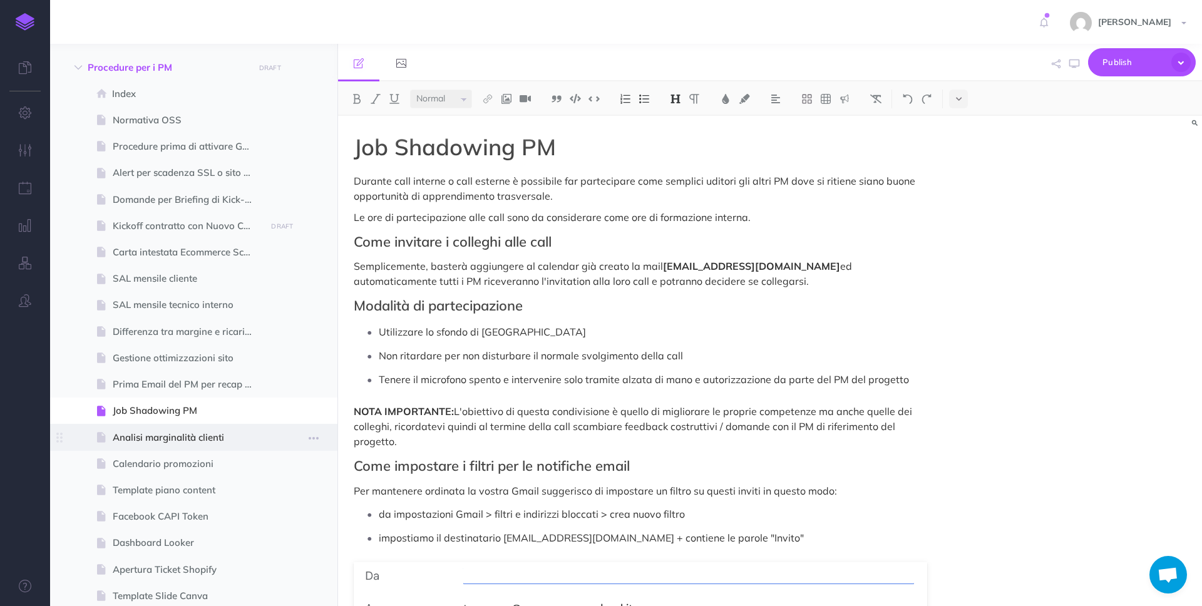
click at [244, 437] on span "Analisi marginalità clienti" at bounding box center [188, 437] width 150 height 15
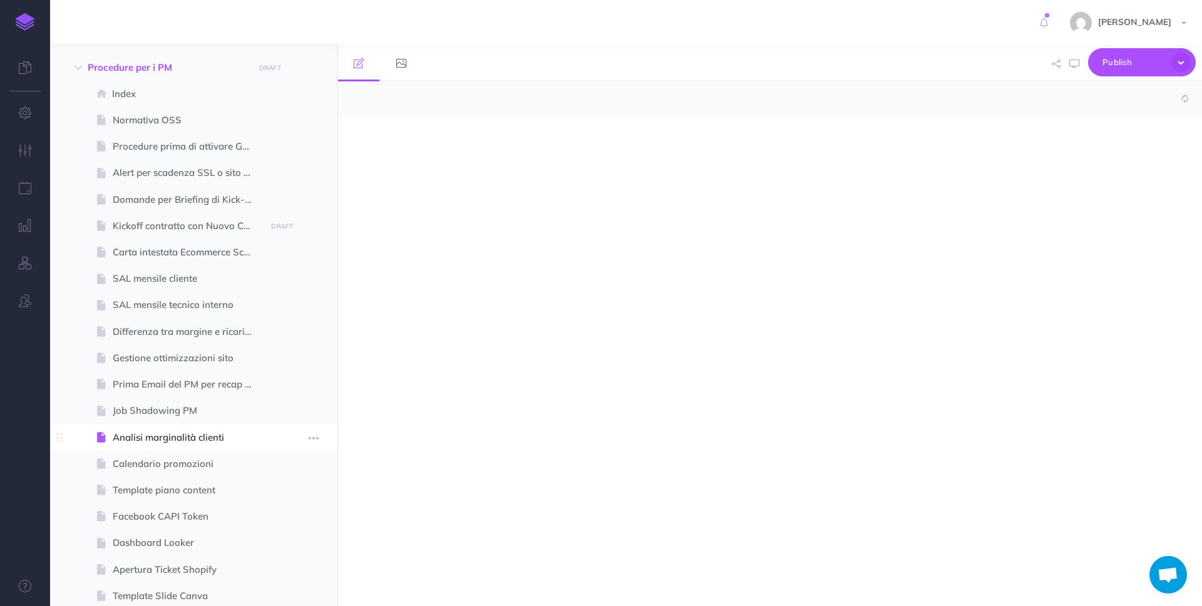
select select "null"
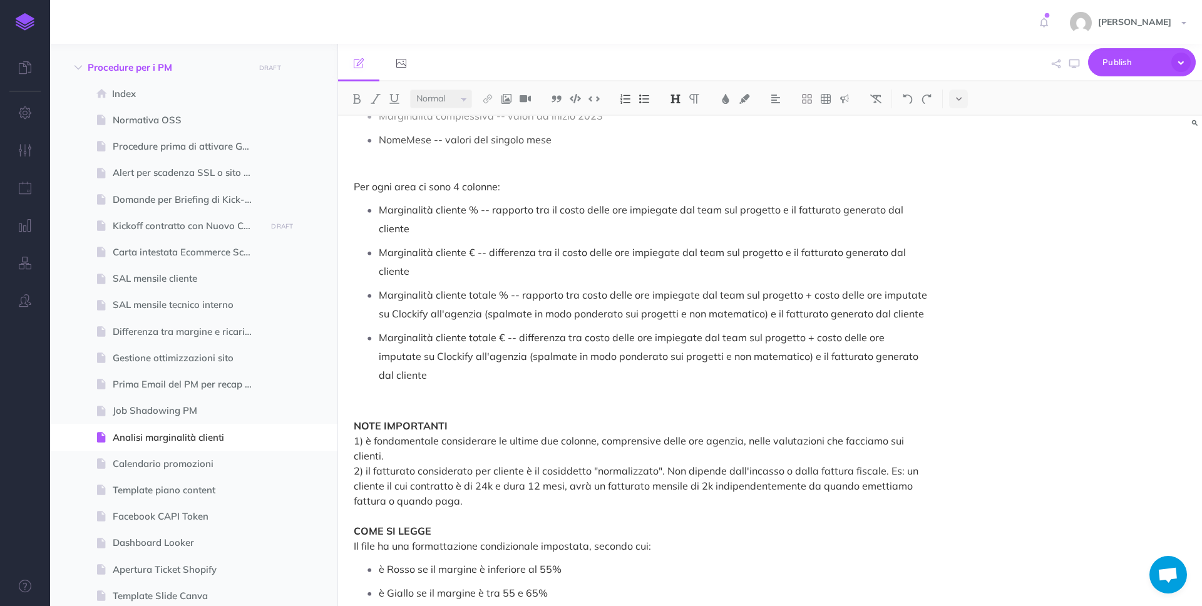
scroll to position [247, 0]
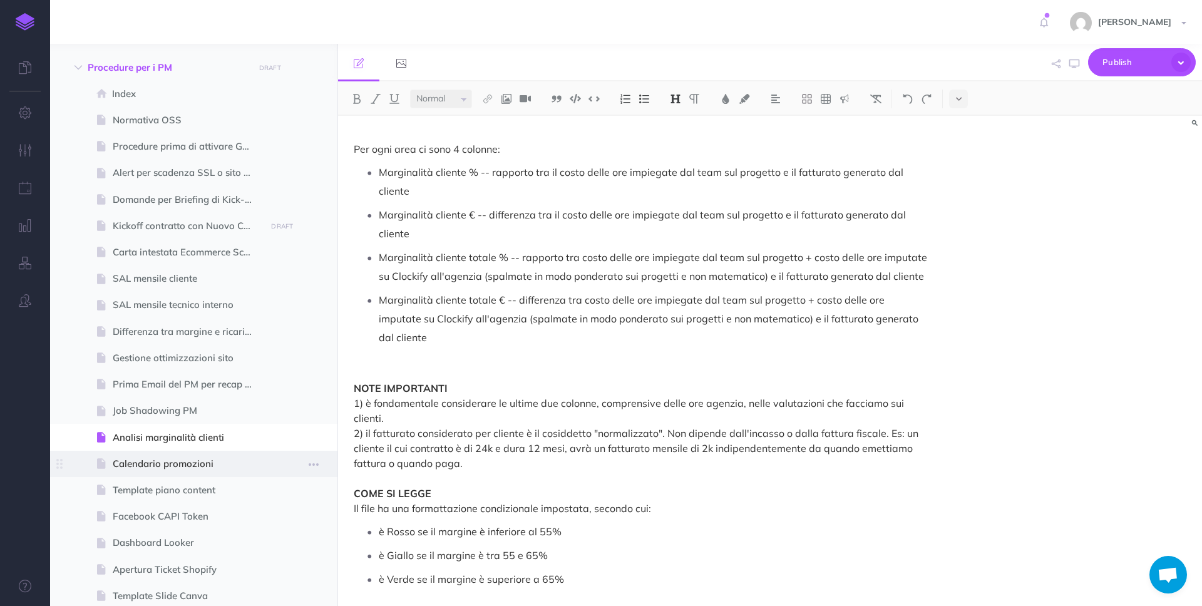
click at [213, 466] on span "Calendario promozioni" at bounding box center [188, 463] width 150 height 15
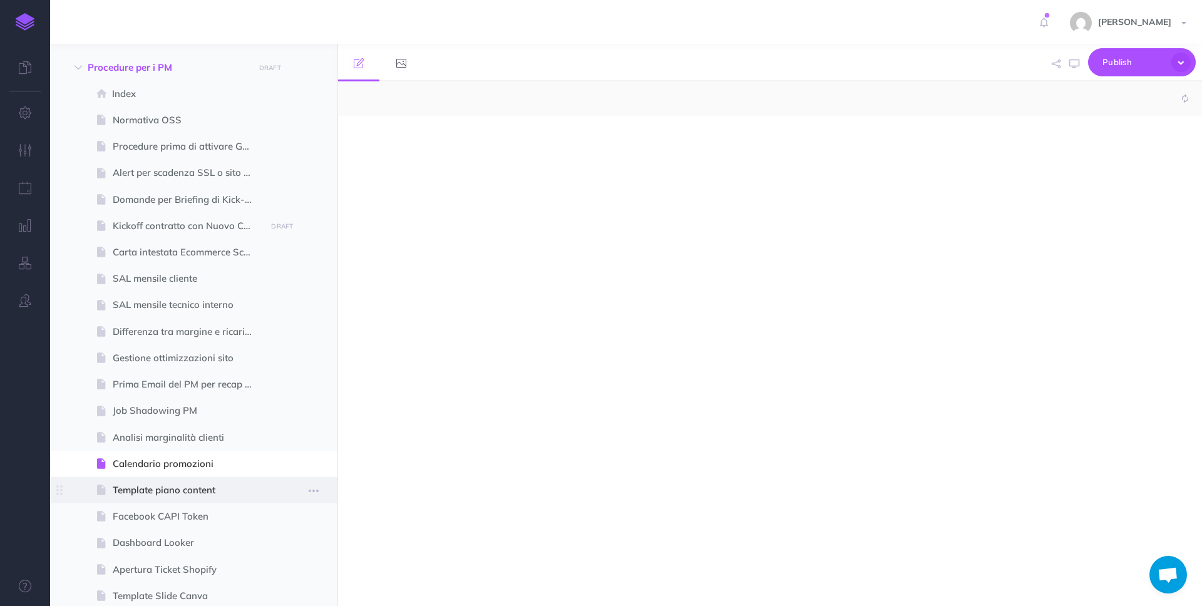
select select "null"
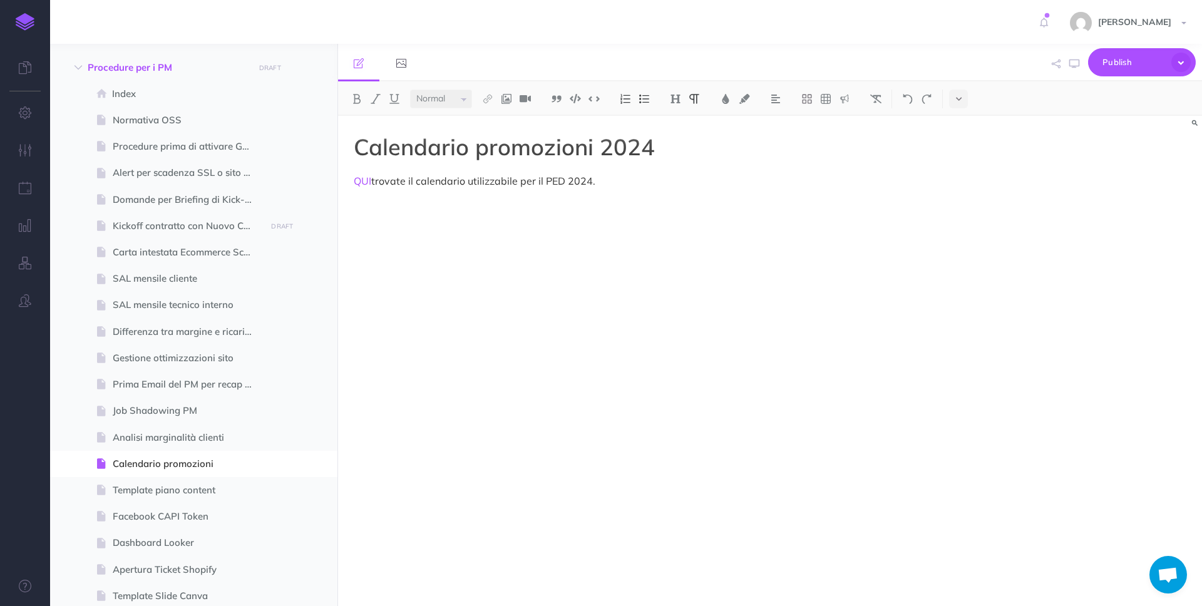
click at [619, 176] on p "QUI trovate il calendario utilizzabile per il PED 2024." at bounding box center [640, 180] width 573 height 15
click at [665, 151] on h1 "Calendario promozioni 2024" at bounding box center [640, 147] width 573 height 25
click at [173, 494] on span "Template piano content" at bounding box center [188, 490] width 150 height 15
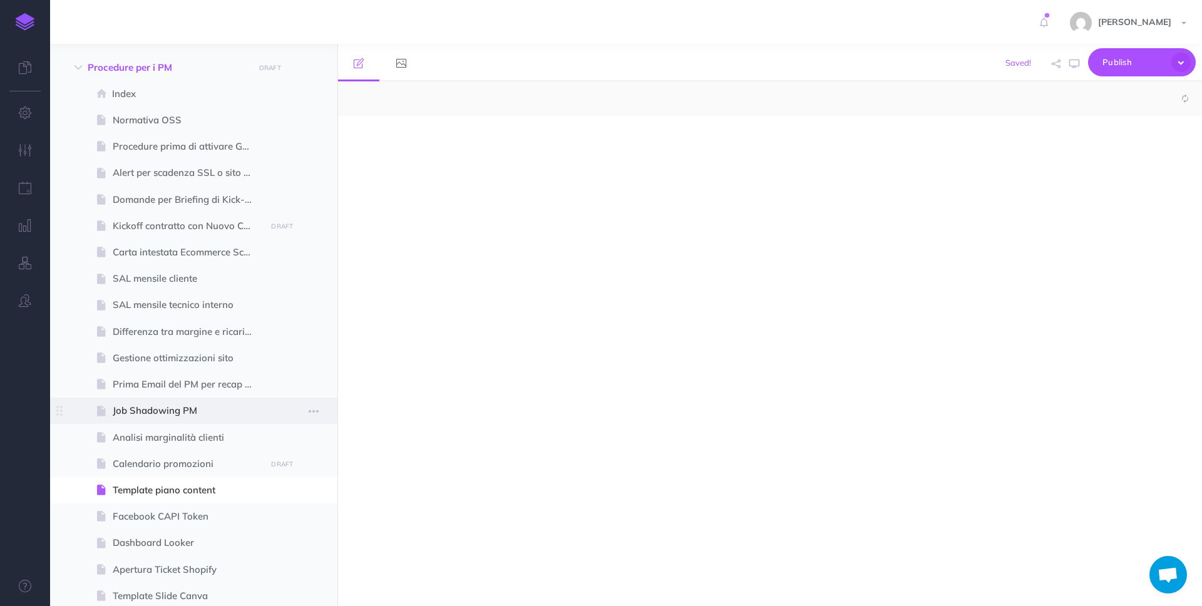
select select "null"
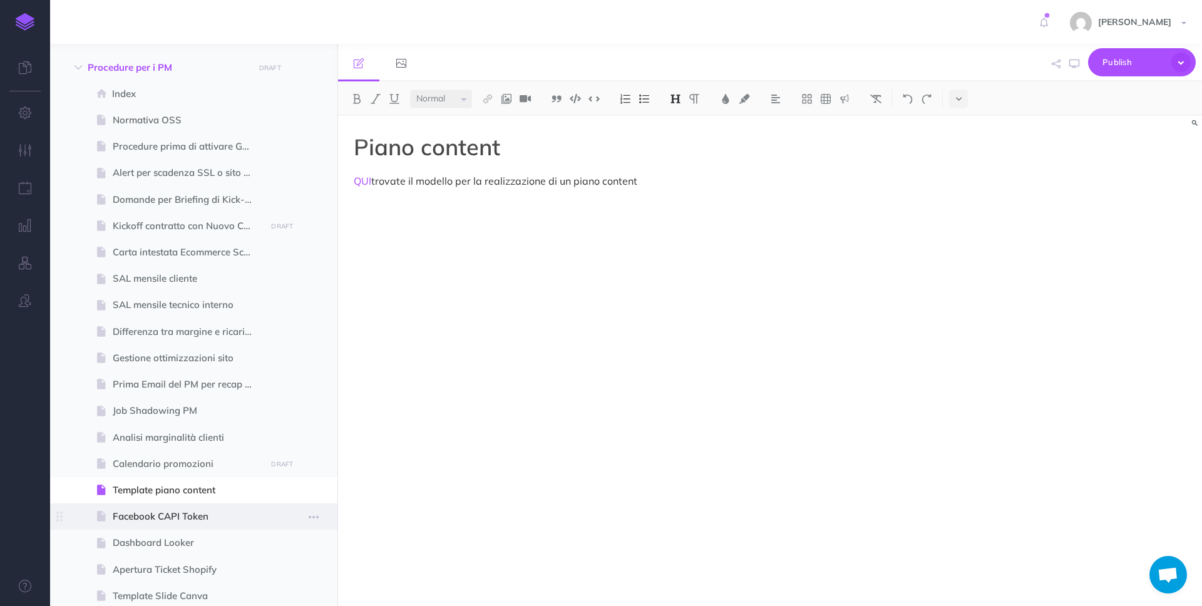
click at [202, 514] on span "Facebook CAPI Token" at bounding box center [188, 516] width 150 height 15
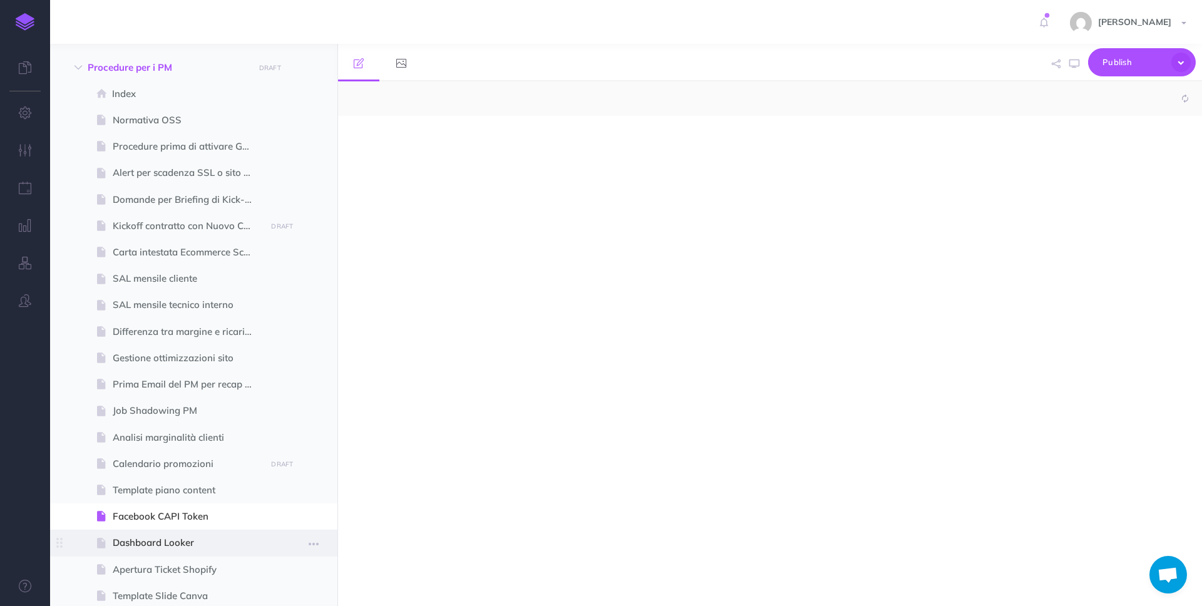
select select "null"
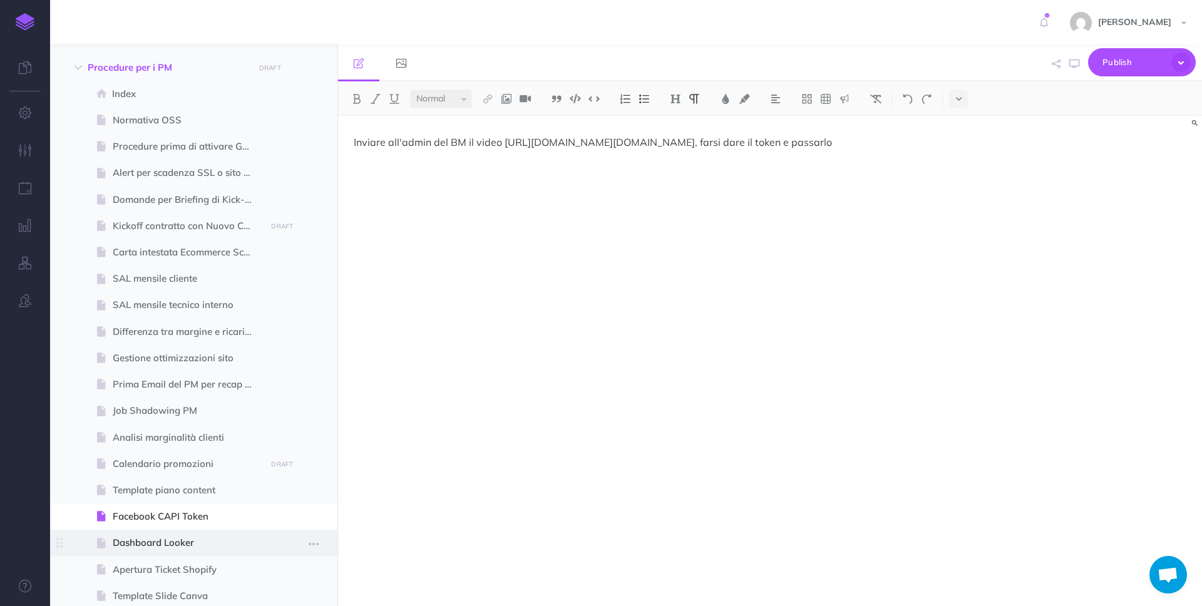
click at [192, 540] on span "Dashboard Looker" at bounding box center [188, 542] width 150 height 15
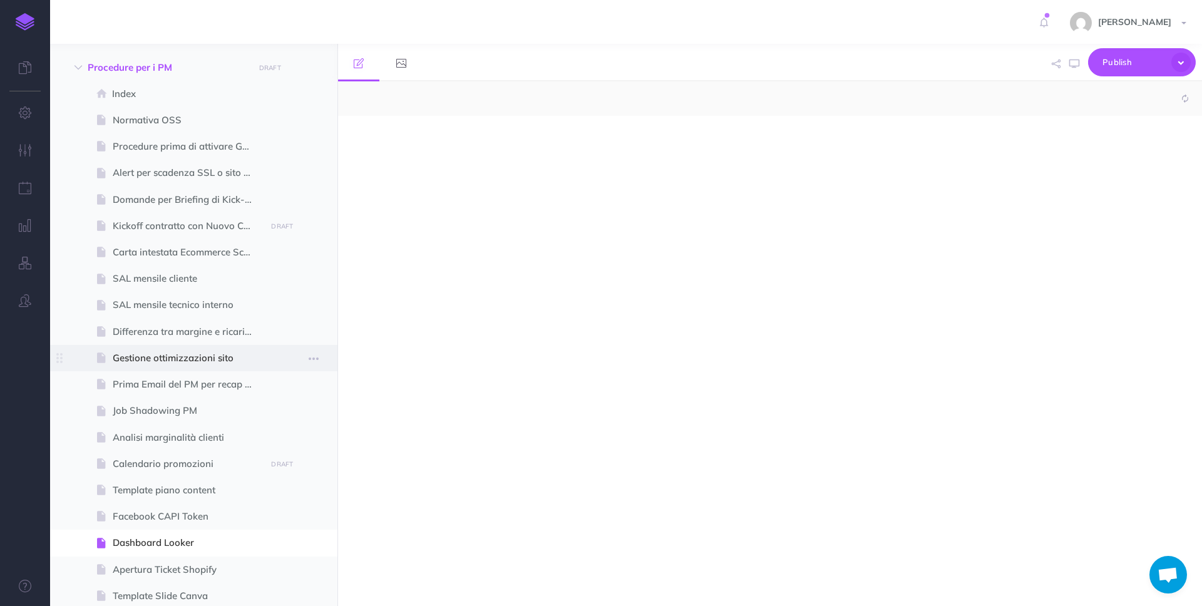
select select "null"
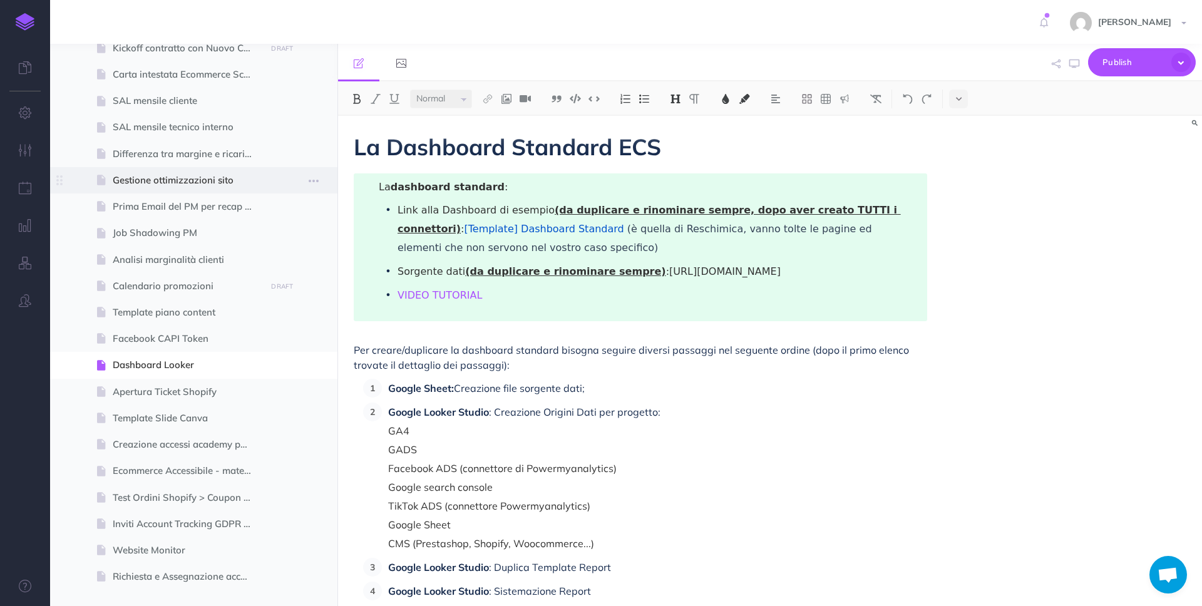
scroll to position [3955, 0]
click at [204, 390] on span "Apertura Ticket Shopify" at bounding box center [188, 391] width 150 height 15
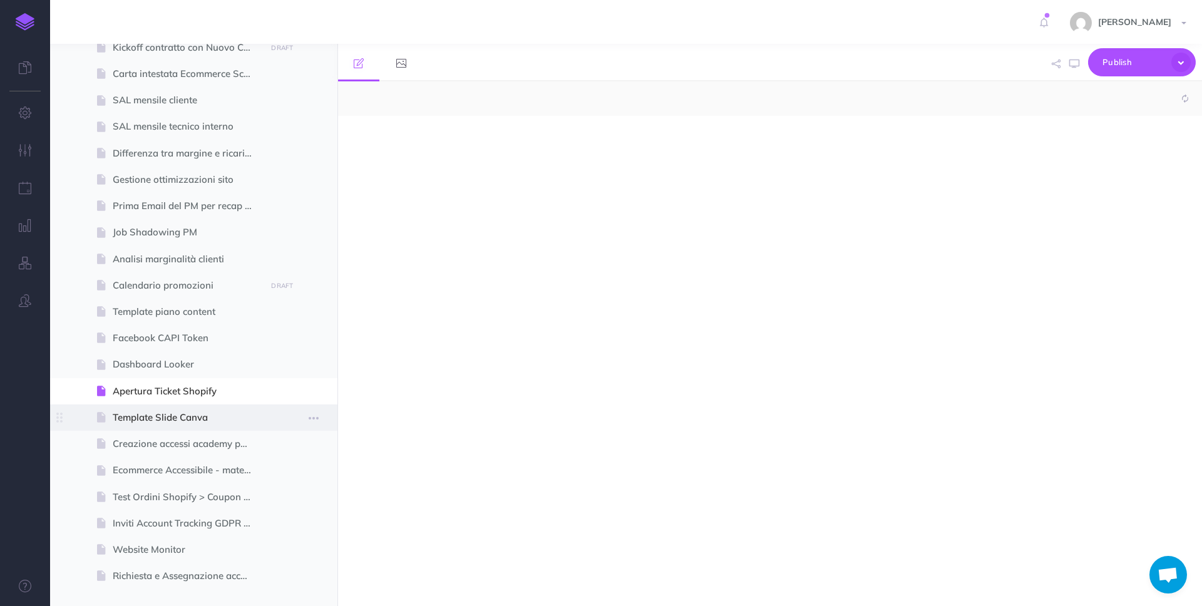
select select "null"
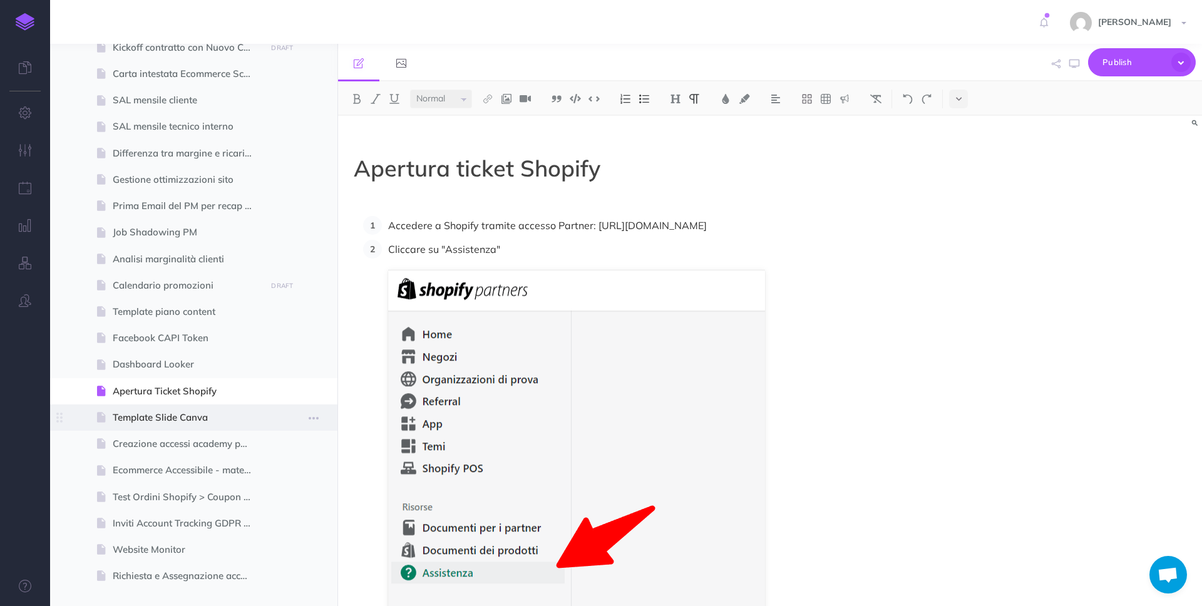
click at [203, 416] on span "Template Slide Canva" at bounding box center [188, 417] width 150 height 15
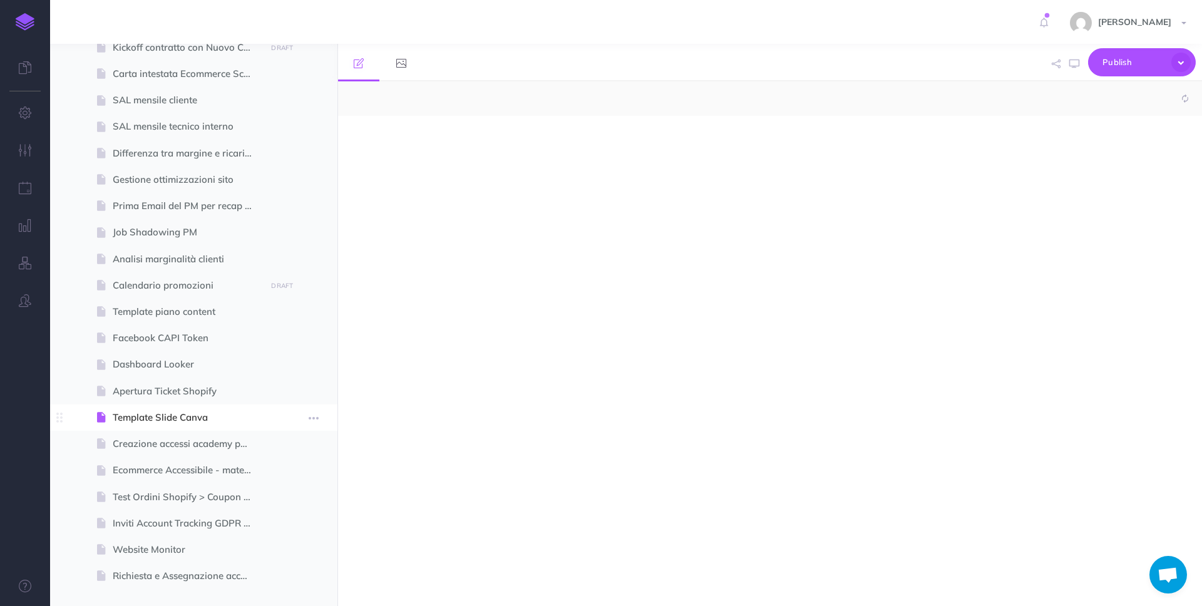
select select "null"
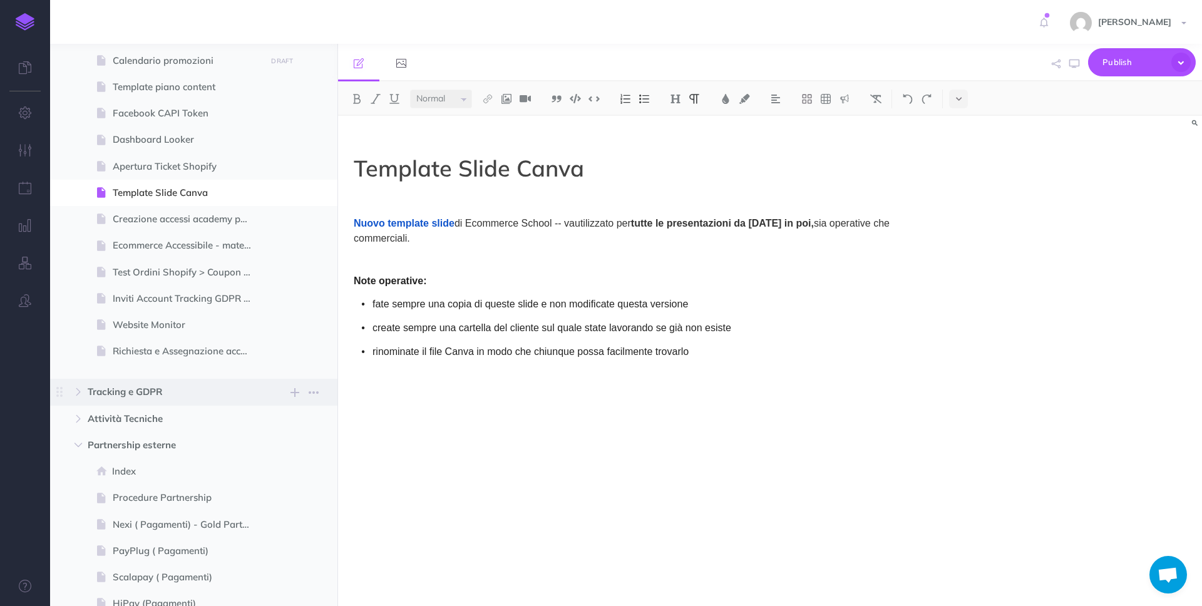
scroll to position [4227, 0]
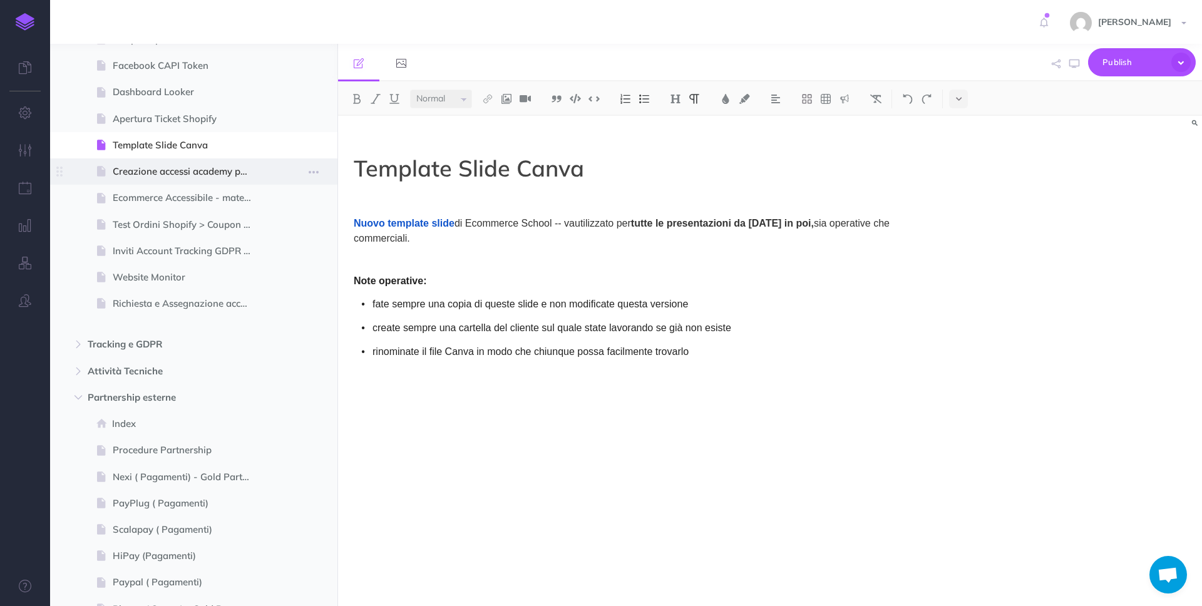
click at [197, 163] on span at bounding box center [193, 171] width 287 height 26
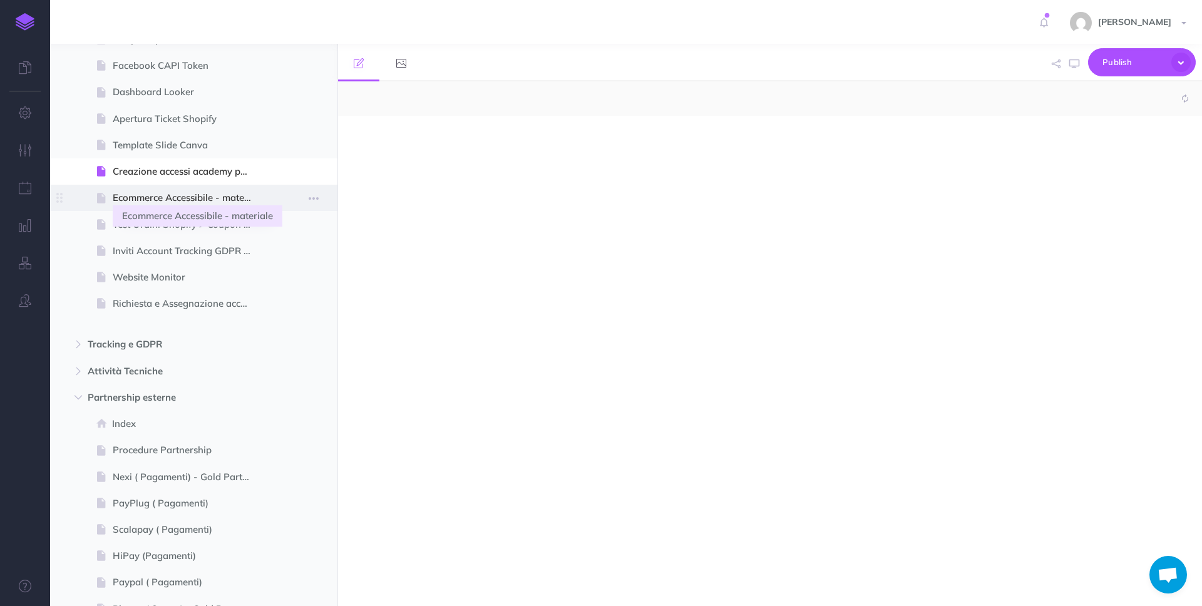
select select "null"
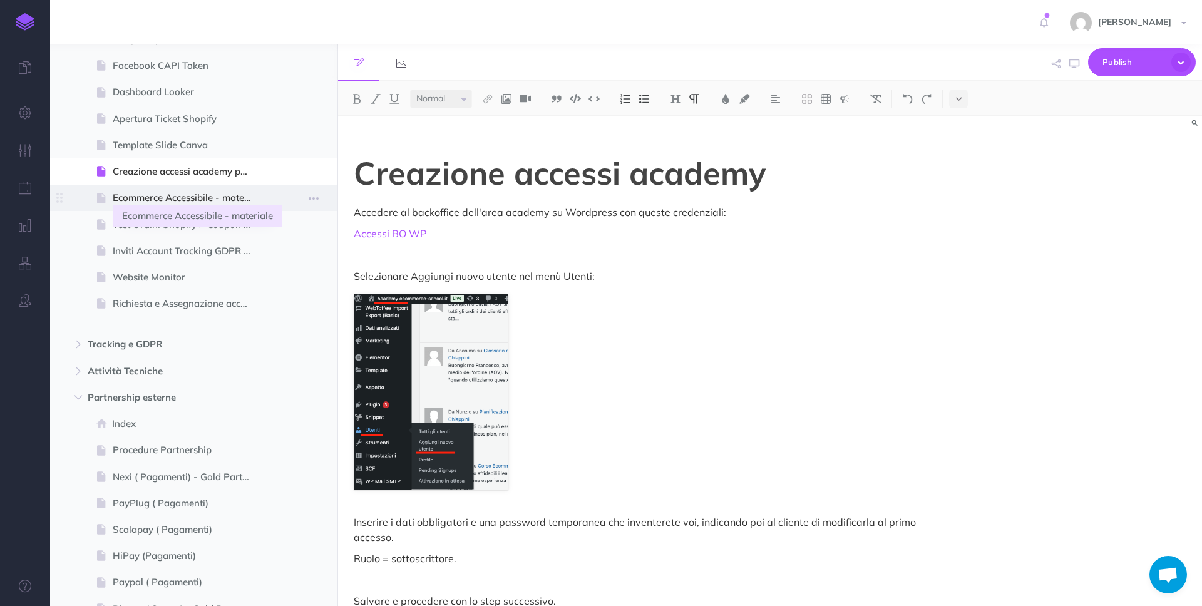
click at [210, 200] on span "Ecommerce Accessibile - materiale" at bounding box center [188, 197] width 150 height 15
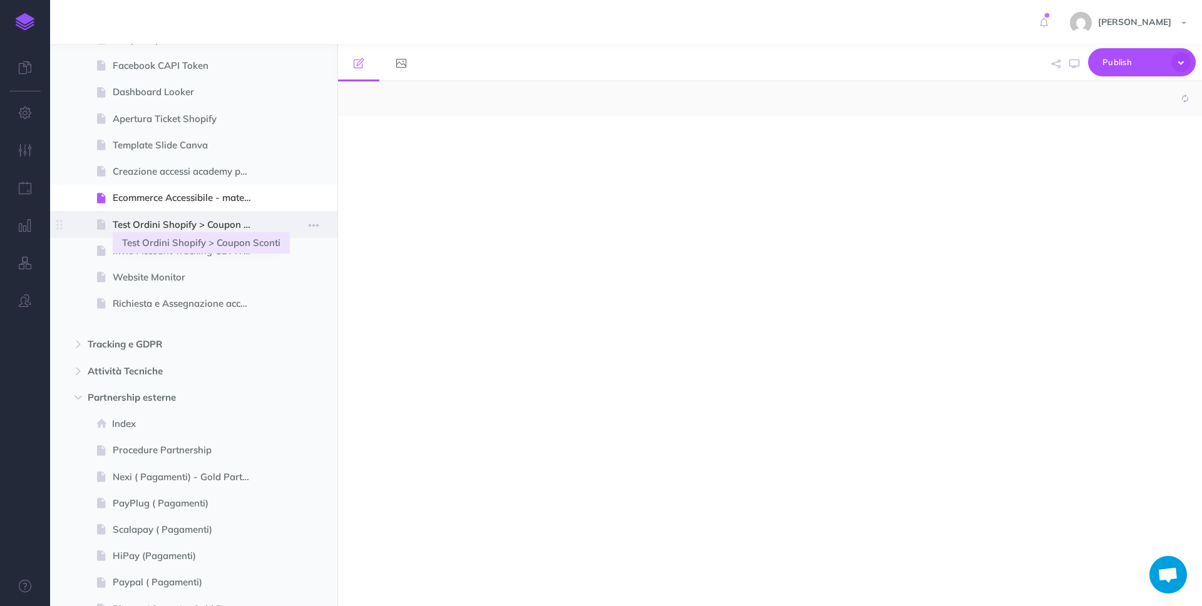
select select "null"
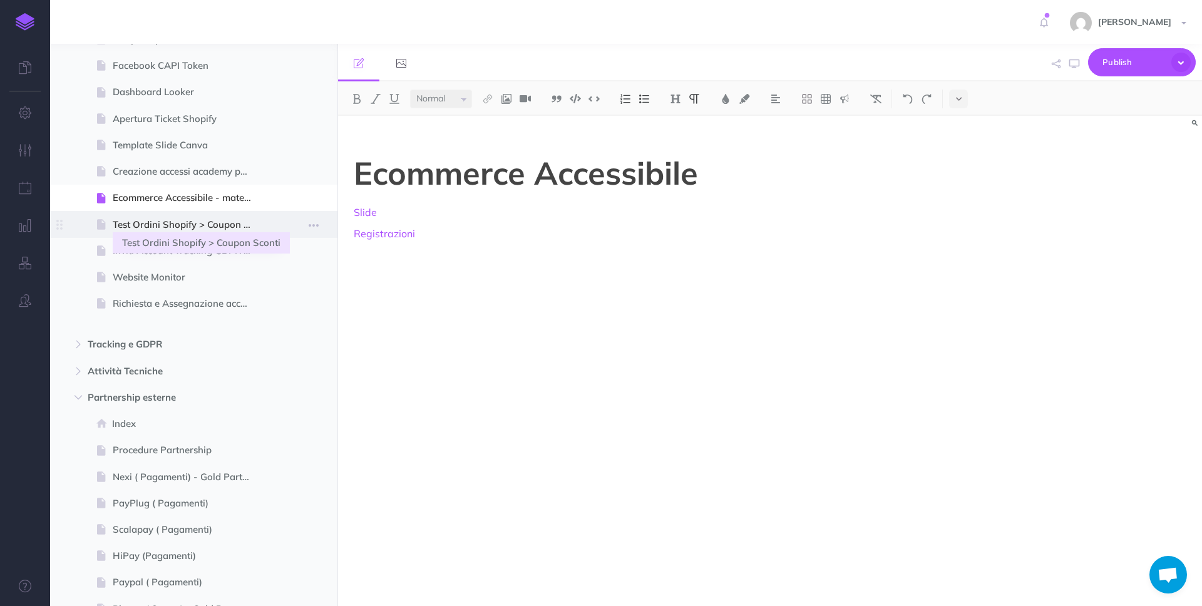
click at [206, 222] on span "Test Ordini Shopify > Coupon Sconti" at bounding box center [188, 224] width 150 height 15
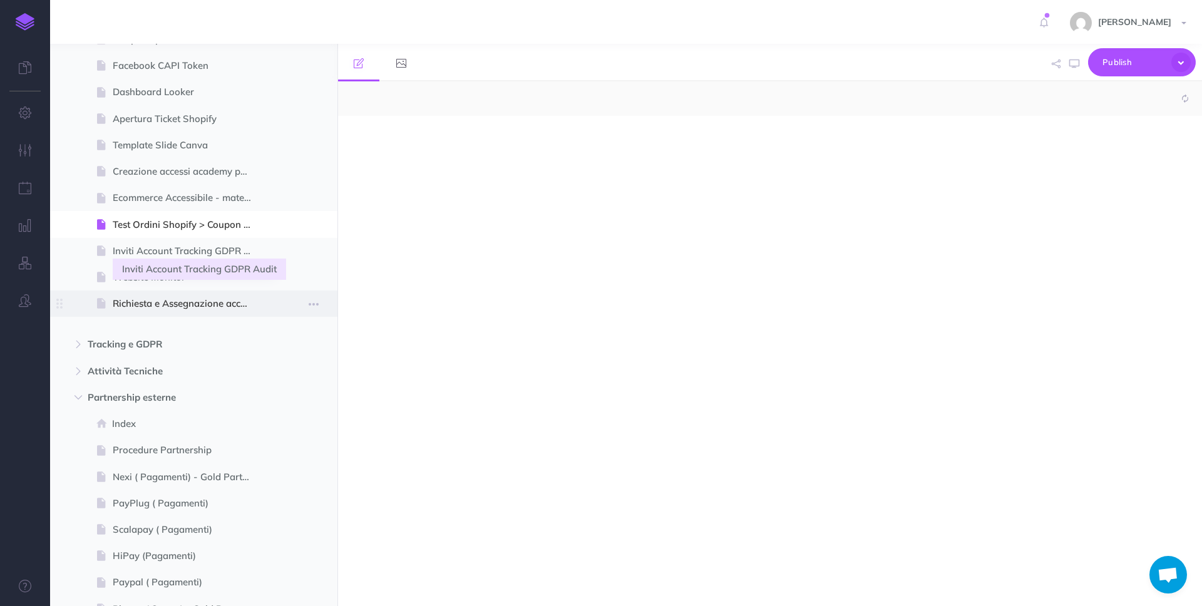
select select "null"
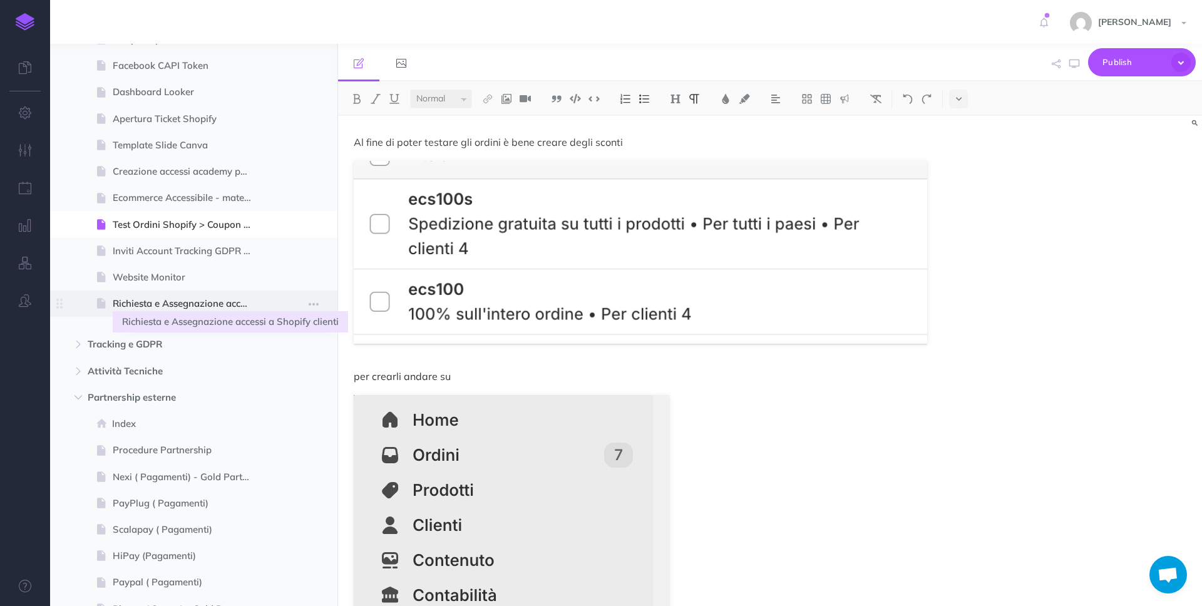
click at [201, 300] on span "Richiesta e Assegnazione accessi a Shopify clienti" at bounding box center [188, 303] width 150 height 15
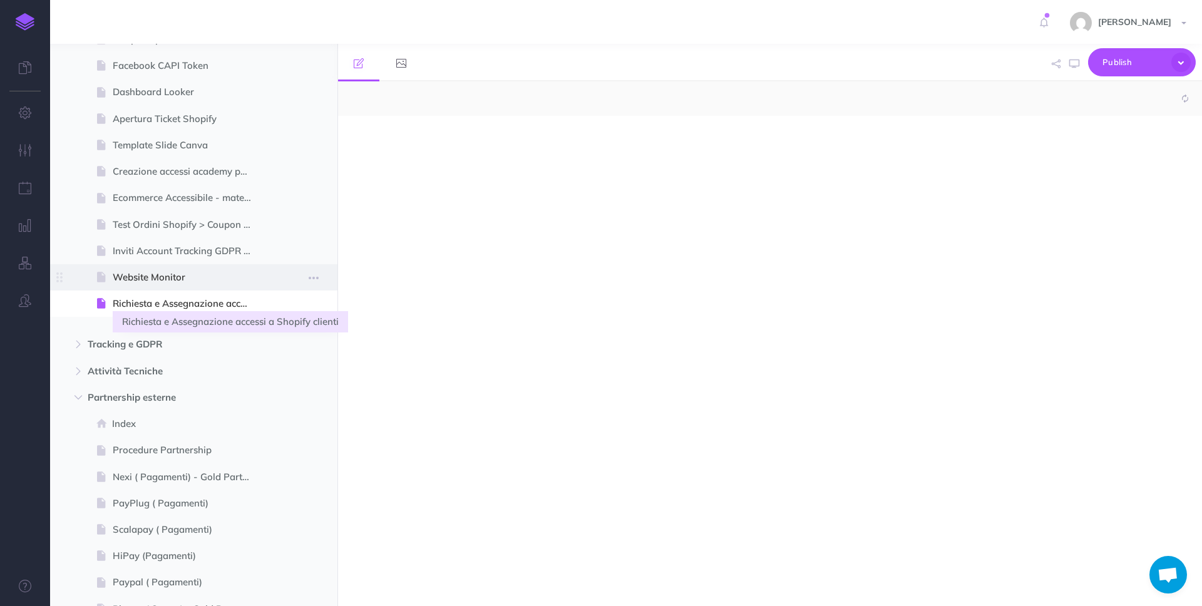
select select "null"
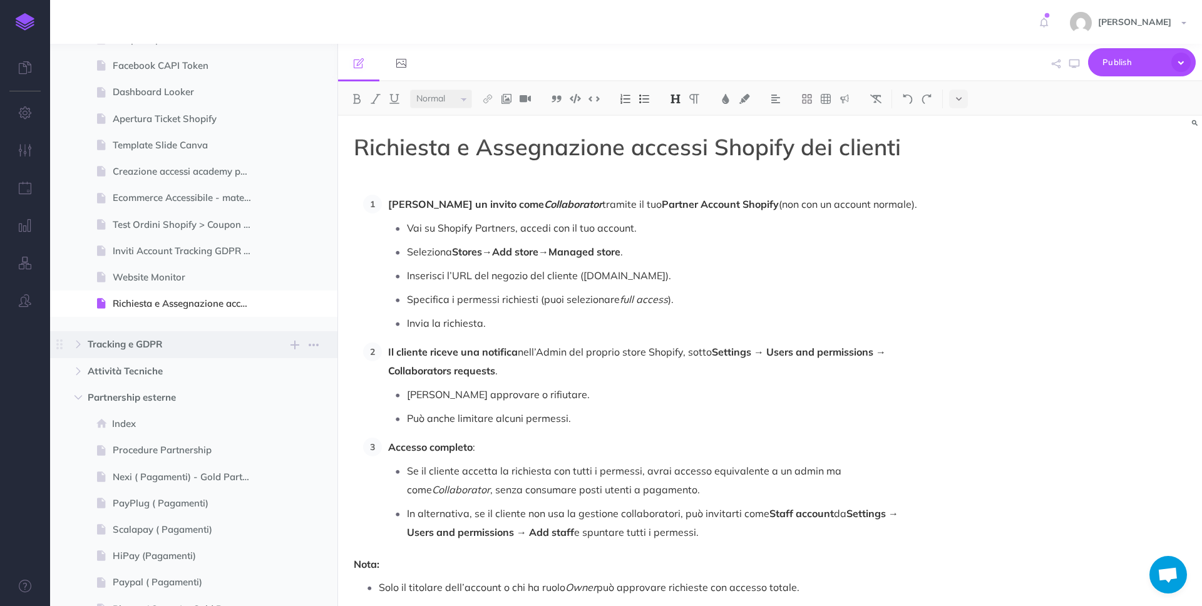
click at [143, 348] on span "Tracking e GDPR" at bounding box center [167, 344] width 159 height 15
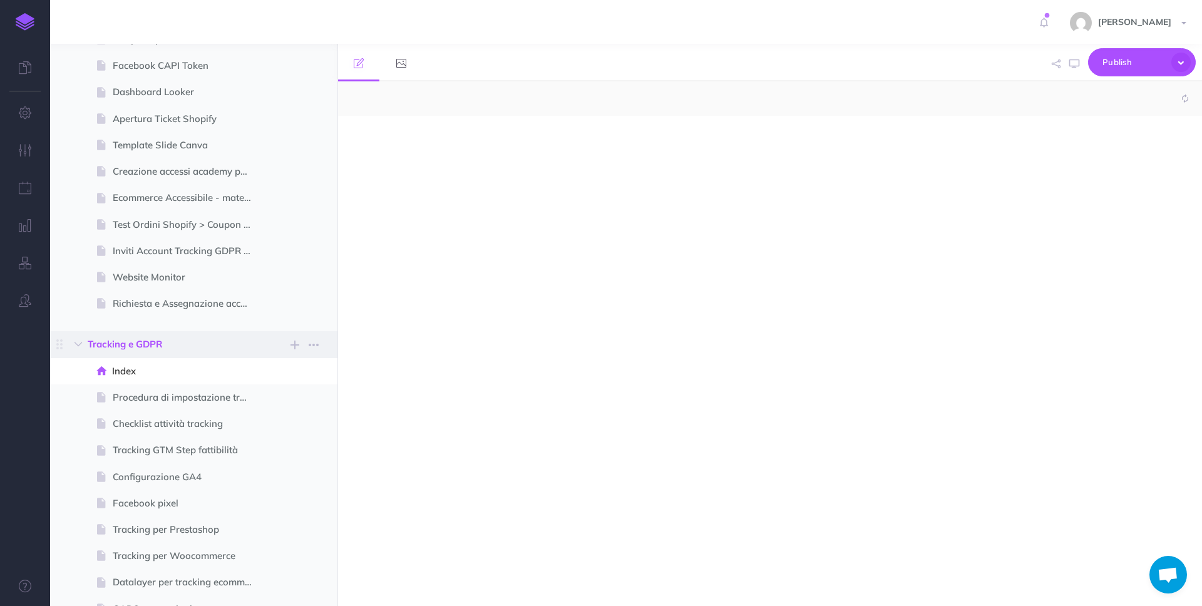
select select "null"
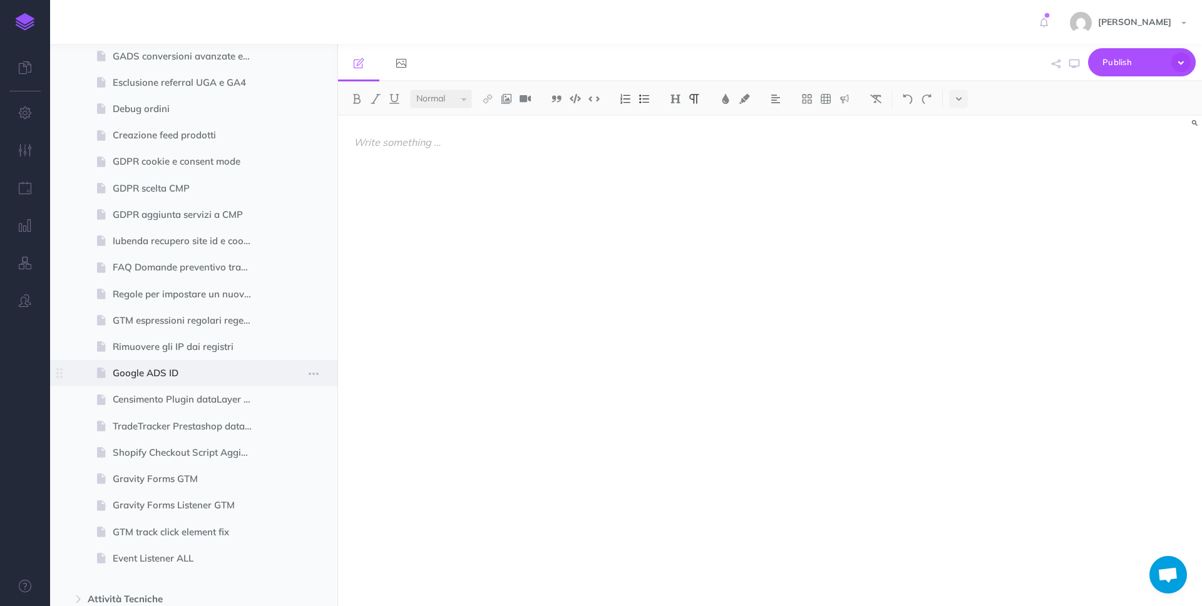
scroll to position [4470, 0]
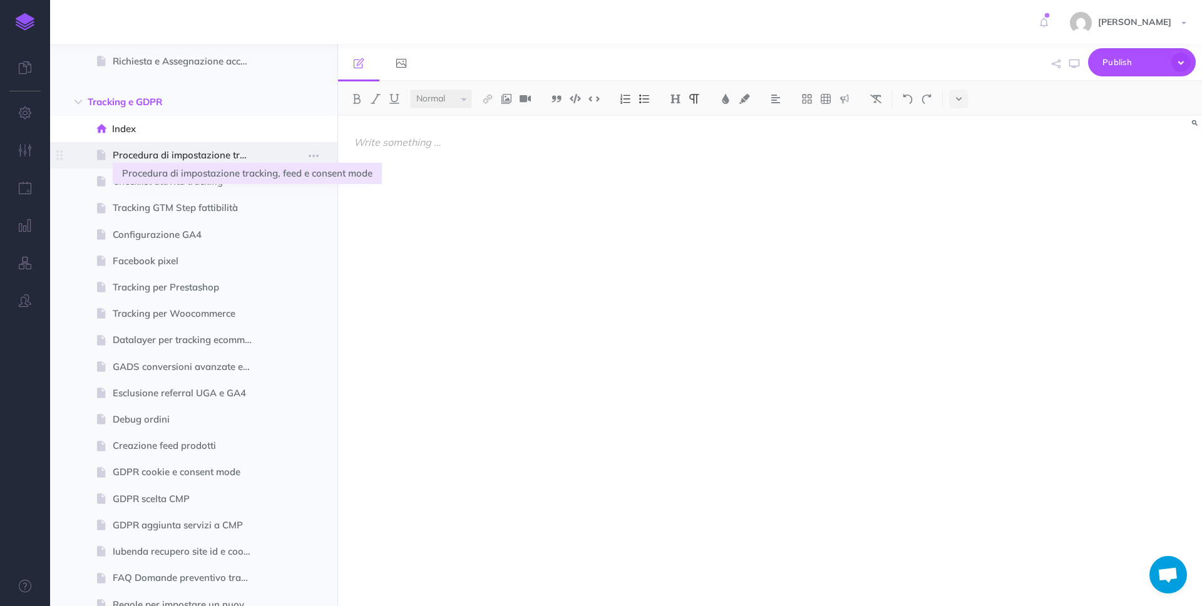
click at [168, 154] on span "Procedura di impostazione tracking, feed e consent mode" at bounding box center [188, 155] width 150 height 15
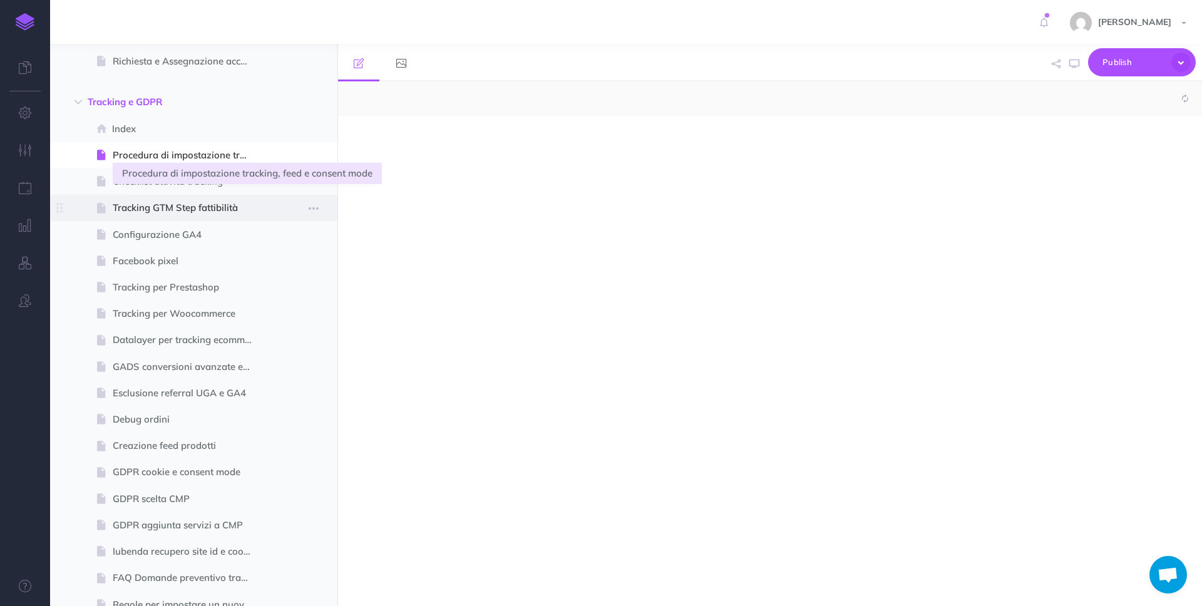
select select "null"
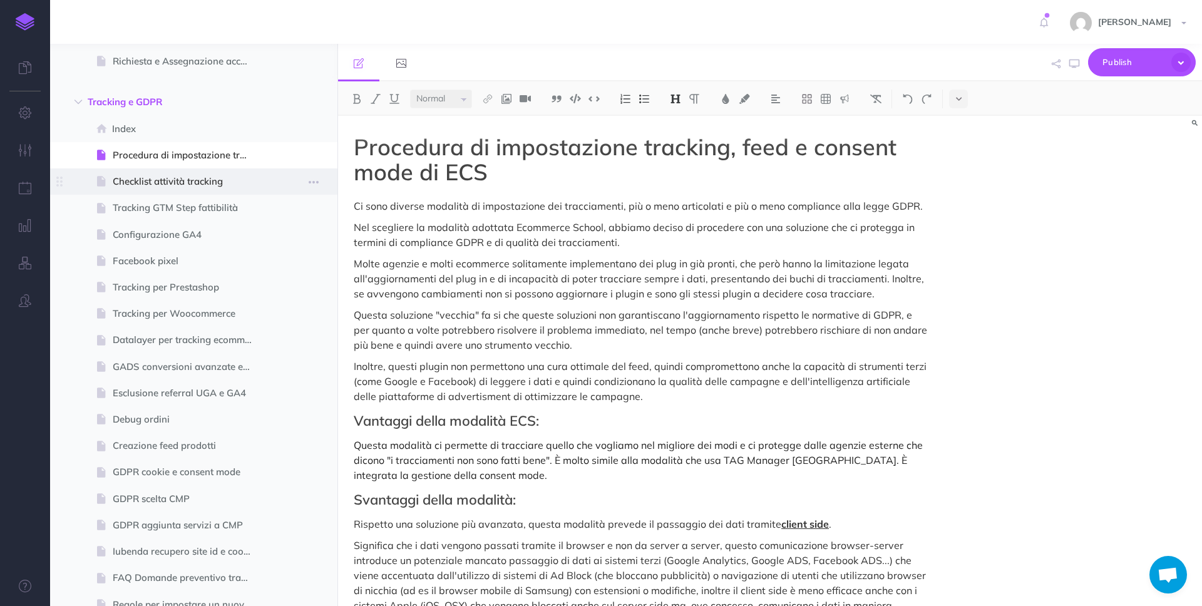
click at [215, 187] on span "Checklist attività tracking" at bounding box center [188, 181] width 150 height 15
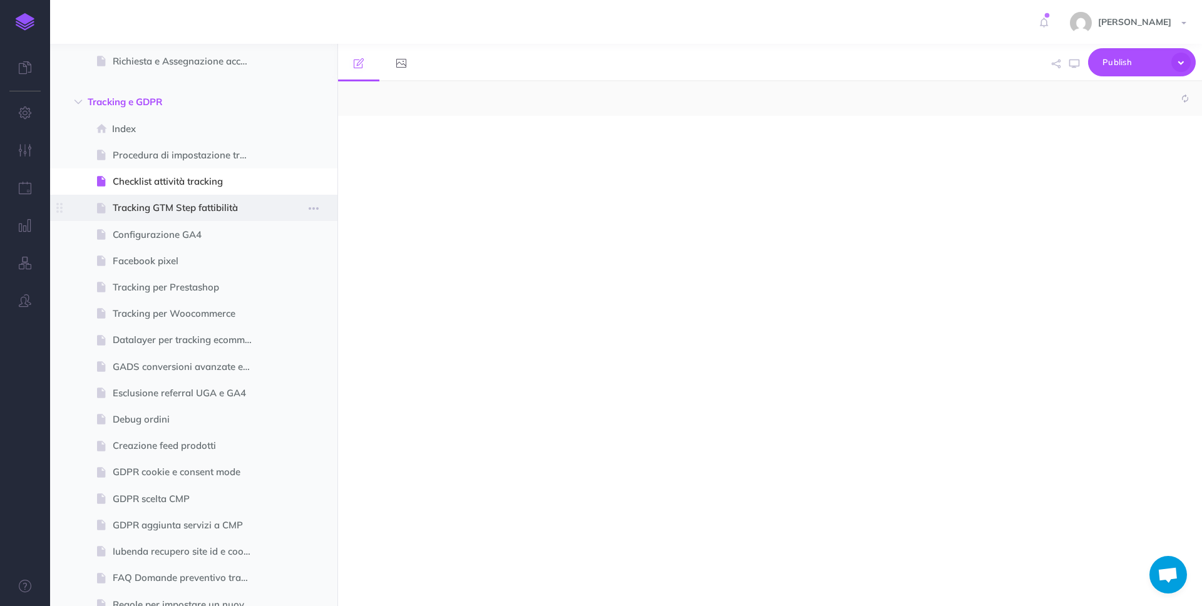
select select "null"
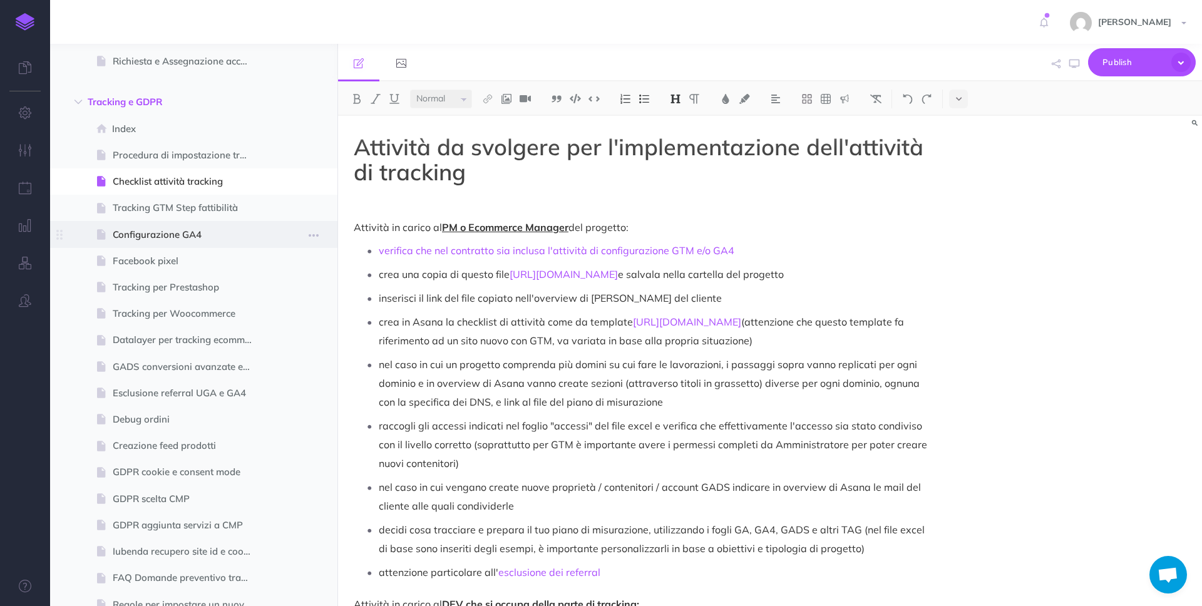
click at [205, 232] on span "Configurazione GA4" at bounding box center [188, 234] width 150 height 15
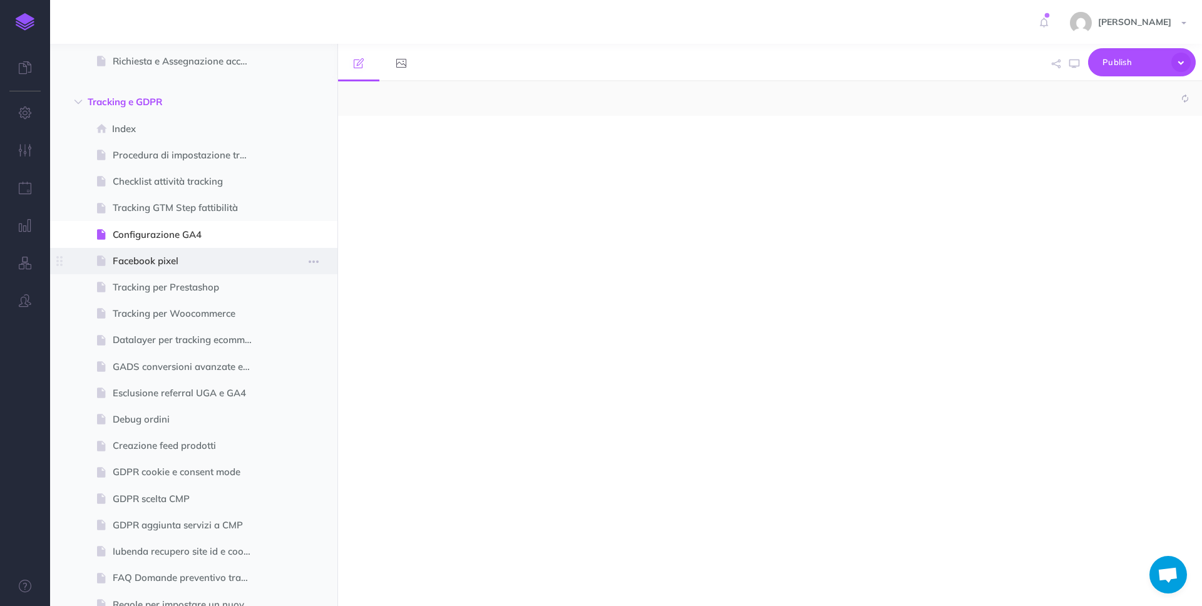
select select "null"
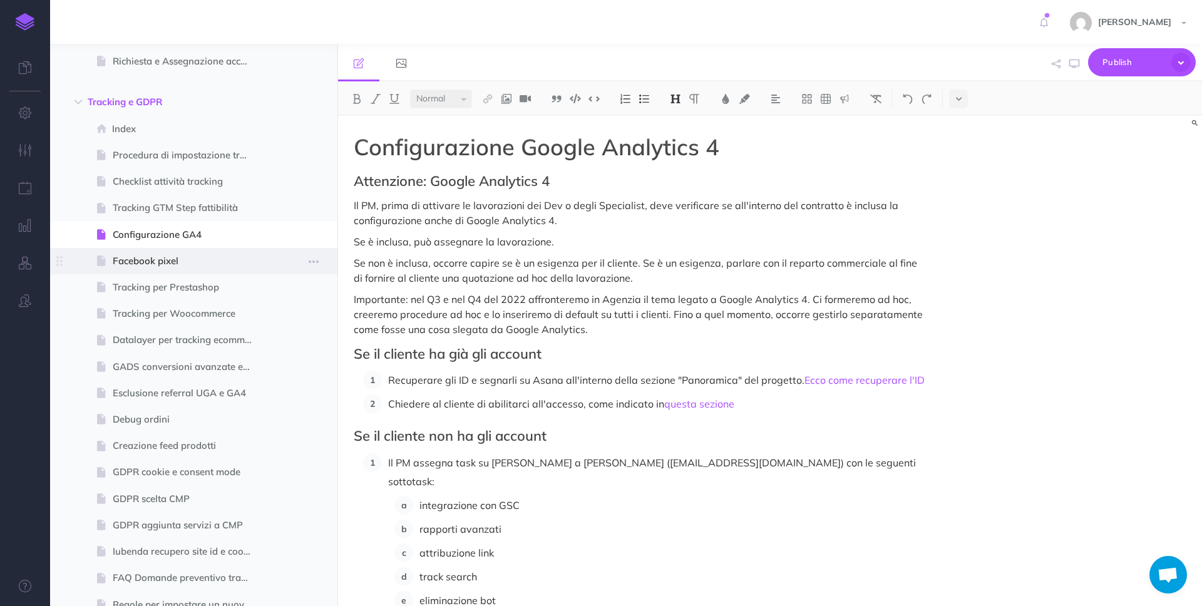
click at [198, 263] on span "Facebook pixel" at bounding box center [188, 260] width 150 height 15
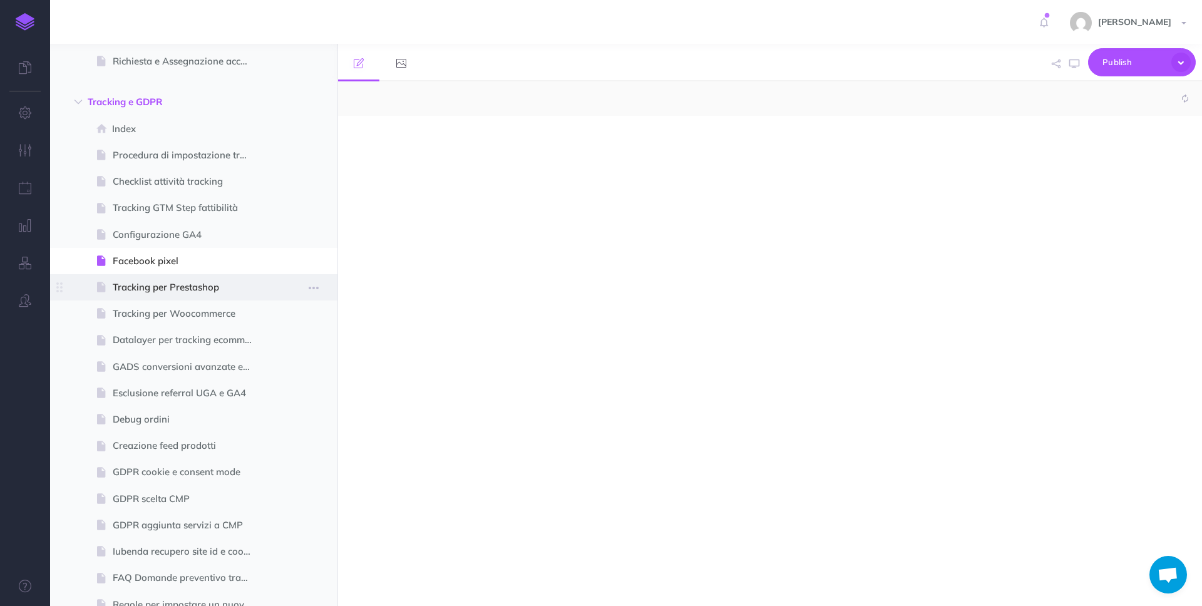
select select "null"
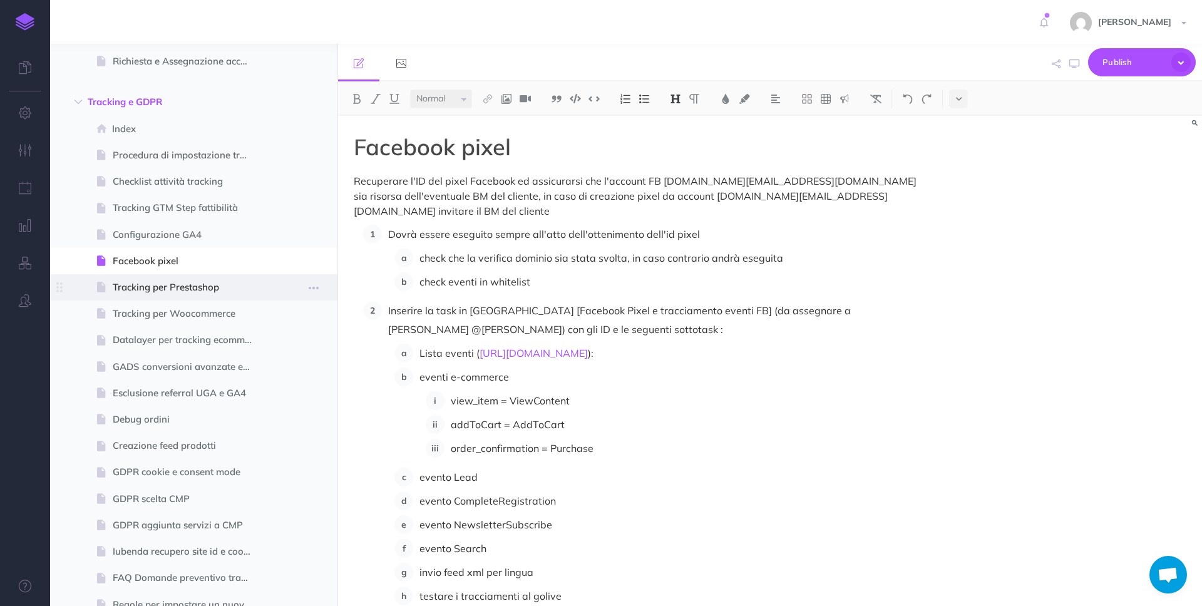
click at [202, 291] on span "Tracking per Prestashop" at bounding box center [188, 287] width 150 height 15
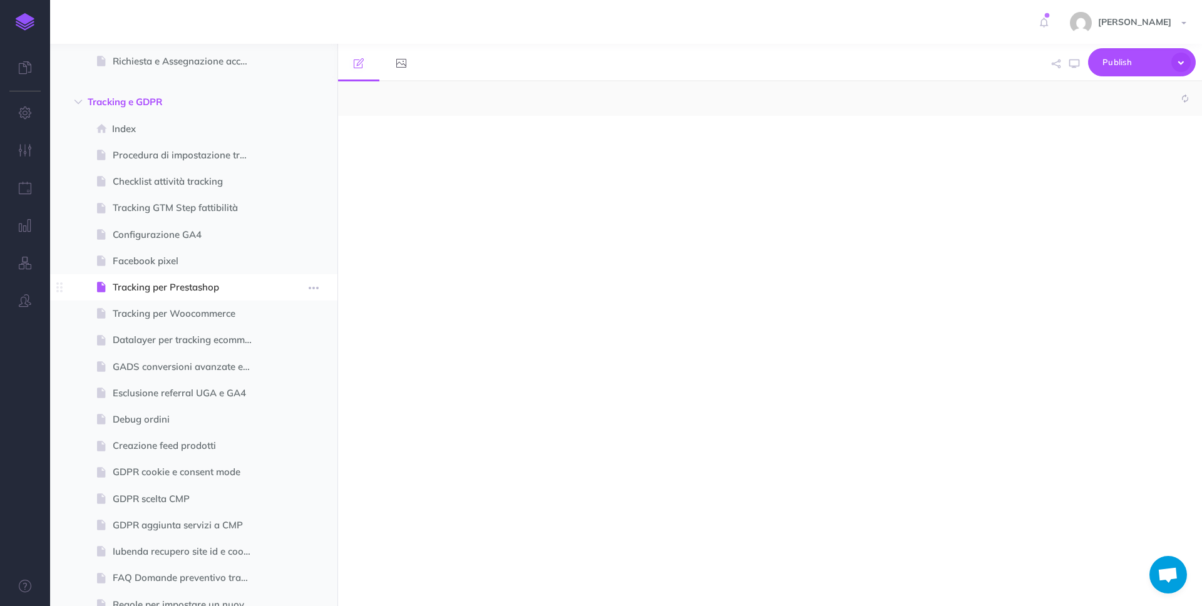
select select "null"
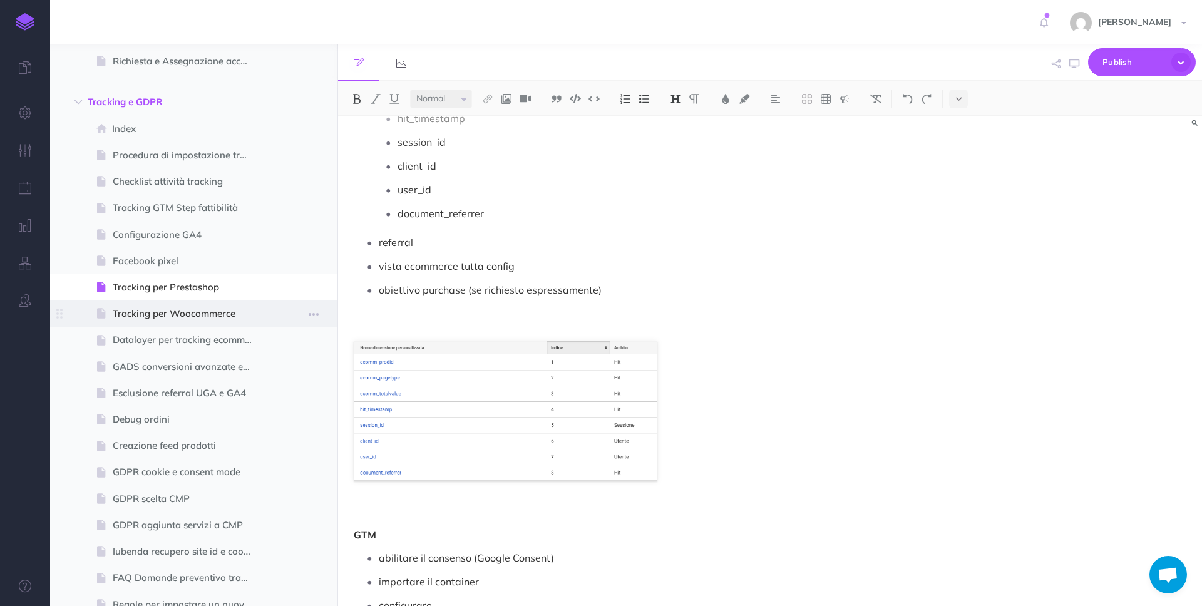
scroll to position [694, 0]
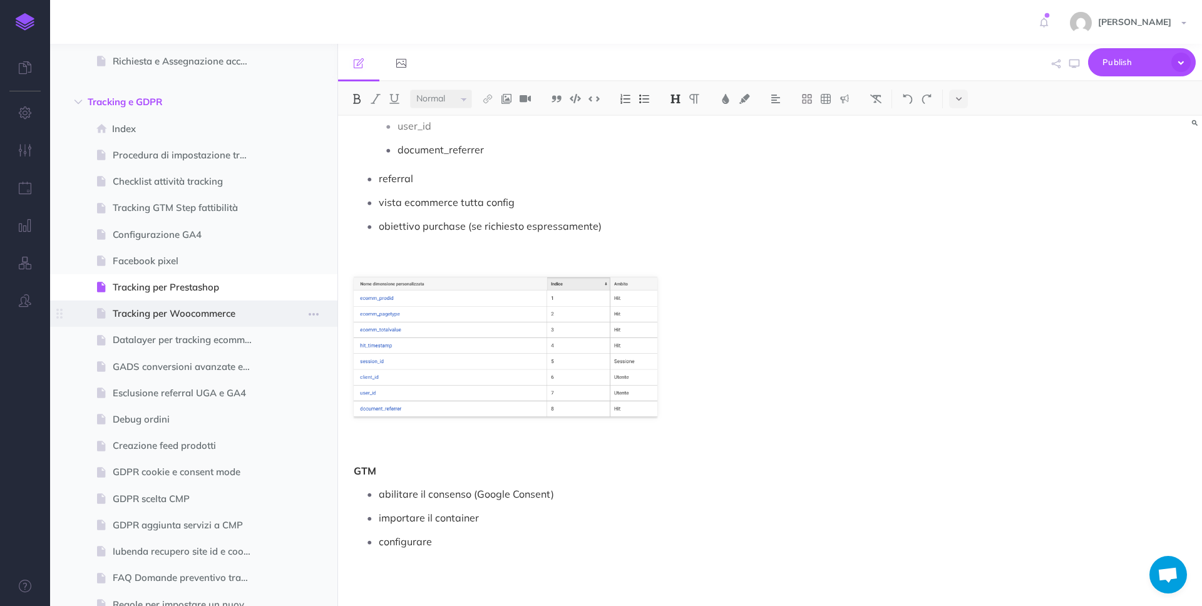
click at [200, 312] on span "Tracking per Woocommerce" at bounding box center [188, 313] width 150 height 15
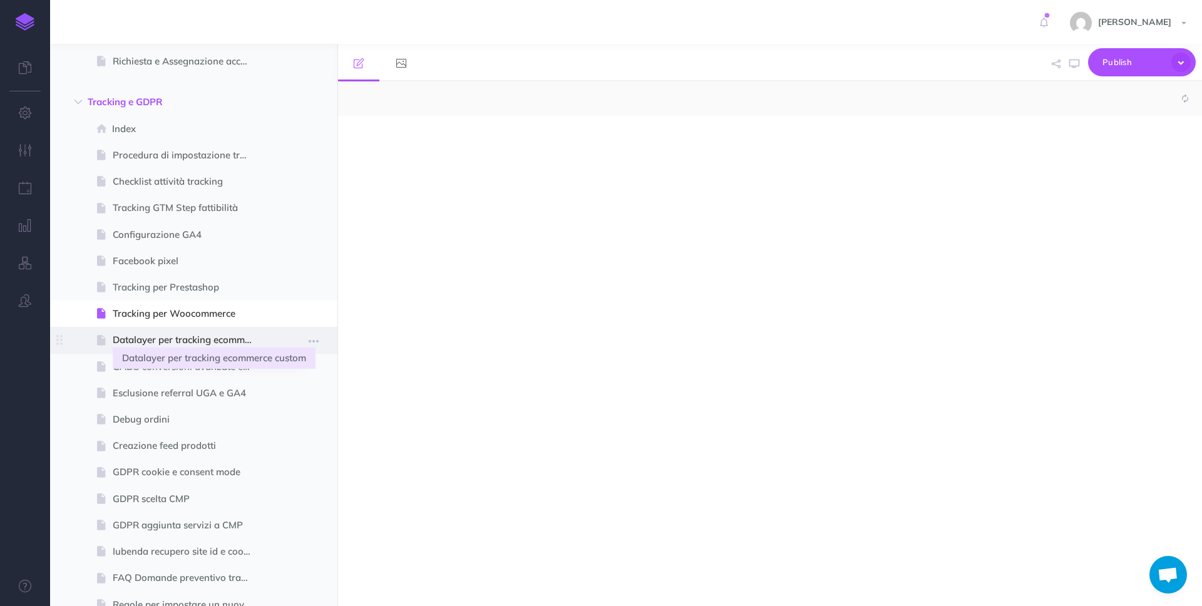
select select "null"
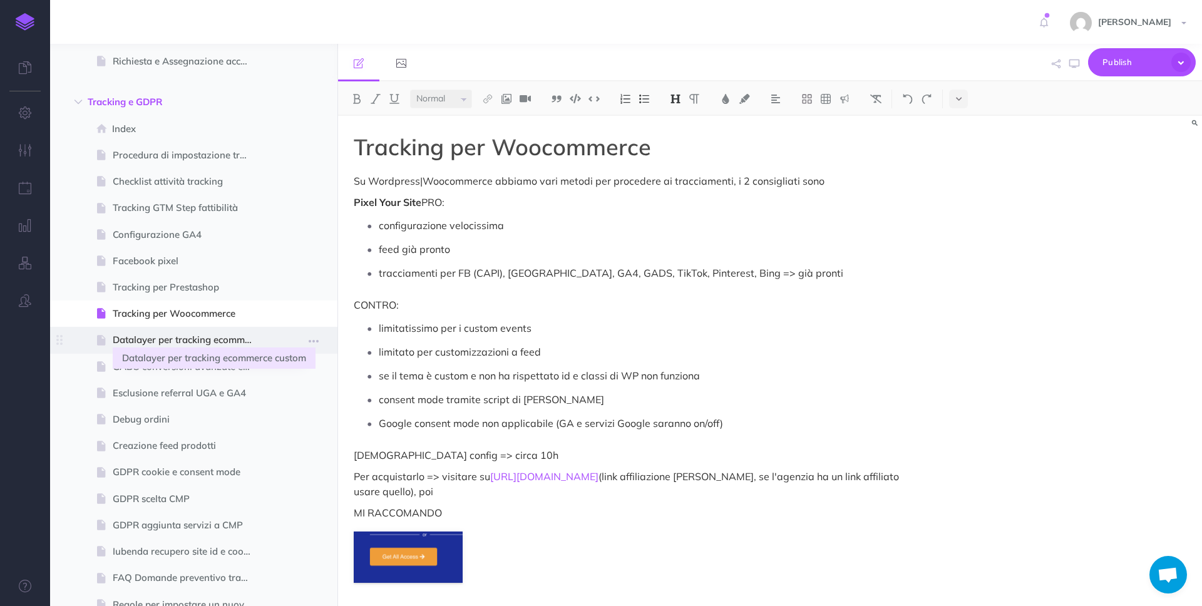
click at [227, 343] on span "Datalayer per tracking ecommerce custom" at bounding box center [188, 339] width 150 height 15
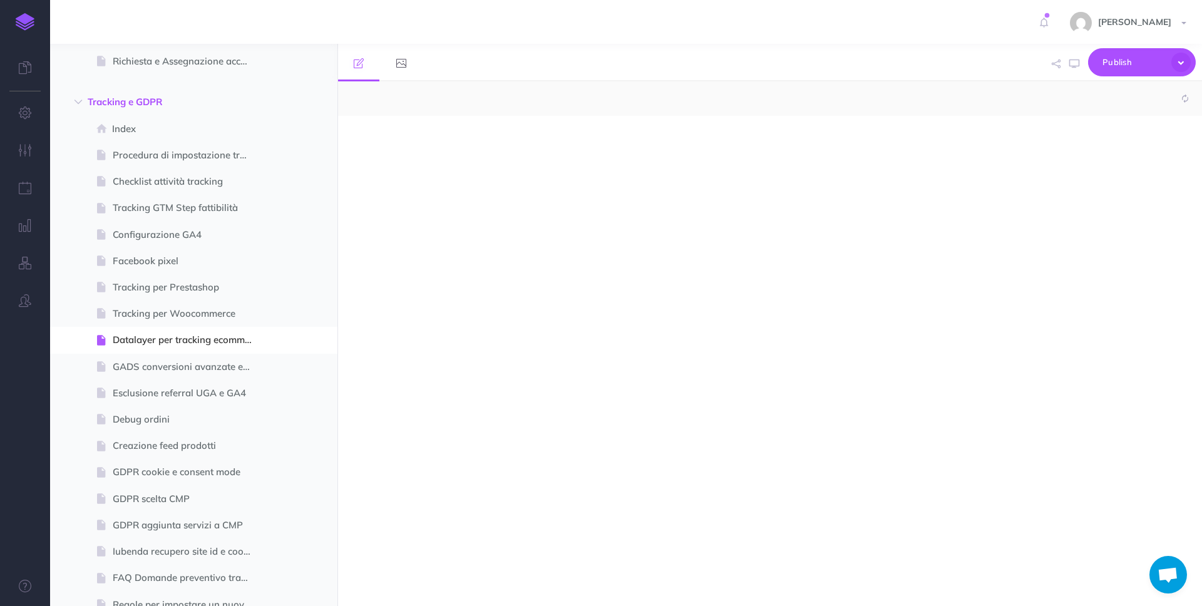
select select "null"
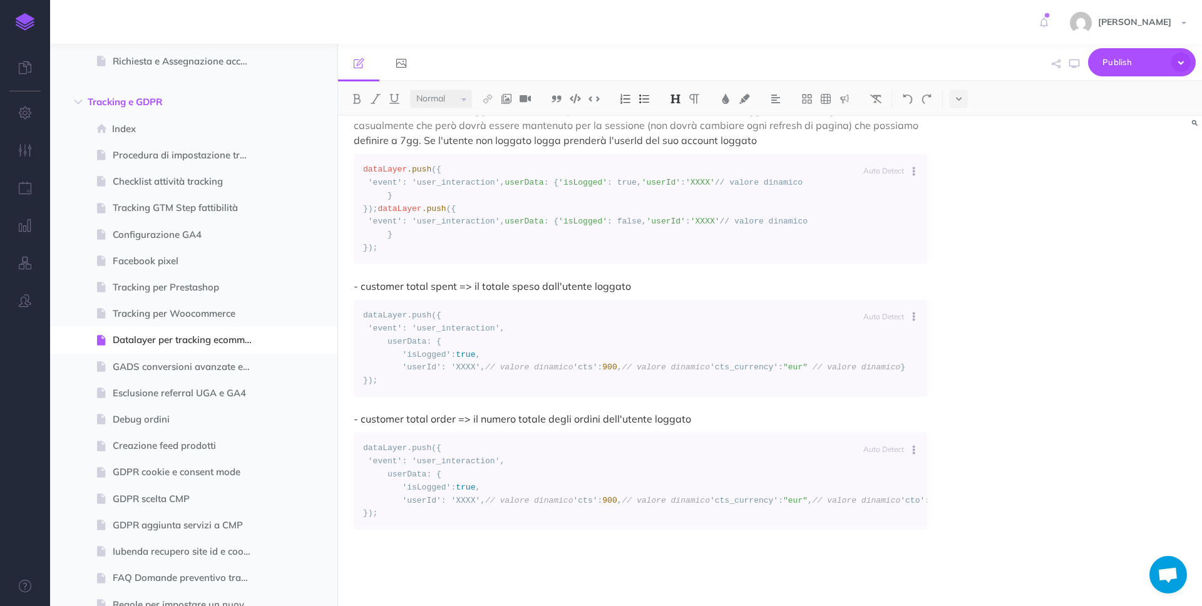
scroll to position [1086, 0]
click at [208, 410] on span at bounding box center [193, 419] width 287 height 26
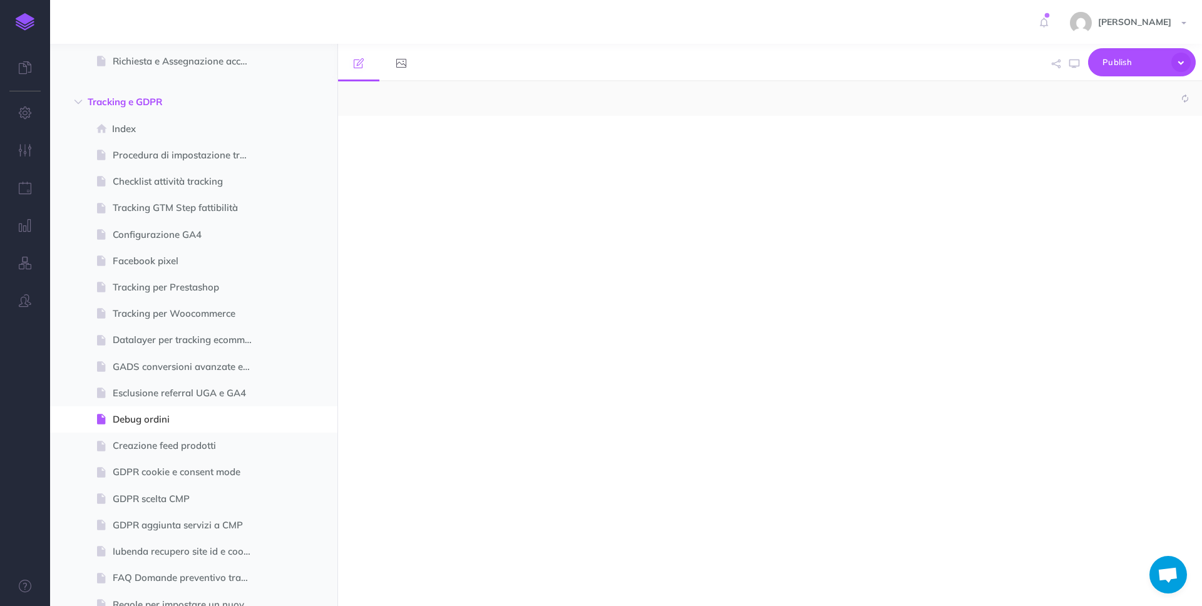
select select "null"
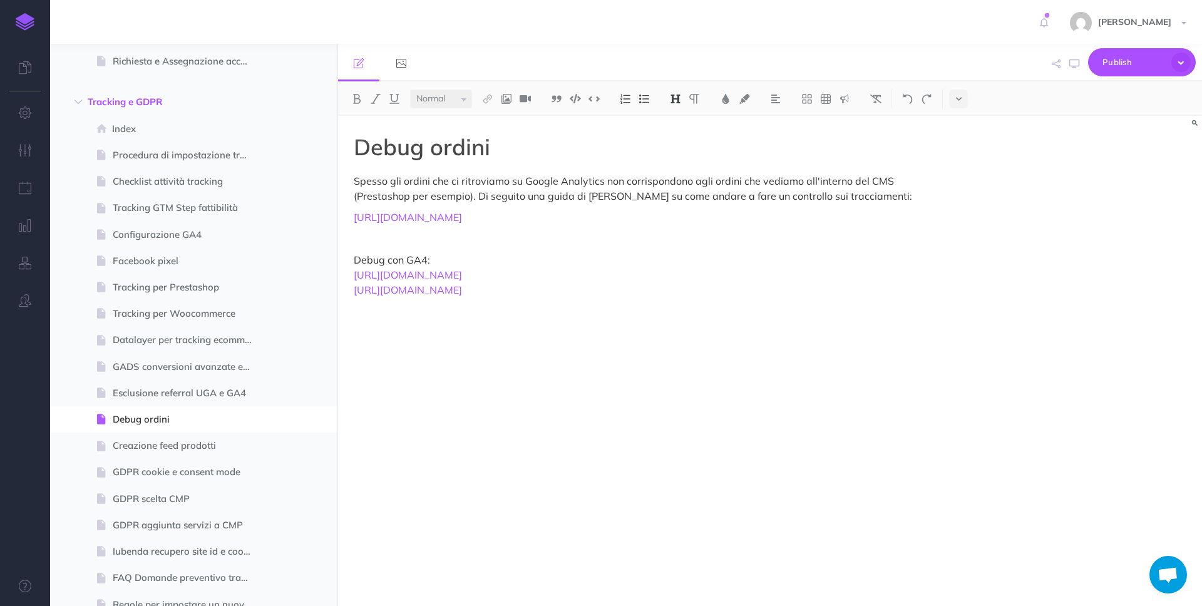
scroll to position [4898, 0]
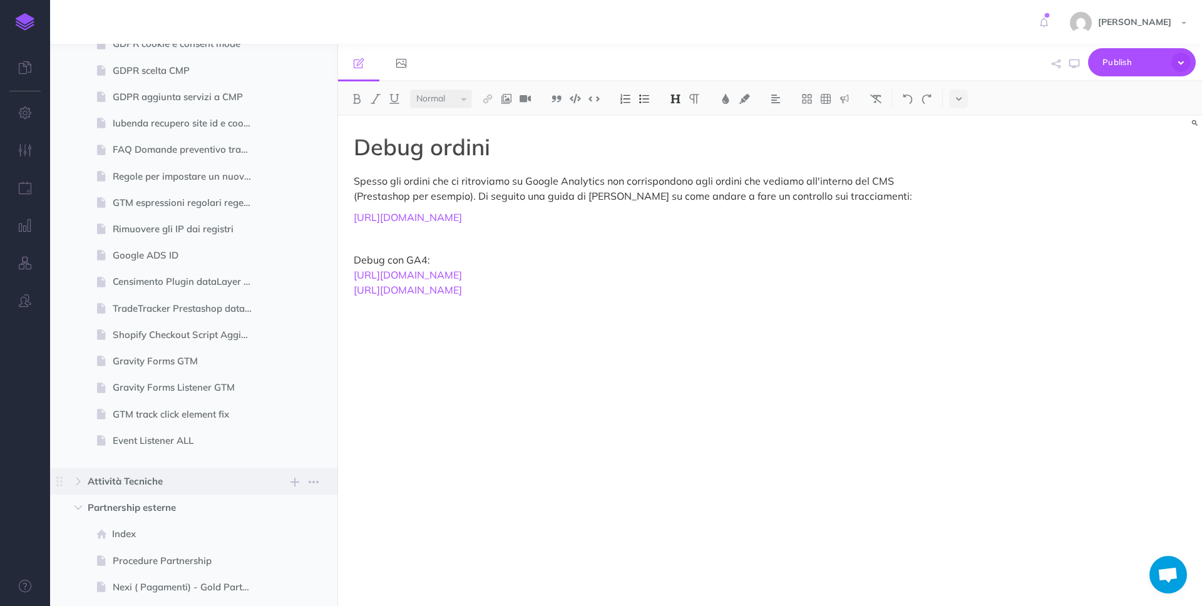
click at [176, 483] on span "Attività Tecniche" at bounding box center [167, 481] width 159 height 15
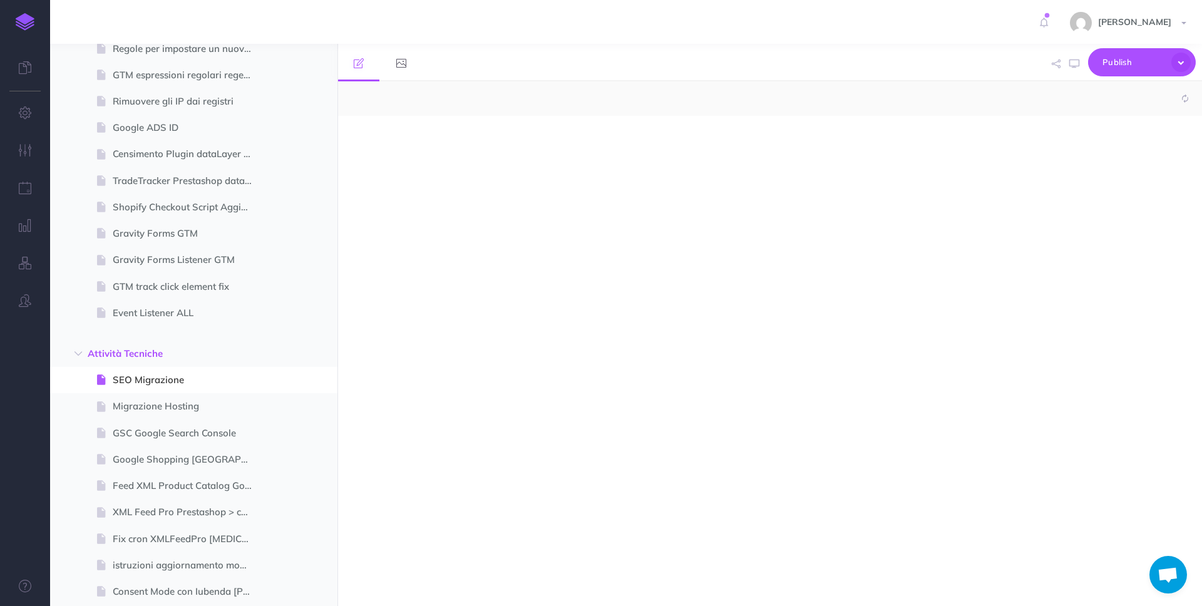
scroll to position [5101, 0]
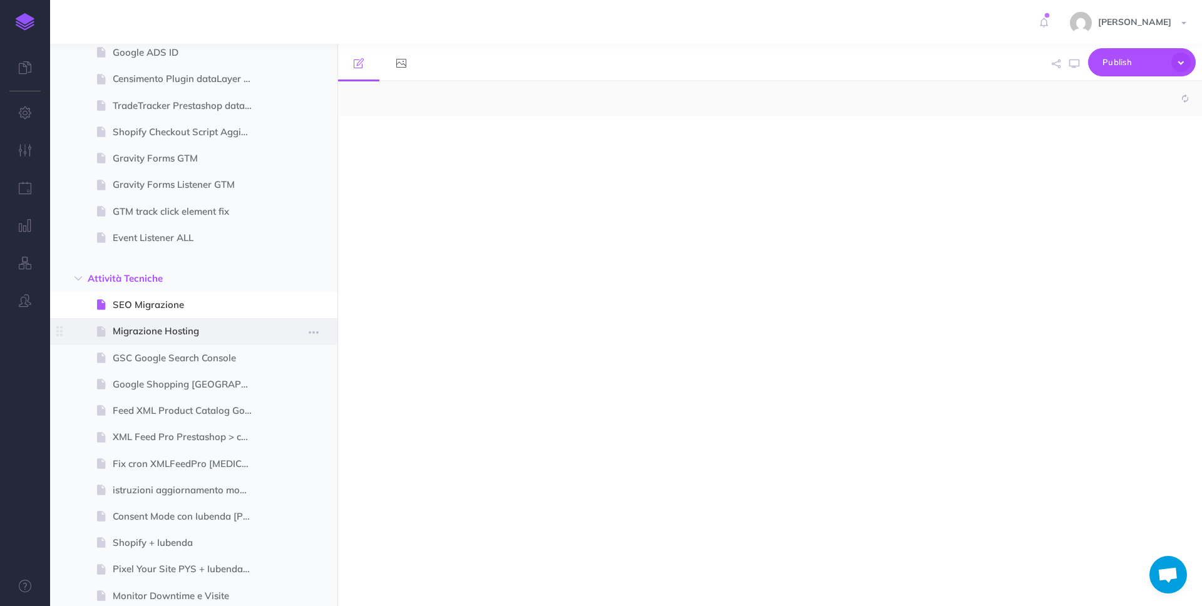
select select "null"
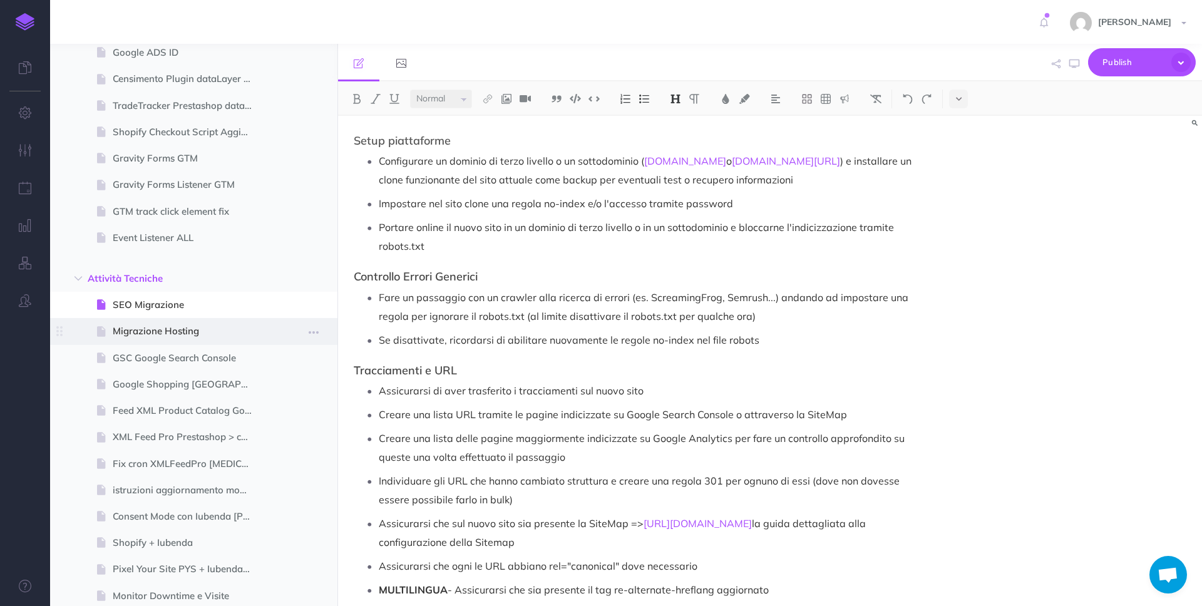
click at [210, 333] on span "Migrazione Hosting" at bounding box center [188, 331] width 150 height 15
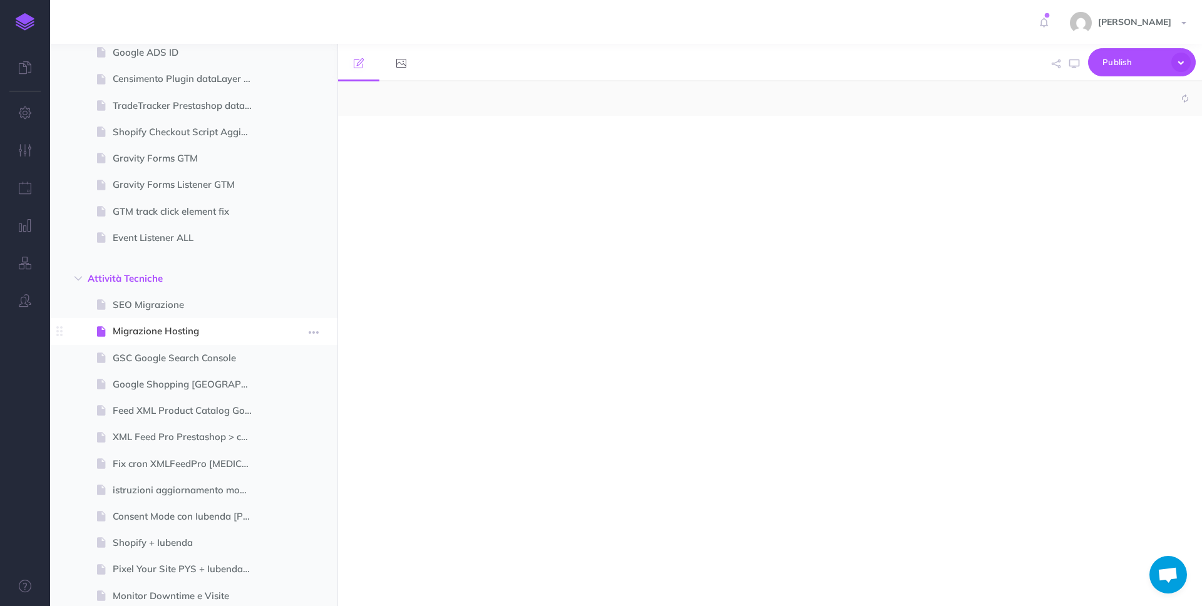
select select "null"
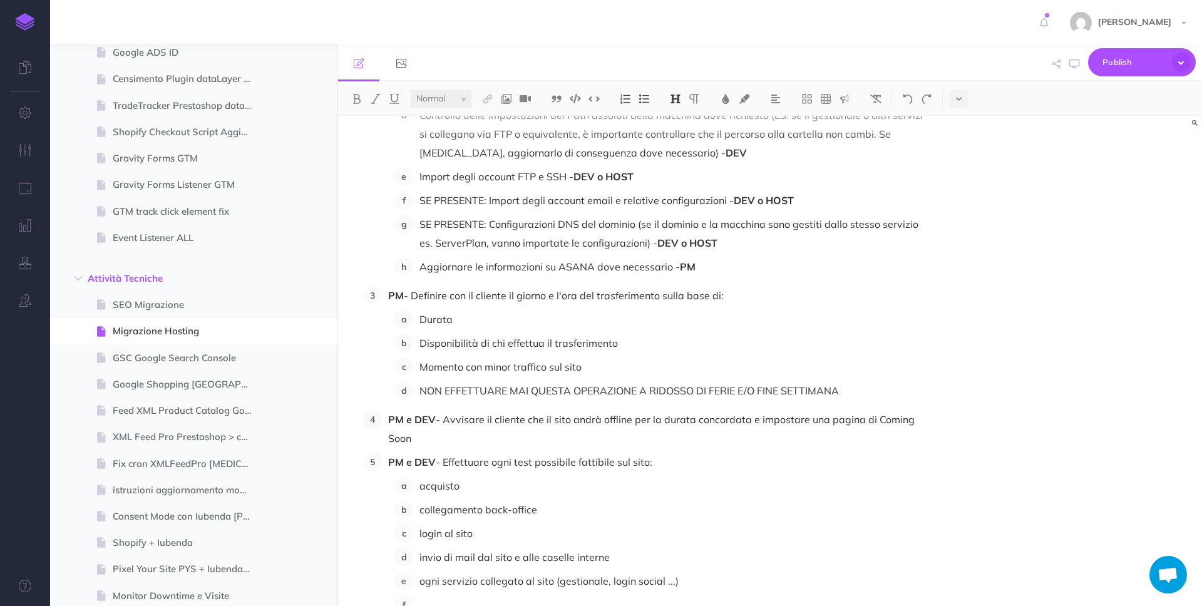
scroll to position [287, 0]
click at [214, 365] on span at bounding box center [193, 358] width 287 height 26
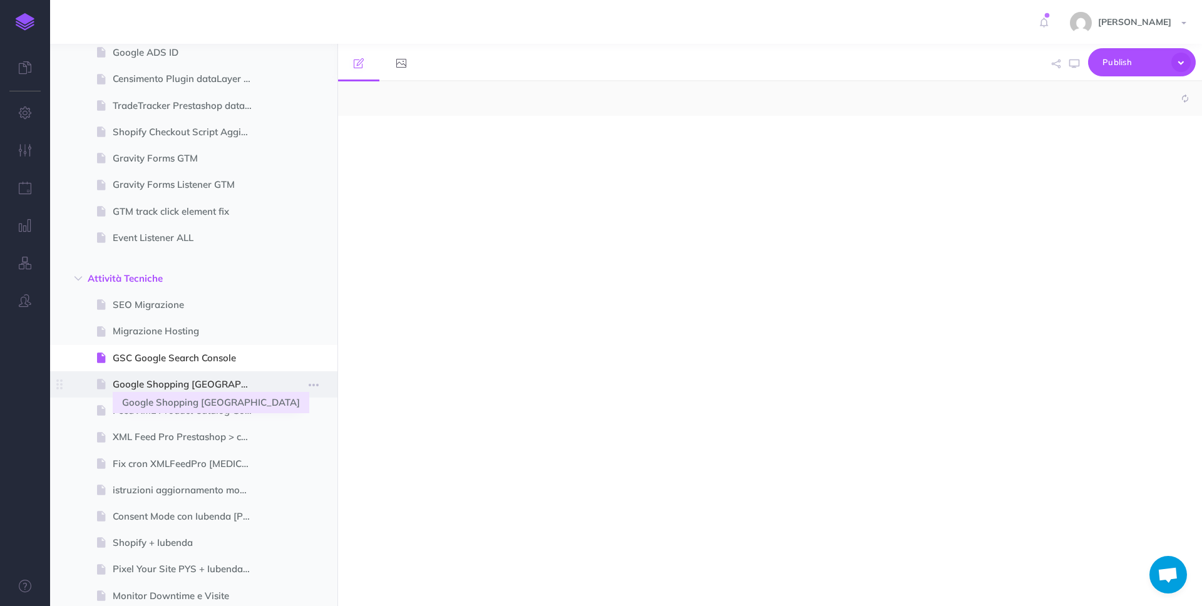
select select "null"
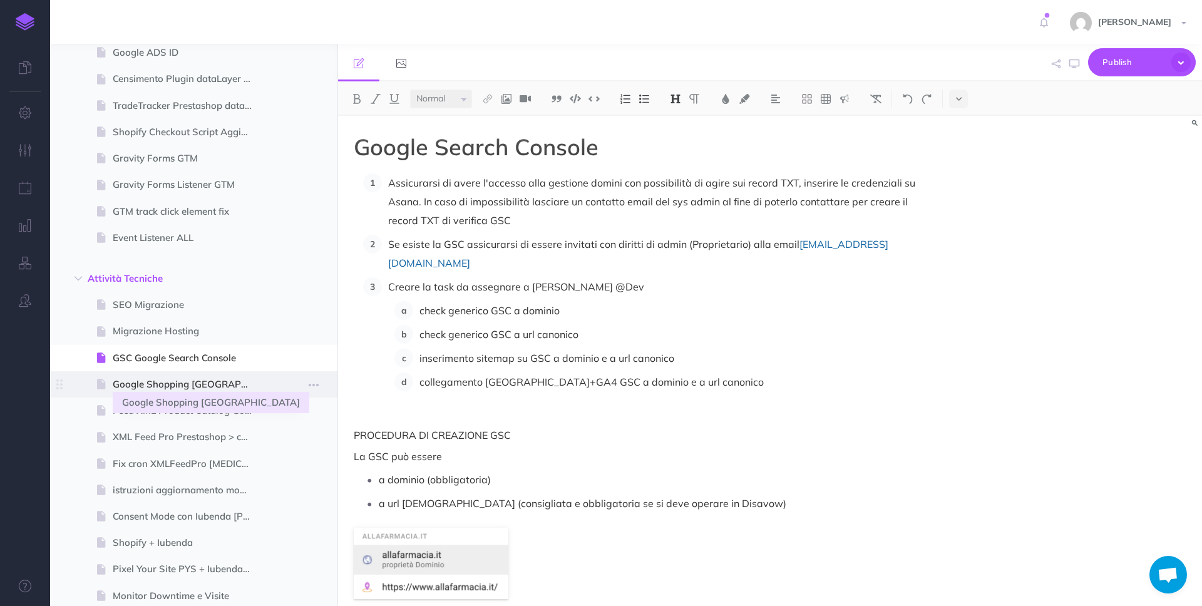
click at [217, 386] on span "Google Shopping [GEOGRAPHIC_DATA]" at bounding box center [188, 384] width 150 height 15
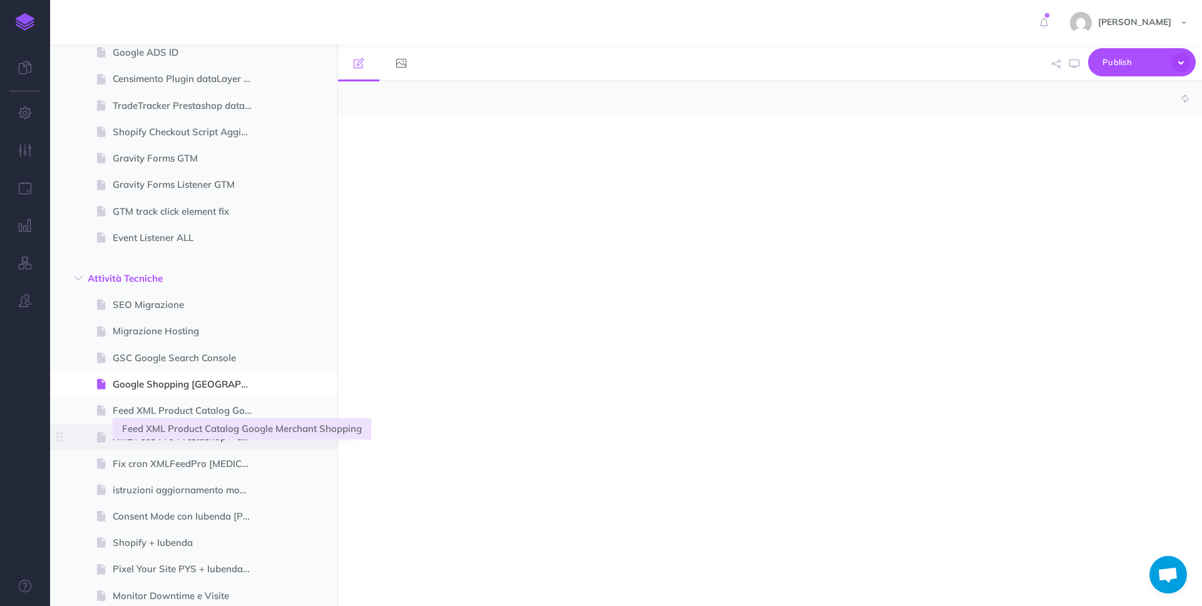
select select "null"
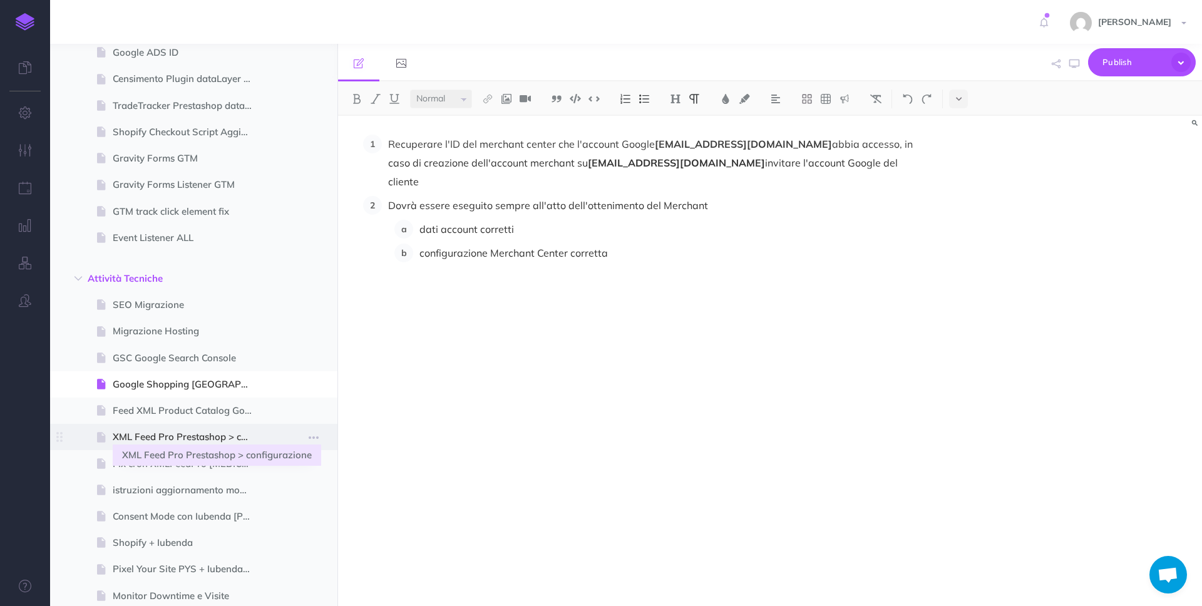
click at [225, 435] on span "XML Feed Pro Prestashop > configurazione" at bounding box center [188, 436] width 150 height 15
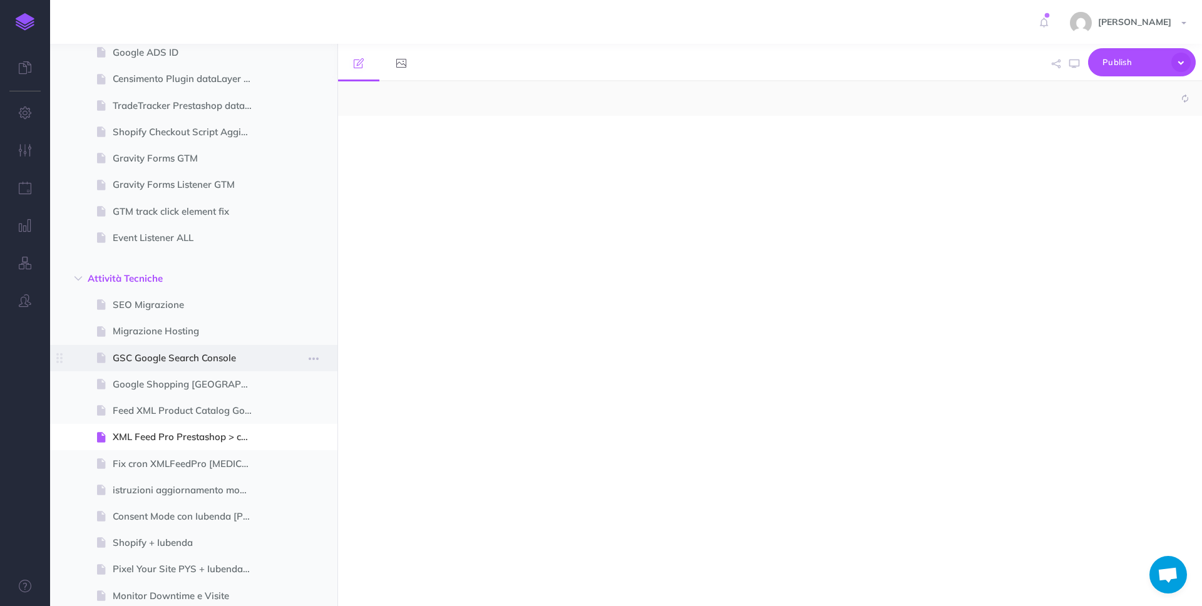
select select "null"
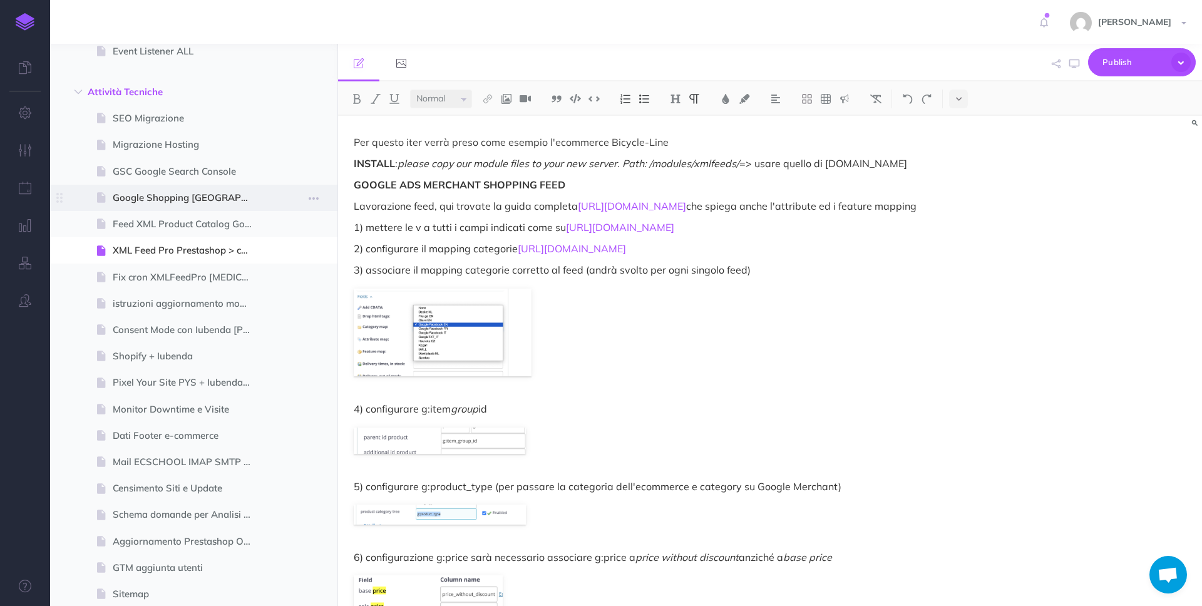
scroll to position [5441, 0]
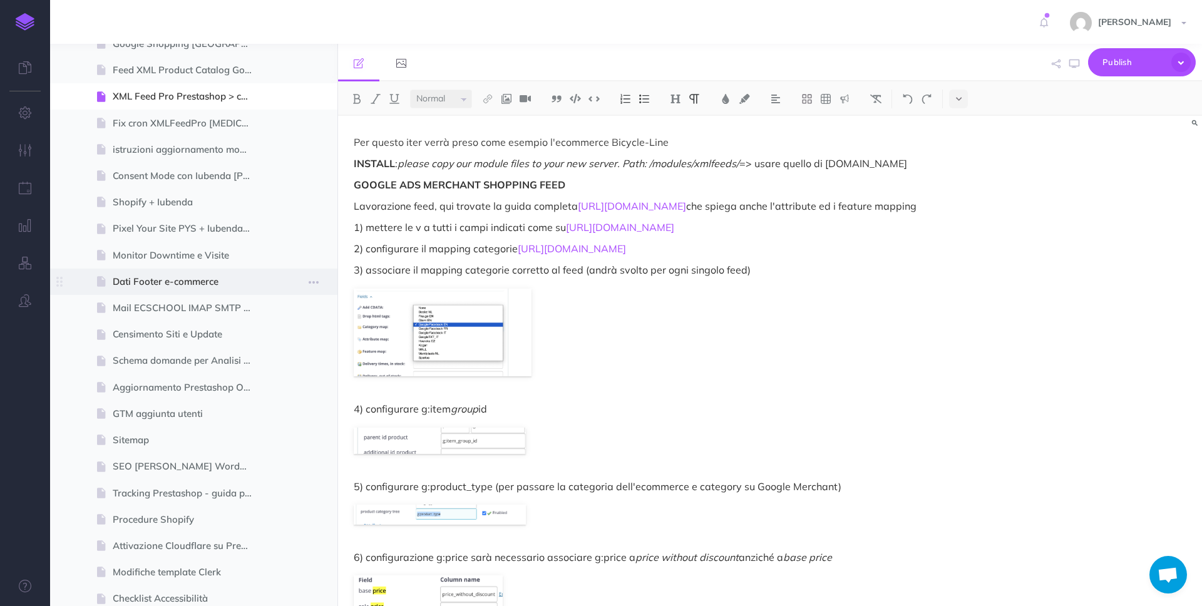
click at [233, 284] on span "Dati Footer e-commerce" at bounding box center [188, 281] width 150 height 15
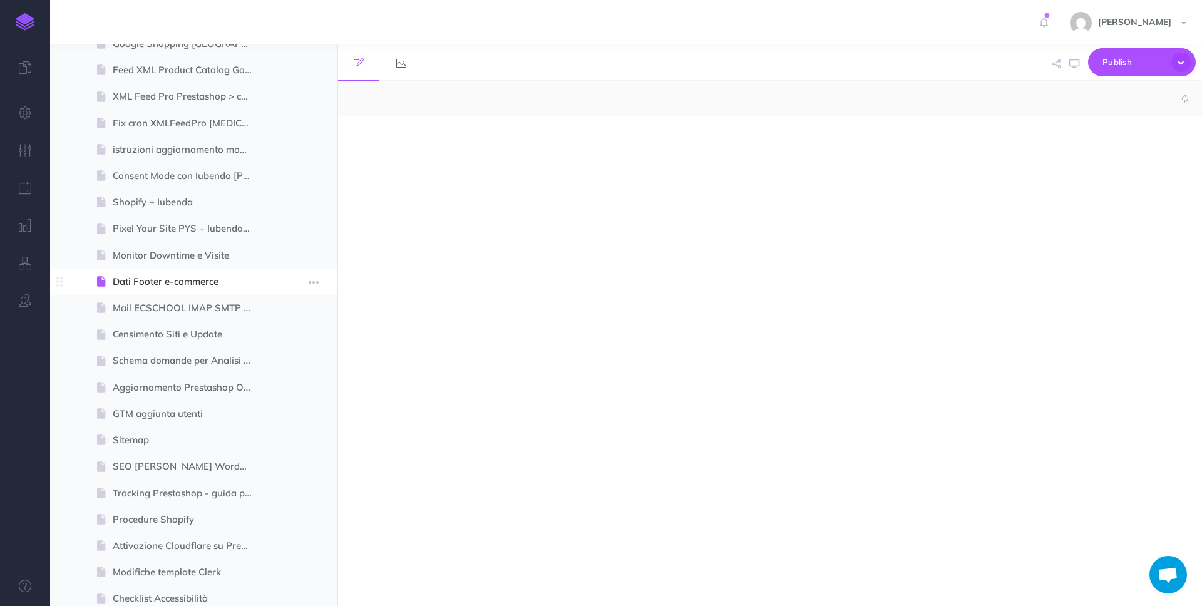
select select "null"
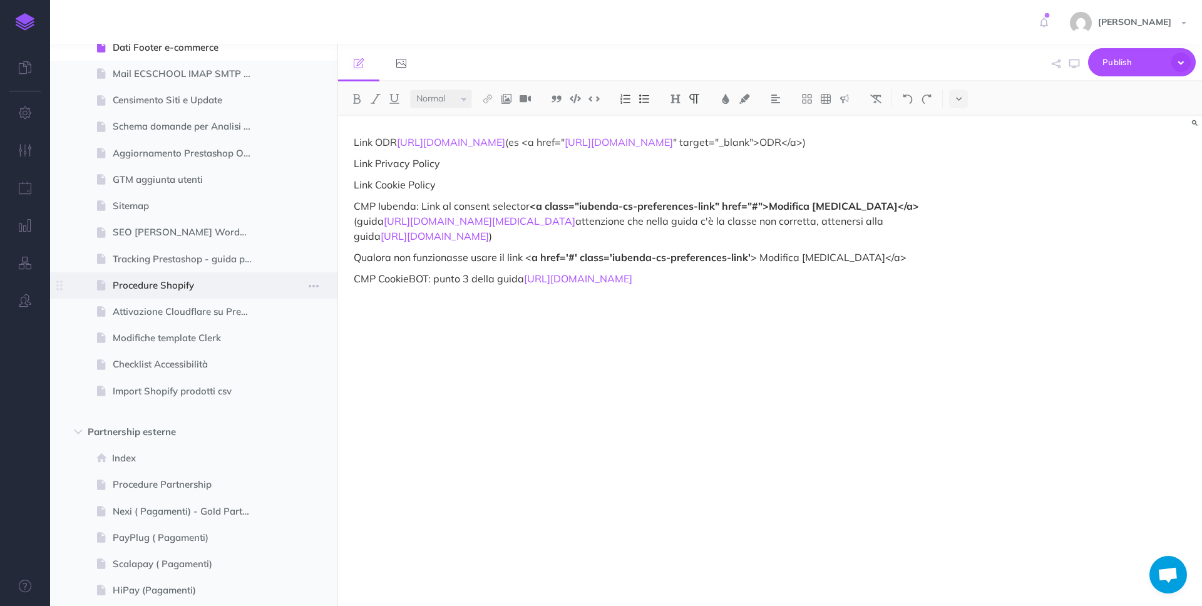
scroll to position [5678, 0]
click at [186, 278] on span "Procedure Shopify" at bounding box center [188, 282] width 150 height 15
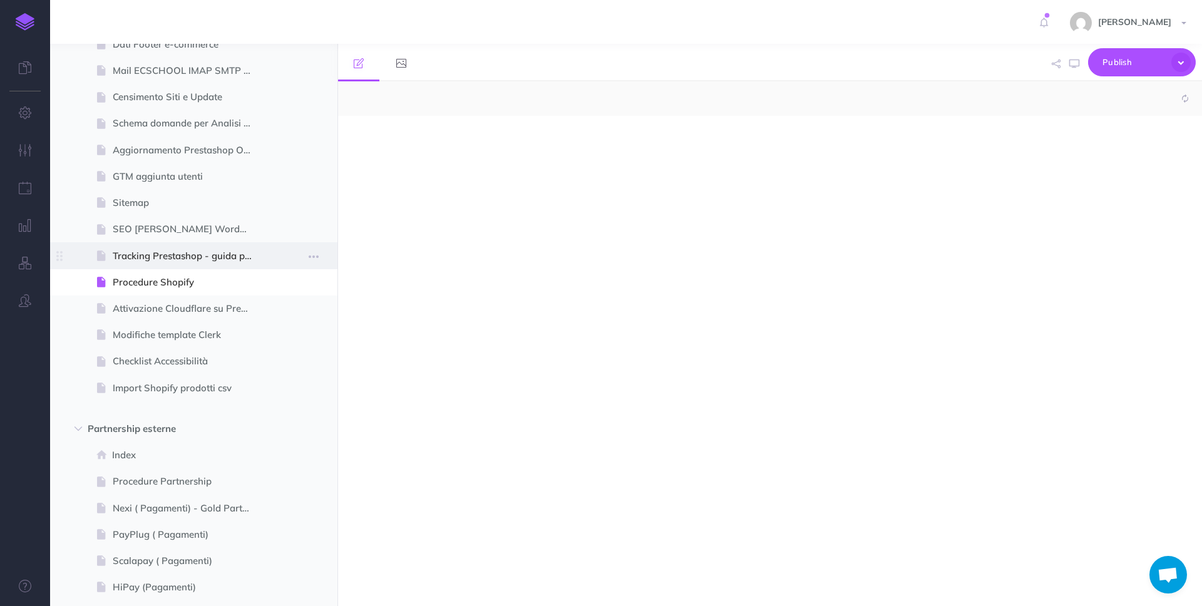
select select "null"
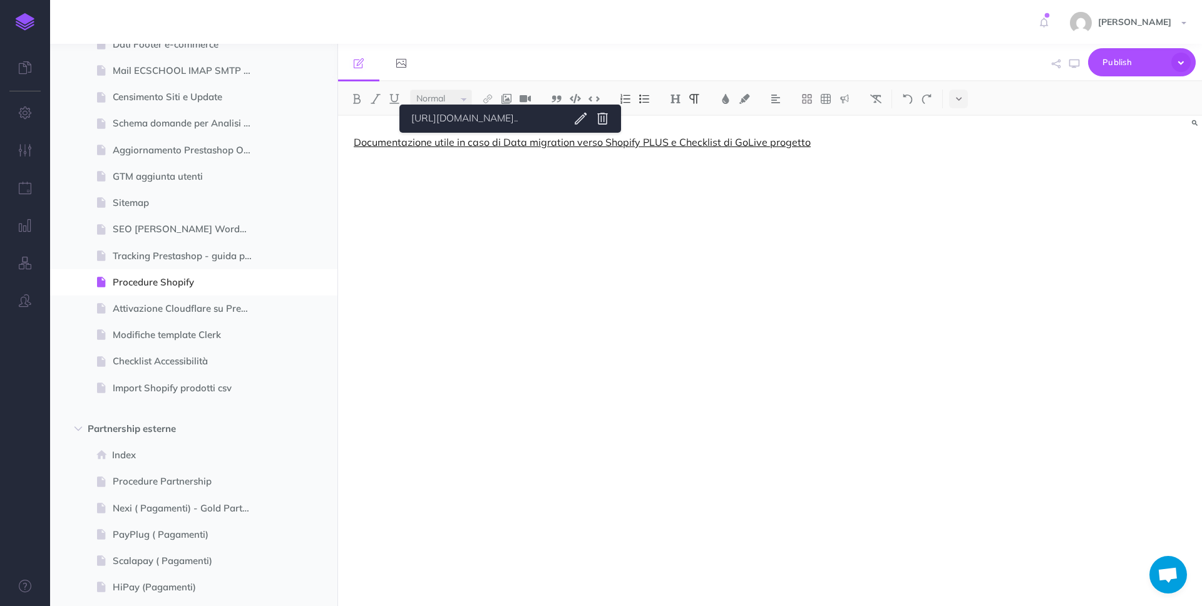
click at [507, 141] on link "Documentazione utile in caso di Data migration verso Shopify PLUS e Checklist d…" at bounding box center [582, 142] width 457 height 13
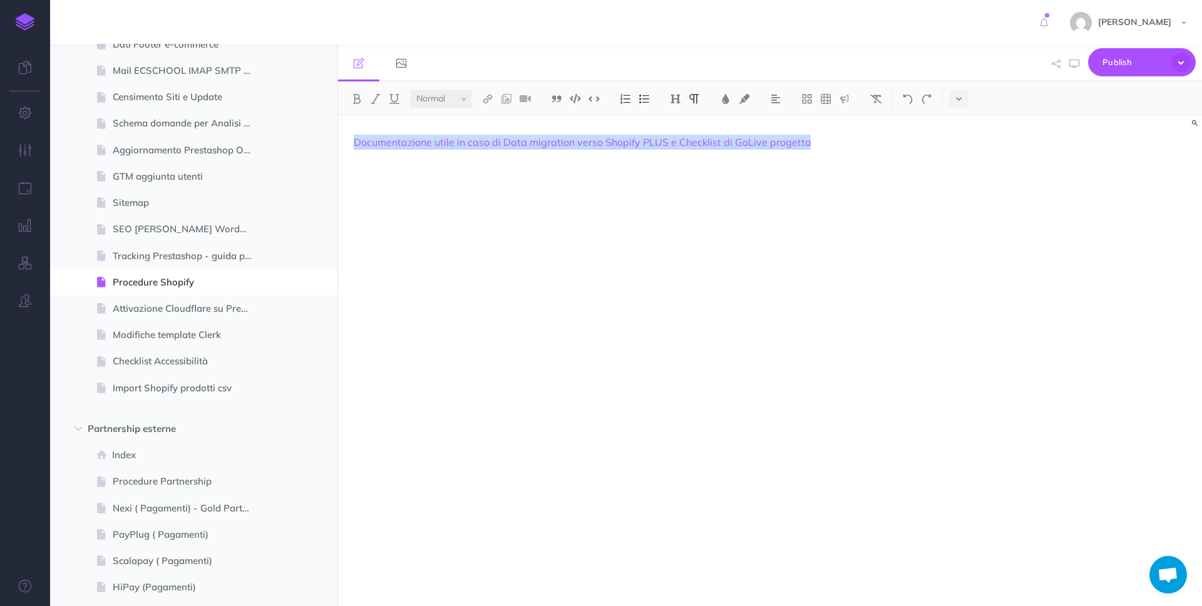
click at [495, 124] on link "[URL][DOMAIN_NAME].." at bounding box center [485, 119] width 156 height 16
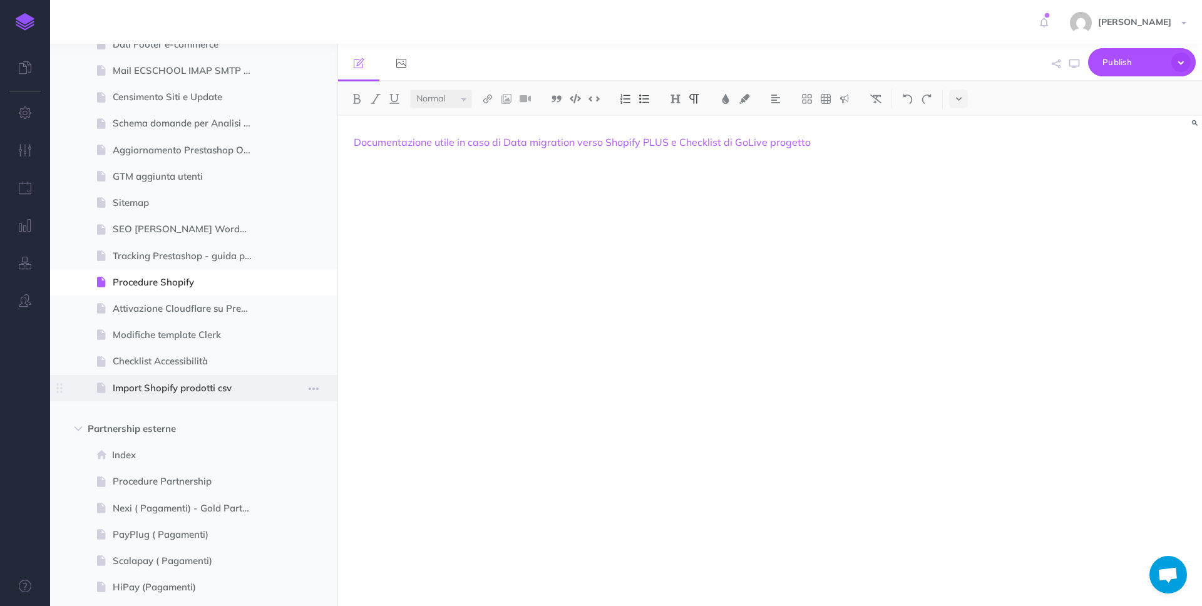
click at [218, 391] on span "Import Shopify prodotti csv" at bounding box center [188, 388] width 150 height 15
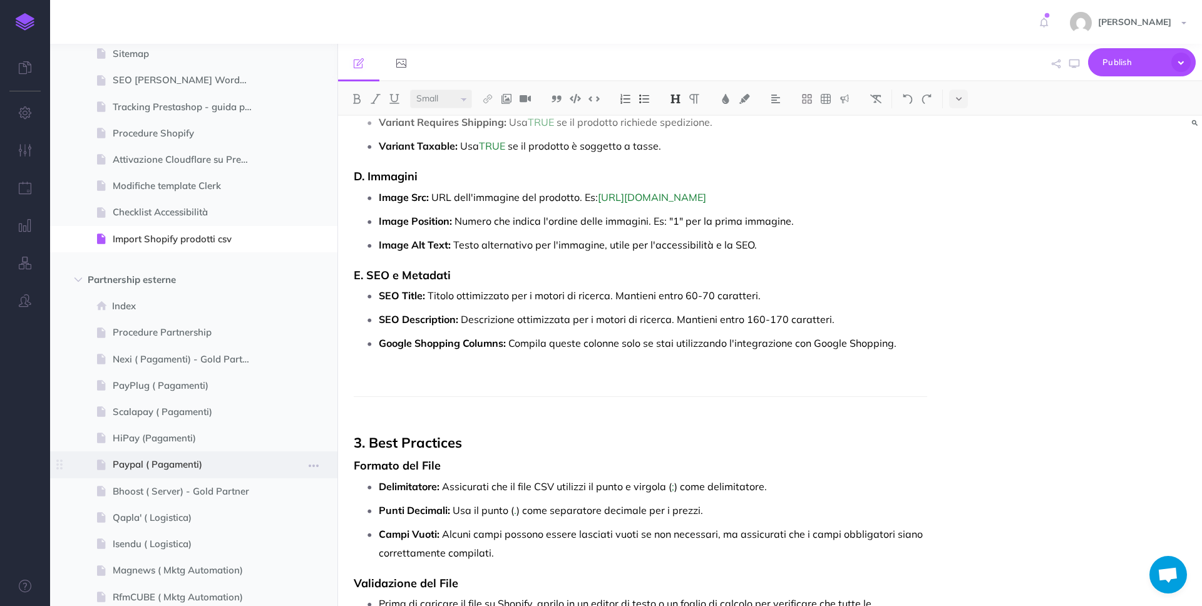
scroll to position [5916, 0]
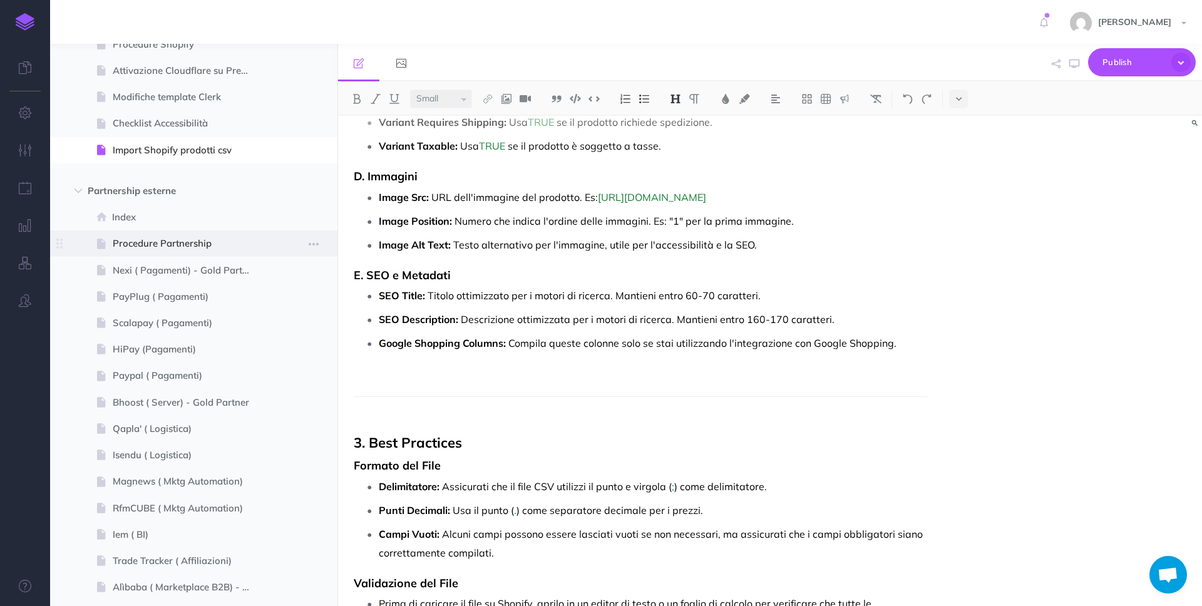
click at [218, 238] on span "Procedure Partnership" at bounding box center [188, 243] width 150 height 15
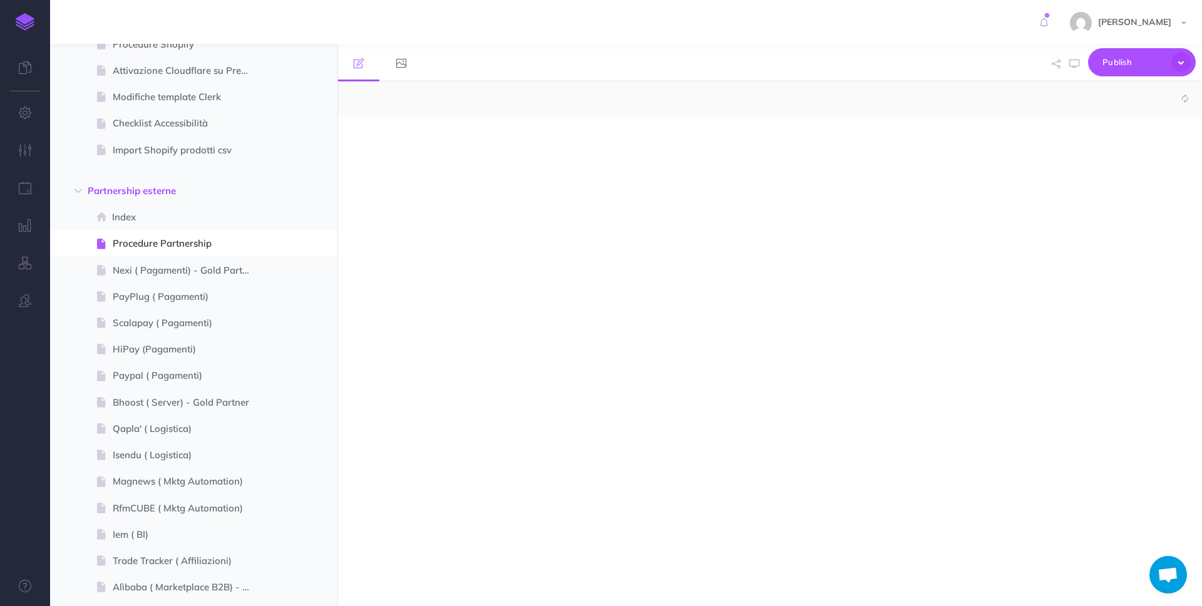
select select "null"
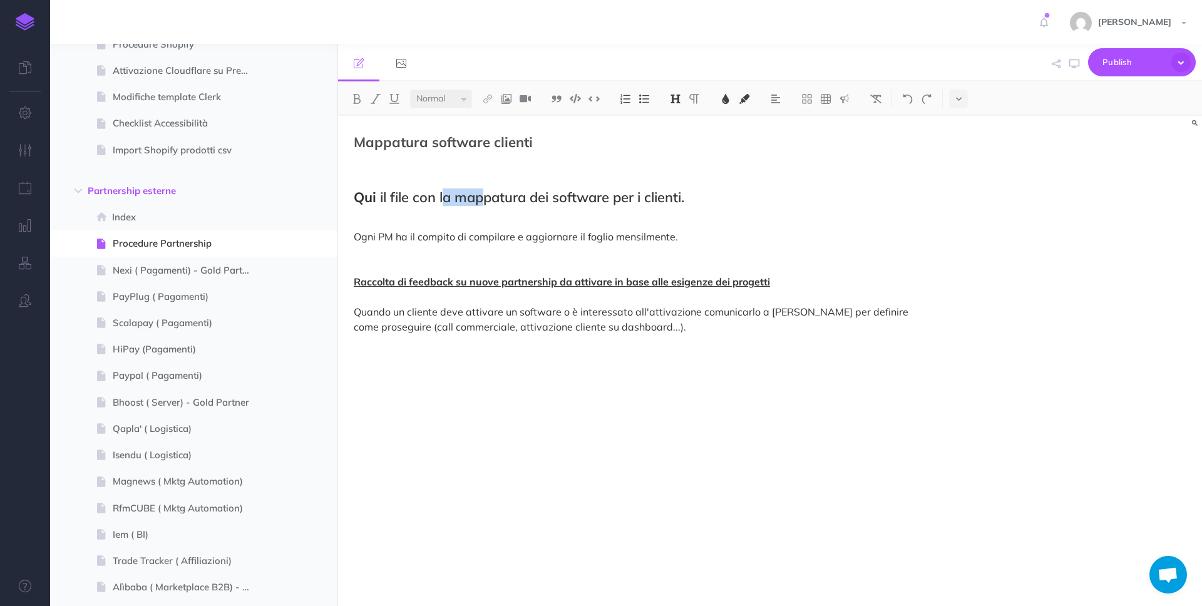
drag, startPoint x: 444, startPoint y: 190, endPoint x: 465, endPoint y: 190, distance: 21.3
click at [481, 193] on span "il file con la mappatura dei software per i clienti." at bounding box center [532, 197] width 304 height 18
click at [364, 198] on span "Qui" at bounding box center [365, 197] width 23 height 18
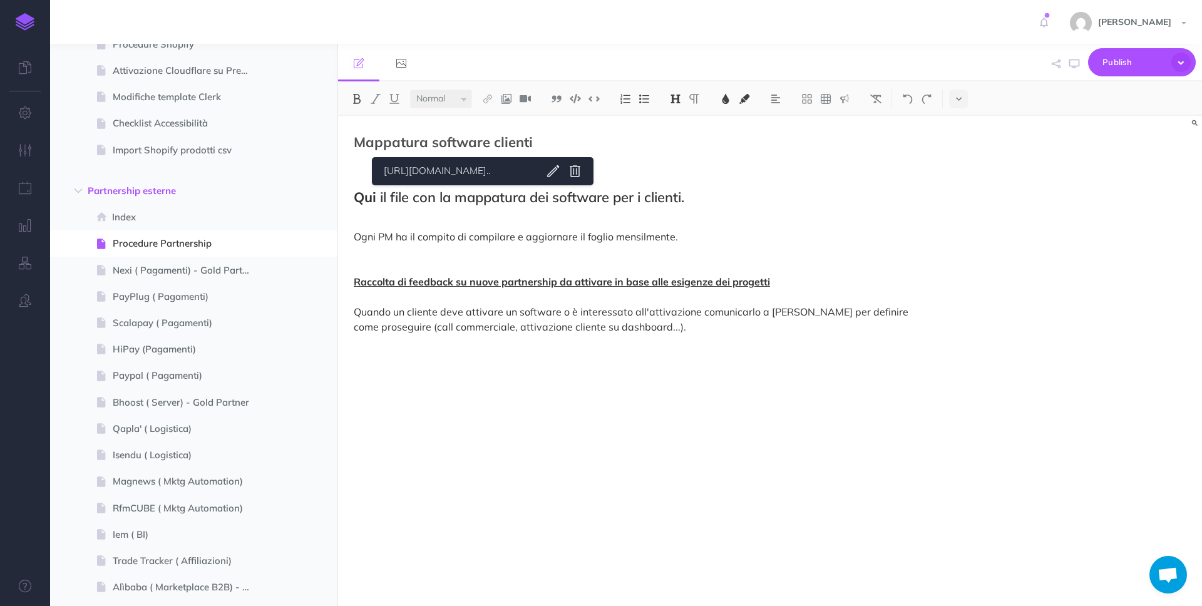
drag, startPoint x: 548, startPoint y: 210, endPoint x: 549, endPoint y: 217, distance: 6.9
click at [548, 210] on div "Mappatura software clienti Qui il file con la mappatura dei software per i clie…" at bounding box center [640, 355] width 605 height 478
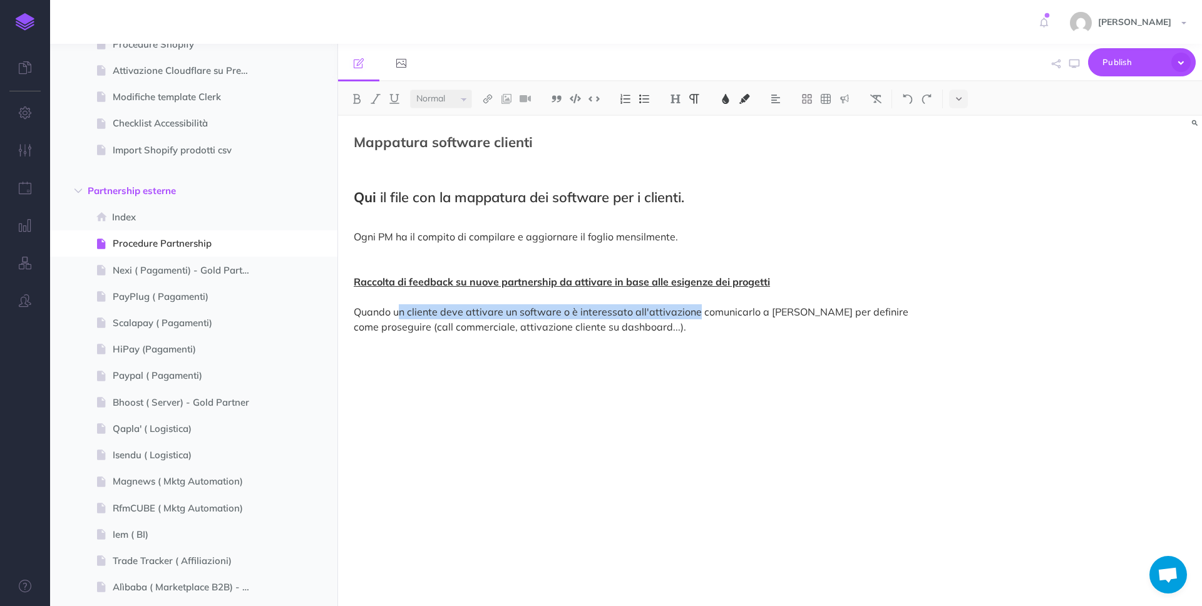
drag, startPoint x: 397, startPoint y: 314, endPoint x: 693, endPoint y: 312, distance: 296.0
click at [693, 312] on span "Quando un cliente deve attivare un software o è interessato all'attivazione com…" at bounding box center [632, 319] width 557 height 28
click at [712, 315] on span "Quando un cliente deve attivare un software o è interessato all'attivazione com…" at bounding box center [632, 319] width 557 height 28
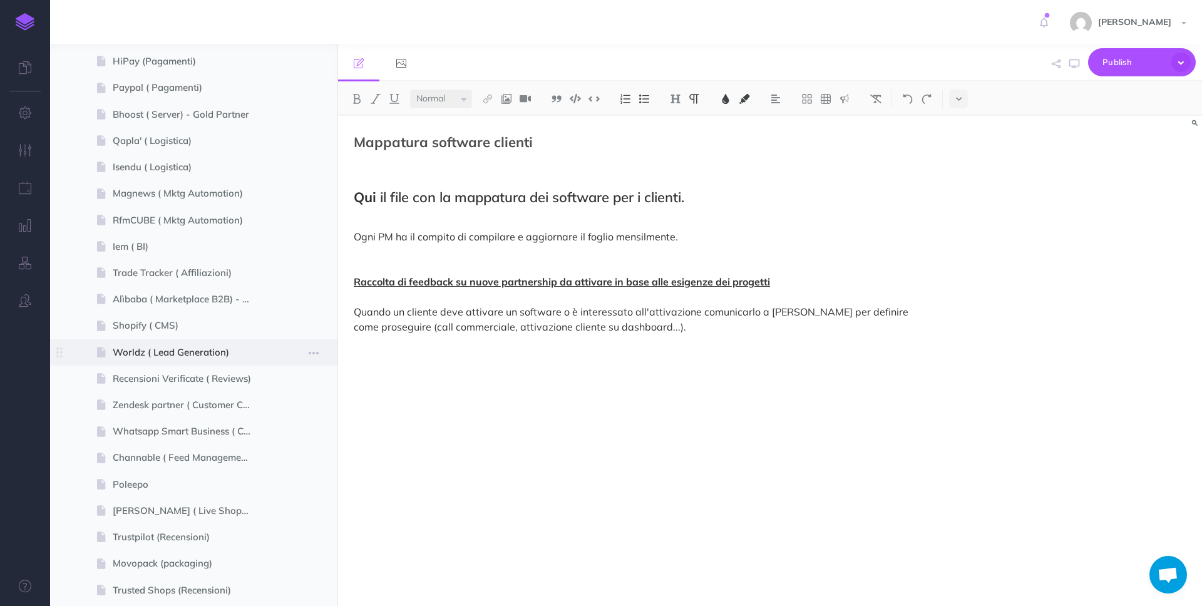
scroll to position [6604, 0]
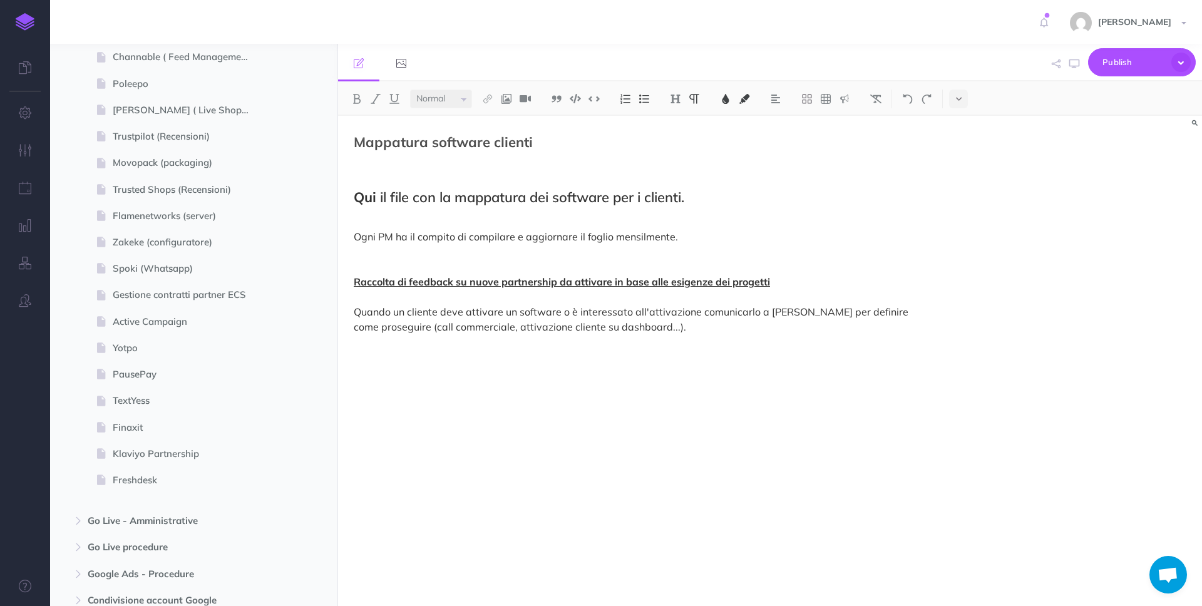
click at [733, 370] on div "Mappatura software clienti Qui il file con la mappatura dei software per i clie…" at bounding box center [640, 355] width 605 height 478
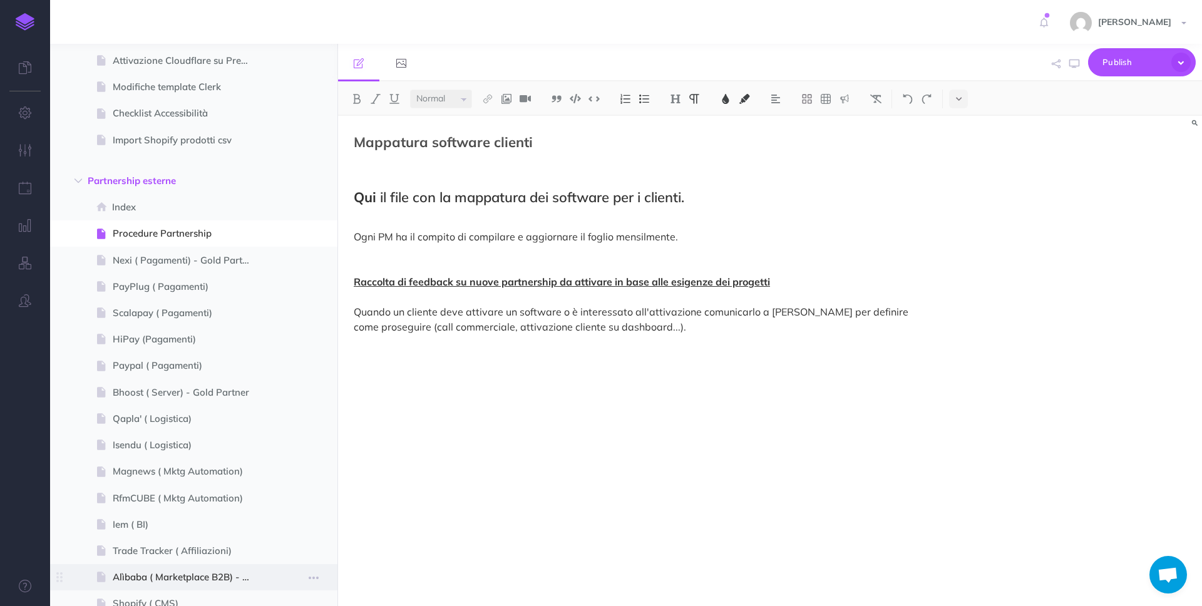
scroll to position [5876, 0]
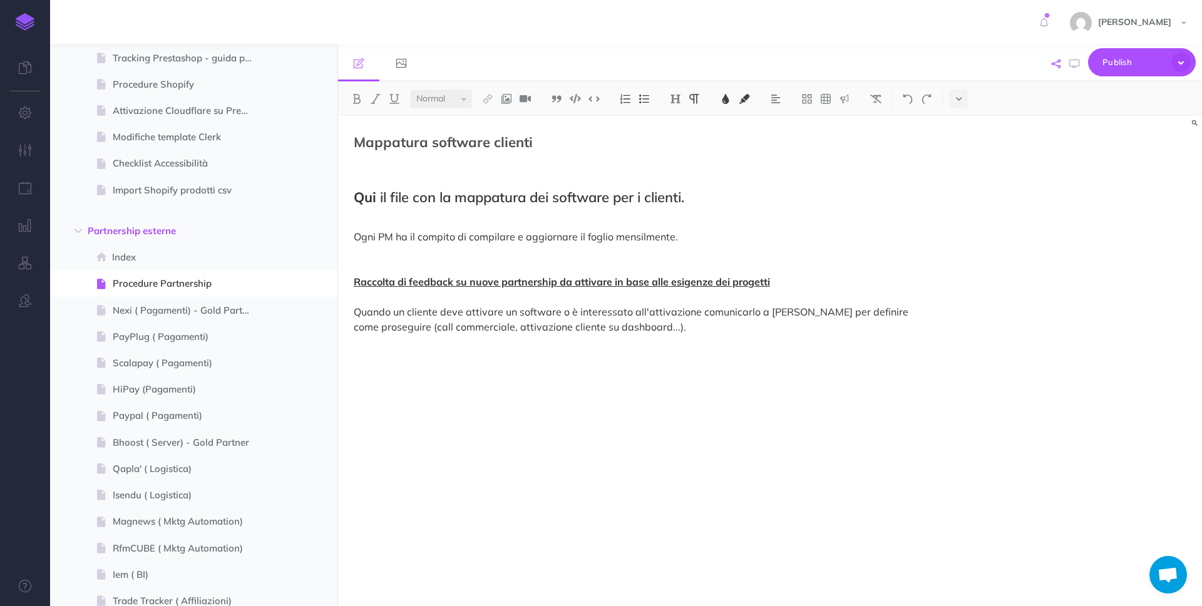
click at [1054, 59] on icon "button" at bounding box center [1055, 63] width 9 height 9
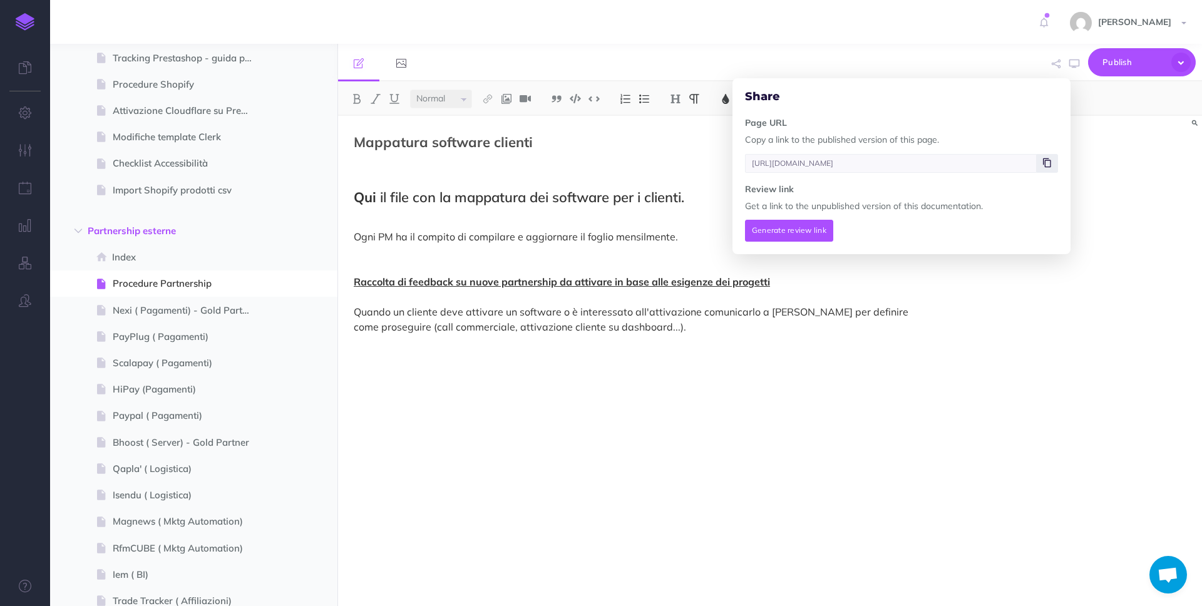
click at [1046, 160] on icon at bounding box center [1047, 163] width 8 height 8
click at [192, 450] on span at bounding box center [193, 442] width 287 height 26
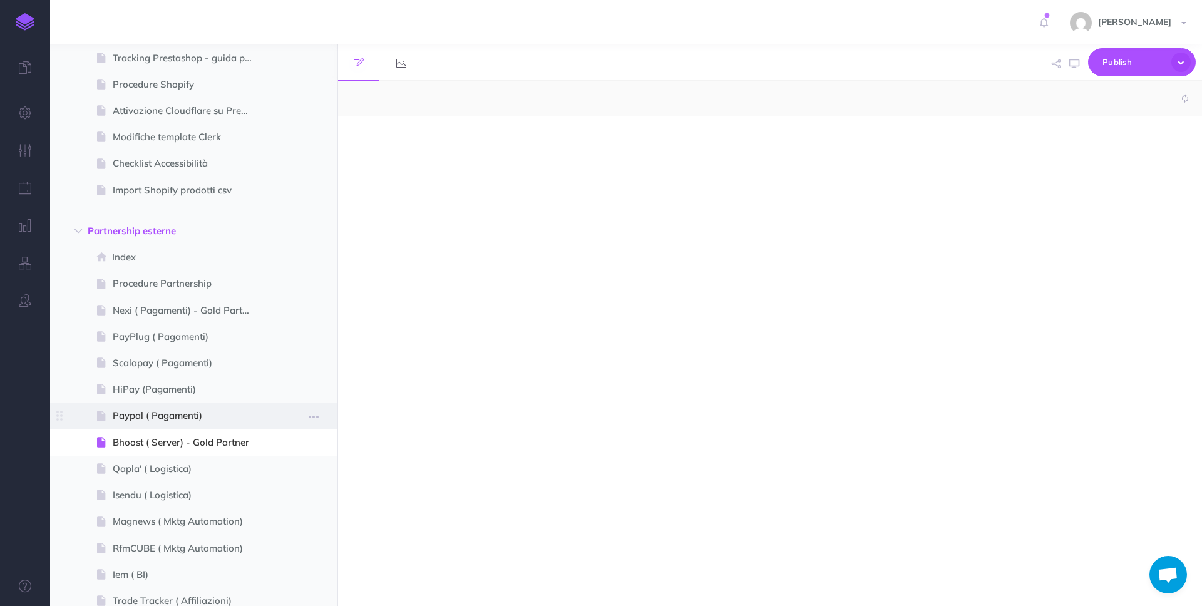
scroll to position [6686, 0]
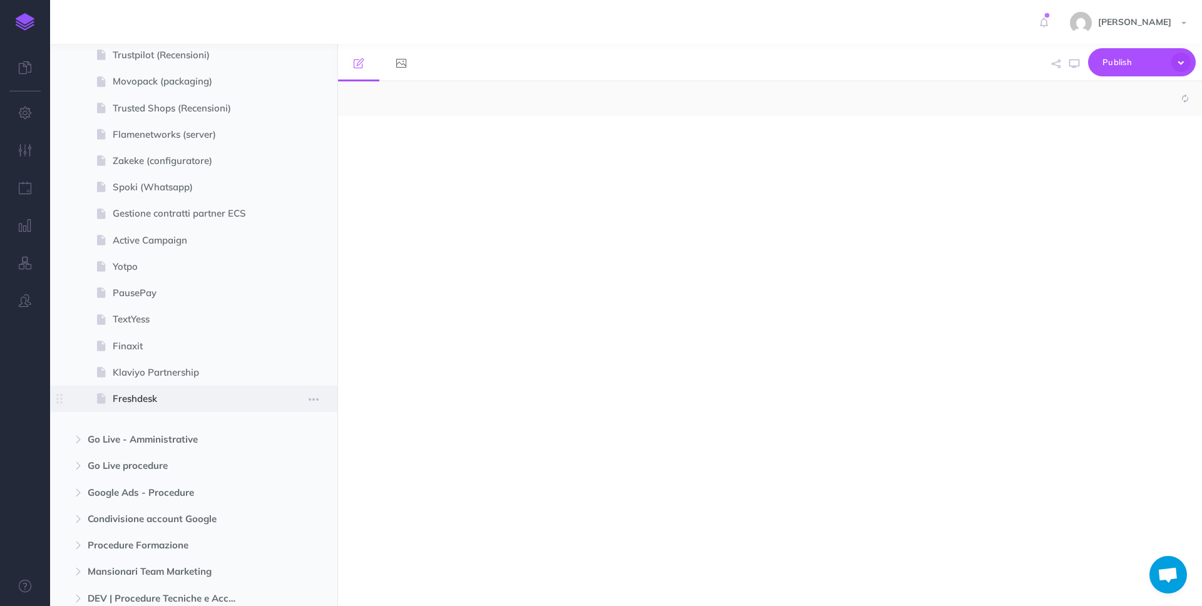
select select "null"
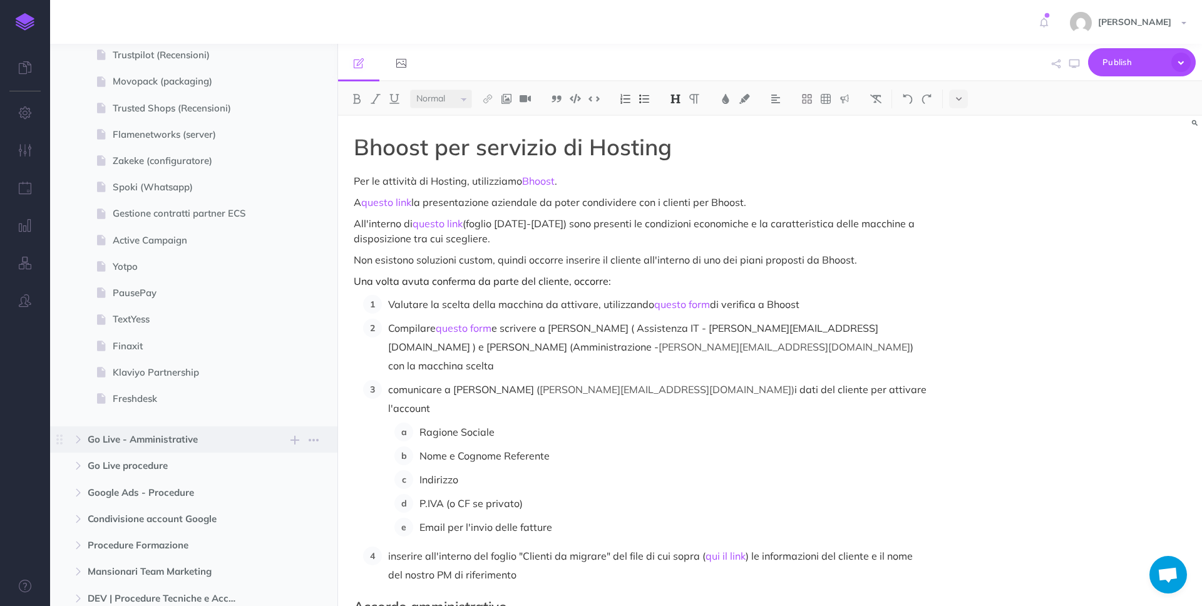
click at [188, 439] on span "Go Live - Amministrative" at bounding box center [167, 439] width 159 height 15
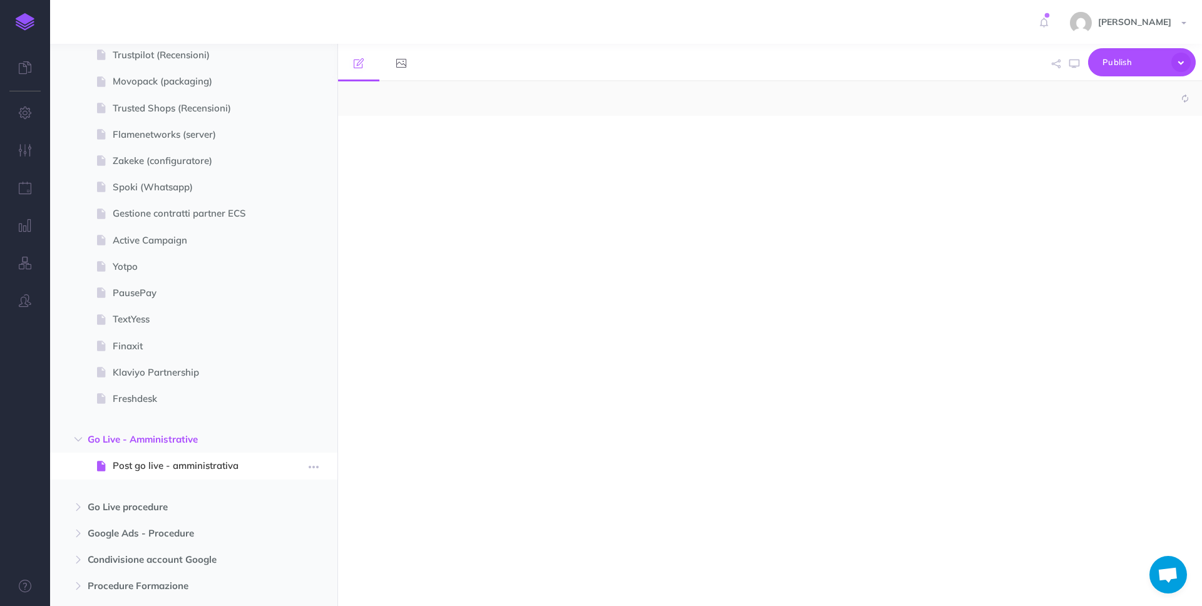
click at [160, 464] on span "Post go live - amministrativa" at bounding box center [188, 465] width 150 height 15
select select "null"
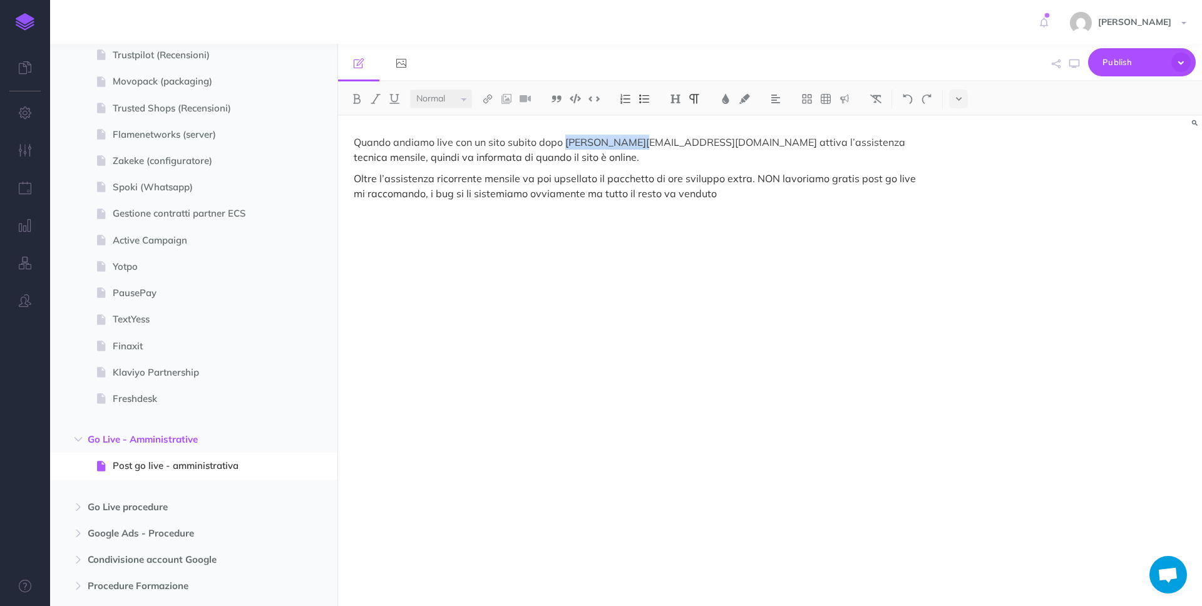
drag, startPoint x: 630, startPoint y: 143, endPoint x: 566, endPoint y: 143, distance: 64.5
click at [566, 143] on p "Quando andiamo live con un sito subito dopo [PERSON_NAME][EMAIL_ADDRESS][DOMAIN…" at bounding box center [640, 150] width 573 height 30
click at [1125, 71] on span "Publish" at bounding box center [1133, 62] width 63 height 19
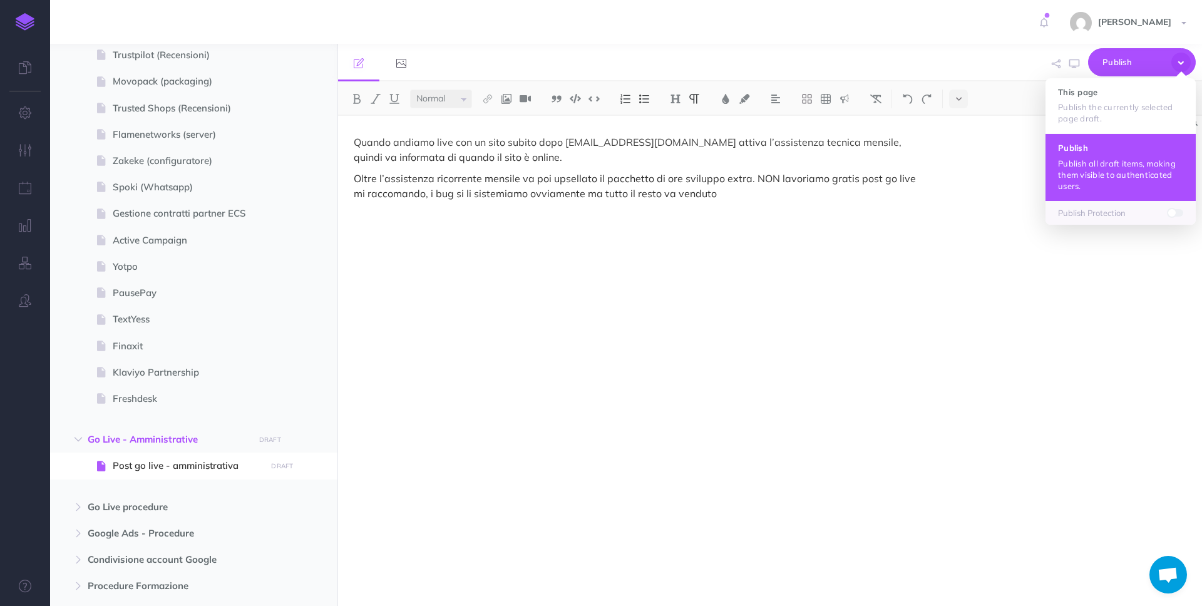
click at [1100, 186] on p "Publish all draft items, making them visible to authenticated users." at bounding box center [1120, 175] width 125 height 34
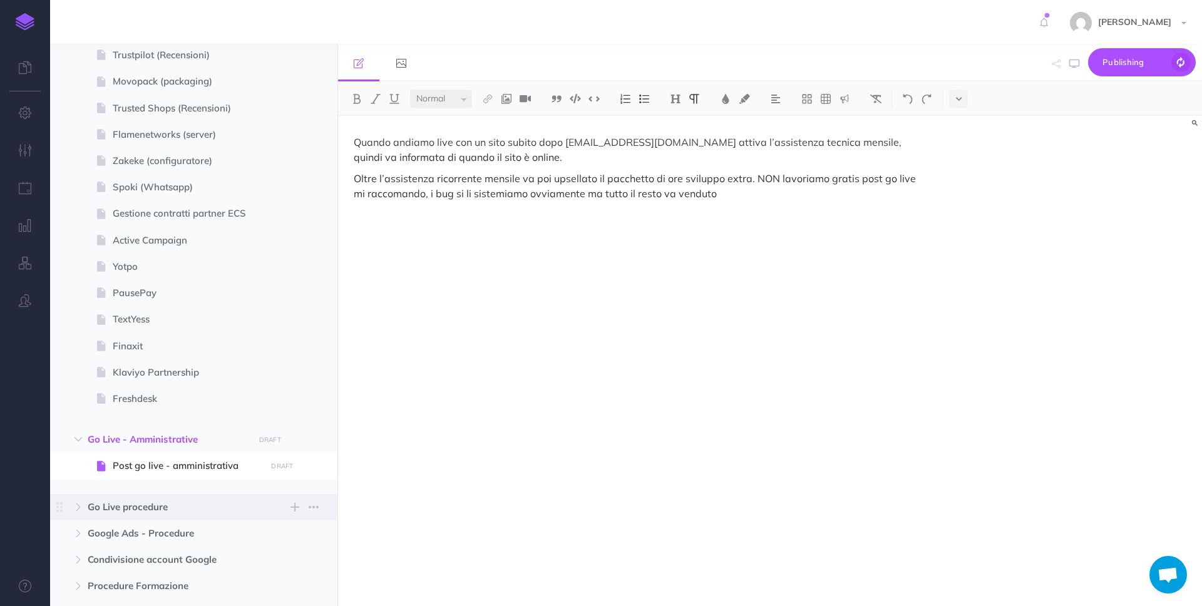
click at [133, 512] on span "Go Live procedure" at bounding box center [167, 506] width 159 height 15
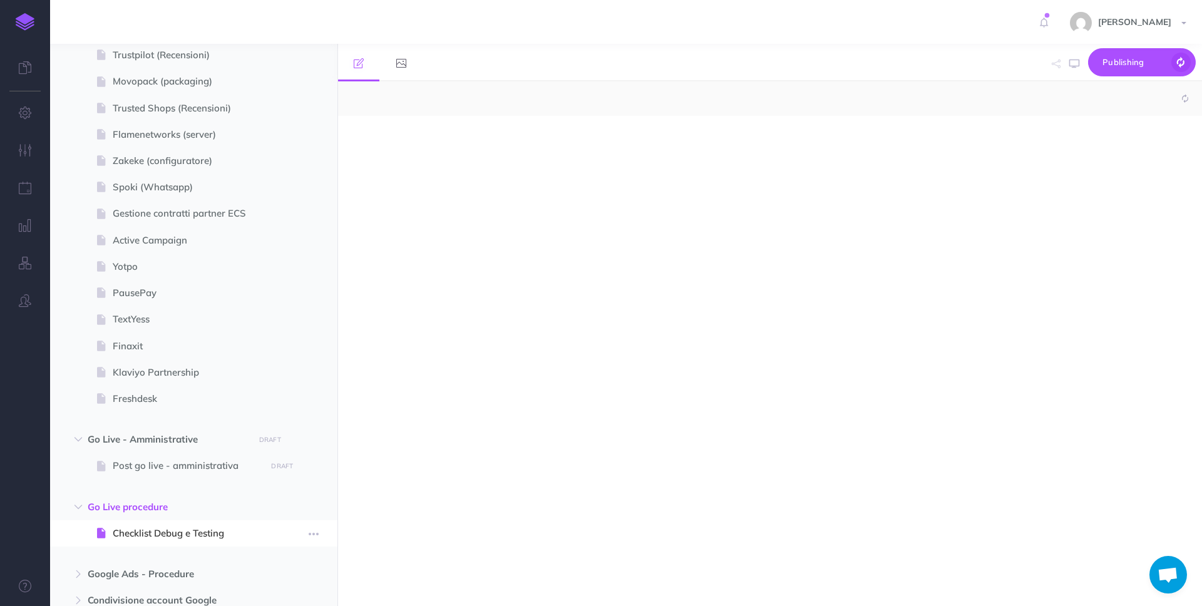
click at [192, 529] on span "Checklist Debug e Testing" at bounding box center [188, 533] width 150 height 15
select select "null"
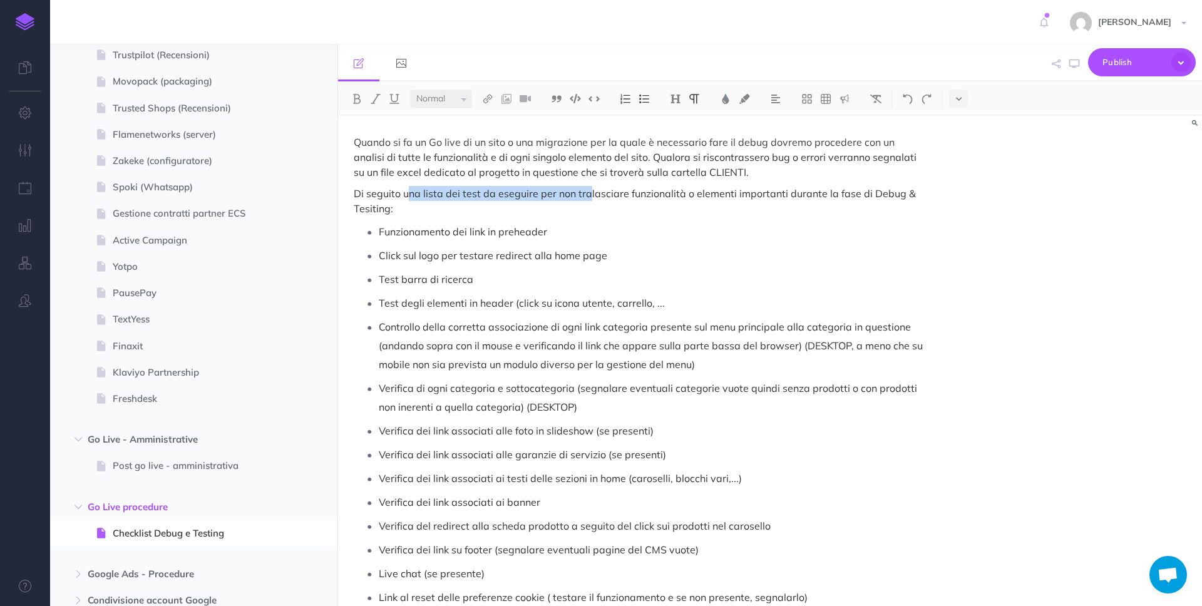
drag, startPoint x: 410, startPoint y: 192, endPoint x: 586, endPoint y: 193, distance: 176.5
click at [586, 193] on p "Di seguito una lista dei test da eseguire per non tralasciare funzionalità o el…" at bounding box center [640, 201] width 573 height 30
drag, startPoint x: 907, startPoint y: 156, endPoint x: 382, endPoint y: 167, distance: 525.2
click at [382, 167] on p "Quando si fa un Go live di un sito o una migrazione per la quale è necessario f…" at bounding box center [640, 157] width 573 height 45
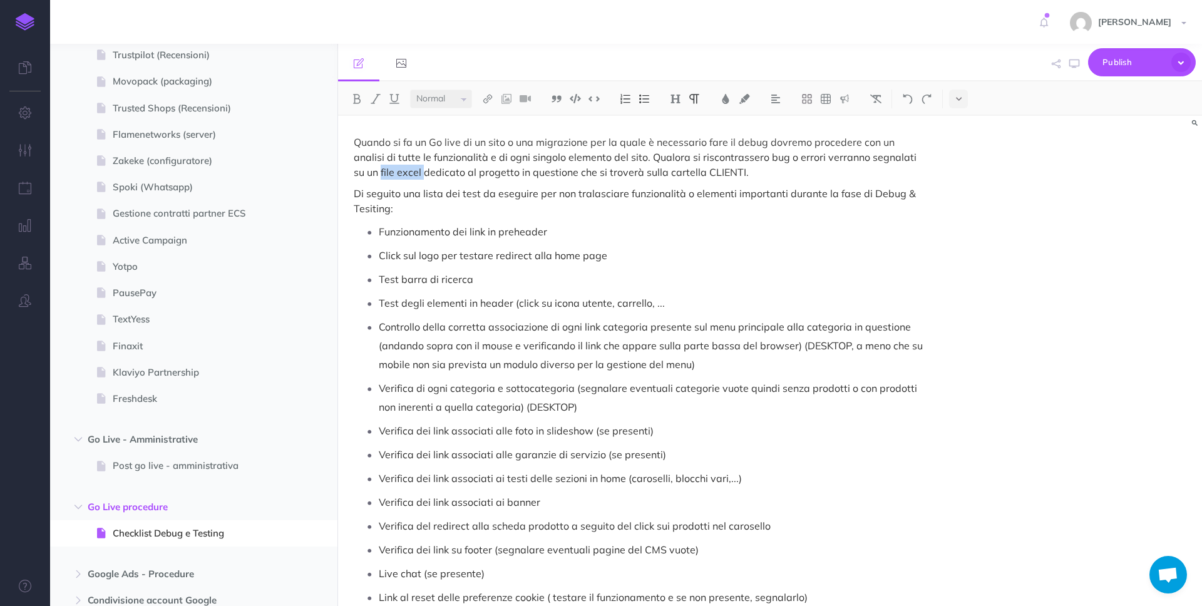
click at [380, 173] on p "Quando si fa un Go live di un sito o una migrazione per la quale è necessario f…" at bounding box center [640, 157] width 573 height 45
drag, startPoint x: 400, startPoint y: 172, endPoint x: 383, endPoint y: 171, distance: 16.9
click at [383, 171] on p "Quando si fa un Go live di un sito o una migrazione per la quale è necessario f…" at bounding box center [640, 157] width 573 height 45
click at [488, 102] on img at bounding box center [487, 99] width 11 height 10
click at [494, 120] on button at bounding box center [487, 120] width 19 height 19
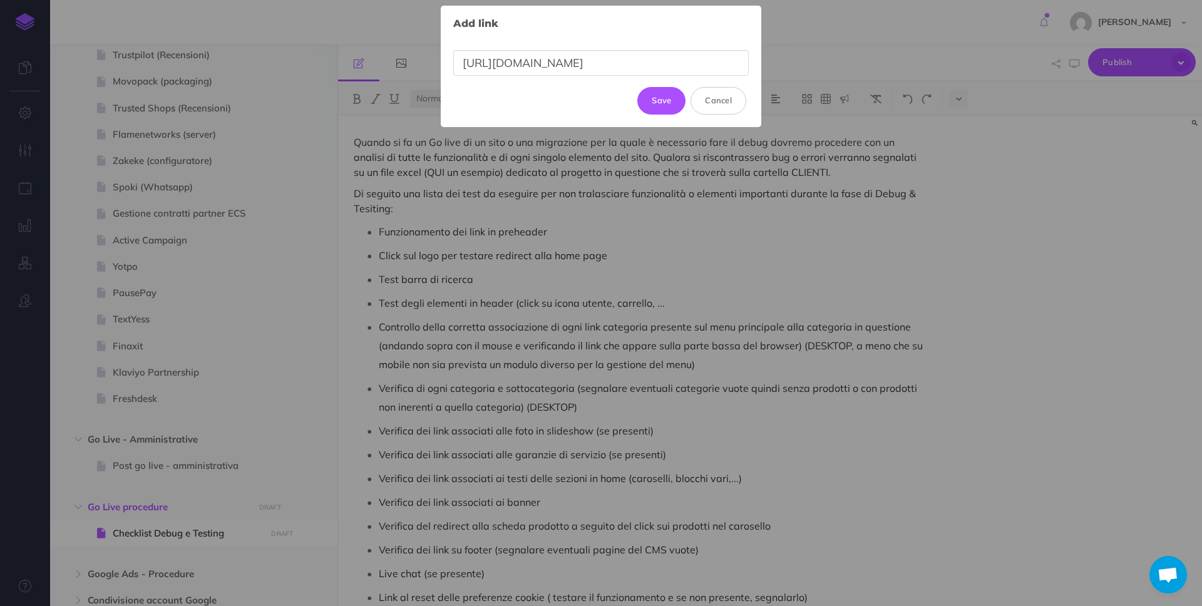
scroll to position [0, 309]
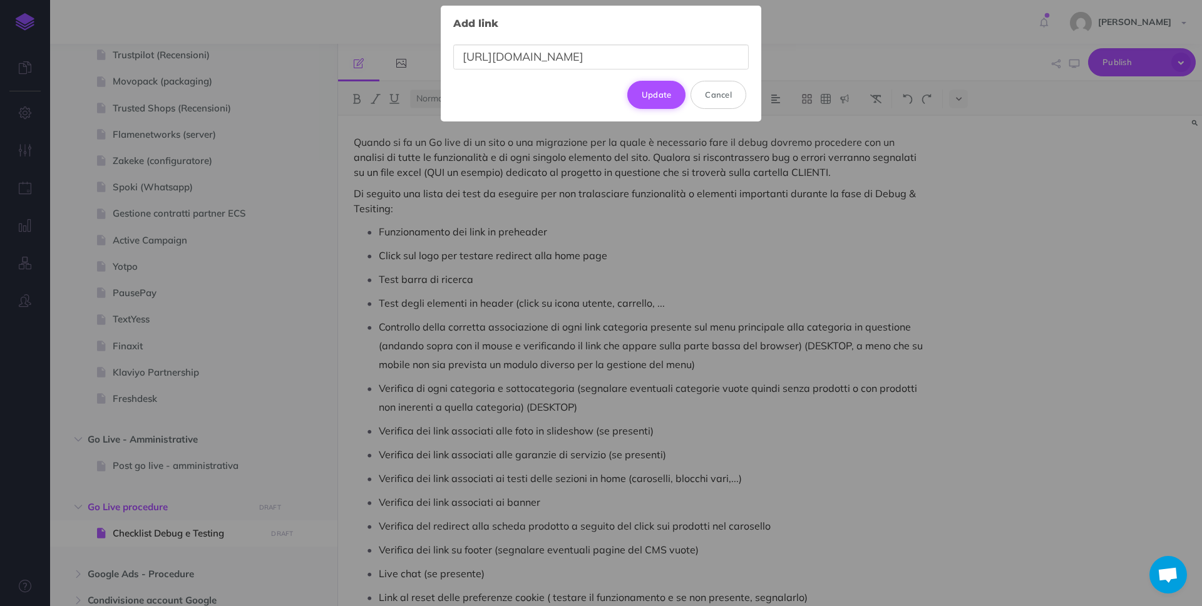
type input "[URL][DOMAIN_NAME]"
click at [659, 98] on button "Update" at bounding box center [656, 95] width 59 height 28
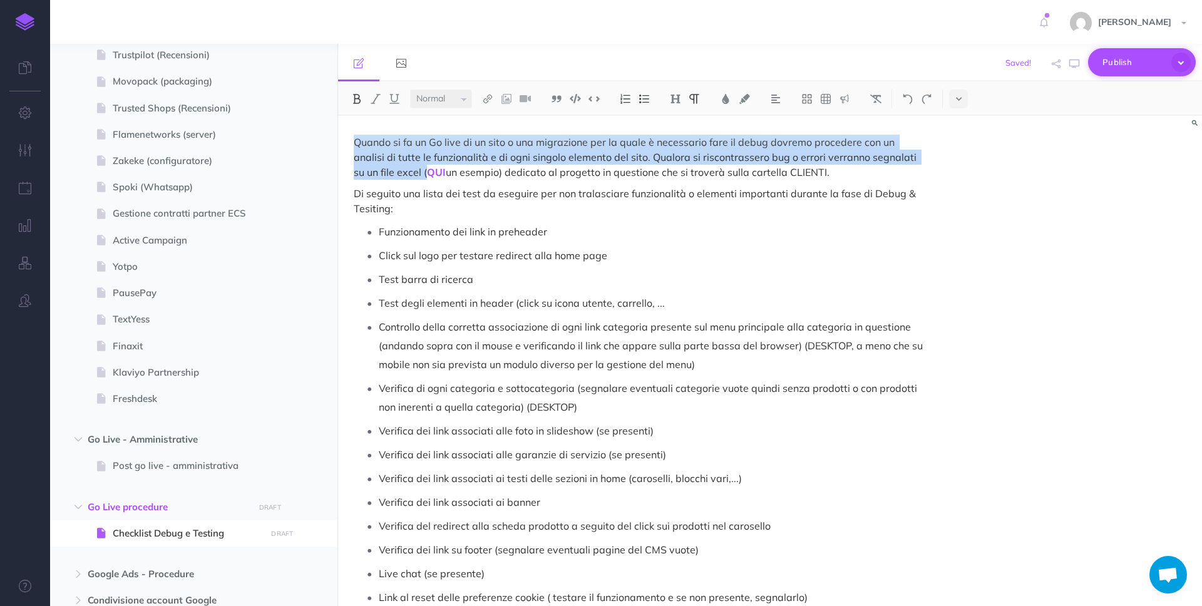
click at [1123, 48] on button "Publish" at bounding box center [1142, 62] width 108 height 28
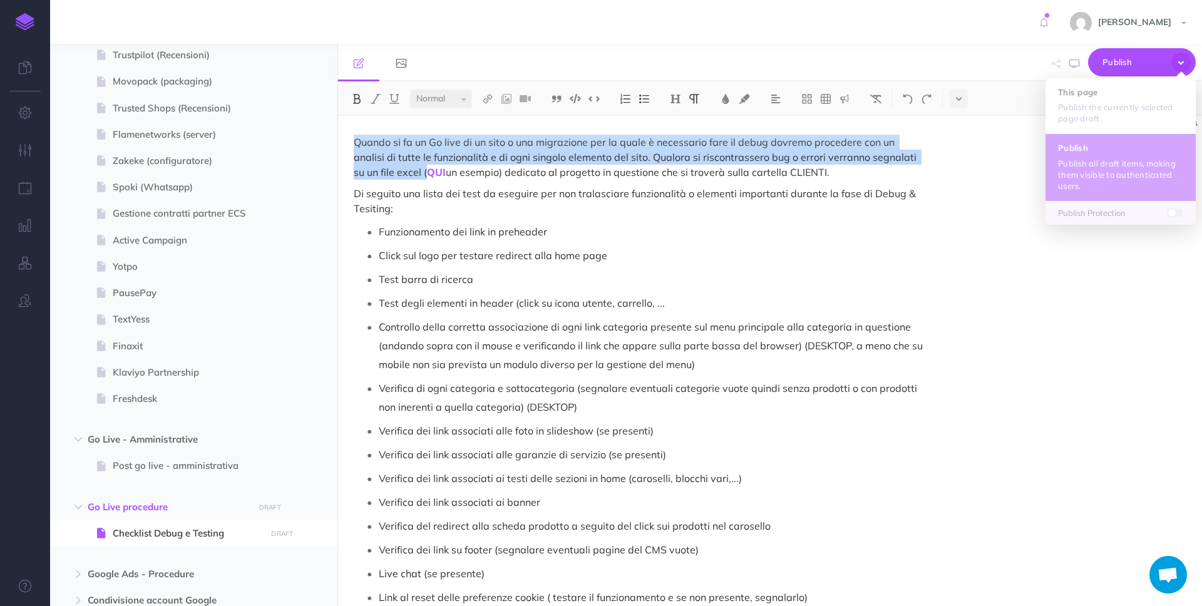
click at [1066, 165] on p "Publish all draft items, making them visible to authenticated users." at bounding box center [1120, 175] width 125 height 34
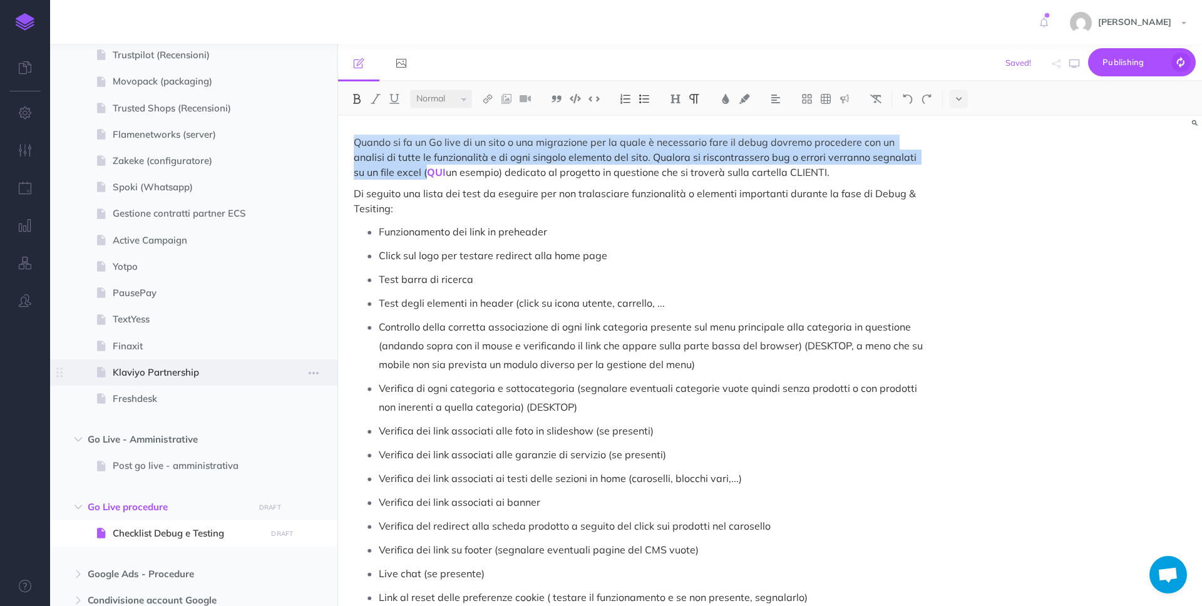
scroll to position [7053, 0]
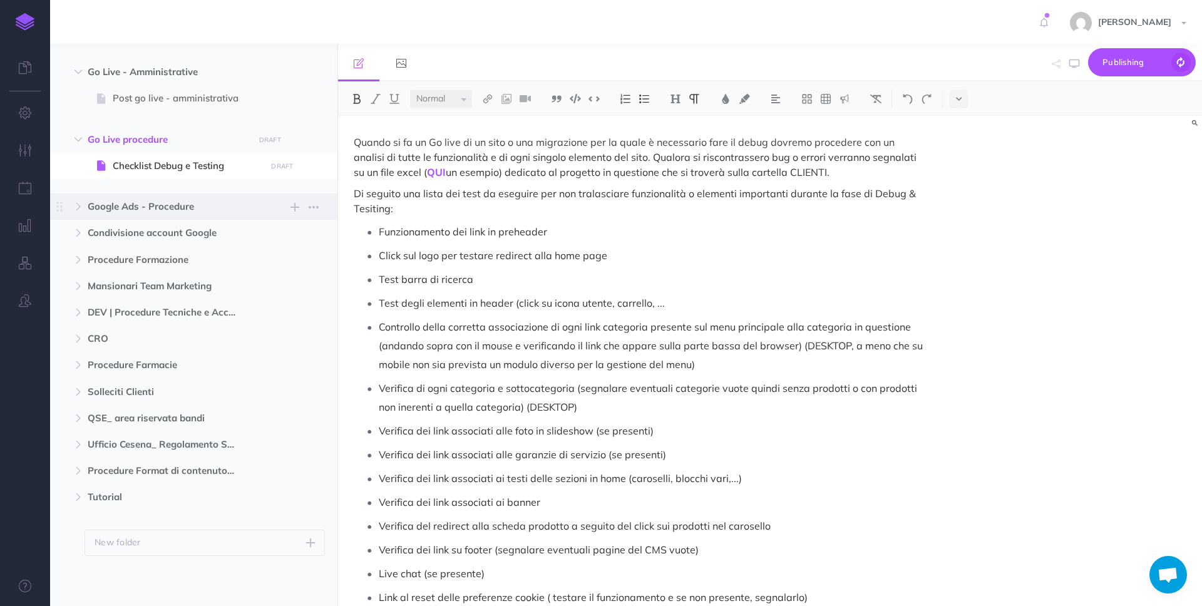
click at [193, 203] on span "Google Ads - Procedure" at bounding box center [167, 206] width 159 height 15
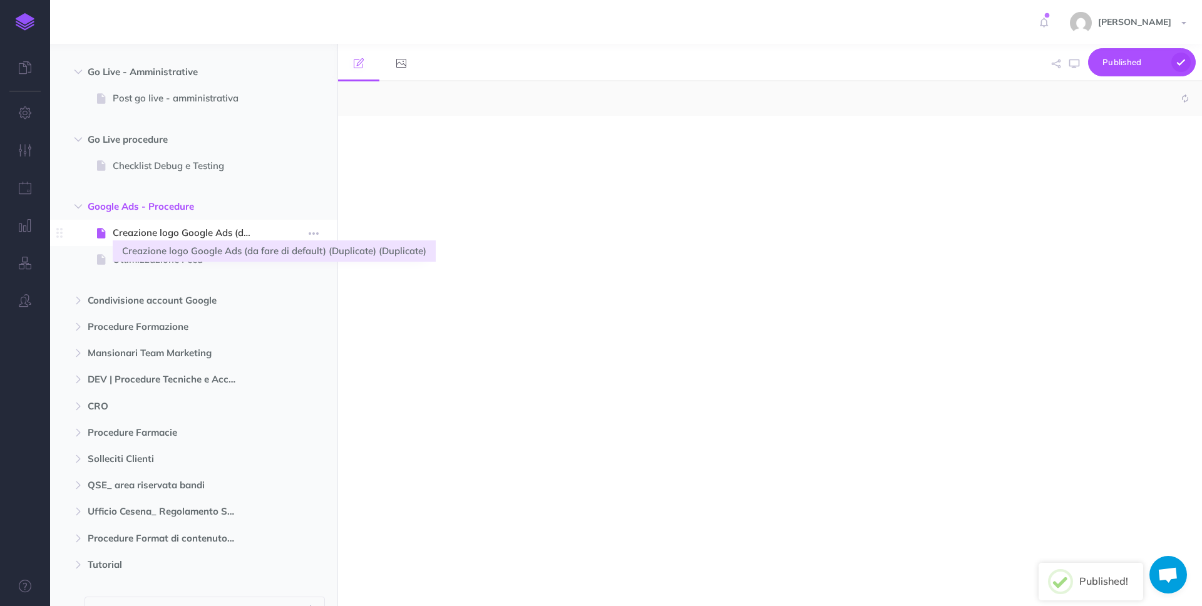
select select "null"
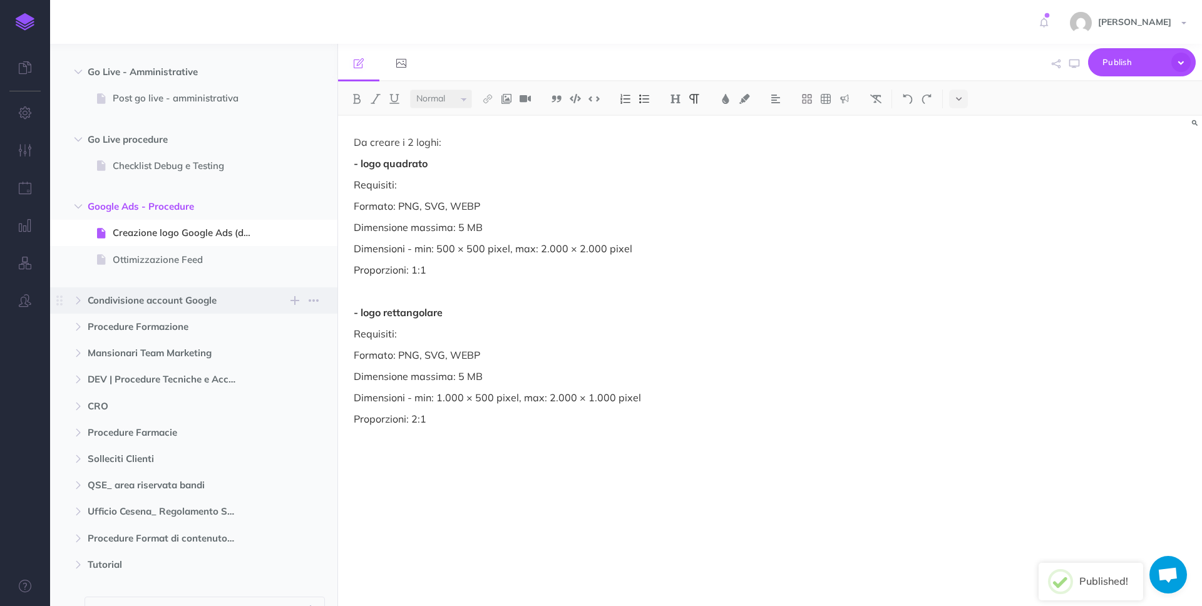
click at [170, 300] on span "Condivisione account Google" at bounding box center [167, 300] width 159 height 15
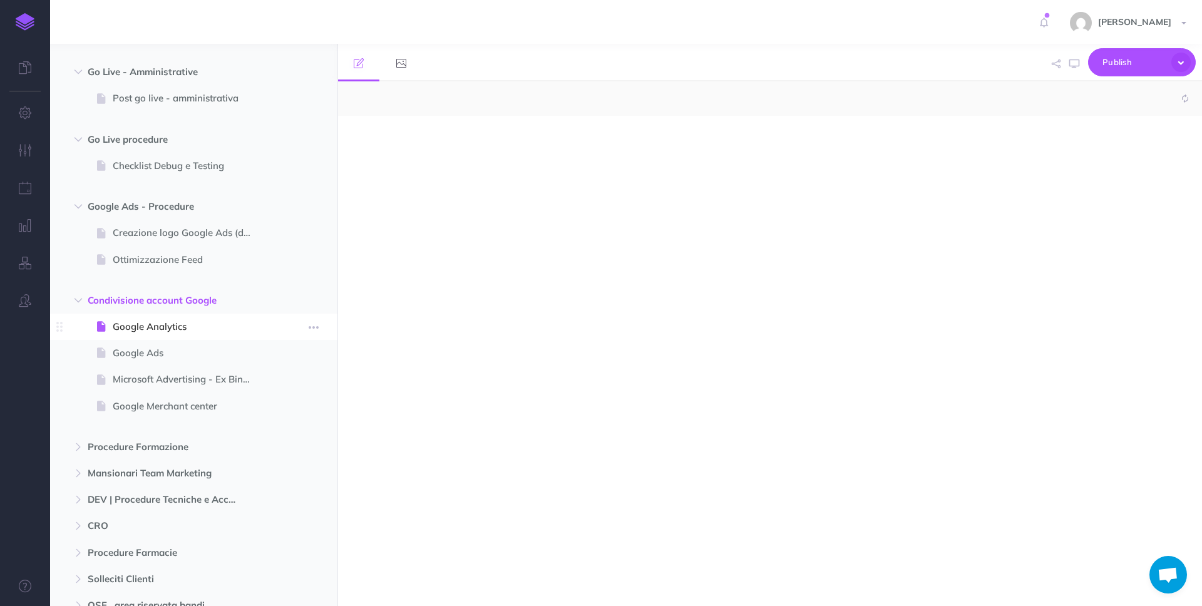
select select "null"
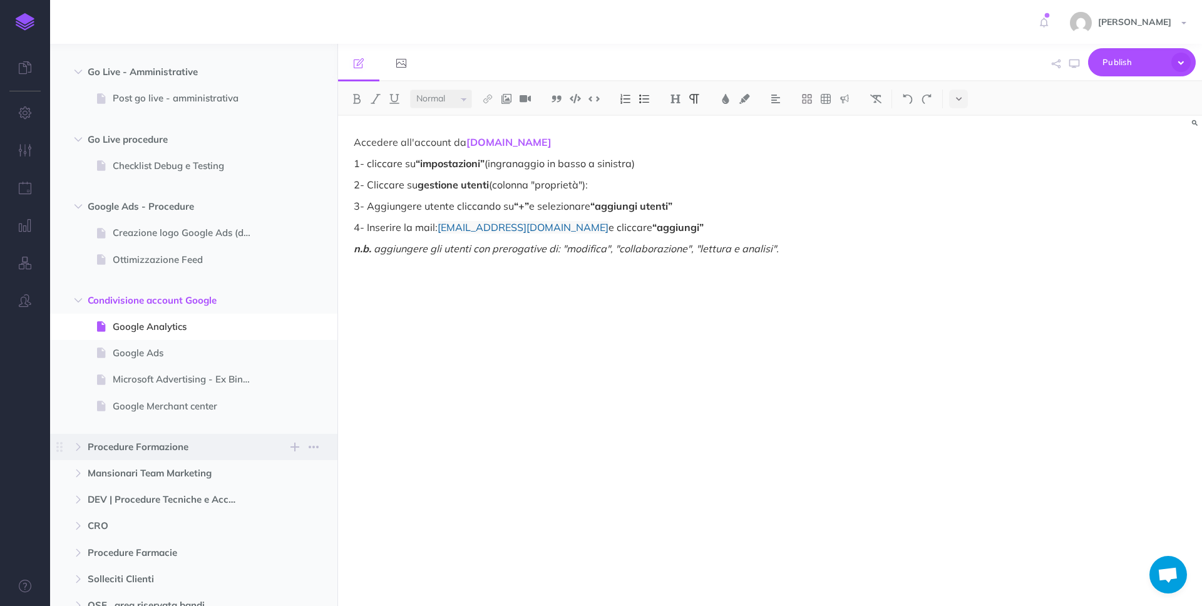
click at [170, 446] on span "Procedure Formazione" at bounding box center [167, 446] width 159 height 15
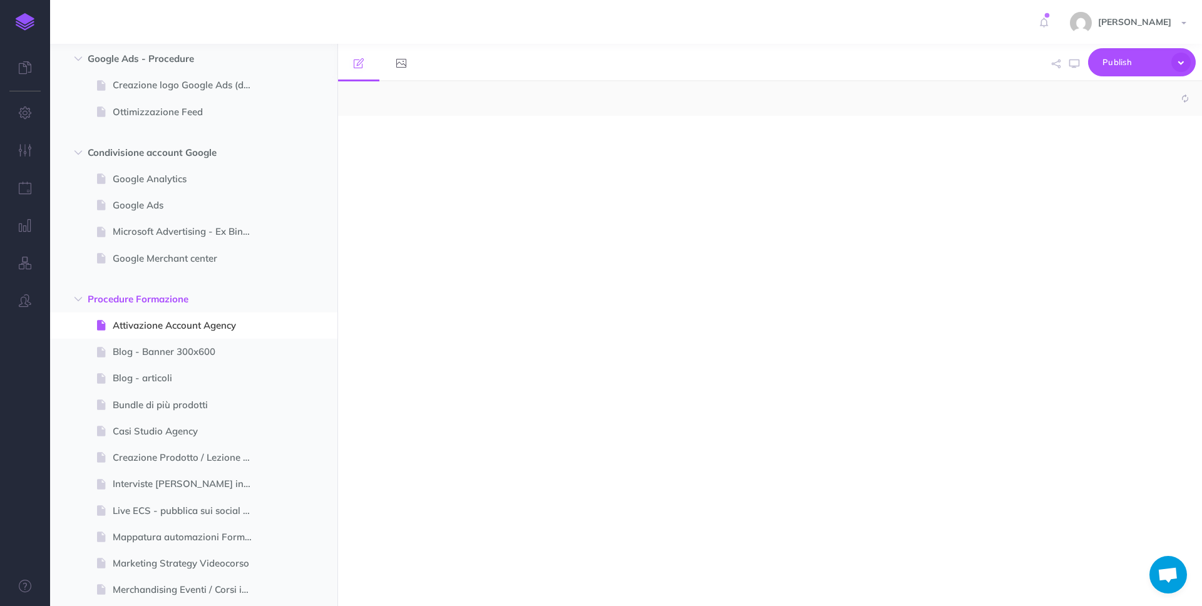
select select "null"
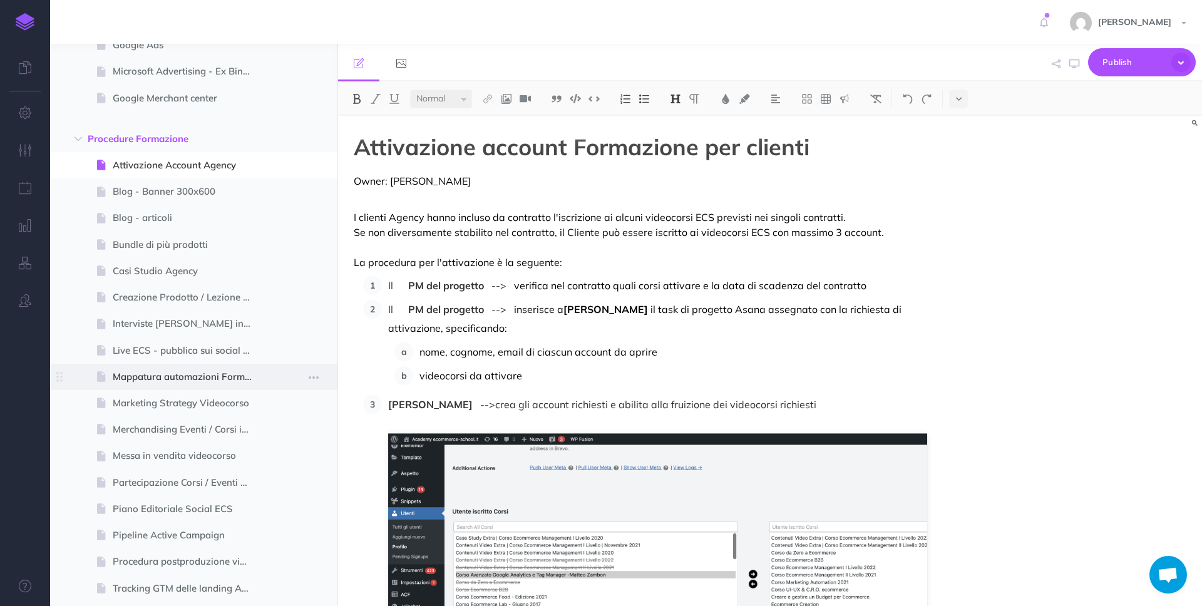
scroll to position [7611, 0]
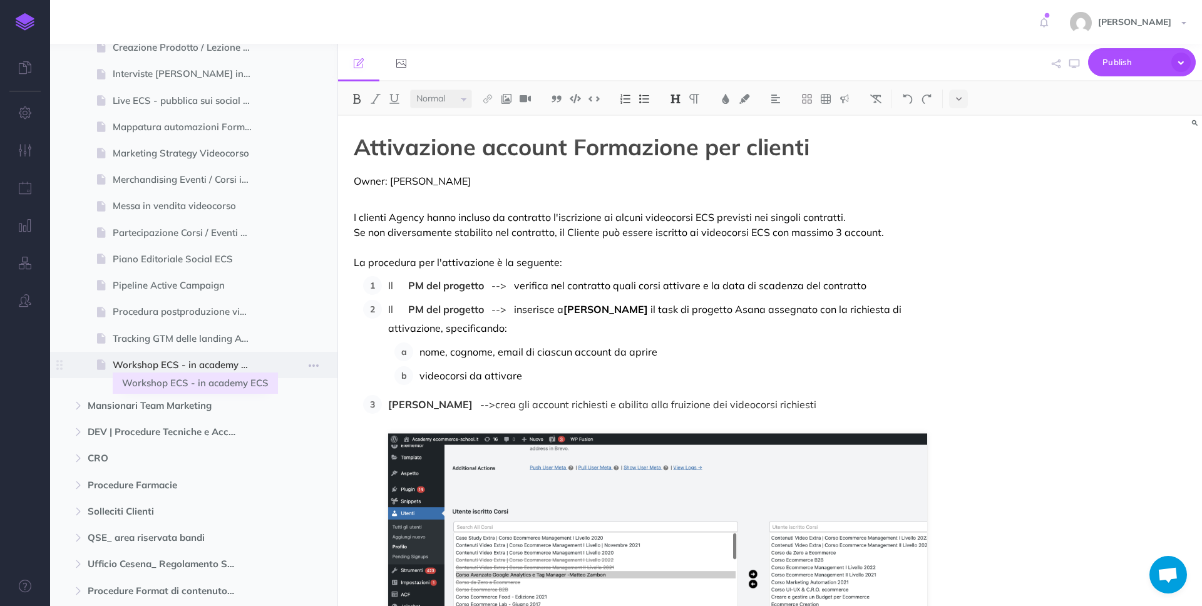
click at [214, 366] on span "Workshop ECS - in academy ECS" at bounding box center [188, 364] width 150 height 15
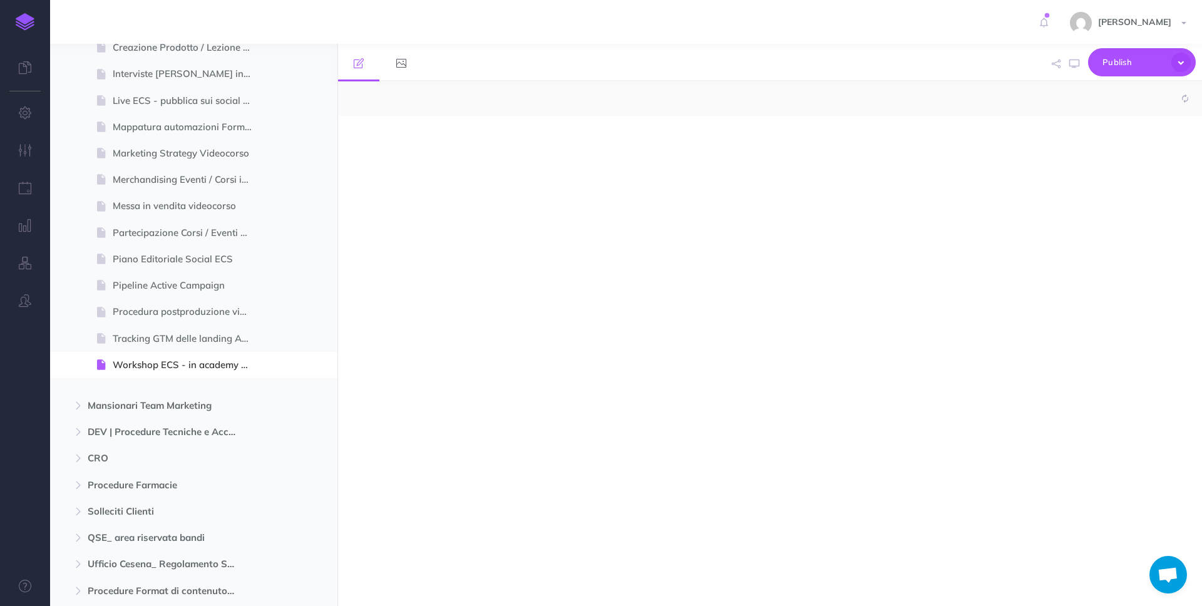
select select "null"
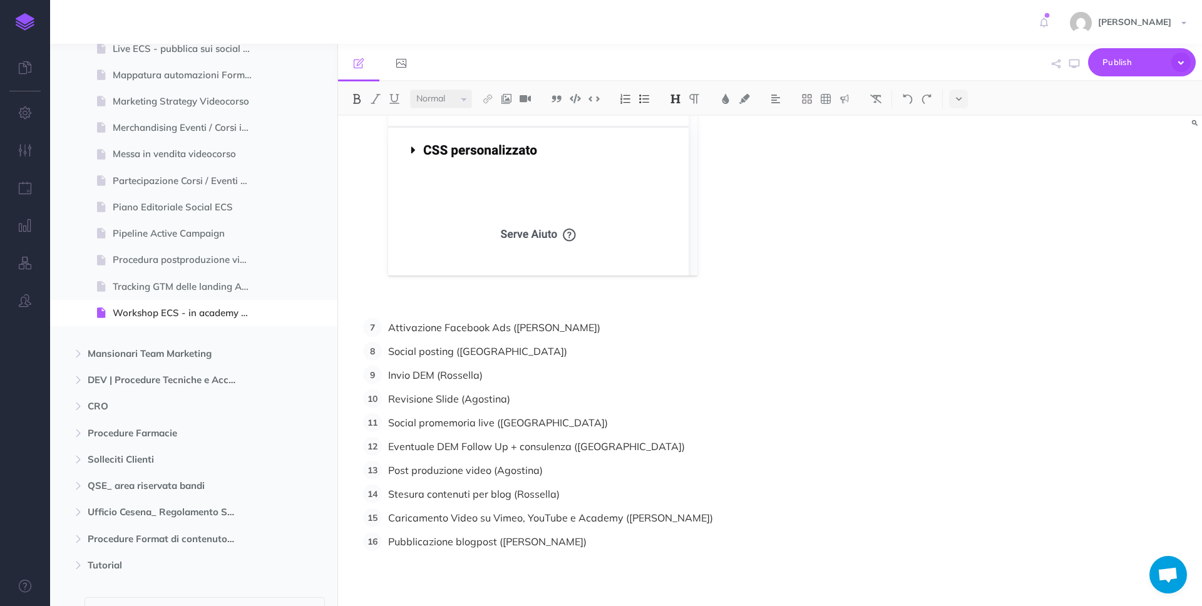
scroll to position [7693, 0]
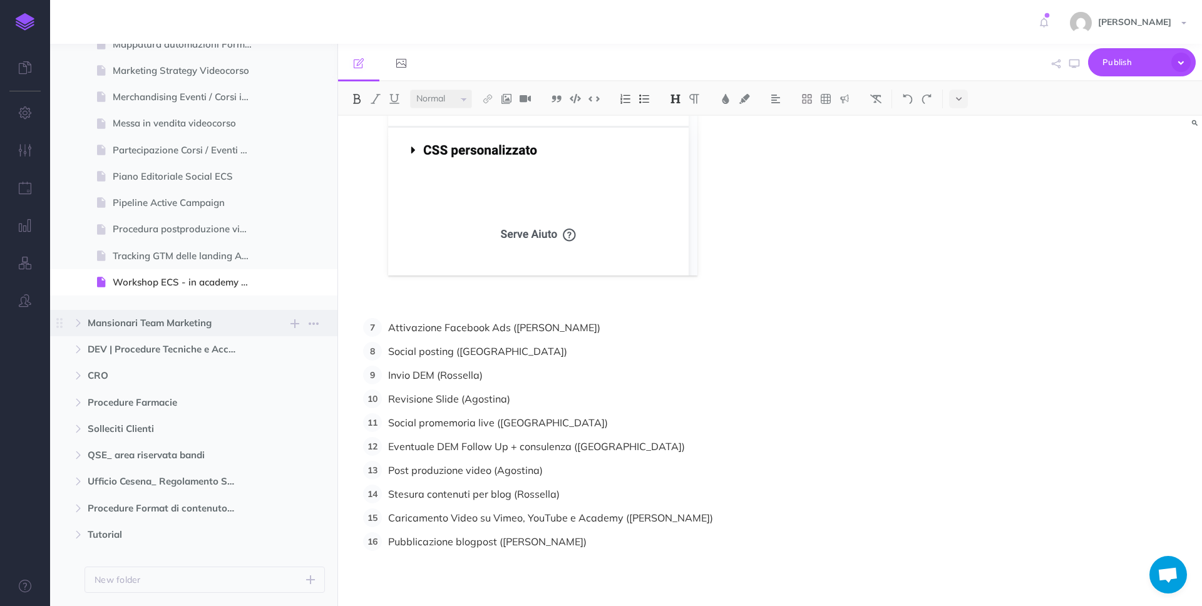
click at [163, 319] on span "Mansionari Team Marketing" at bounding box center [167, 322] width 159 height 15
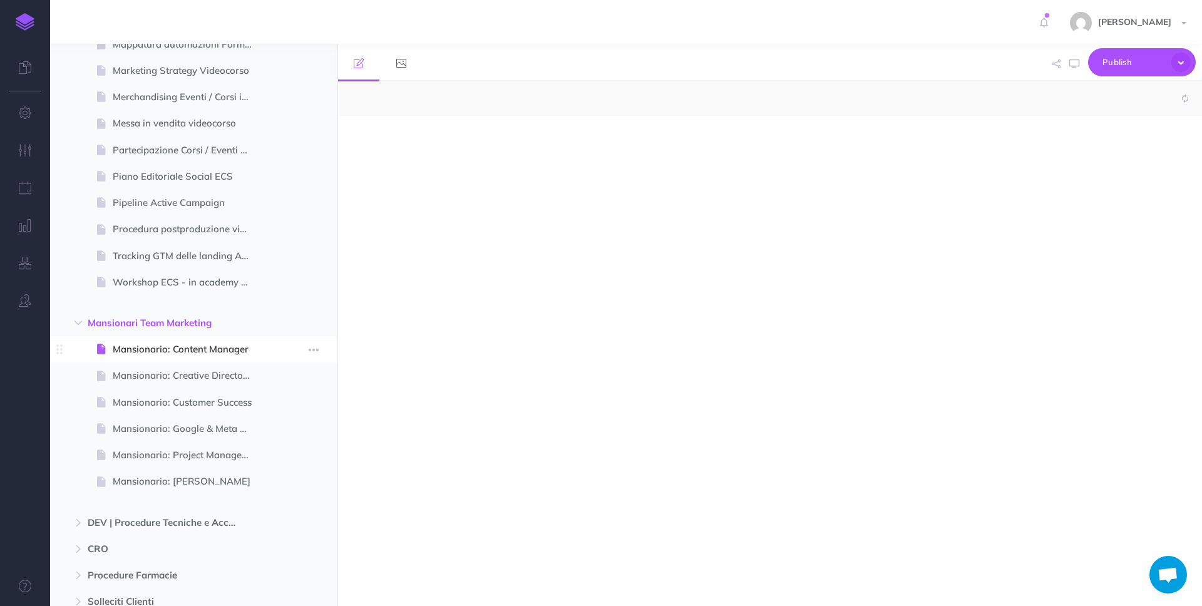
select select "null"
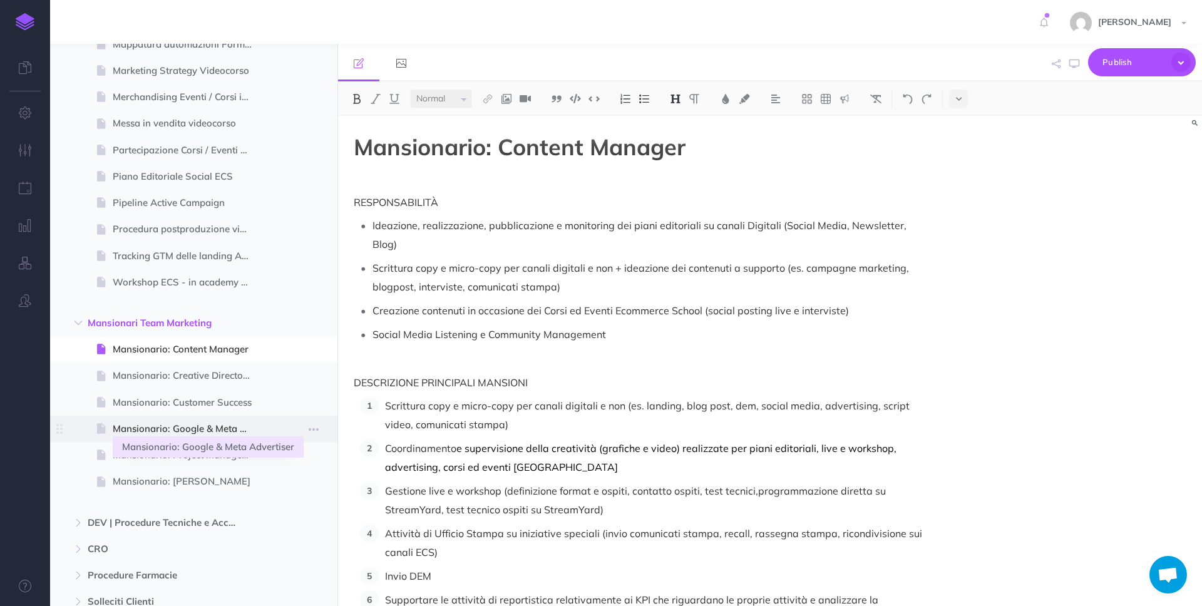
click at [229, 430] on span "Mansionario: Google & Meta Advertiser" at bounding box center [188, 428] width 150 height 15
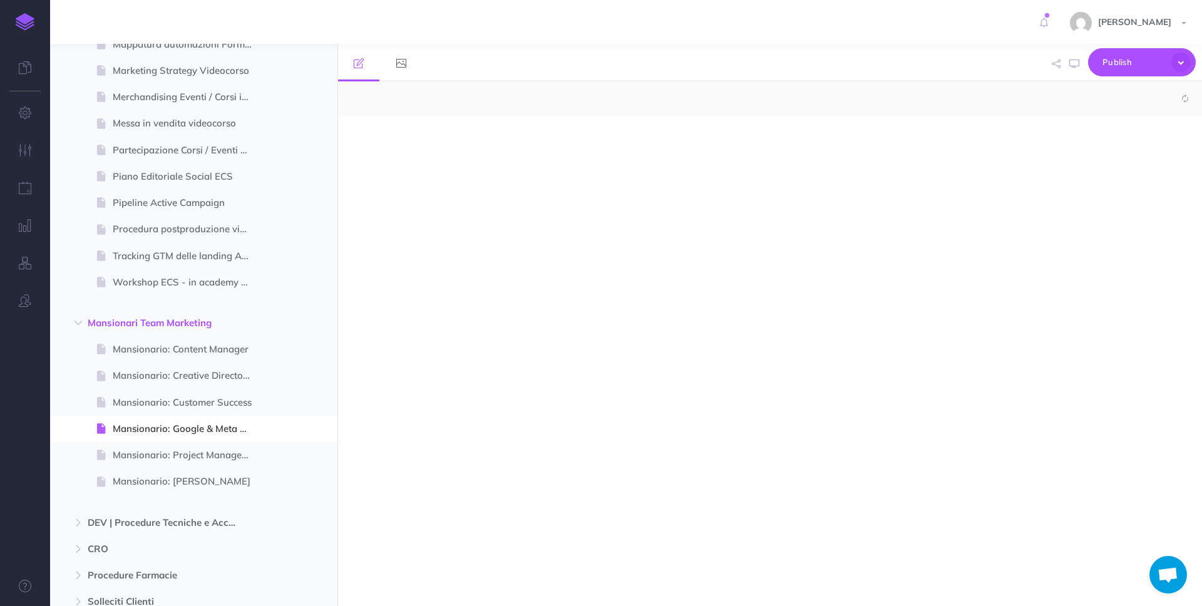
select select "null"
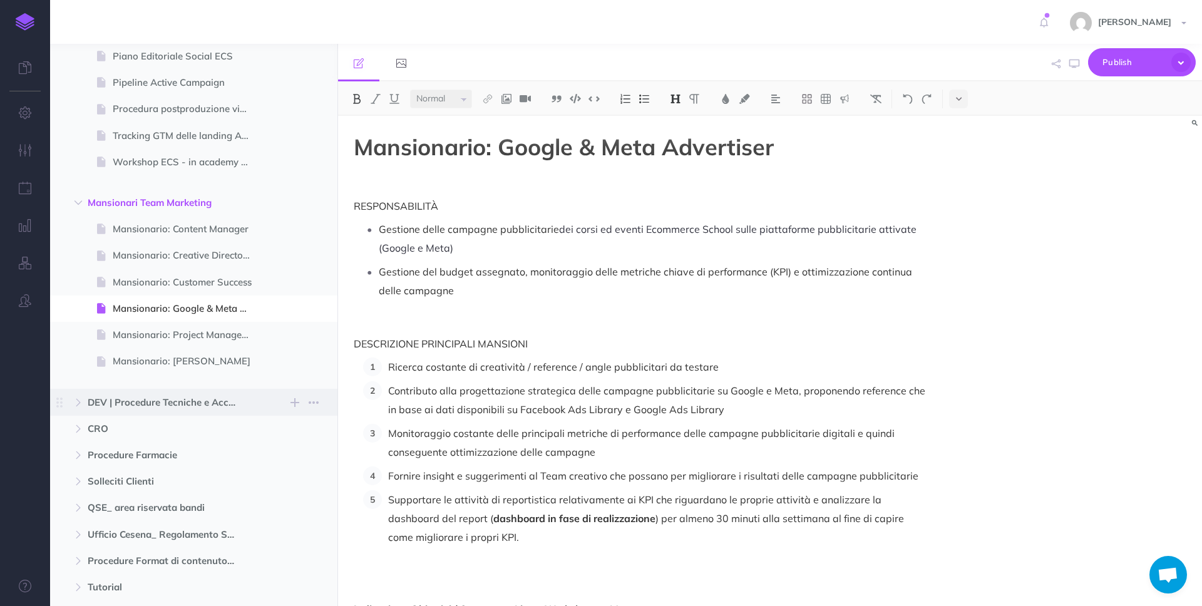
scroll to position [7903, 0]
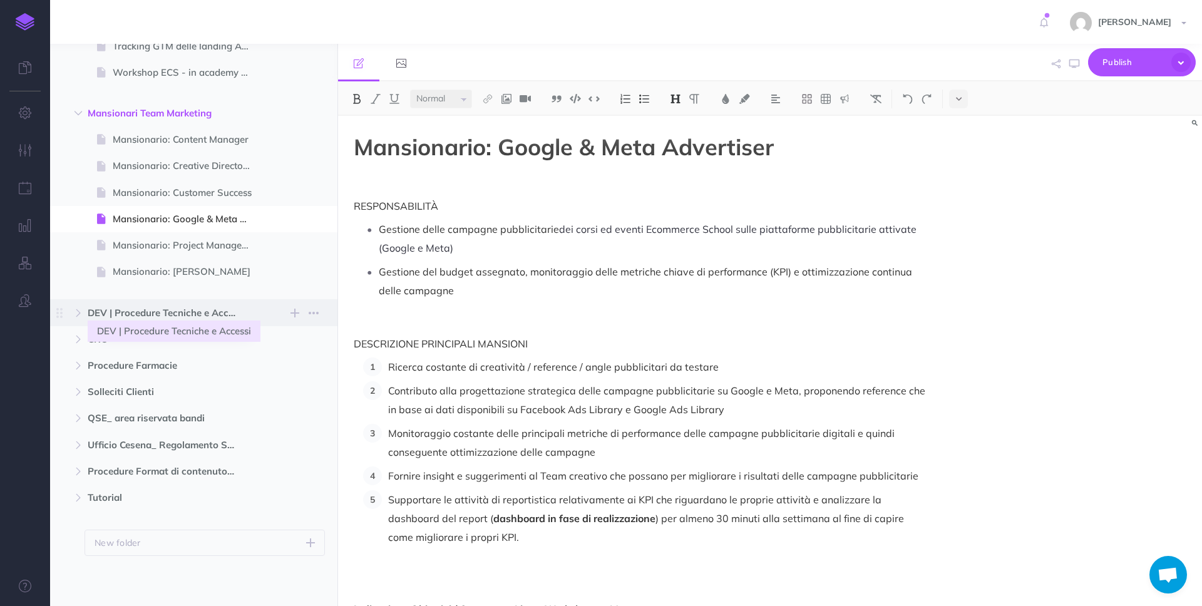
click at [136, 310] on span "DEV | Procedure Tecniche e Accessi" at bounding box center [167, 312] width 159 height 15
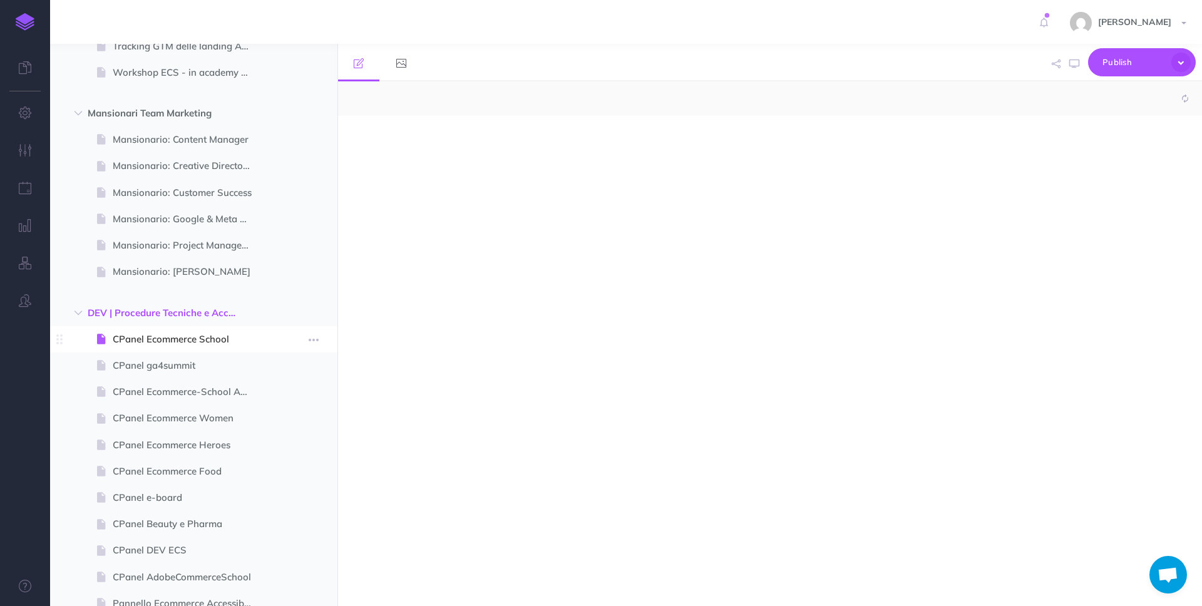
select select "null"
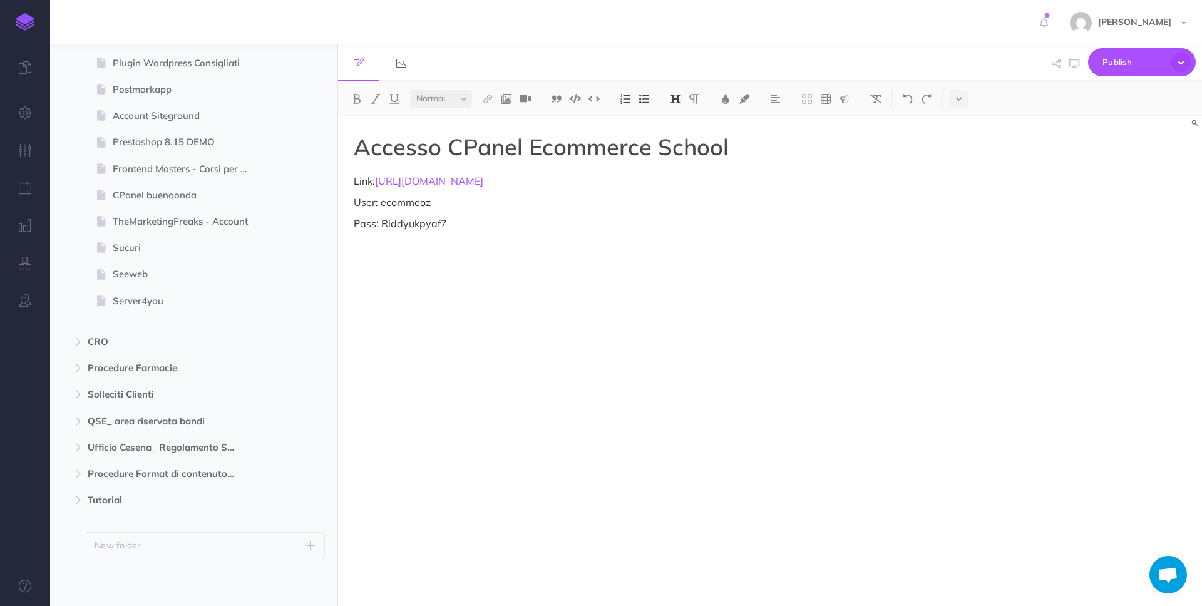
scroll to position [8657, 0]
click at [144, 341] on span "CRO" at bounding box center [167, 339] width 159 height 15
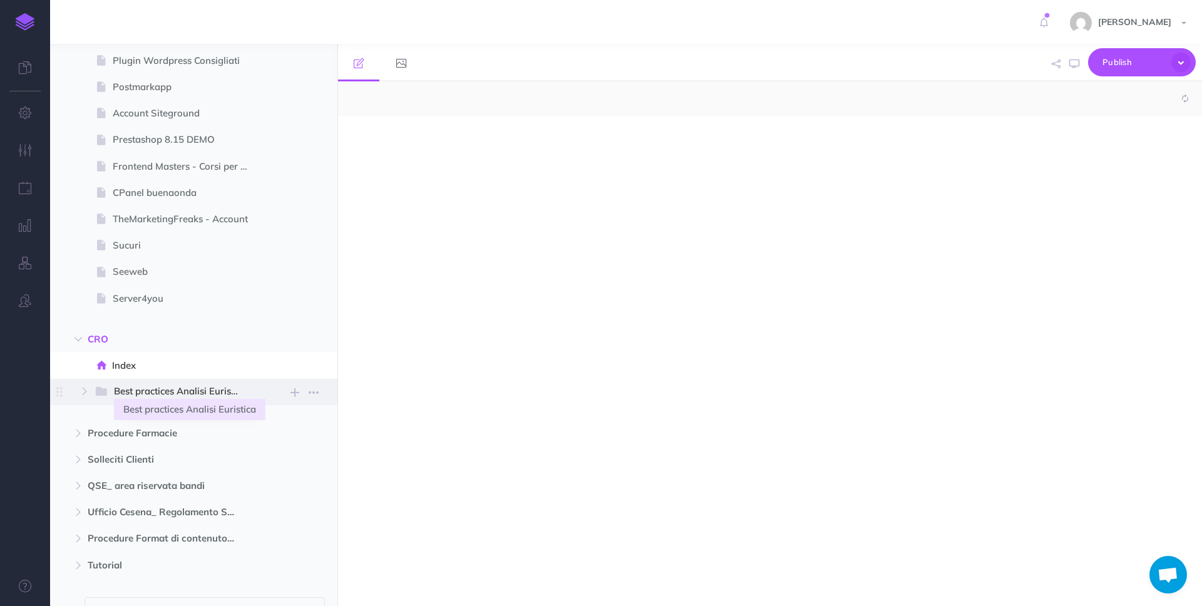
select select "null"
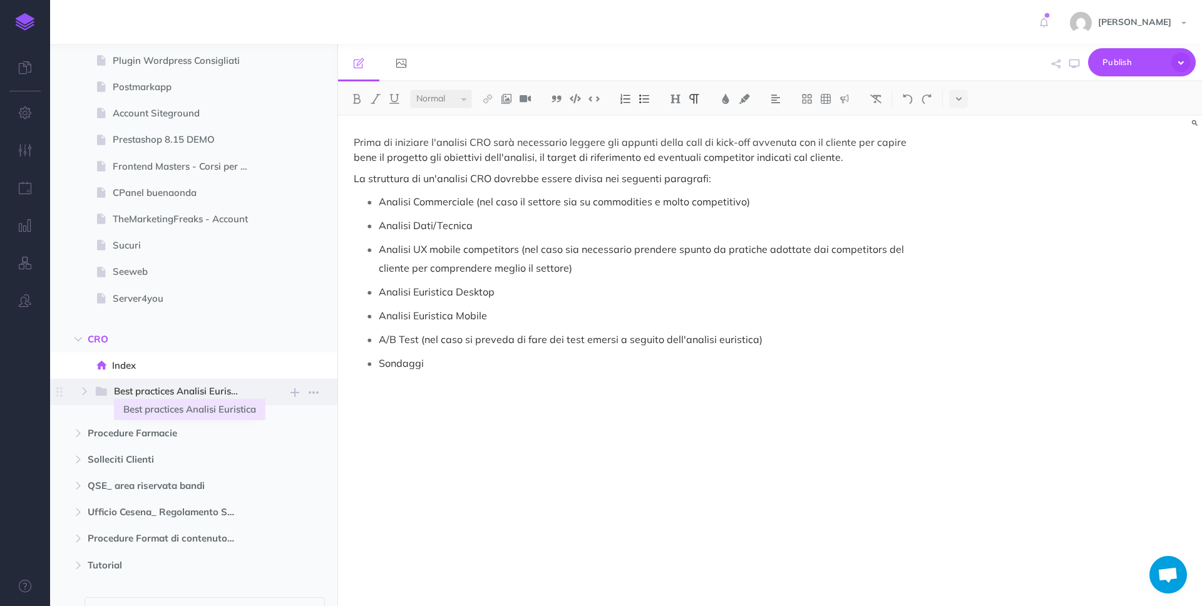
click at [125, 397] on span "Best practices Analisi Euristica" at bounding box center [182, 392] width 137 height 16
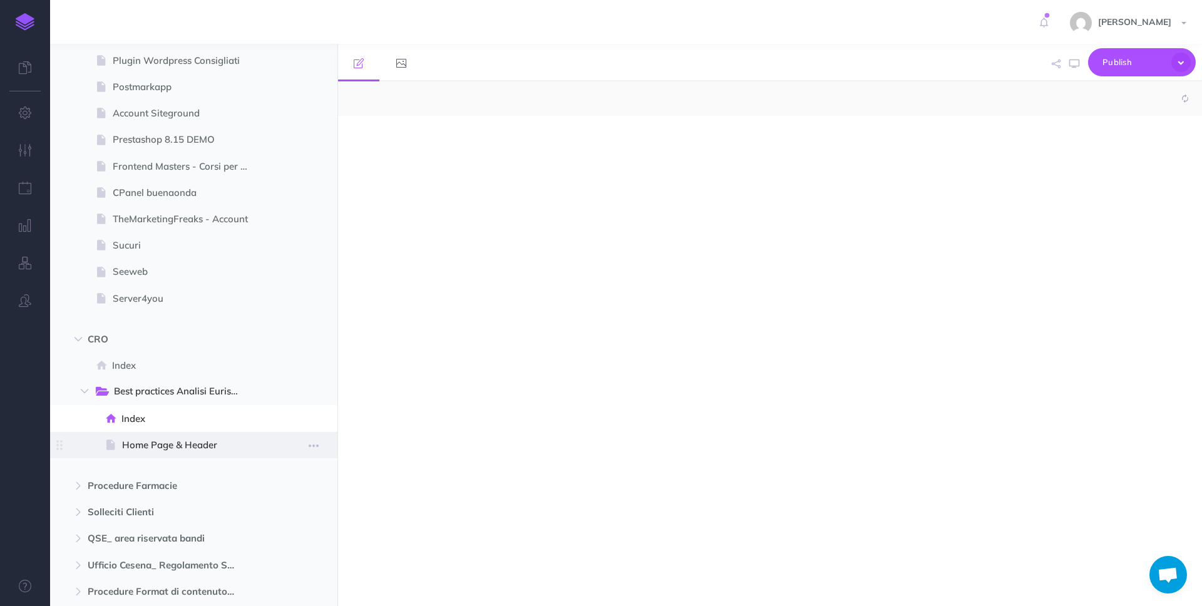
select select "null"
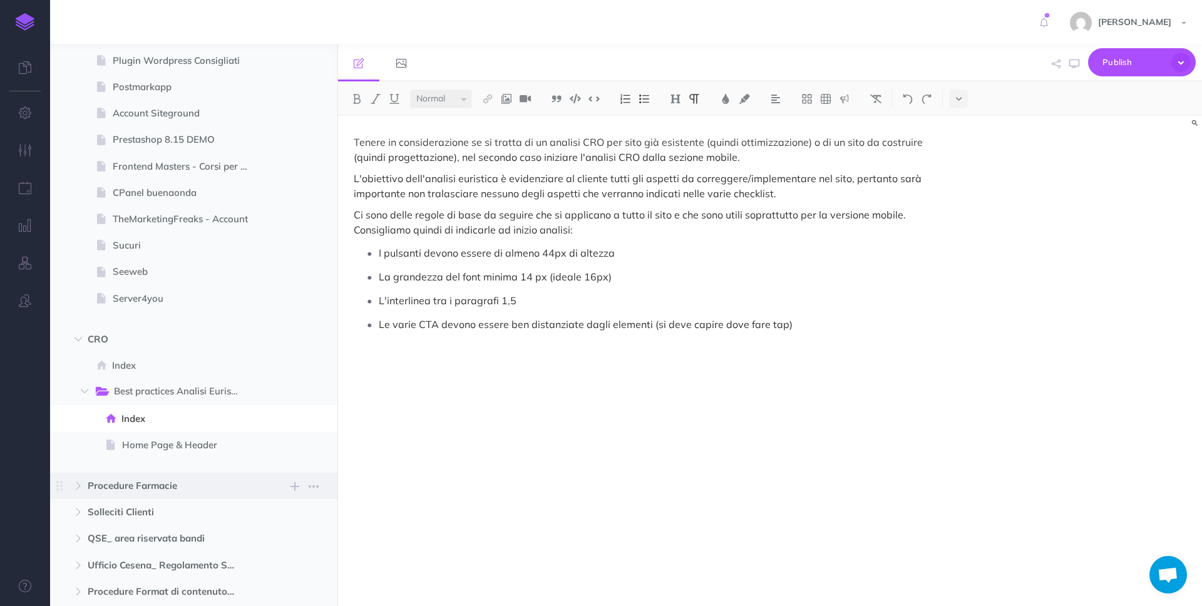
click at [170, 486] on span "Procedure Farmacie" at bounding box center [167, 485] width 159 height 15
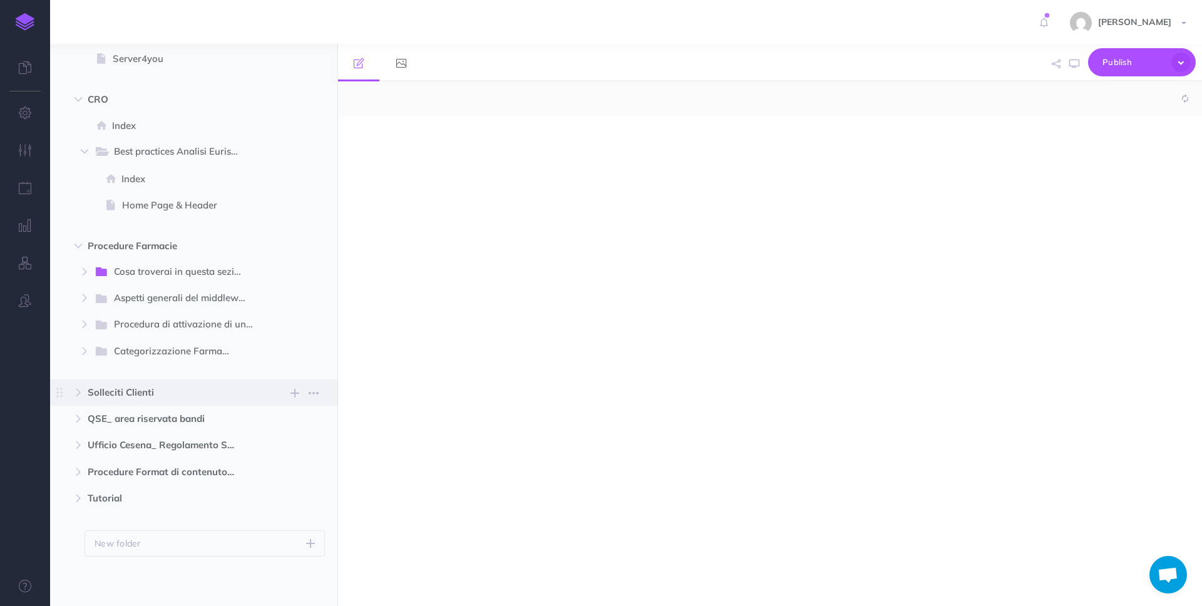
scroll to position [8897, 0]
select select "null"
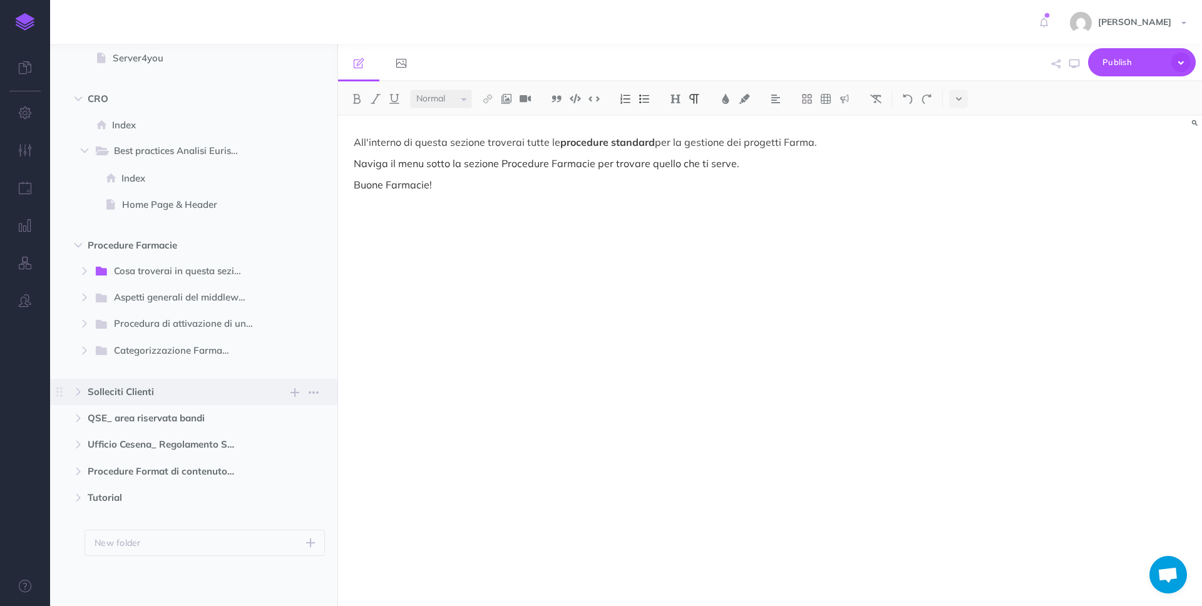
click at [94, 393] on span "Solleciti Clienti" at bounding box center [167, 391] width 159 height 15
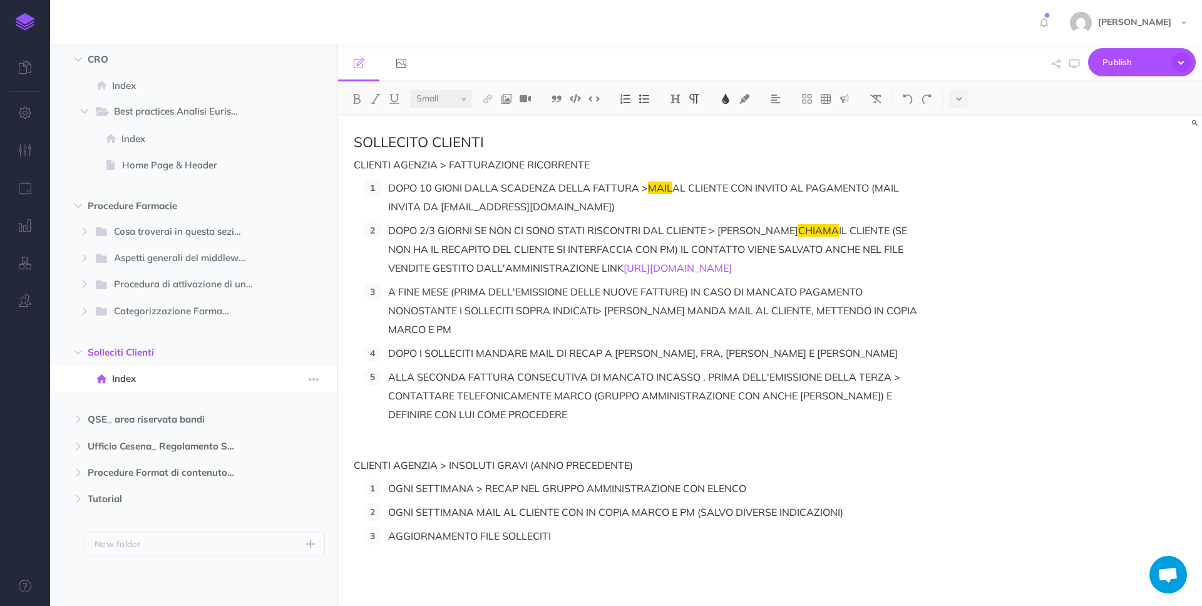
scroll to position [8938, 0]
click at [126, 420] on span "QSE_ area riservata bandi" at bounding box center [167, 418] width 159 height 15
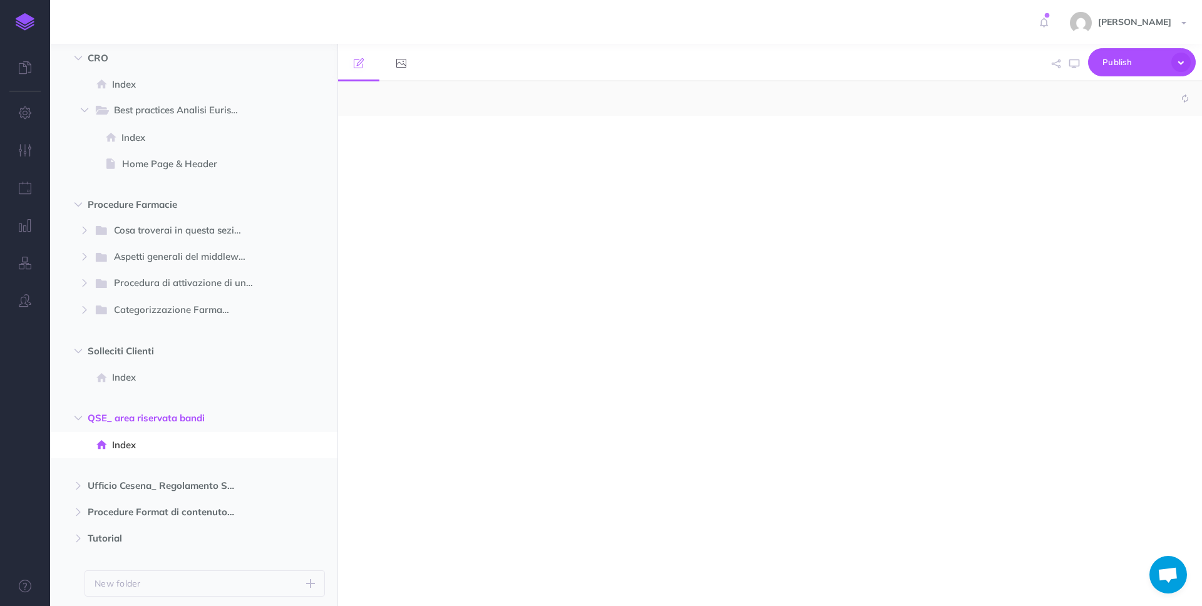
select select "null"
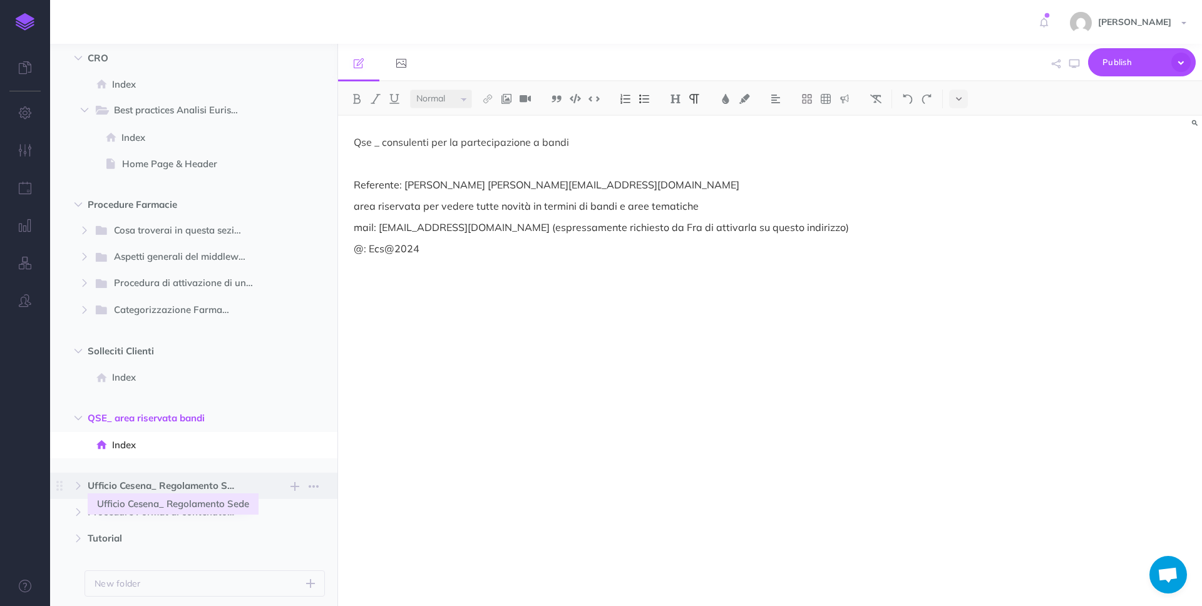
click at [171, 484] on span "Ufficio Cesena_ Regolamento Sede" at bounding box center [167, 485] width 159 height 15
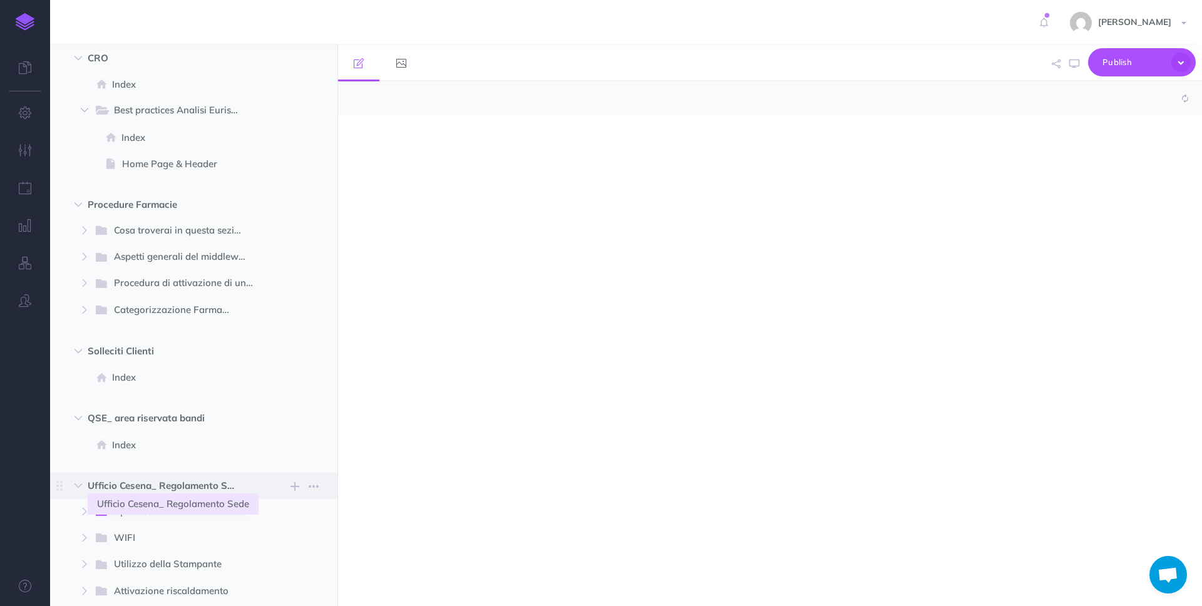
select select "null"
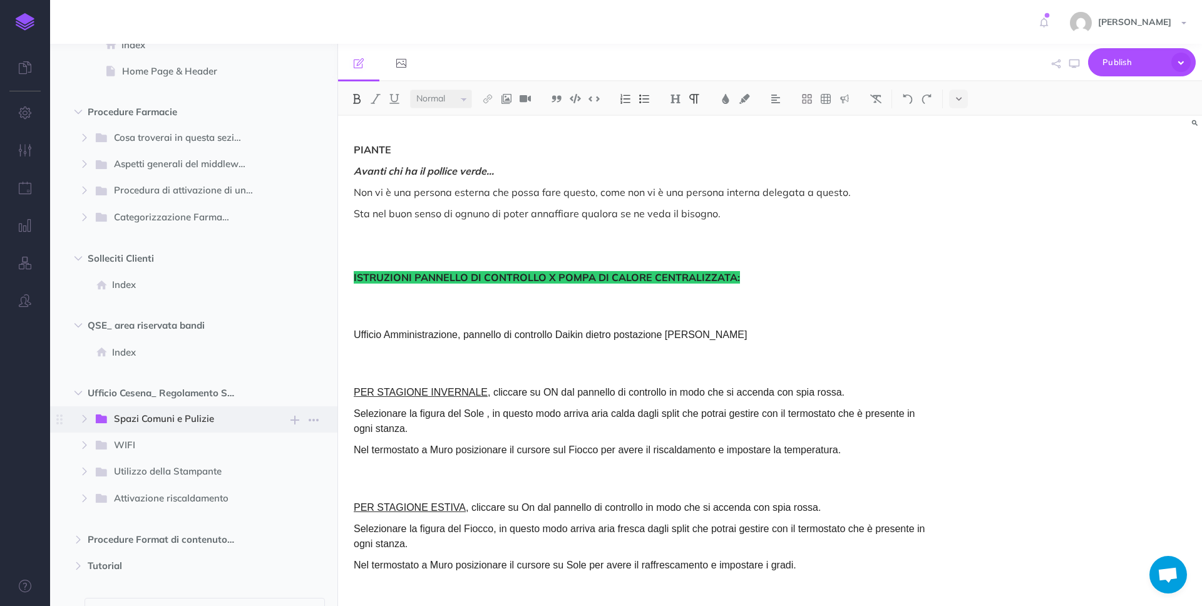
scroll to position [9099, 0]
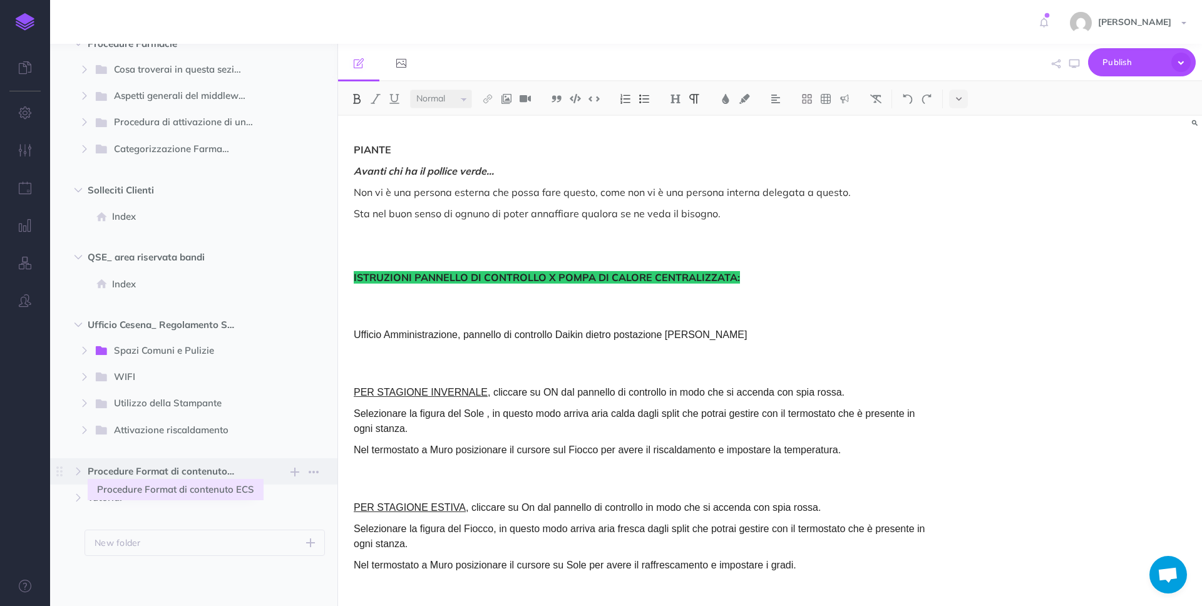
click at [173, 467] on span "Procedure Format di contenuto ECS" at bounding box center [167, 471] width 159 height 15
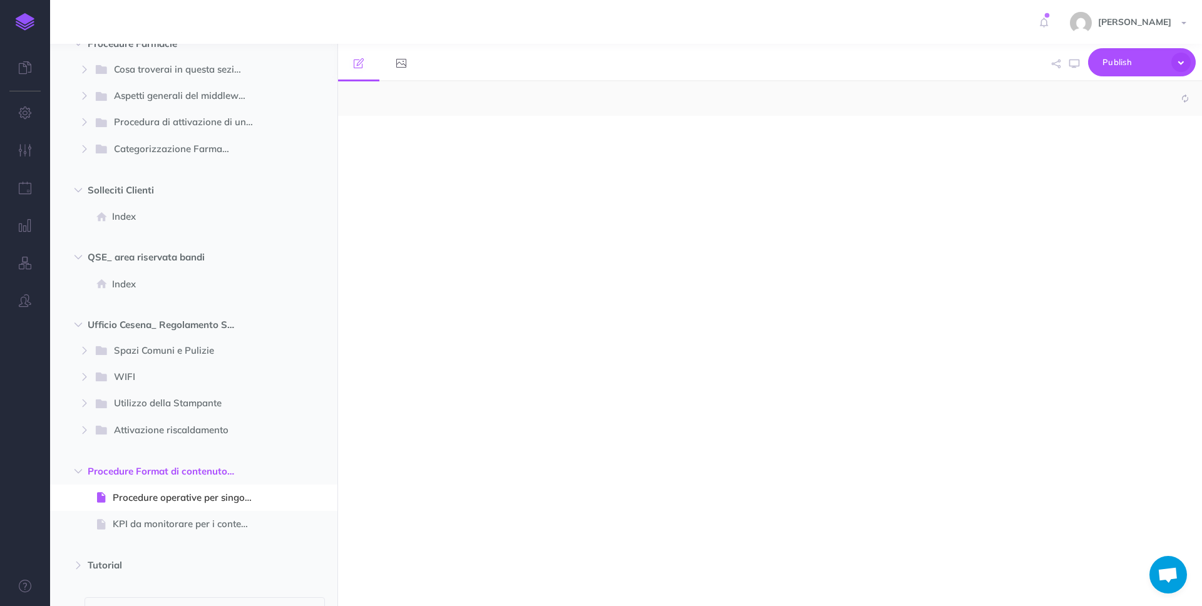
select select "null"
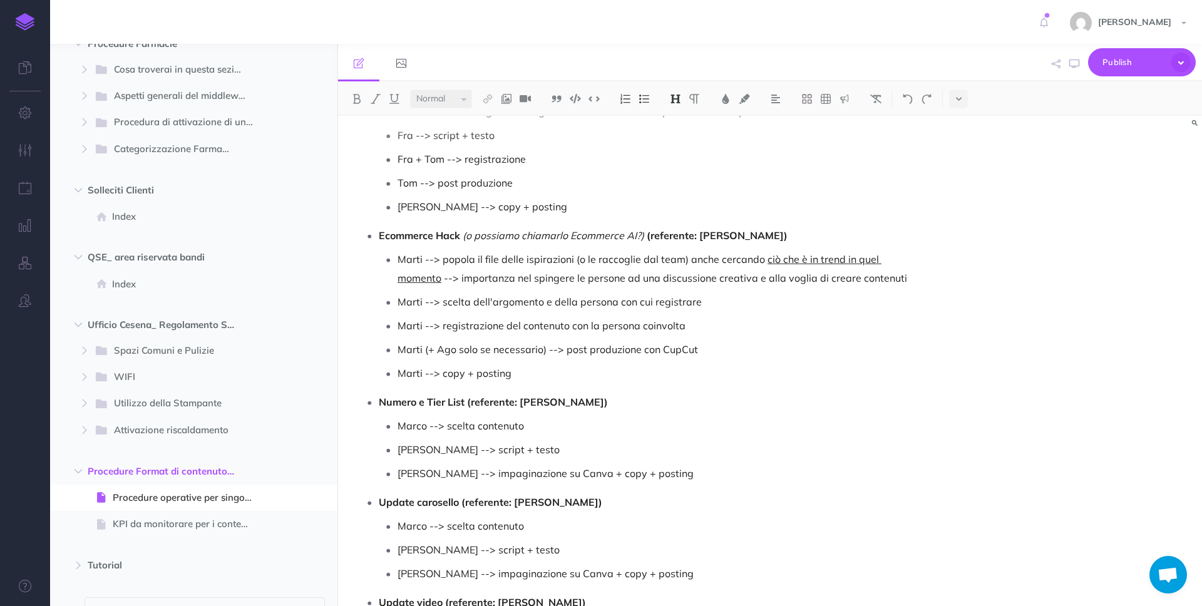
scroll to position [759, 0]
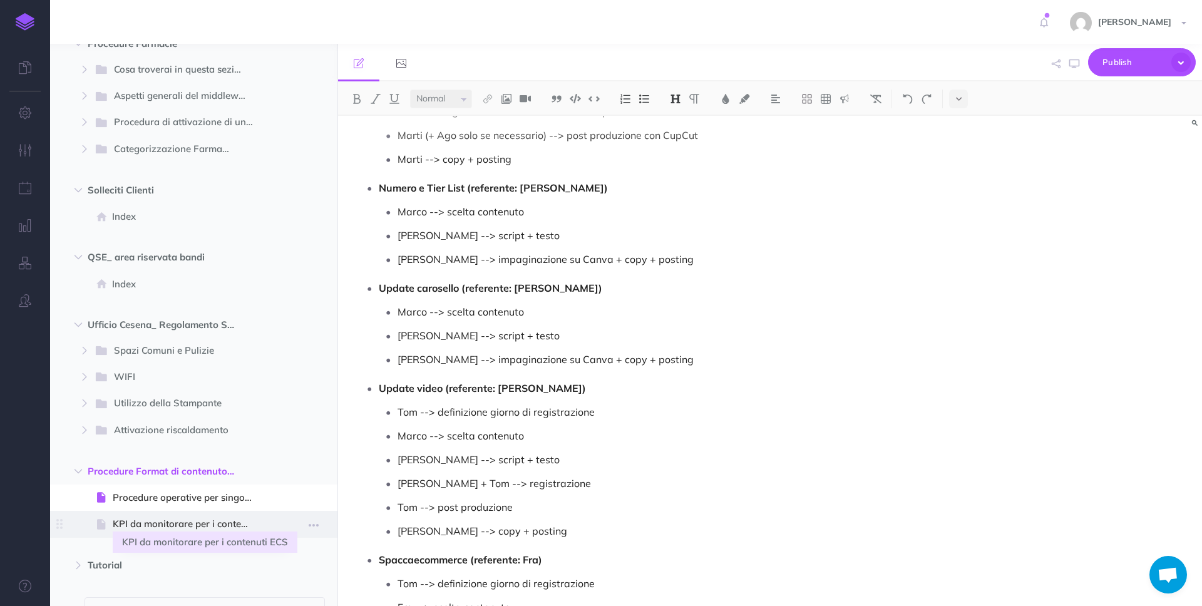
click at [166, 526] on span "KPI da monitorare per i contenuti ECS" at bounding box center [188, 523] width 150 height 15
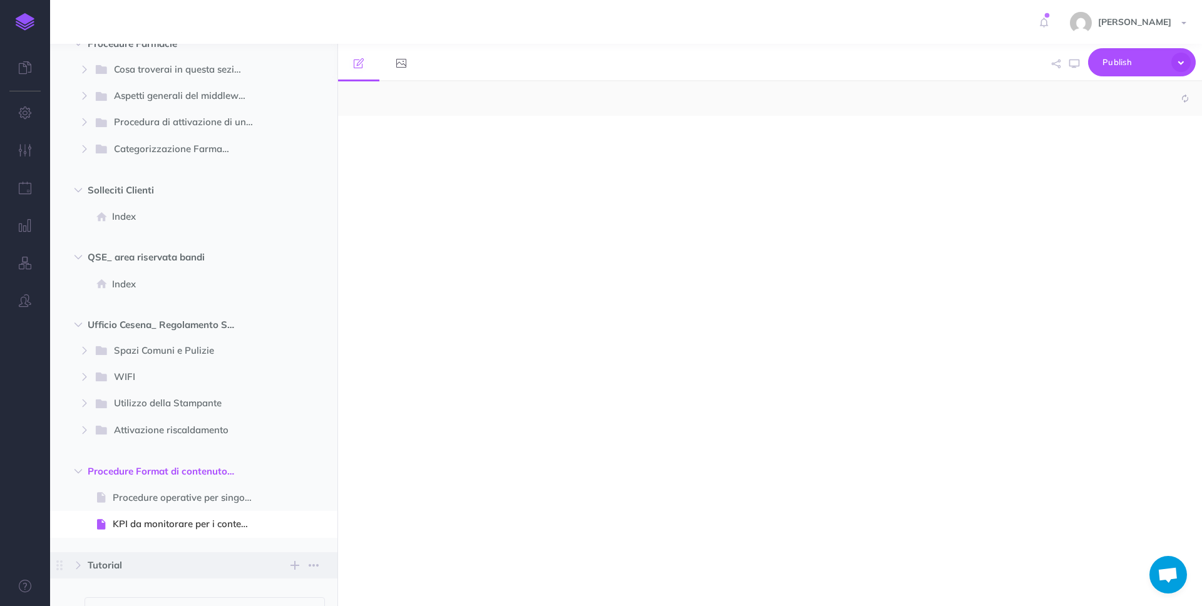
select select "null"
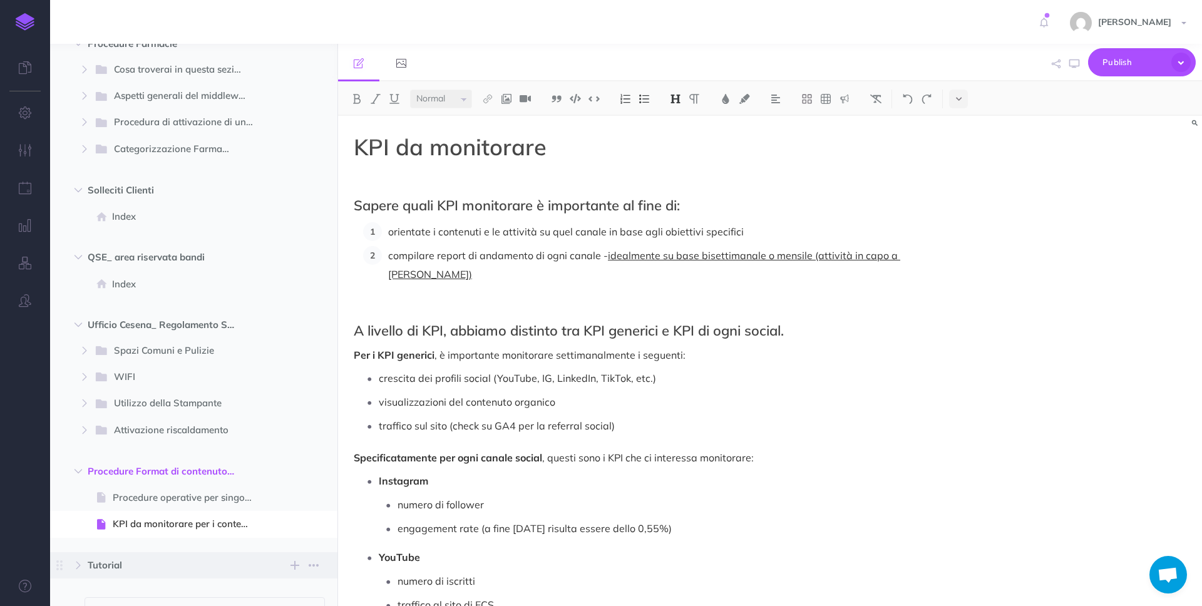
click at [141, 564] on span "Tutorial" at bounding box center [167, 565] width 159 height 15
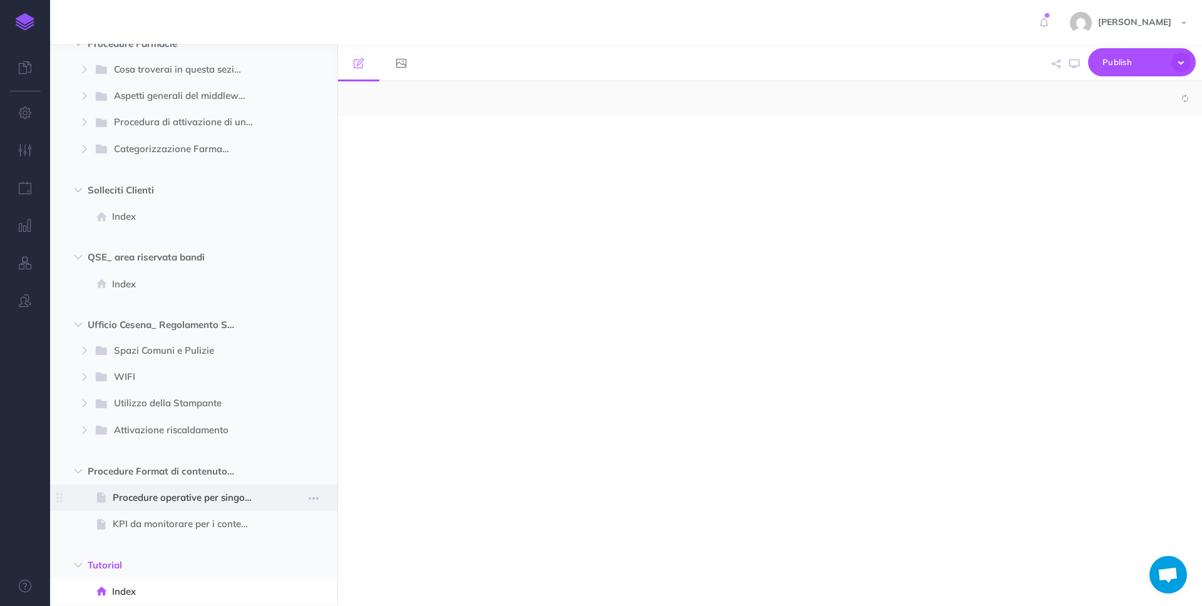
select select "null"
click at [309, 498] on icon "button" at bounding box center [314, 498] width 10 height 15
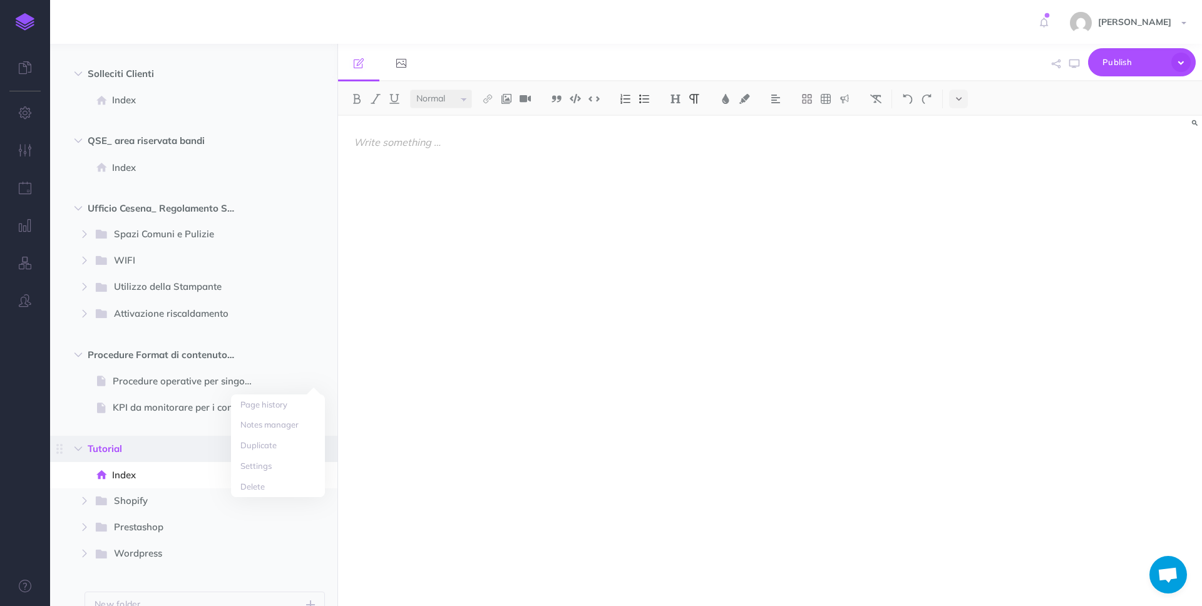
scroll to position [9277, 0]
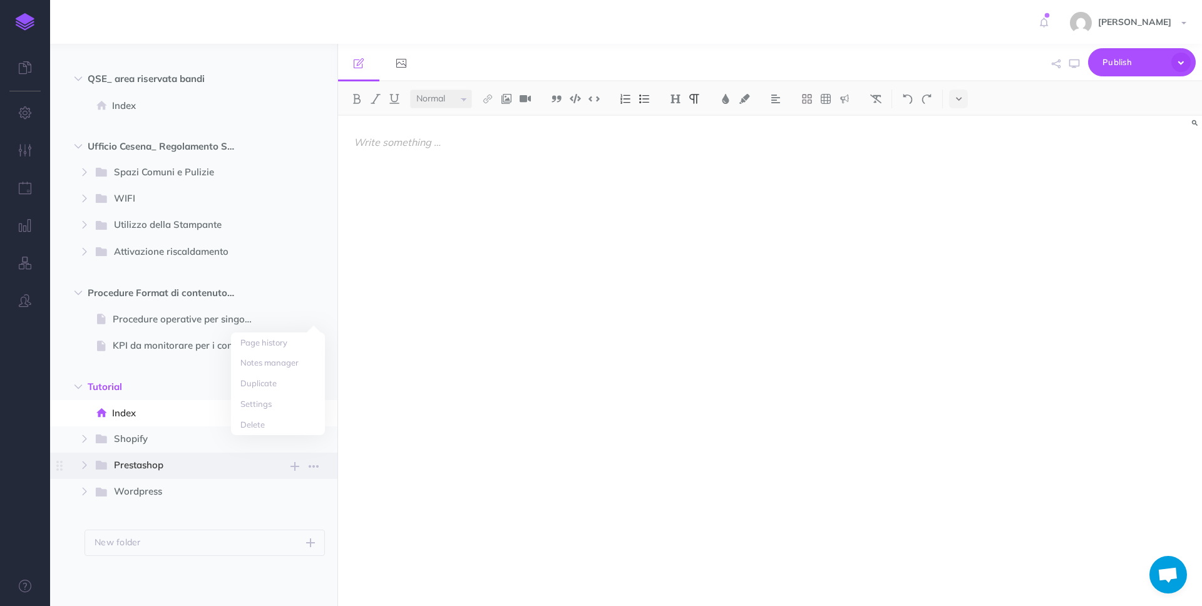
click at [170, 466] on span "Prestashop" at bounding box center [179, 465] width 130 height 16
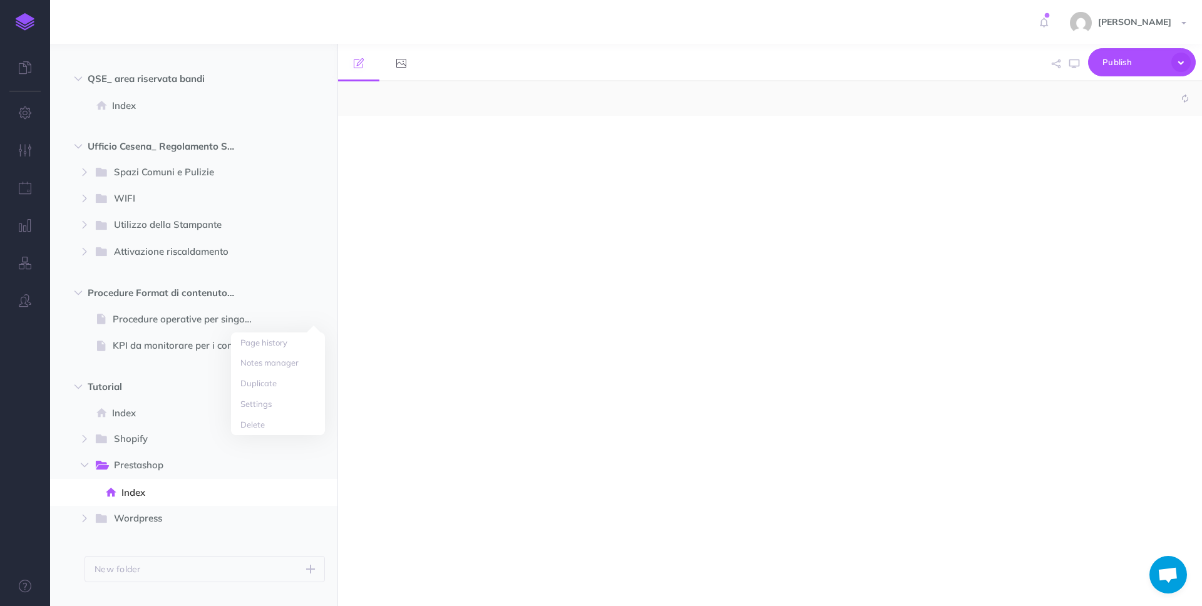
select select "null"
click at [1110, 61] on span "Publish" at bounding box center [1133, 62] width 63 height 19
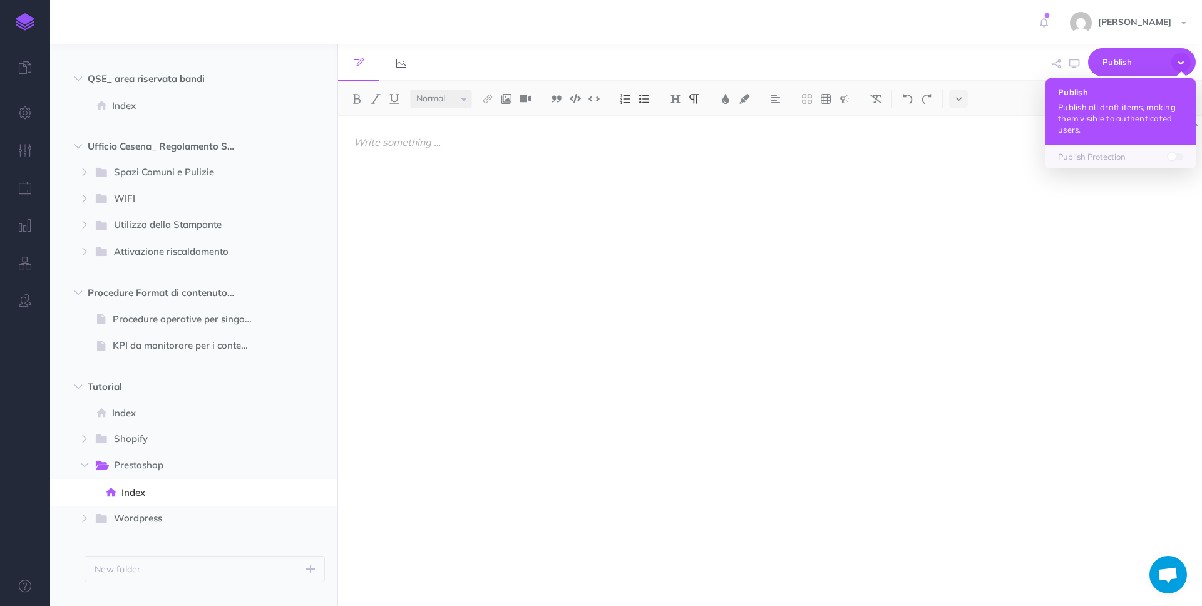
click at [1105, 118] on p "Publish all draft items, making them visible to authenticated users." at bounding box center [1120, 118] width 125 height 34
